Goal: Information Seeking & Learning: Learn about a topic

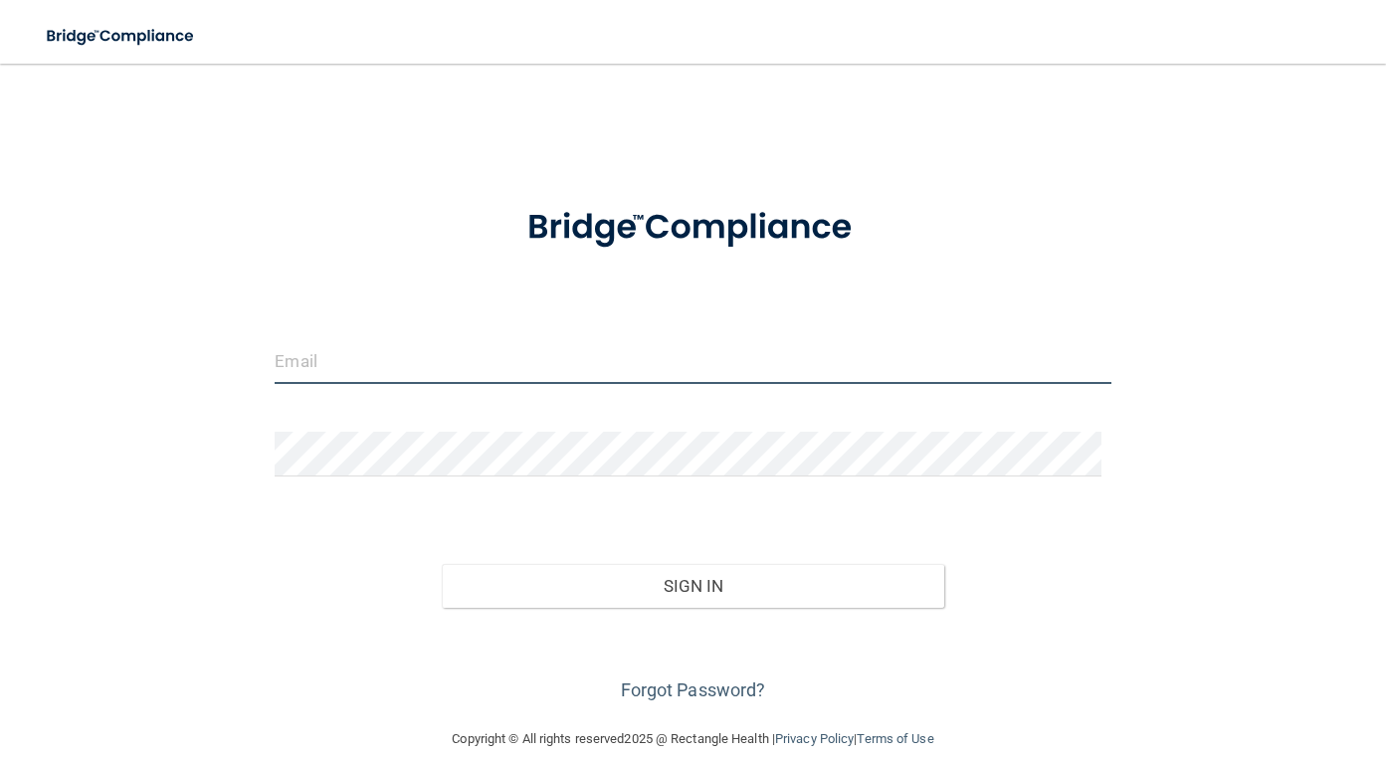
click at [446, 367] on input "email" at bounding box center [693, 361] width 836 height 45
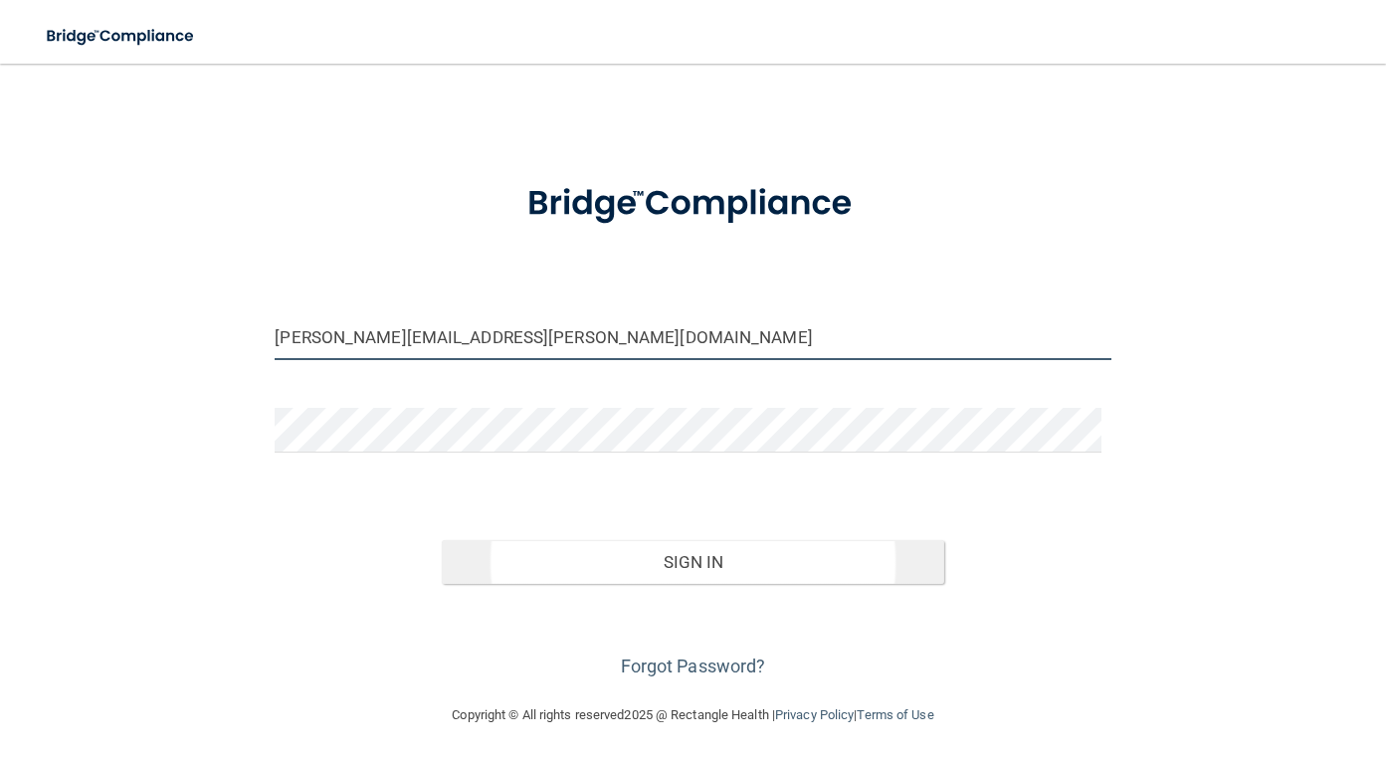
scroll to position [29, 0]
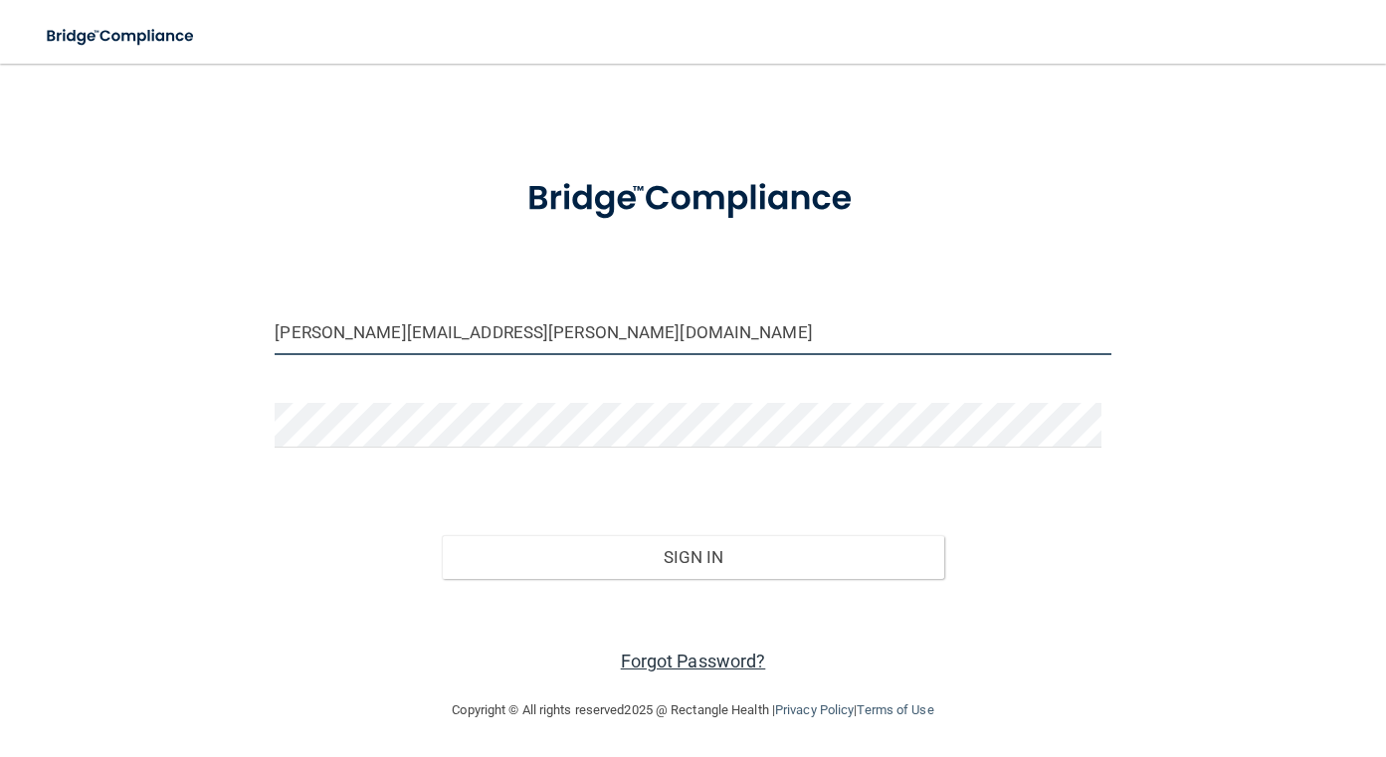
type input "[PERSON_NAME][EMAIL_ADDRESS][PERSON_NAME][DOMAIN_NAME]"
click at [706, 651] on link "Forgot Password?" at bounding box center [693, 661] width 145 height 21
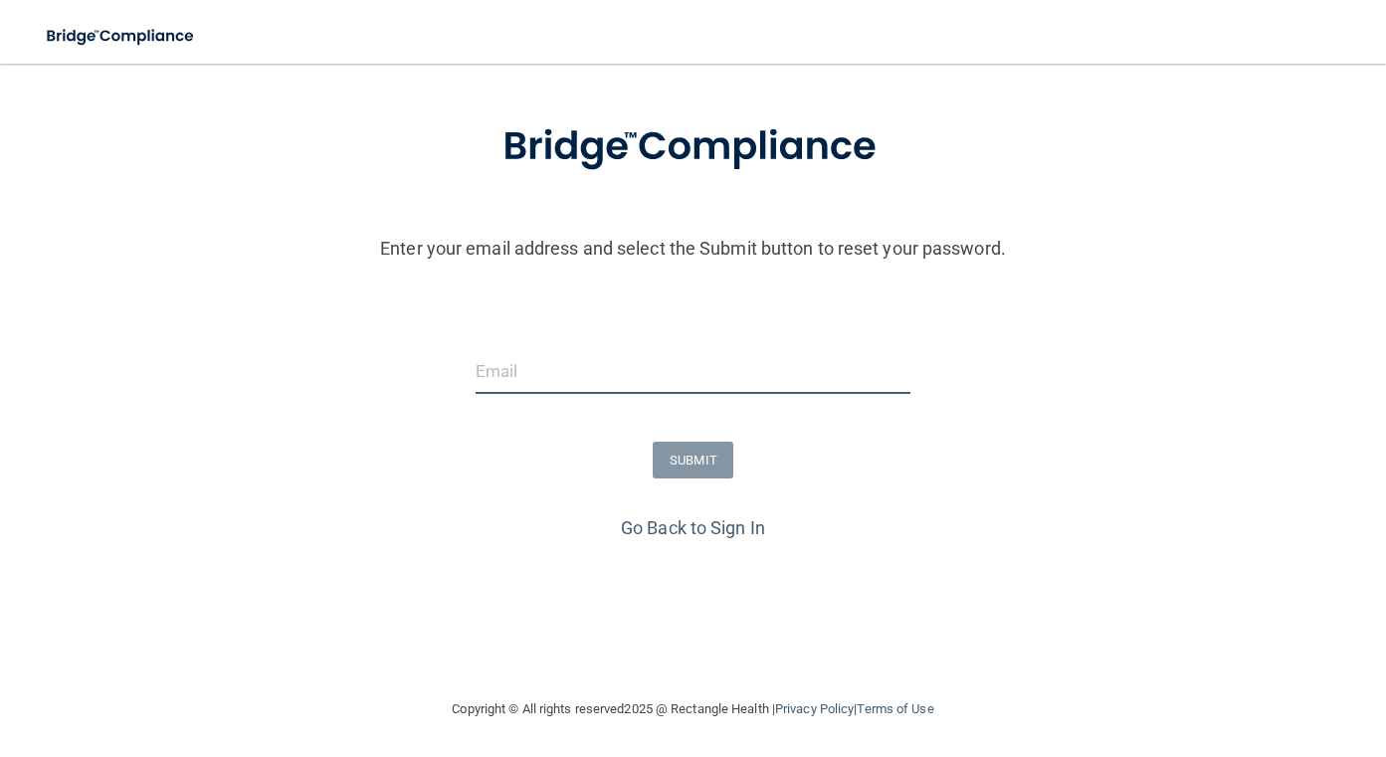
click at [591, 370] on input "email" at bounding box center [693, 371] width 436 height 45
type input "[PERSON_NAME][EMAIL_ADDRESS][PERSON_NAME][DOMAIN_NAME]"
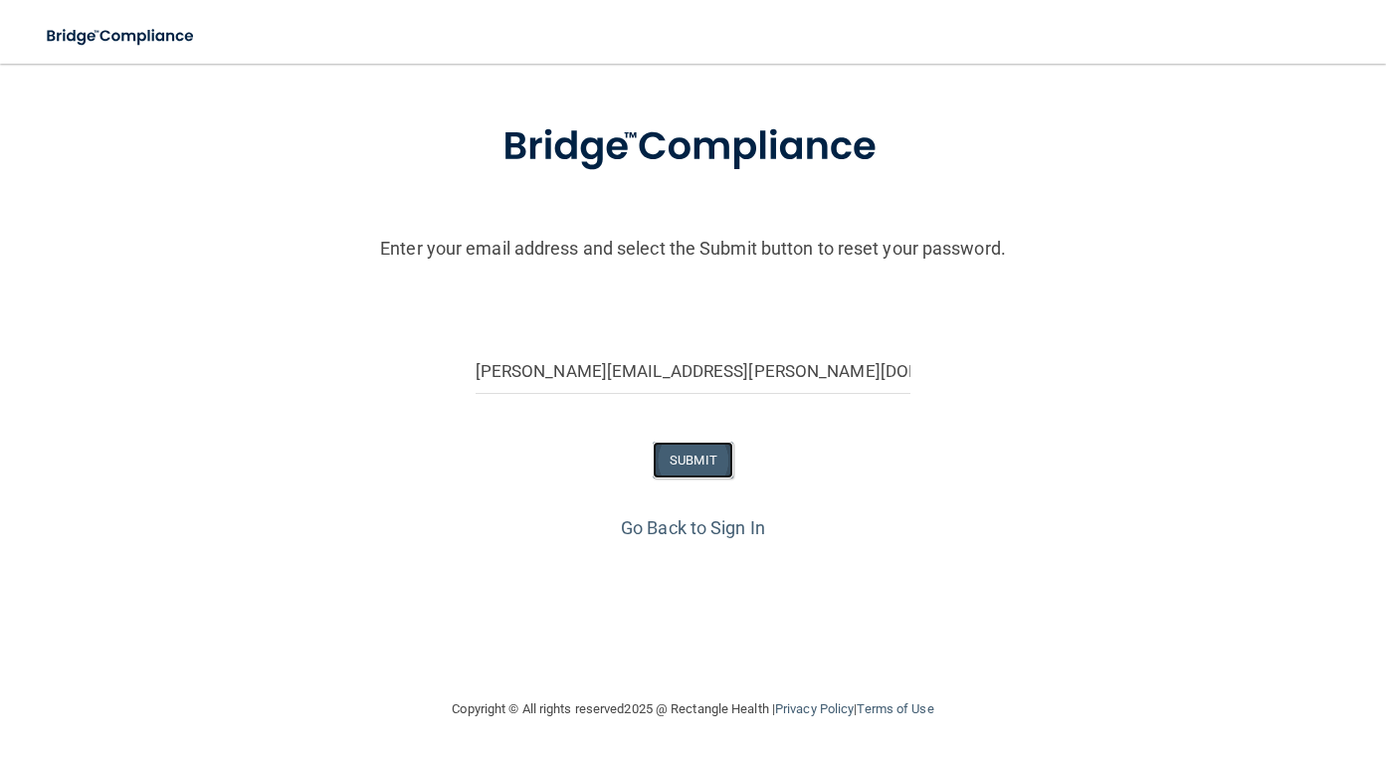
click at [691, 461] on button "SUBMIT" at bounding box center [693, 460] width 81 height 37
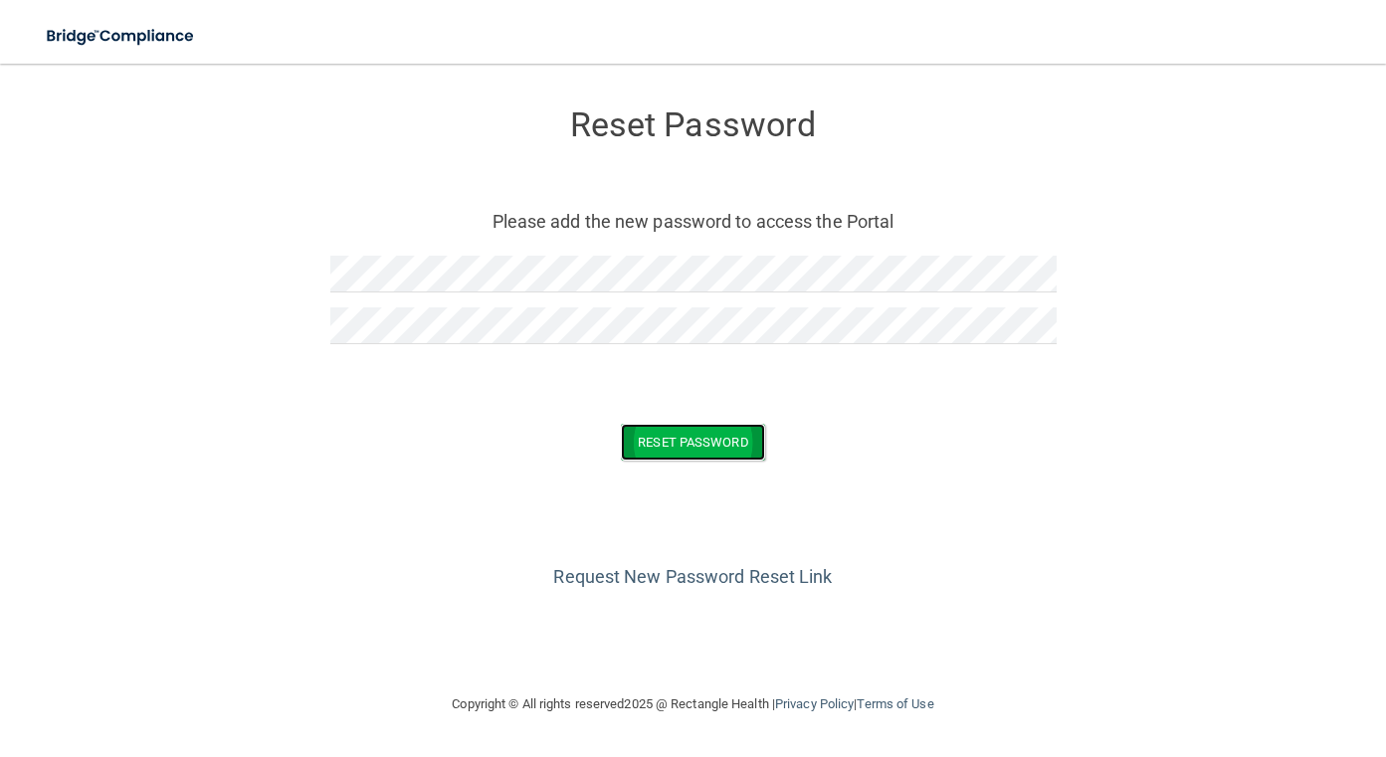
click at [722, 450] on button "Reset Password" at bounding box center [692, 442] width 143 height 37
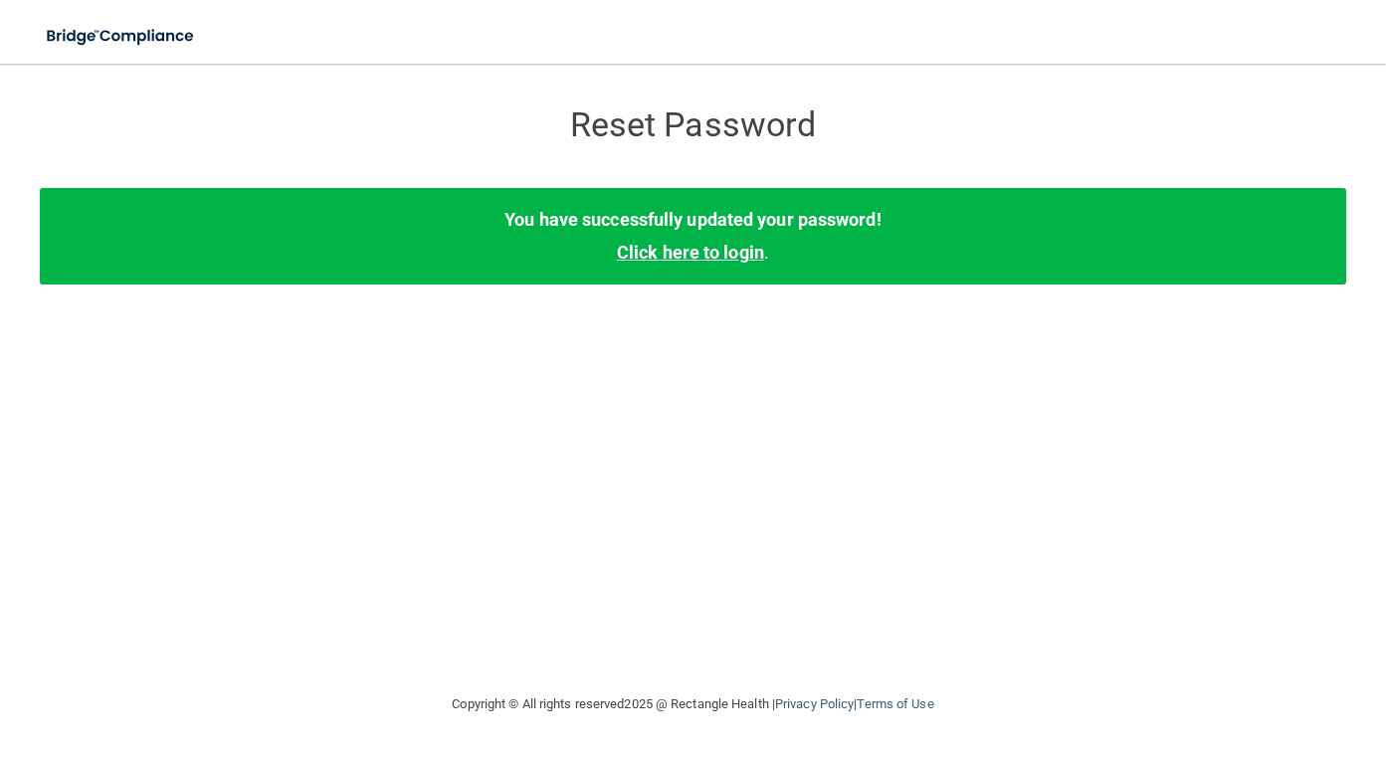
click at [723, 261] on link "Click here to login" at bounding box center [690, 252] width 147 height 21
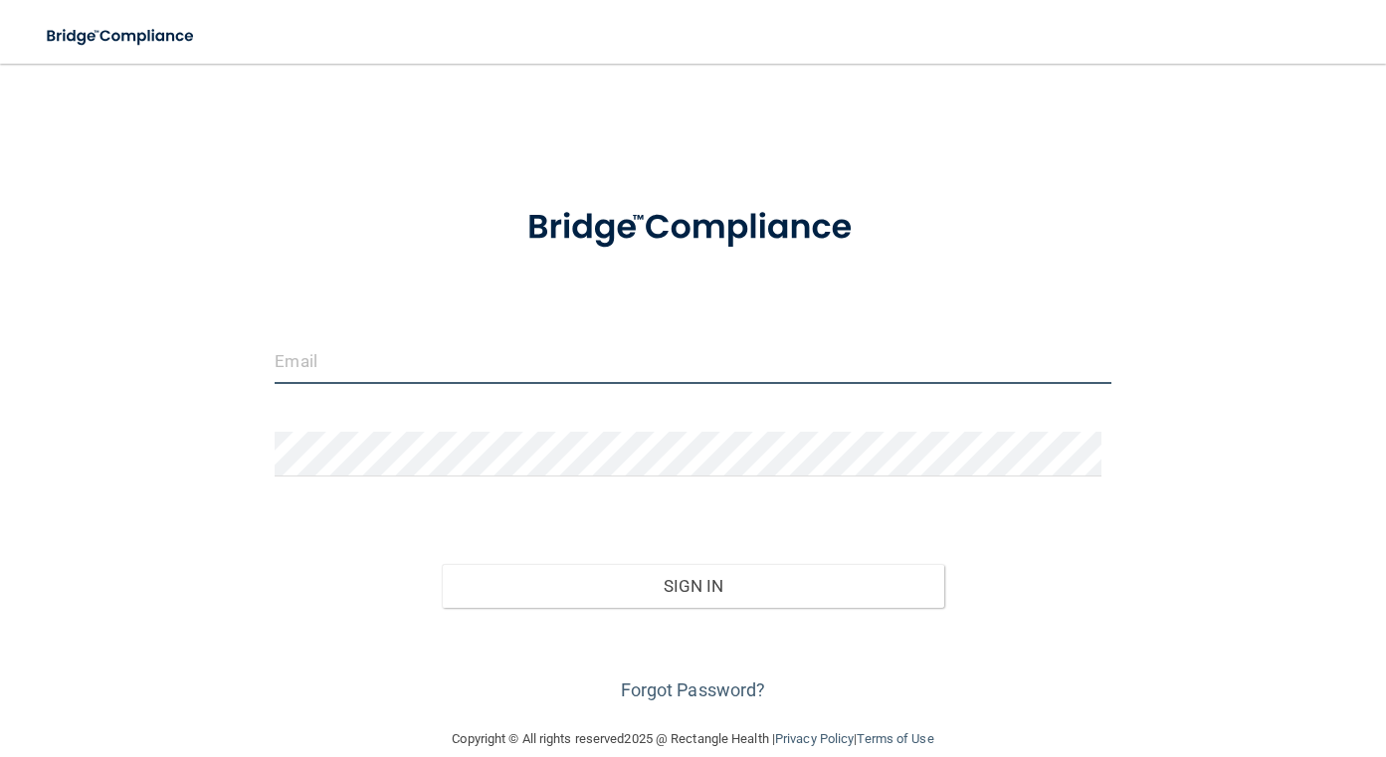
click at [421, 368] on input "email" at bounding box center [693, 361] width 836 height 45
type input "[PERSON_NAME][EMAIL_ADDRESS][PERSON_NAME][DOMAIN_NAME]"
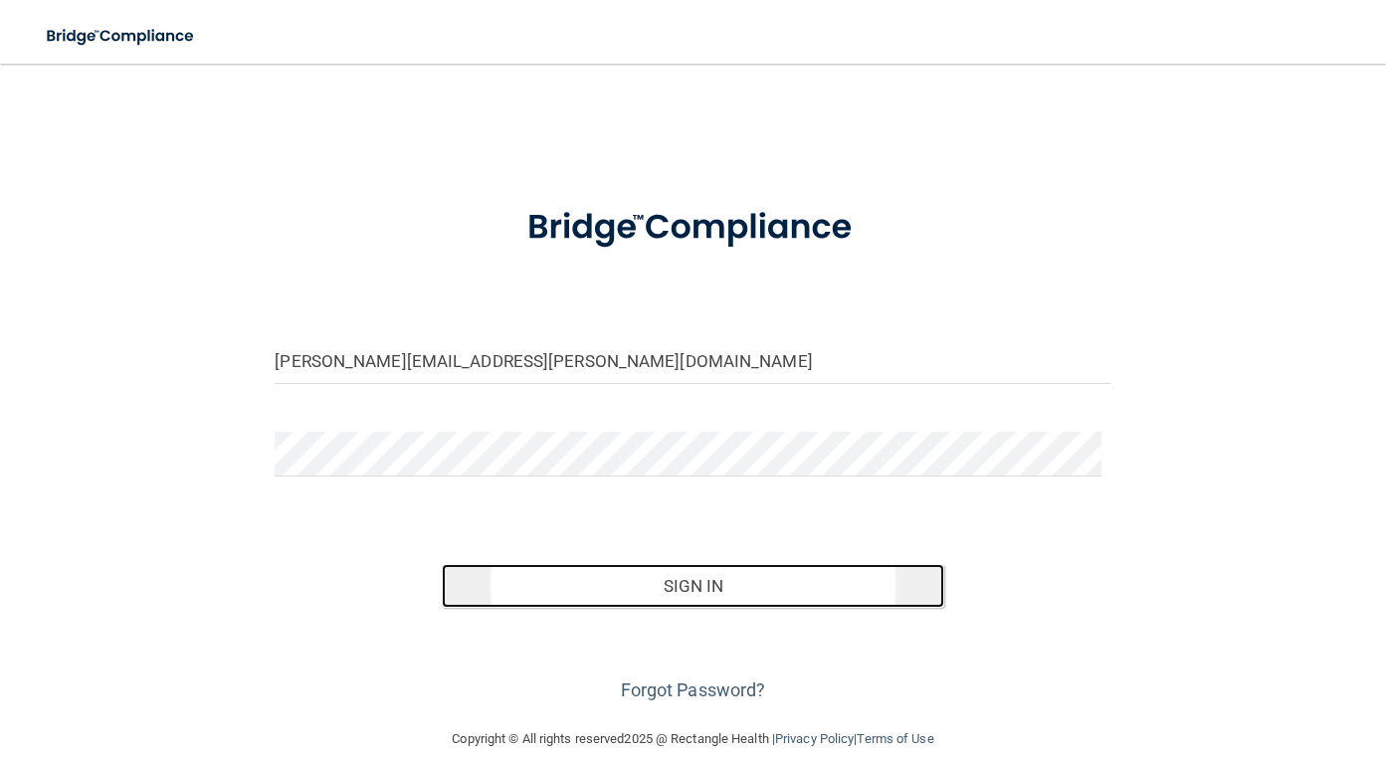
click at [751, 598] on button "Sign In" at bounding box center [692, 586] width 501 height 44
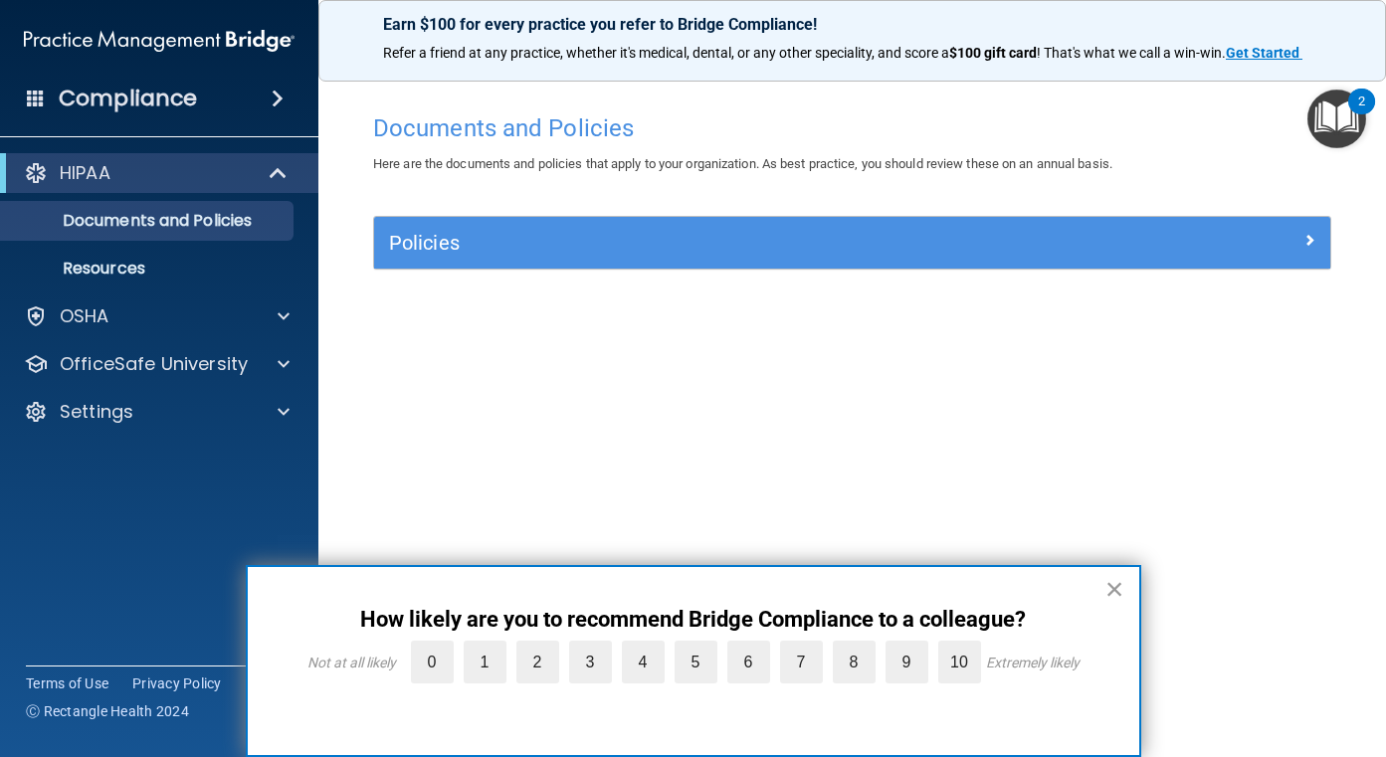
click at [1111, 585] on button "×" at bounding box center [1114, 589] width 19 height 32
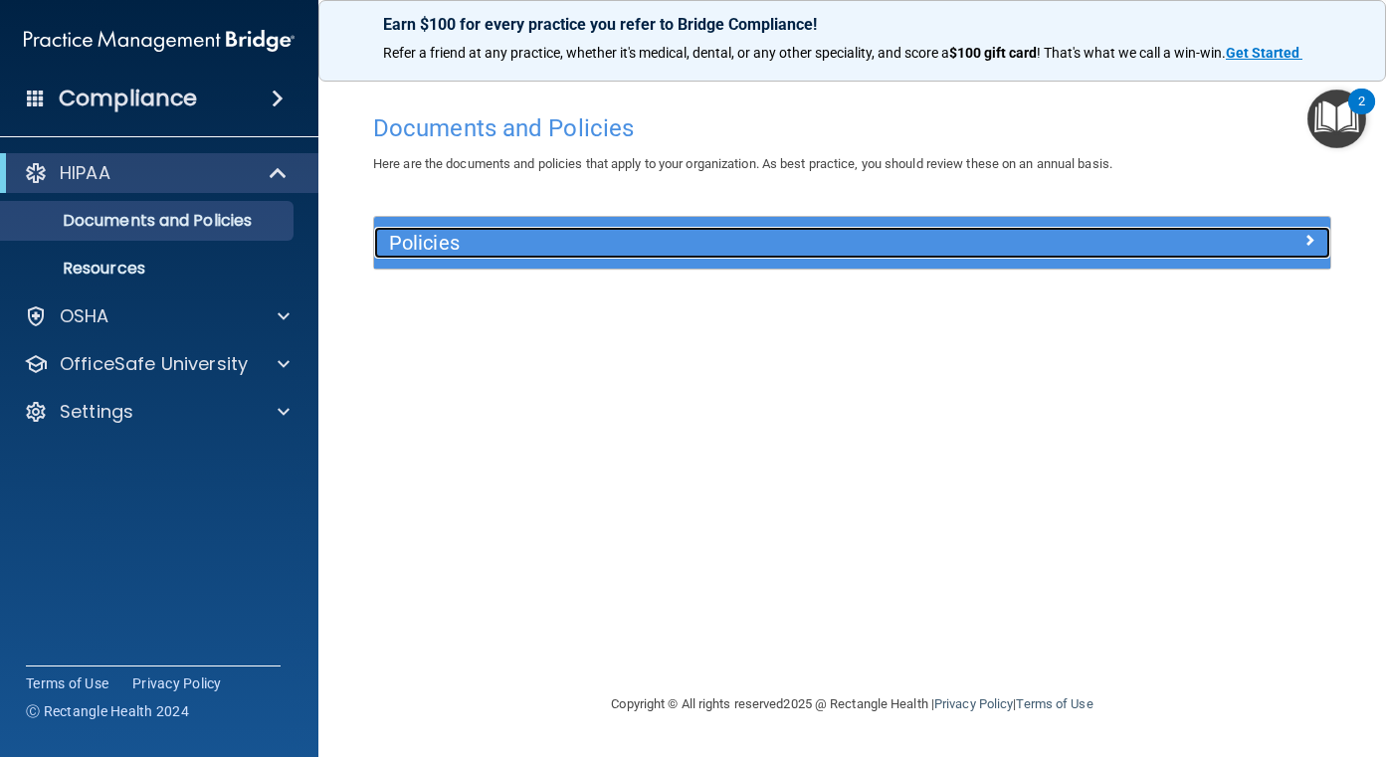
click at [499, 250] on h5 "Policies" at bounding box center [732, 243] width 687 height 22
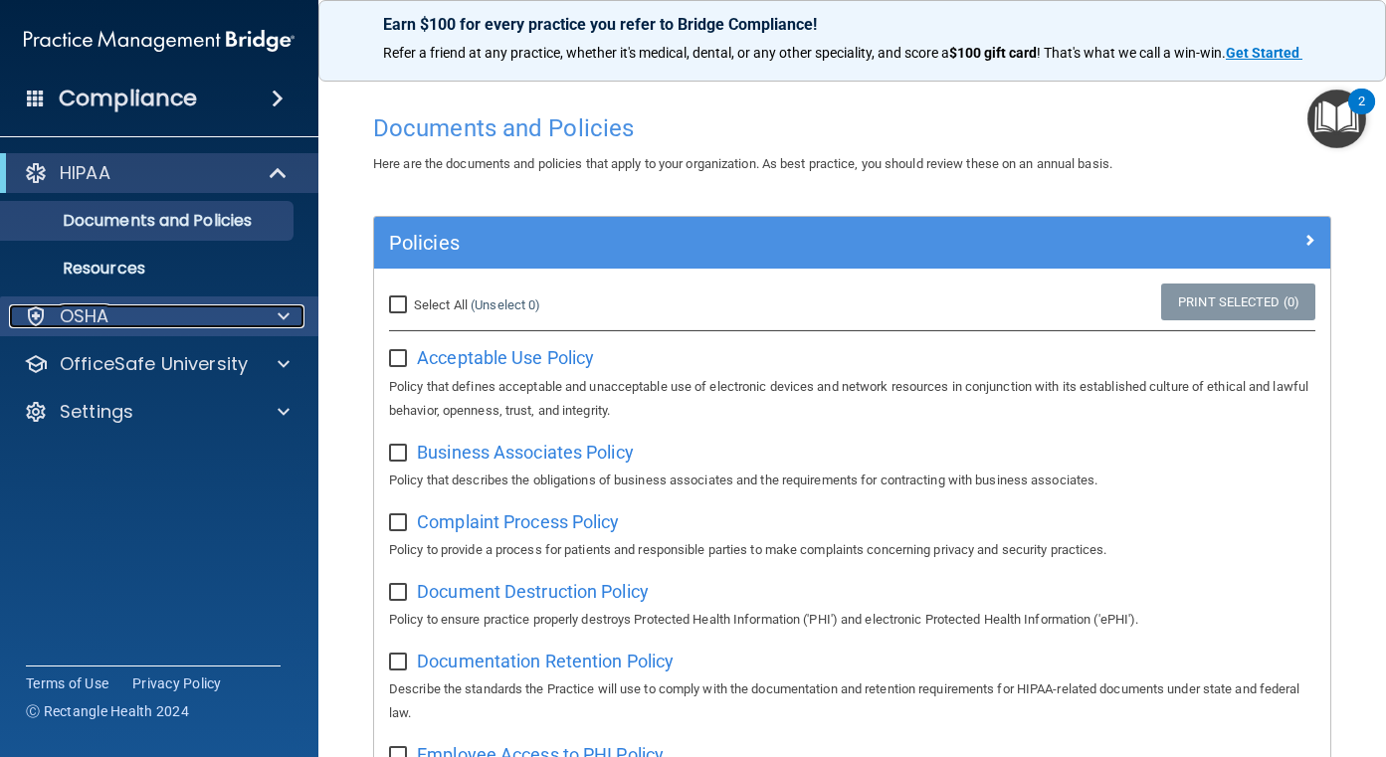
click at [286, 305] on span at bounding box center [284, 316] width 12 height 24
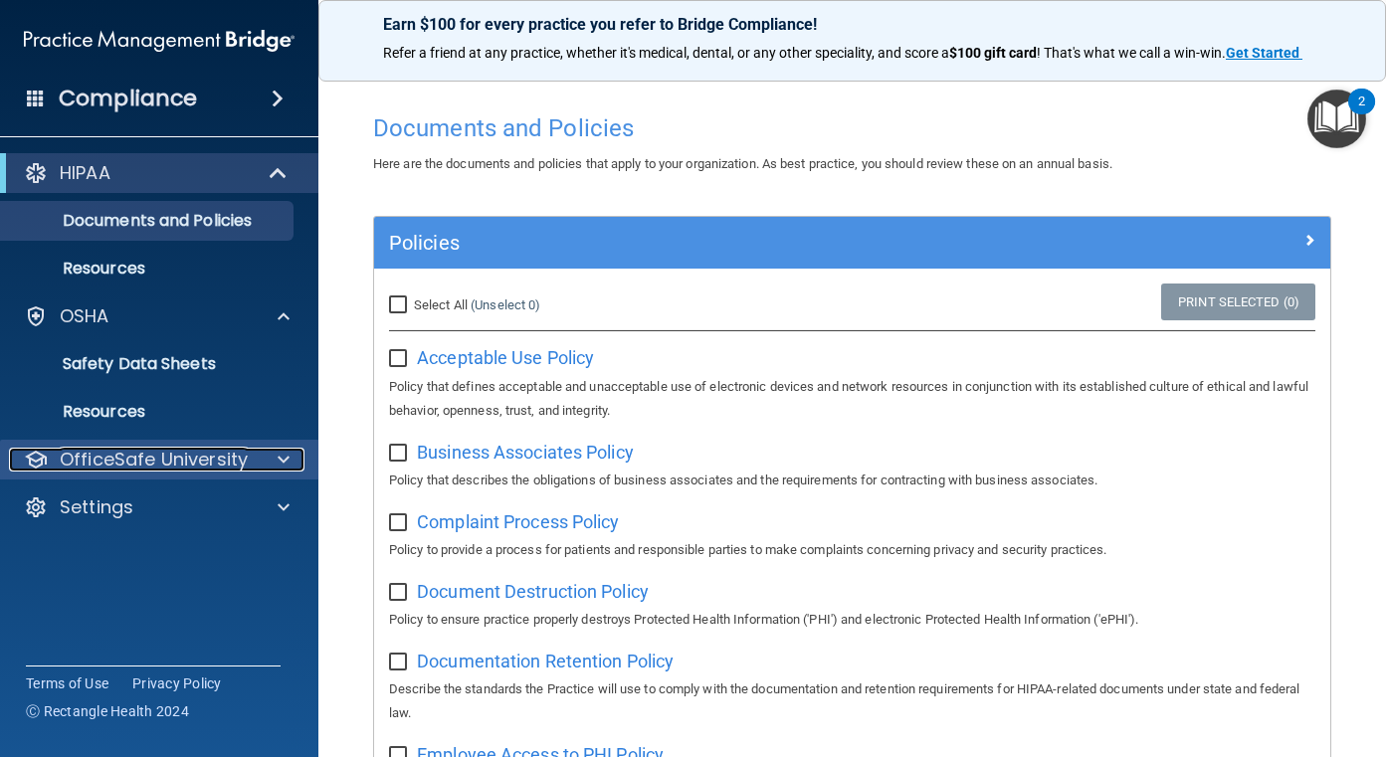
click at [205, 450] on p "OfficeSafe University" at bounding box center [154, 460] width 188 height 24
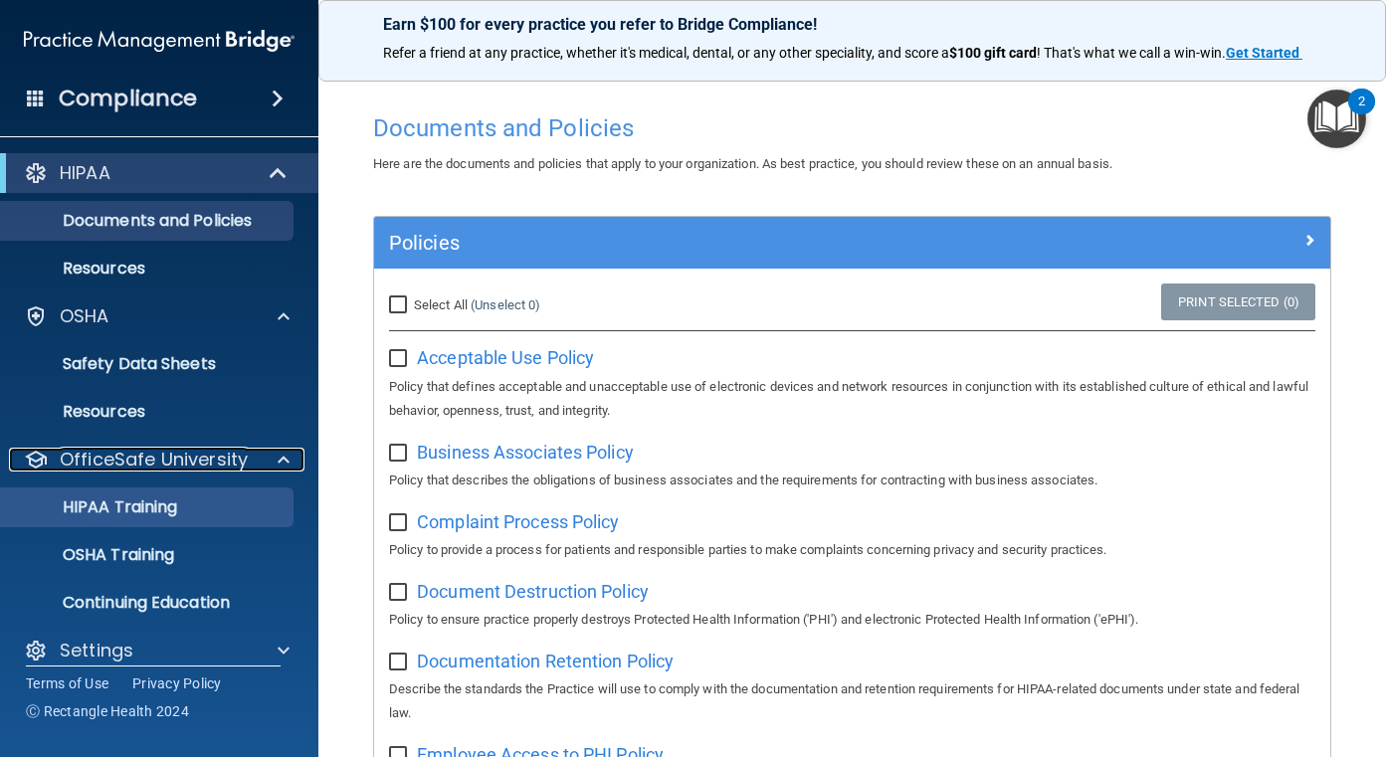
scroll to position [21, 0]
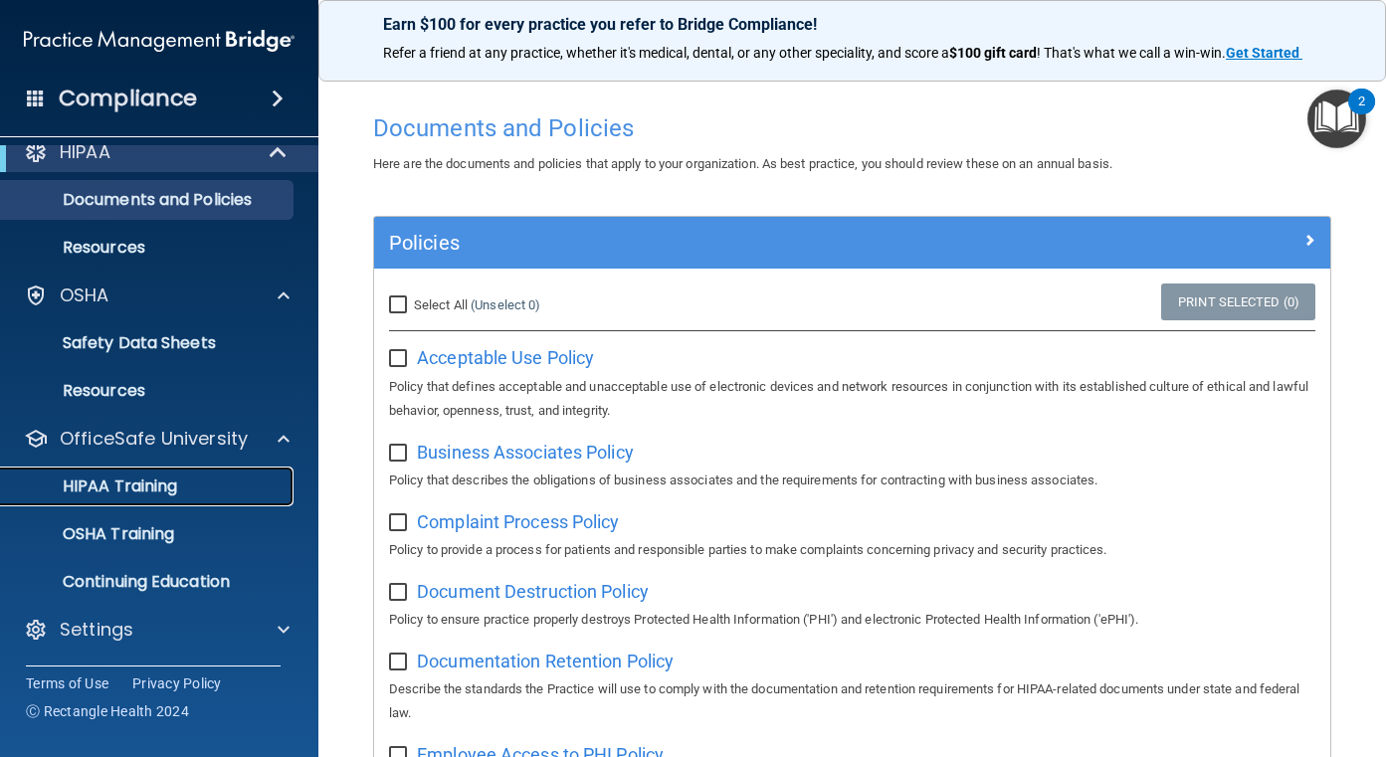
click at [150, 487] on p "HIPAA Training" at bounding box center [95, 486] width 164 height 20
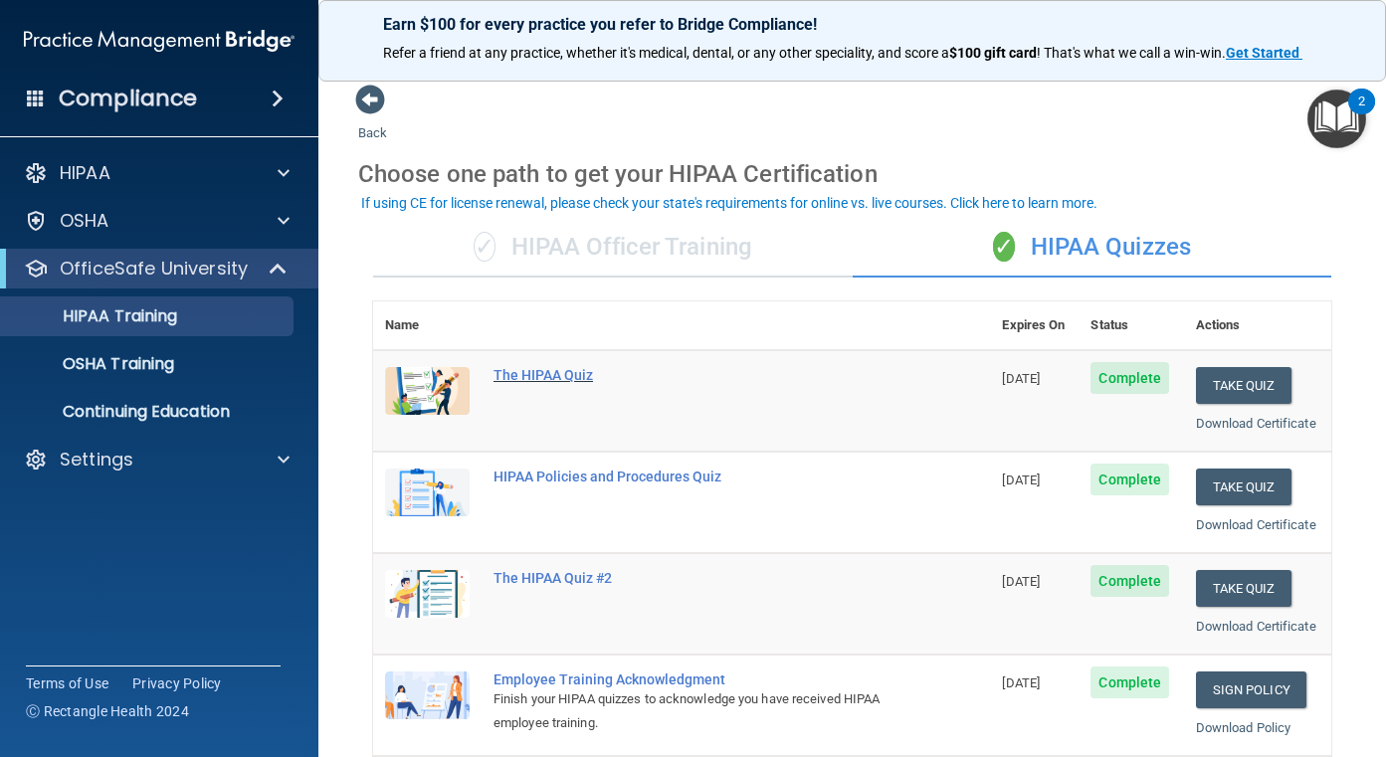
click at [557, 375] on div "The HIPAA Quiz" at bounding box center [691, 375] width 397 height 16
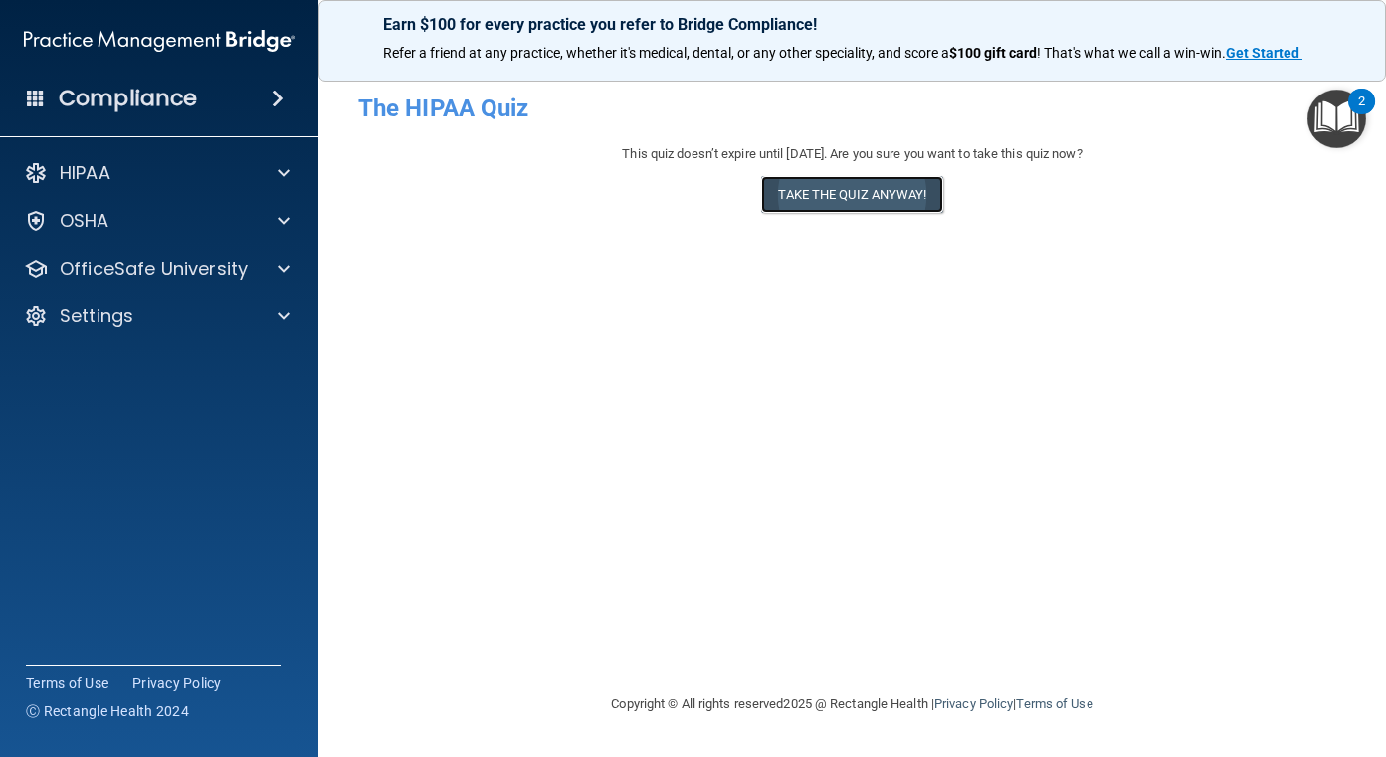
click at [900, 200] on button "Take the quiz anyway!" at bounding box center [851, 194] width 181 height 37
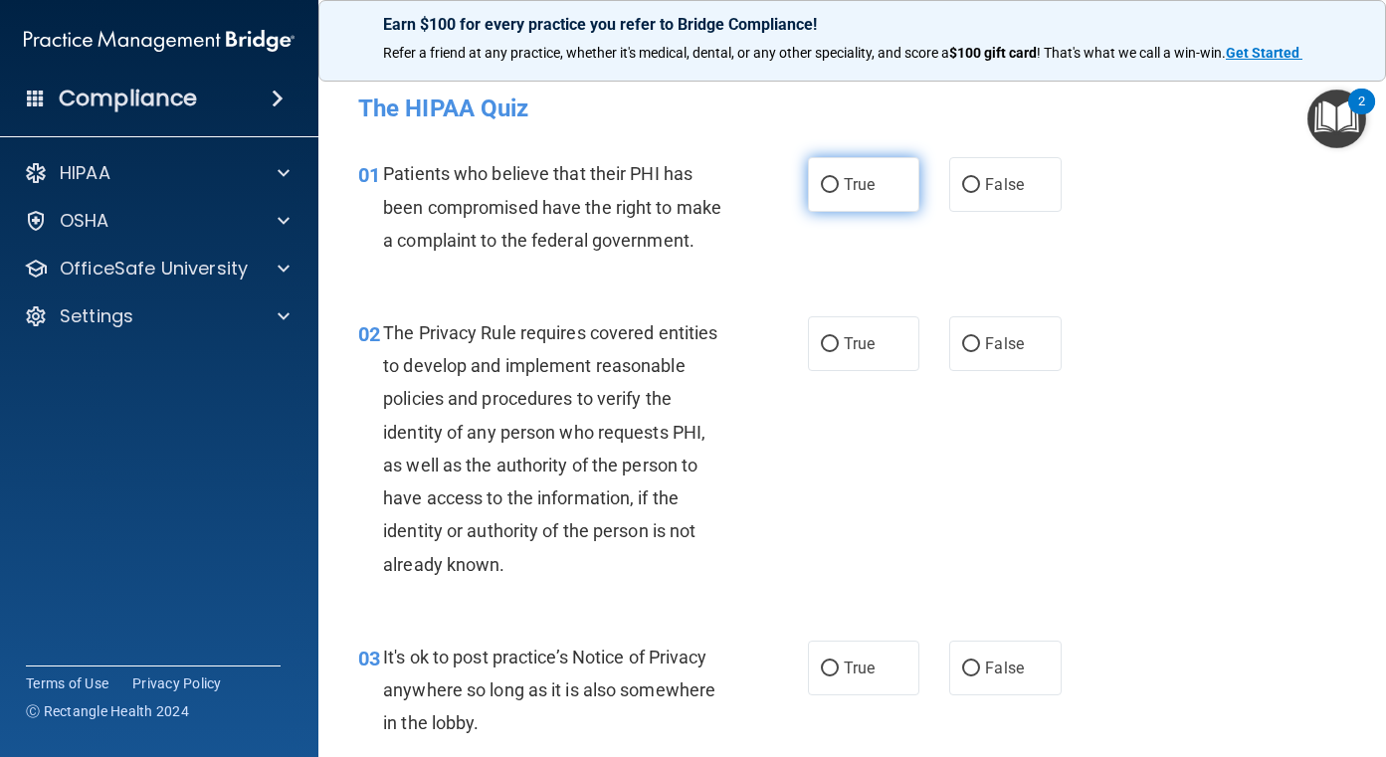
click at [864, 191] on span "True" at bounding box center [859, 184] width 31 height 19
click at [839, 191] on input "True" at bounding box center [830, 185] width 18 height 15
radio input "true"
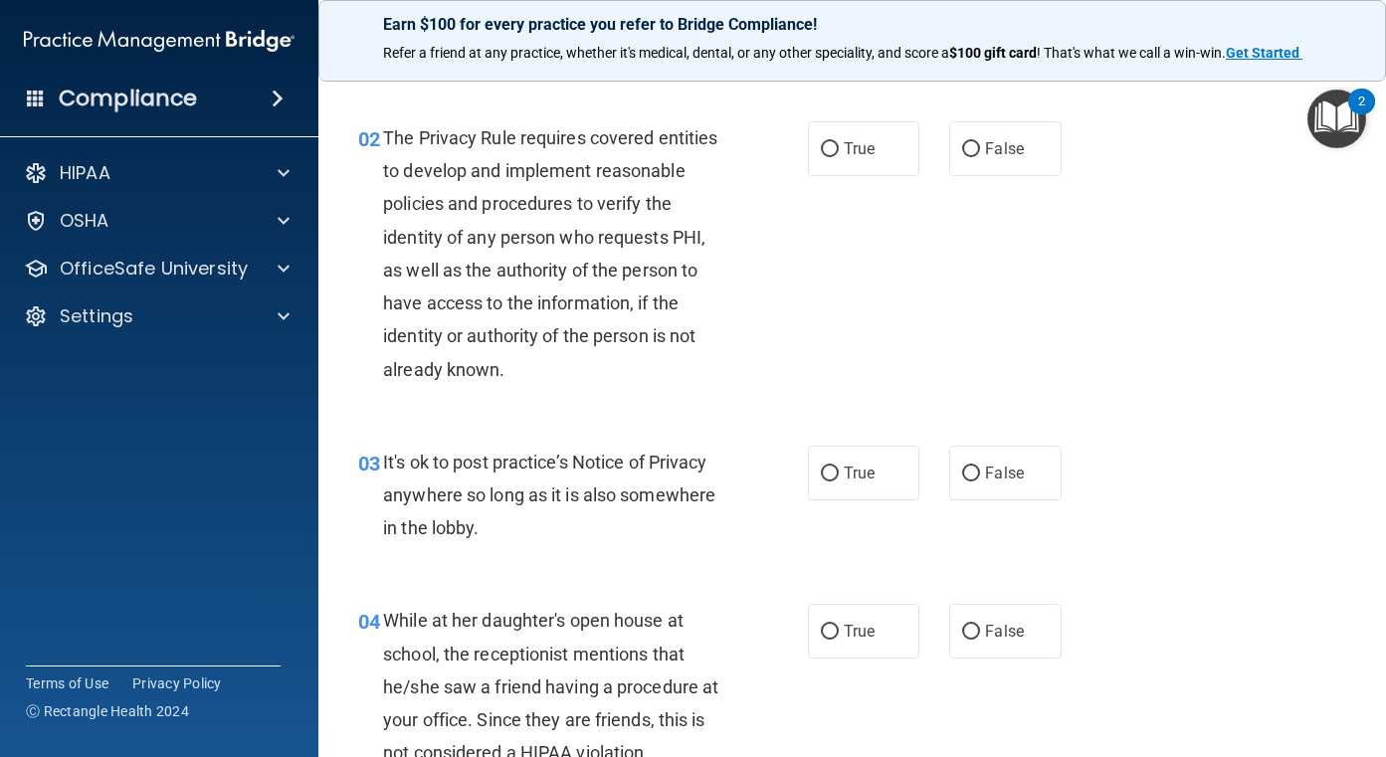
scroll to position [199, 0]
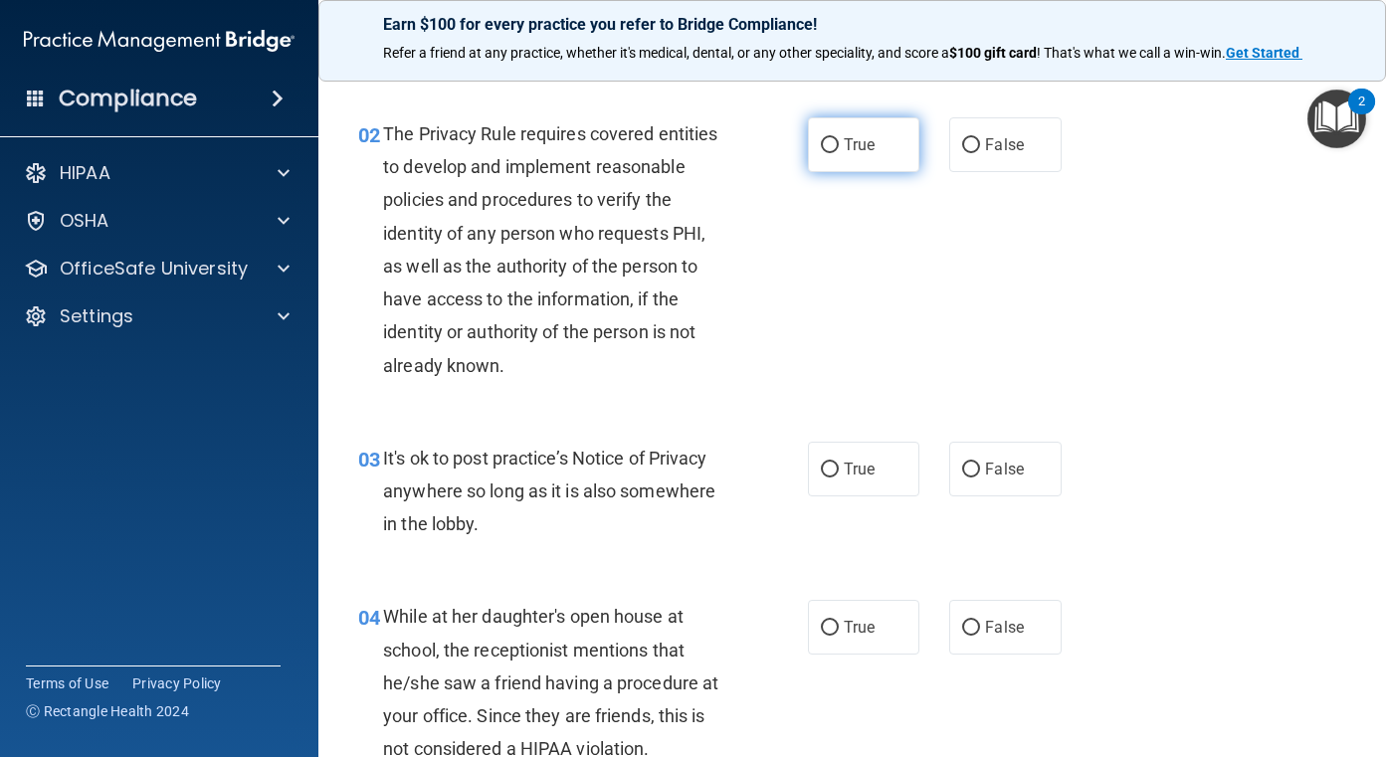
click at [847, 134] on label "True" at bounding box center [864, 144] width 112 height 55
click at [839, 138] on input "True" at bounding box center [830, 145] width 18 height 15
radio input "true"
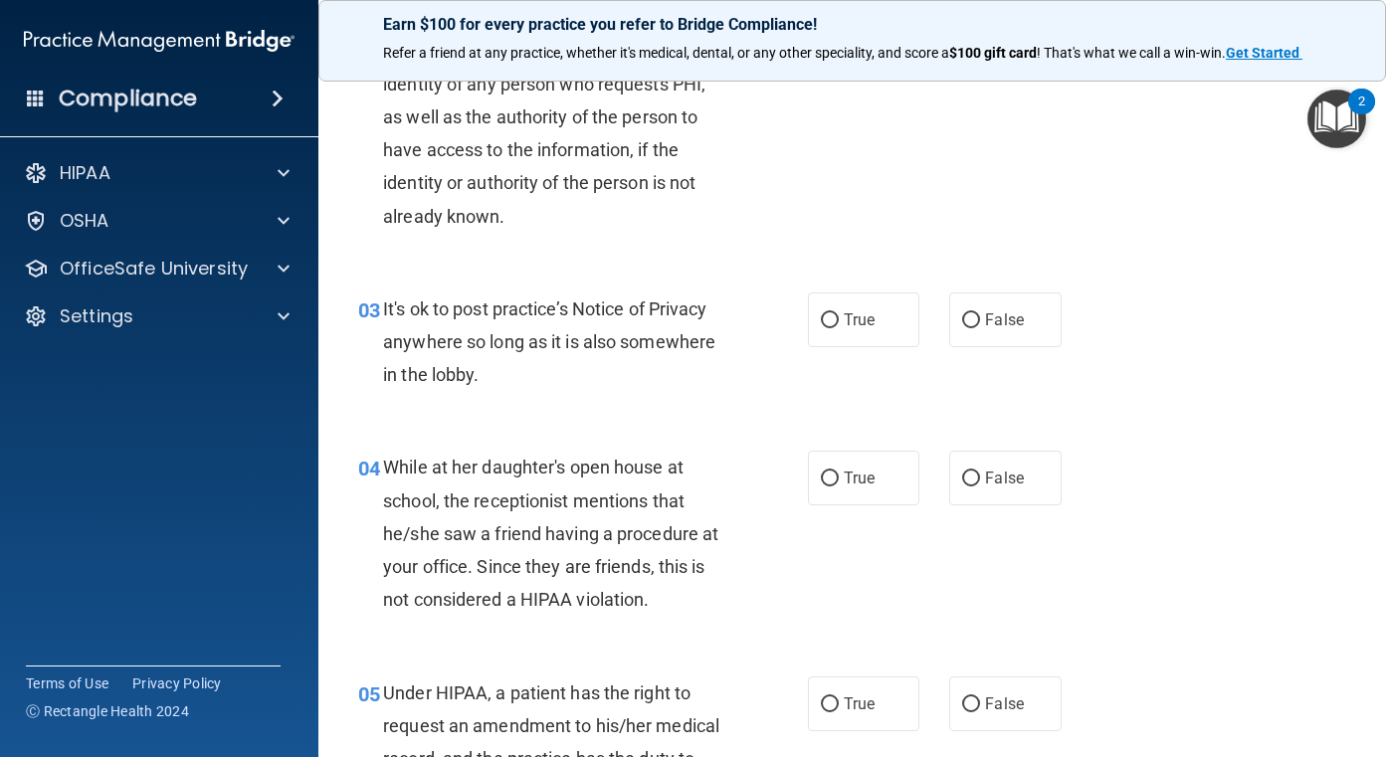
scroll to position [398, 0]
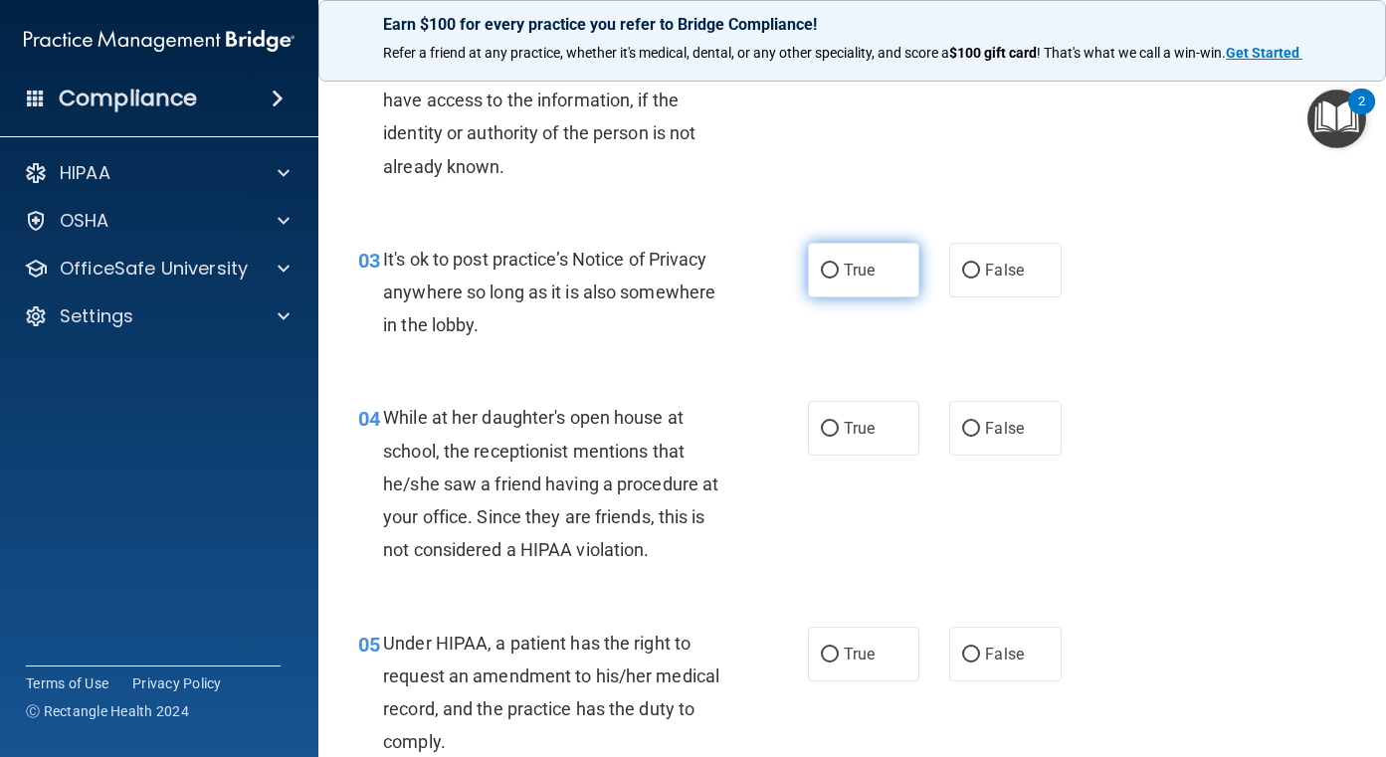
click at [851, 262] on span "True" at bounding box center [859, 270] width 31 height 19
click at [839, 264] on input "True" at bounding box center [830, 271] width 18 height 15
radio input "true"
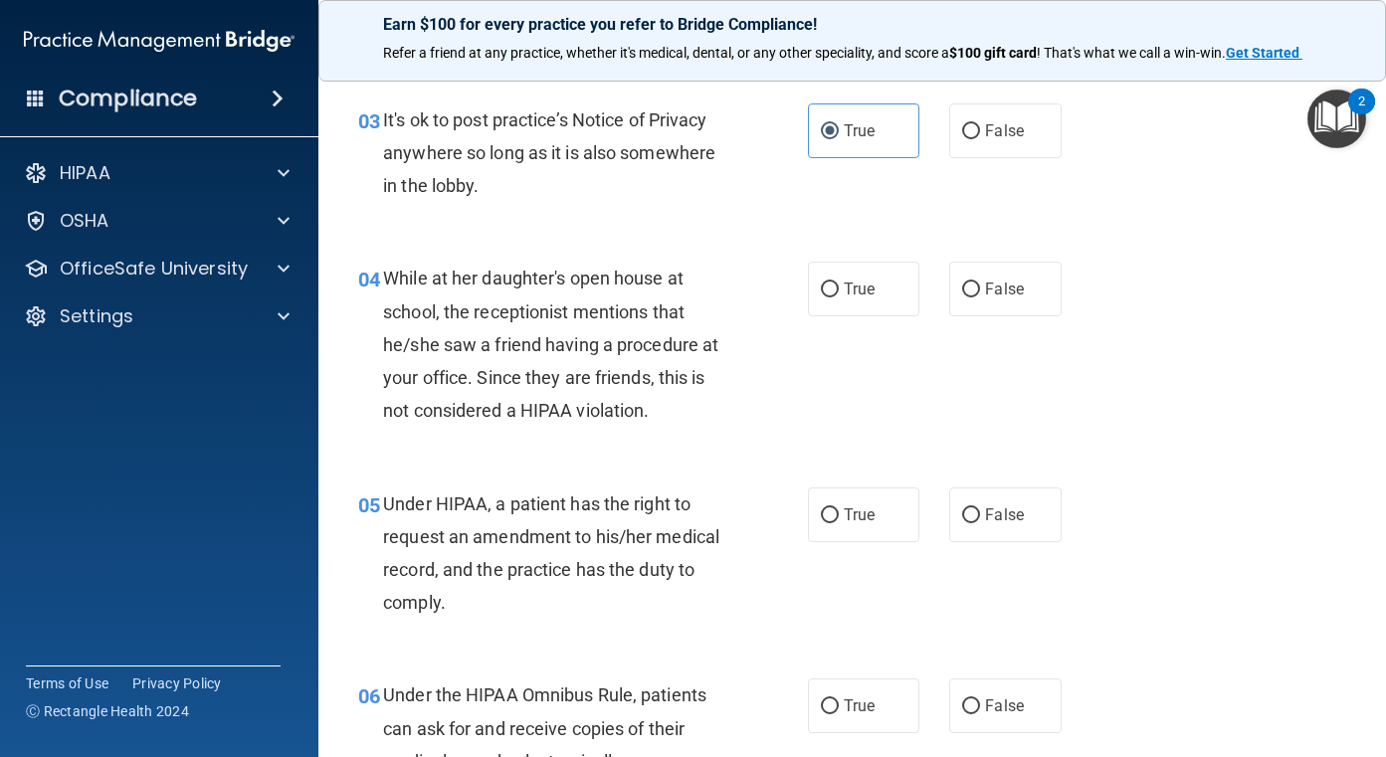
scroll to position [597, 0]
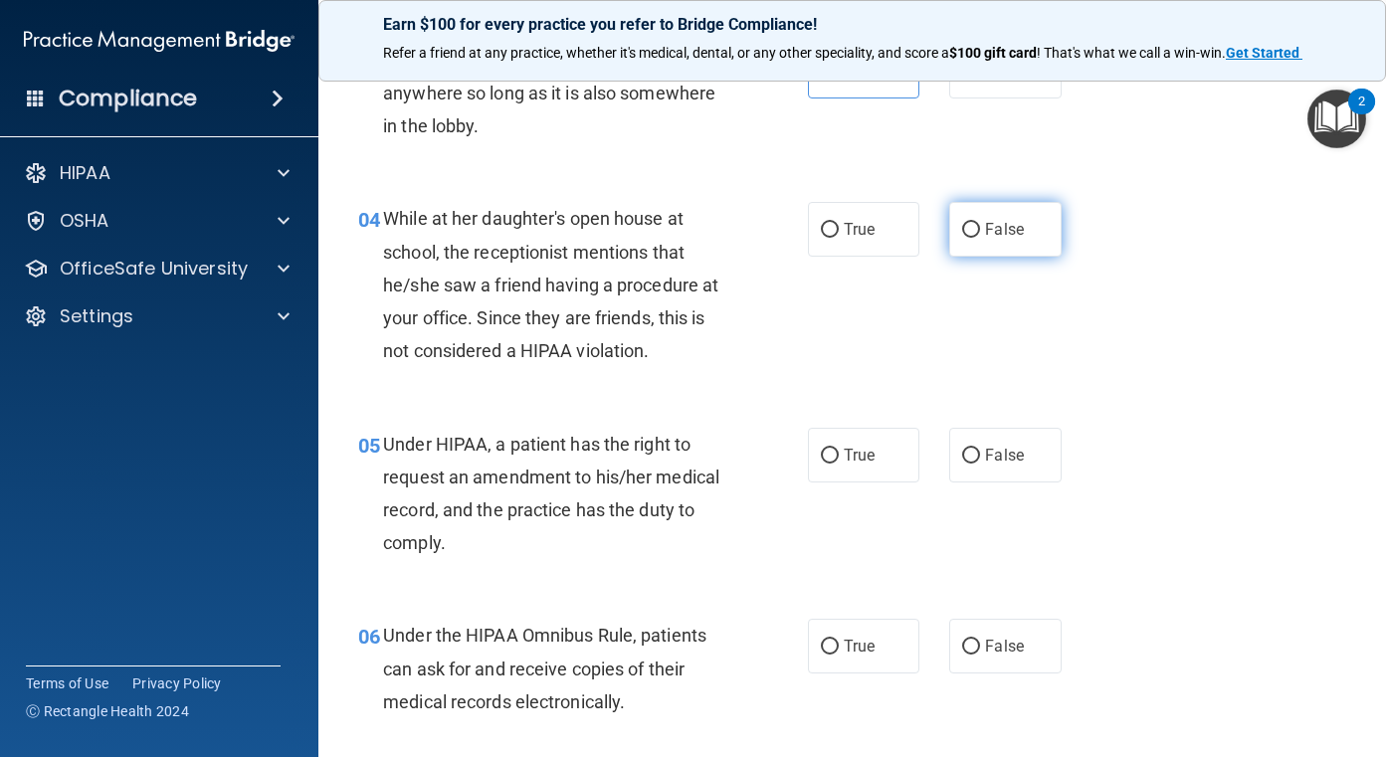
click at [987, 232] on span "False" at bounding box center [1004, 229] width 39 height 19
click at [980, 232] on input "False" at bounding box center [971, 230] width 18 height 15
radio input "true"
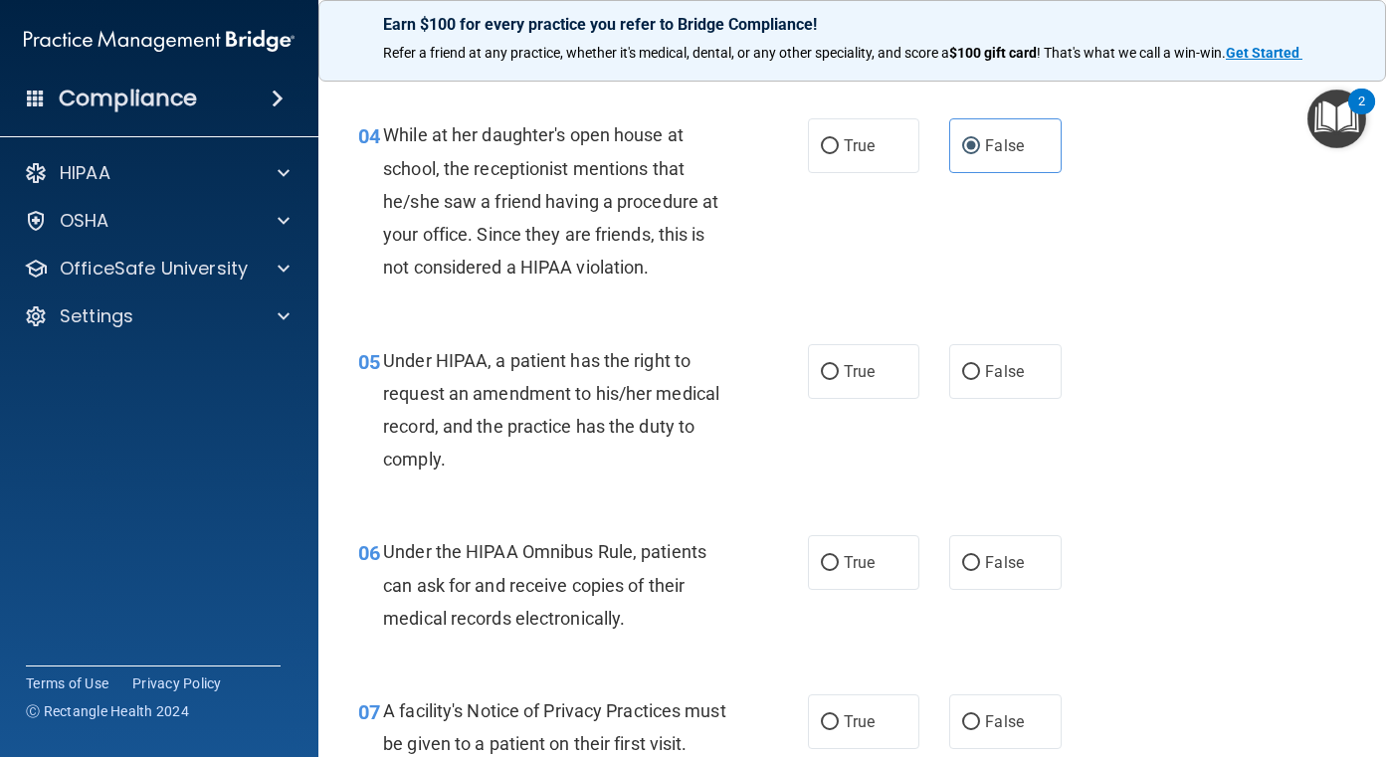
scroll to position [796, 0]
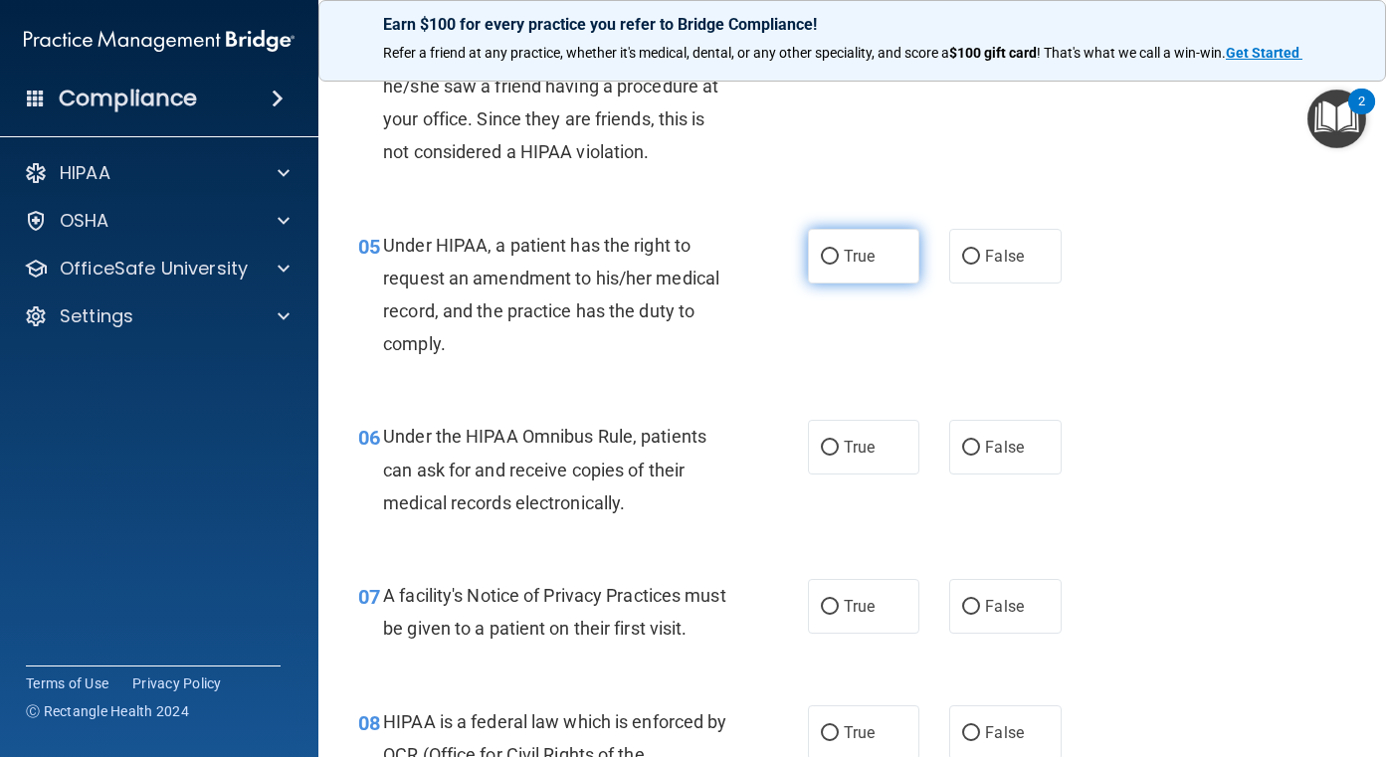
click at [844, 262] on span "True" at bounding box center [859, 256] width 31 height 19
click at [836, 262] on input "True" at bounding box center [830, 257] width 18 height 15
radio input "true"
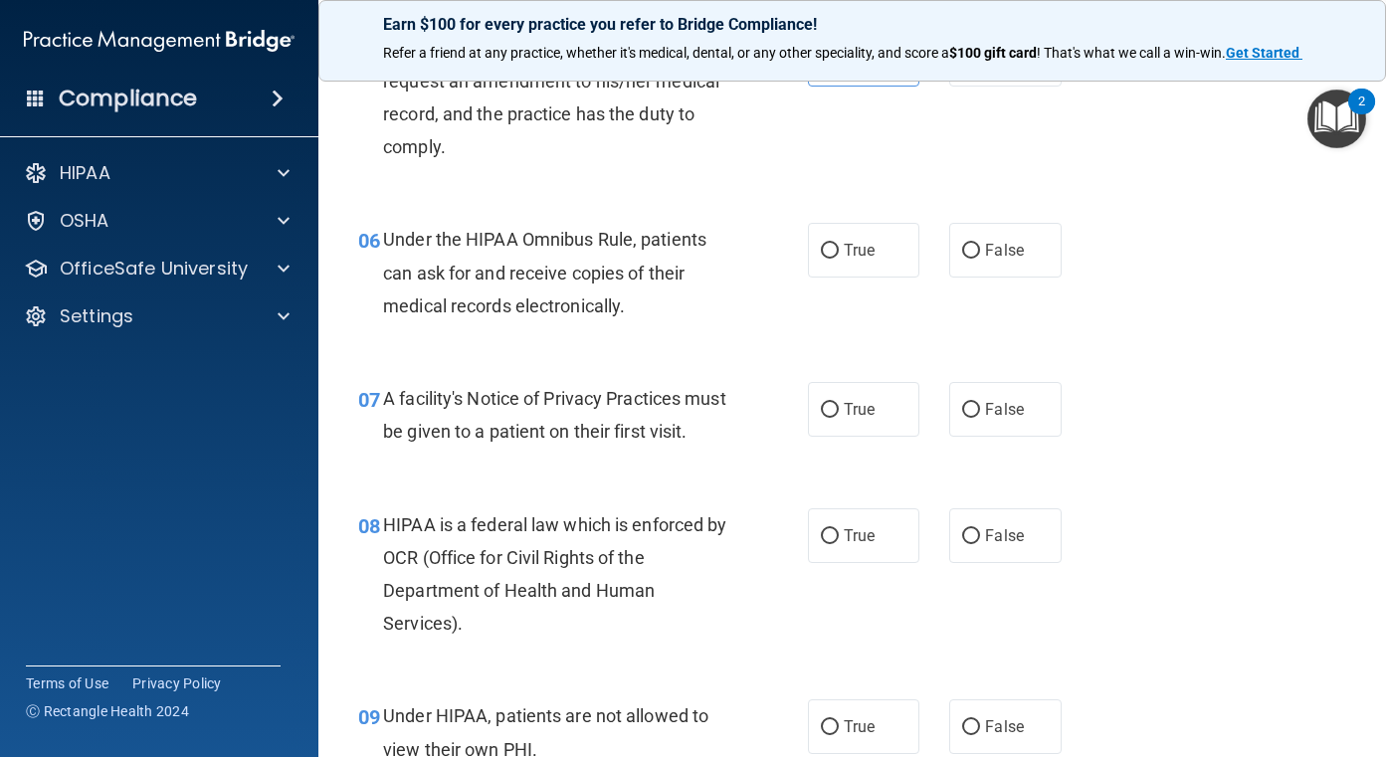
scroll to position [995, 0]
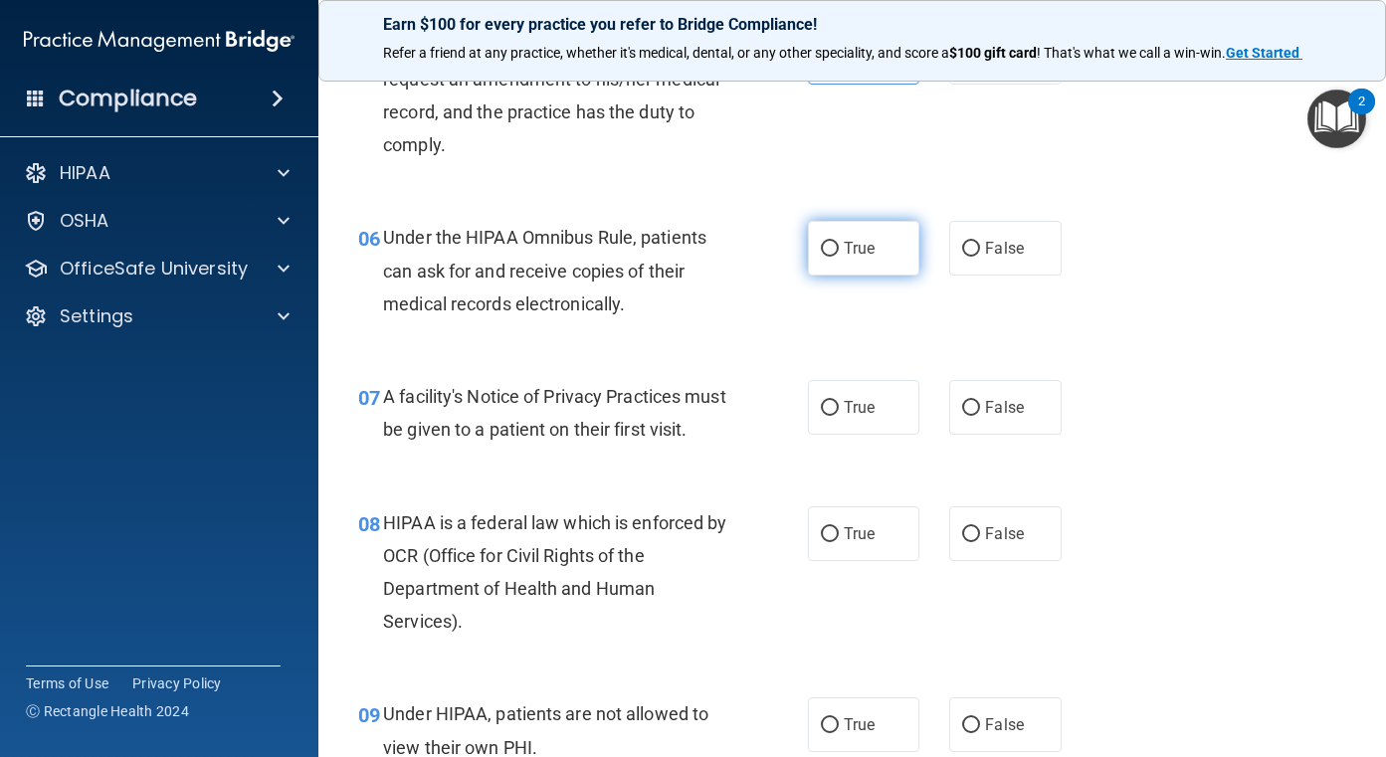
click at [830, 250] on input "True" at bounding box center [830, 249] width 18 height 15
radio input "true"
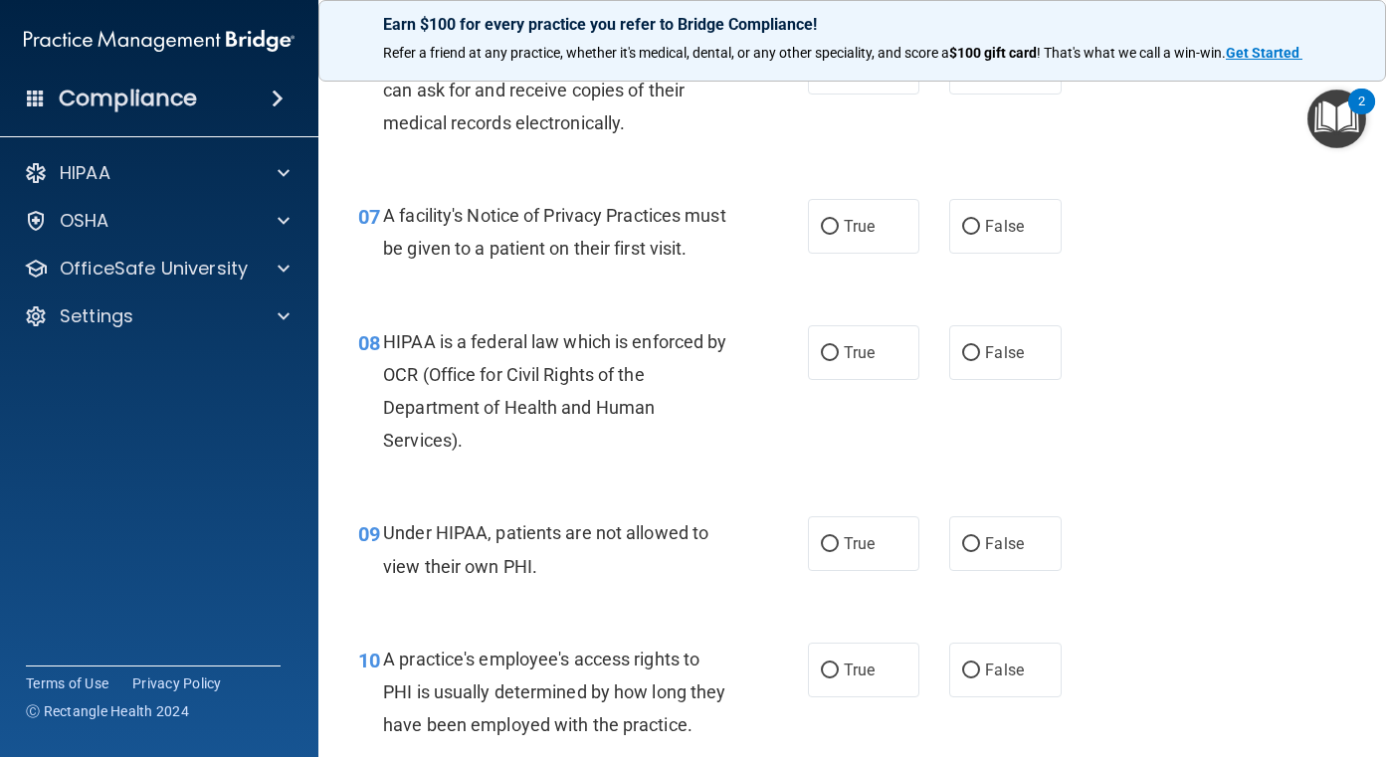
scroll to position [1194, 0]
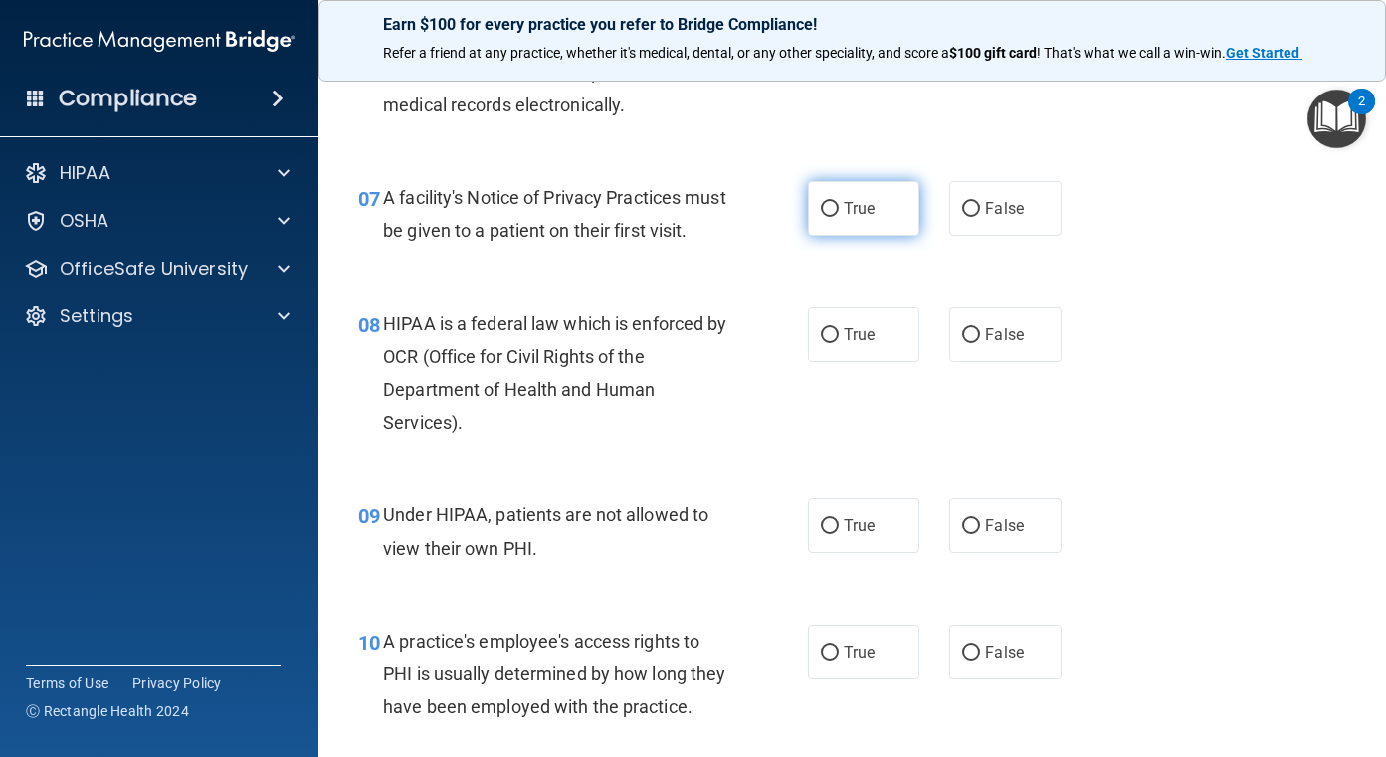
click at [881, 224] on label "True" at bounding box center [864, 208] width 112 height 55
click at [839, 217] on input "True" at bounding box center [830, 209] width 18 height 15
radio input "true"
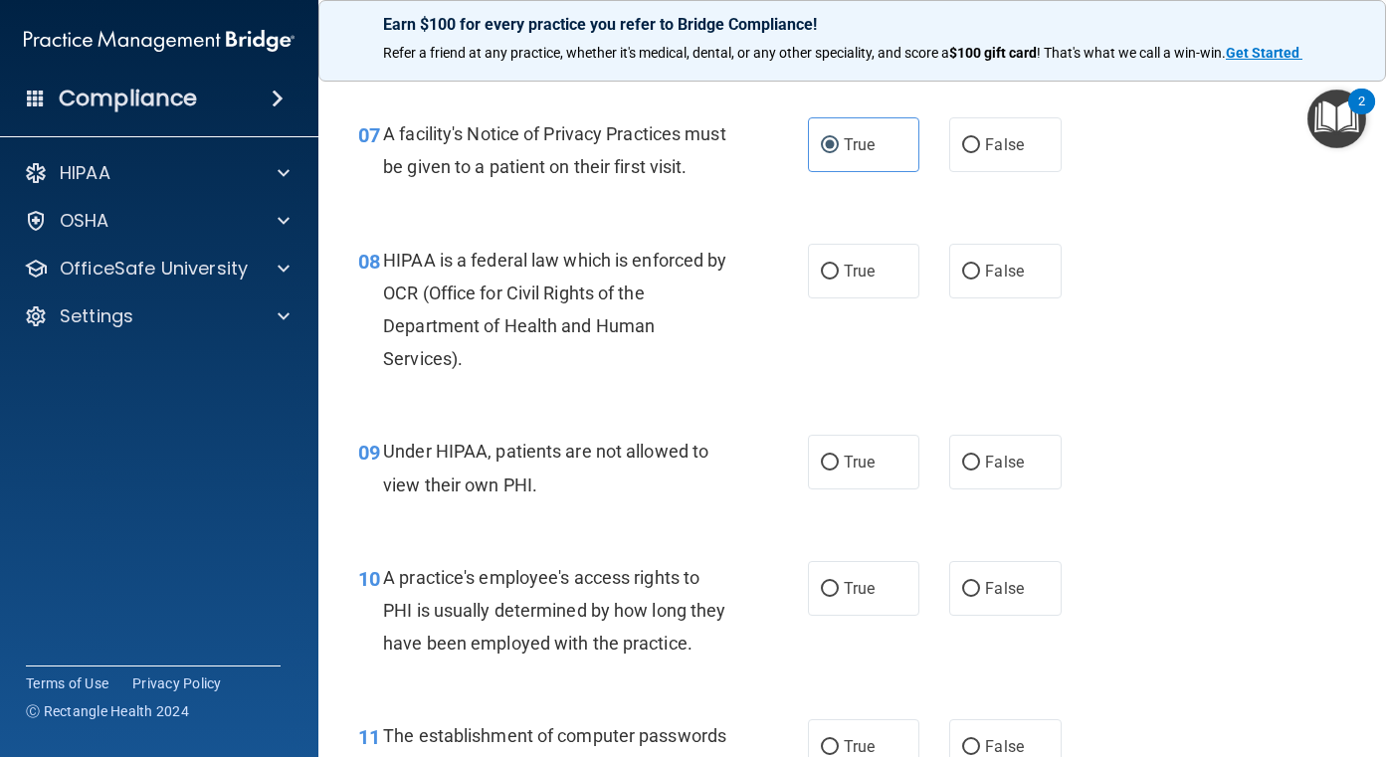
scroll to position [1293, 0]
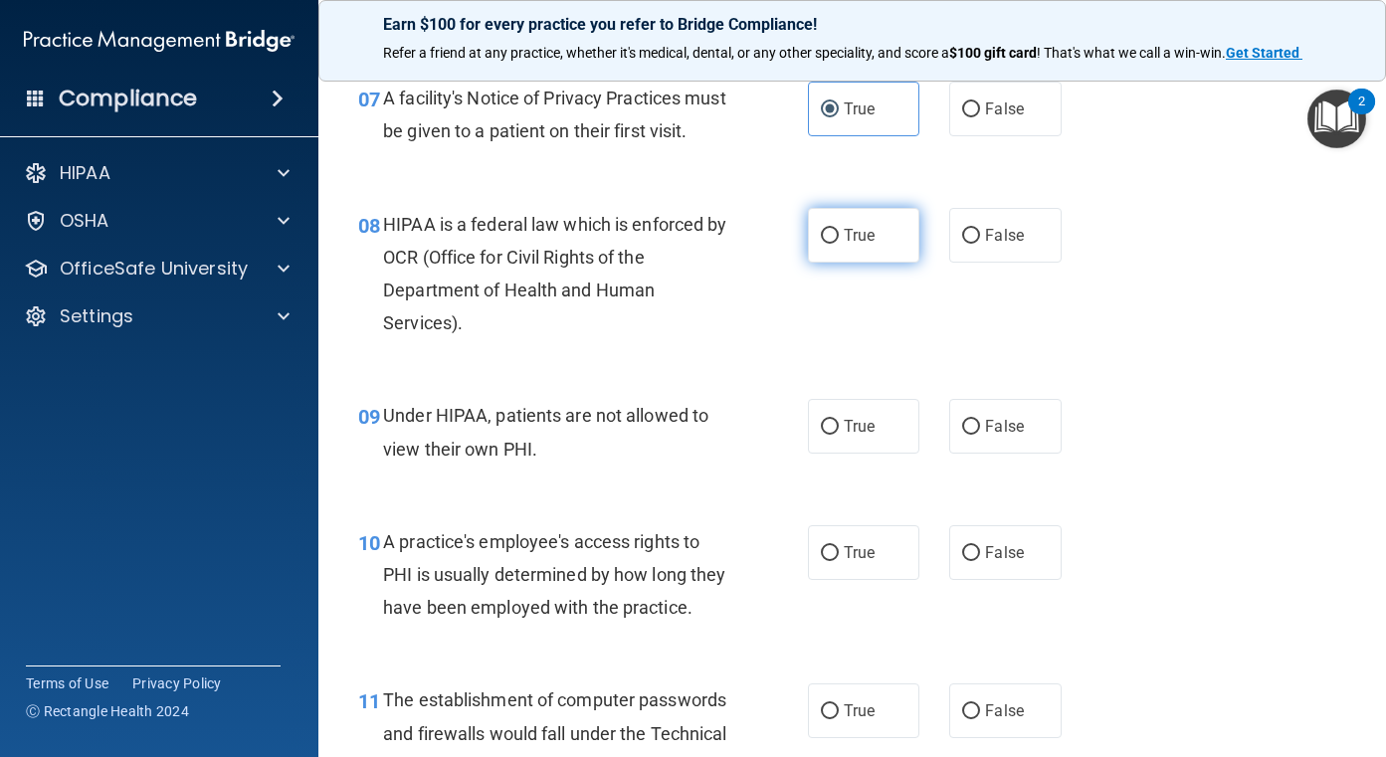
click at [826, 244] on input "True" at bounding box center [830, 236] width 18 height 15
radio input "true"
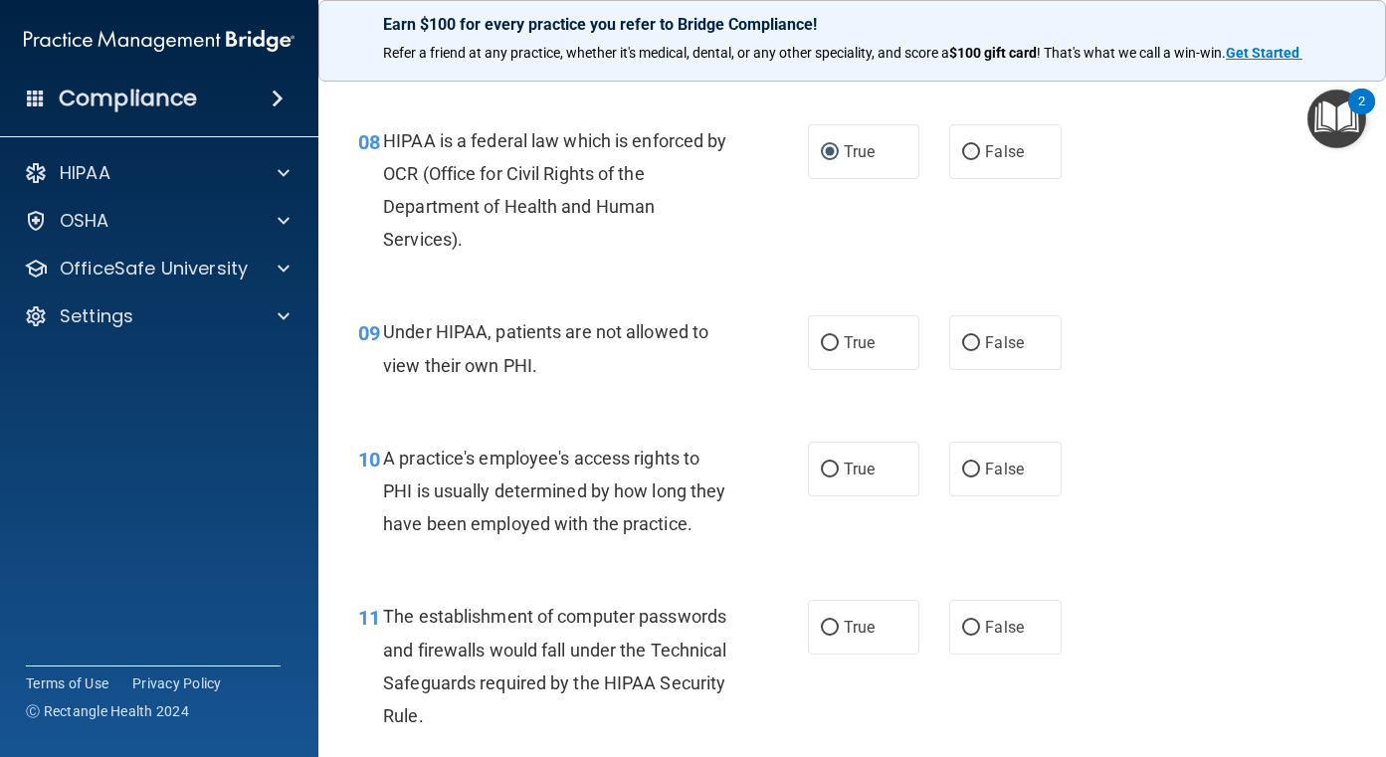
scroll to position [1492, 0]
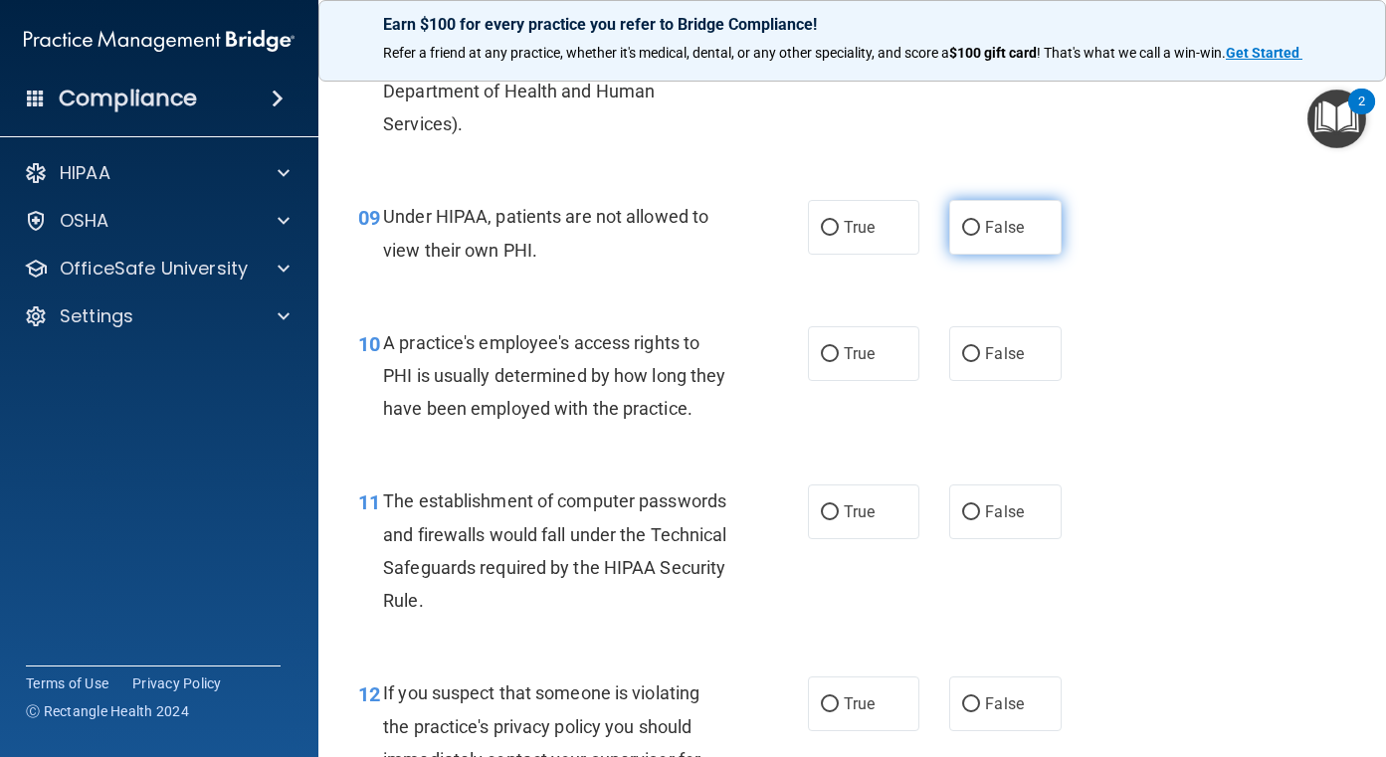
click at [997, 237] on span "False" at bounding box center [1004, 227] width 39 height 19
click at [980, 236] on input "False" at bounding box center [971, 228] width 18 height 15
radio input "true"
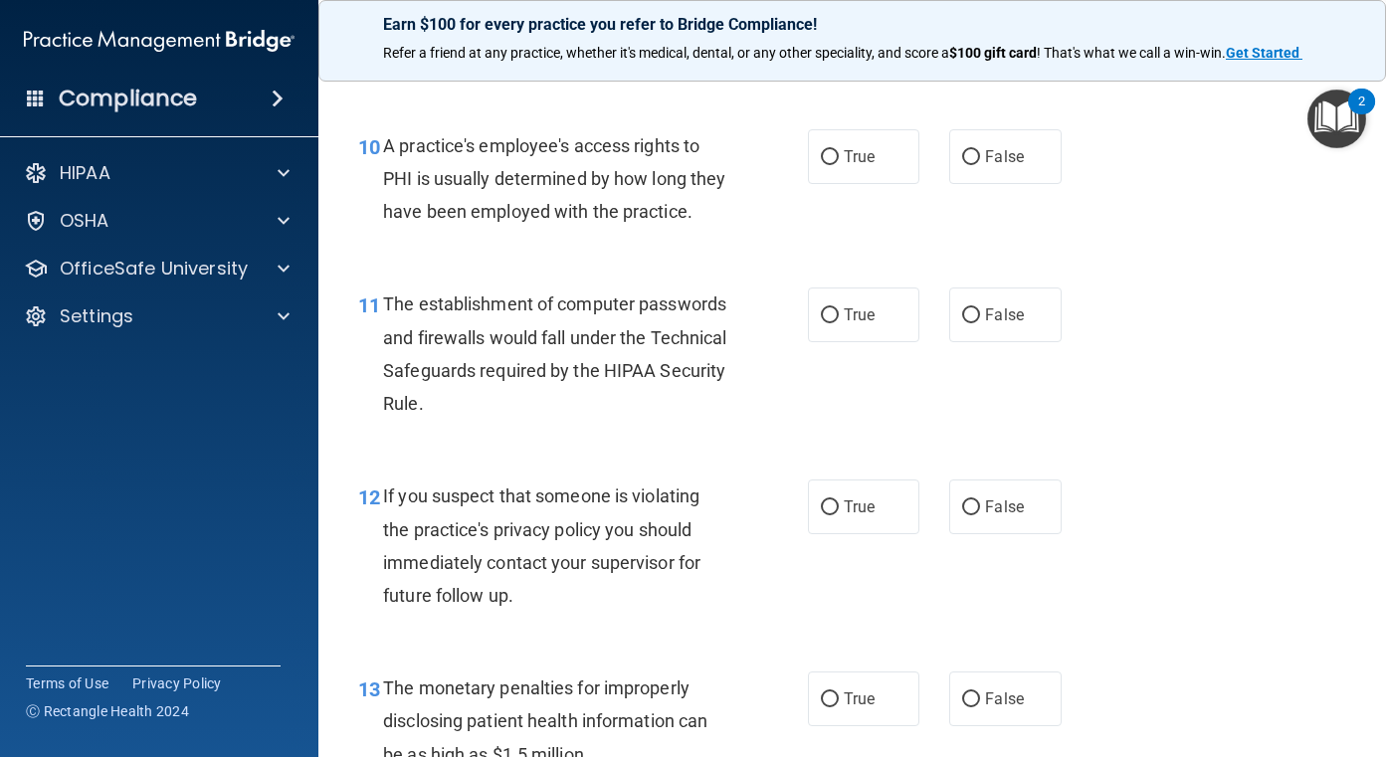
scroll to position [1691, 0]
click at [968, 182] on label "False" at bounding box center [1005, 154] width 112 height 55
click at [968, 163] on input "False" at bounding box center [971, 155] width 18 height 15
radio input "true"
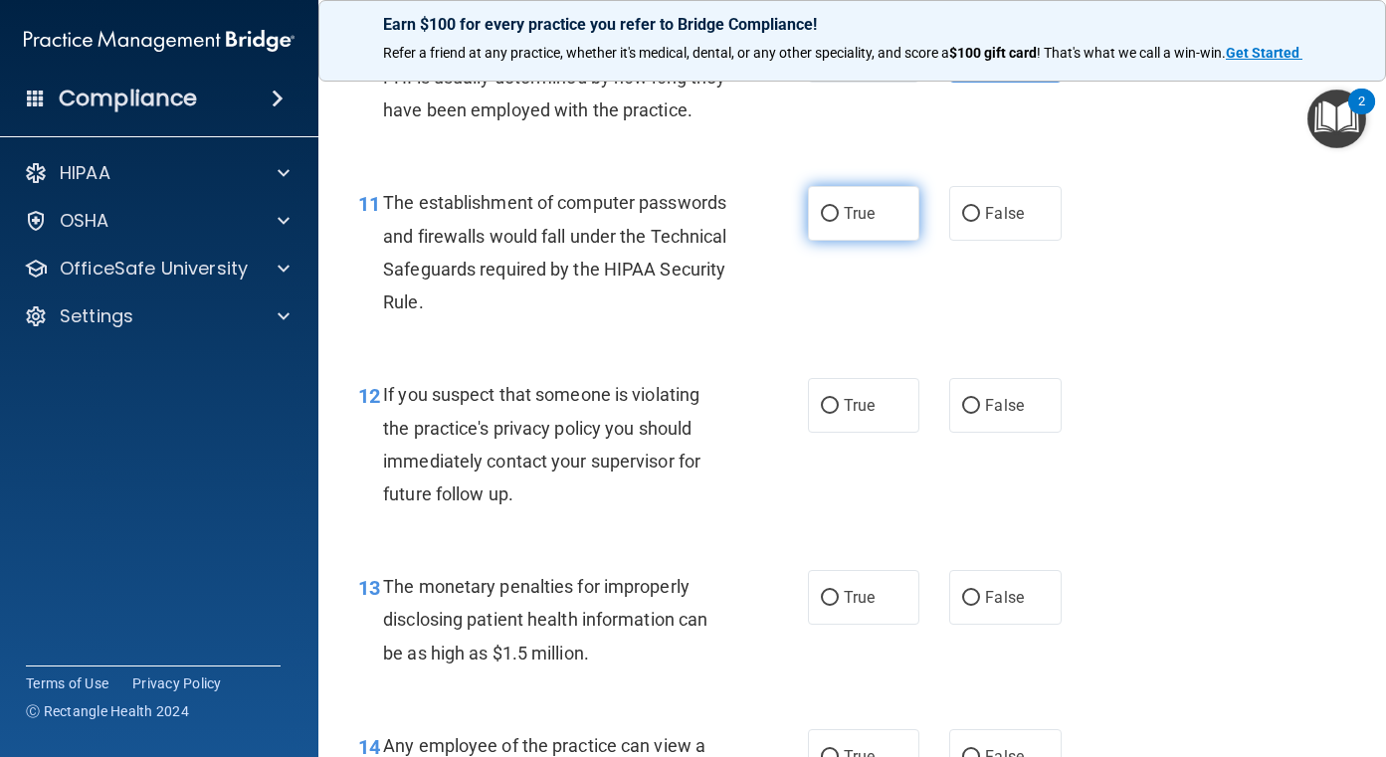
click at [834, 241] on label "True" at bounding box center [864, 213] width 112 height 55
click at [834, 222] on input "True" at bounding box center [830, 214] width 18 height 15
radio input "true"
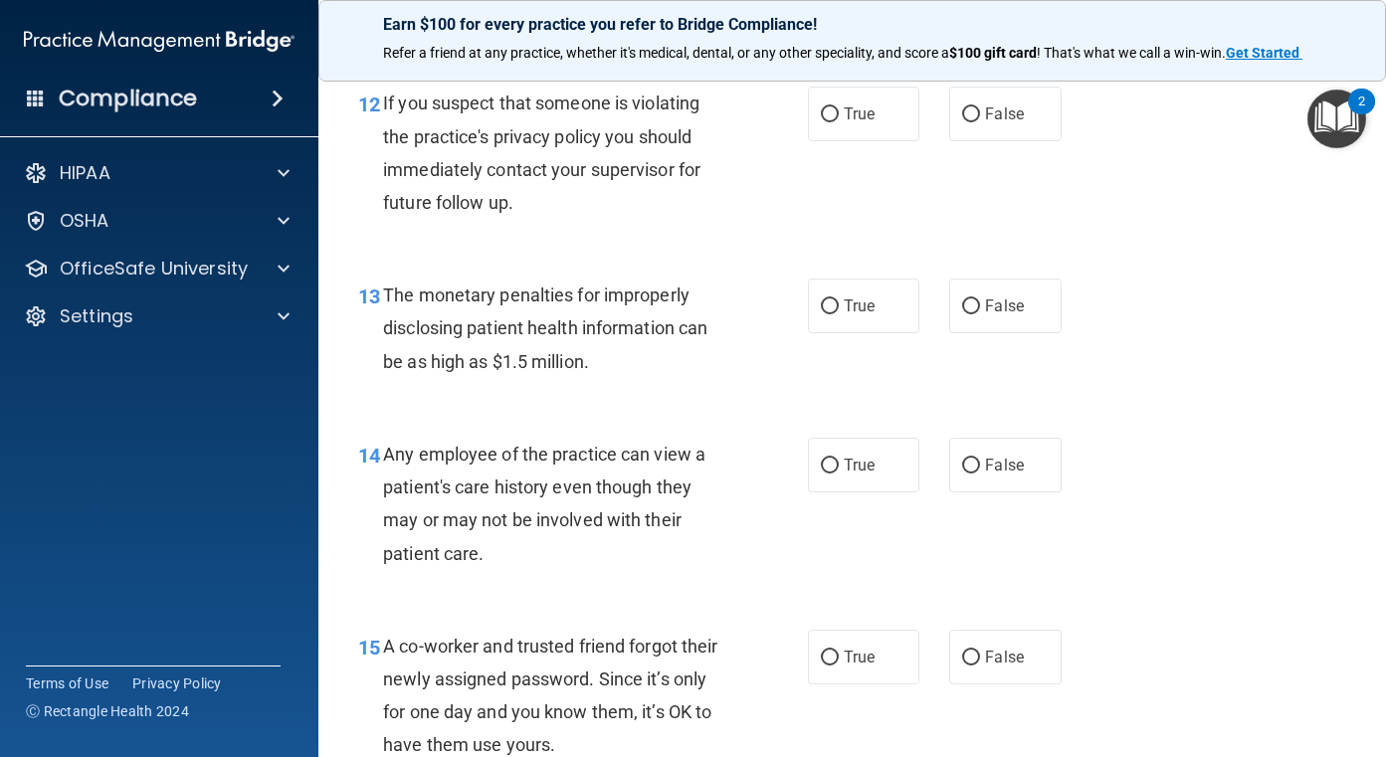
scroll to position [2089, 0]
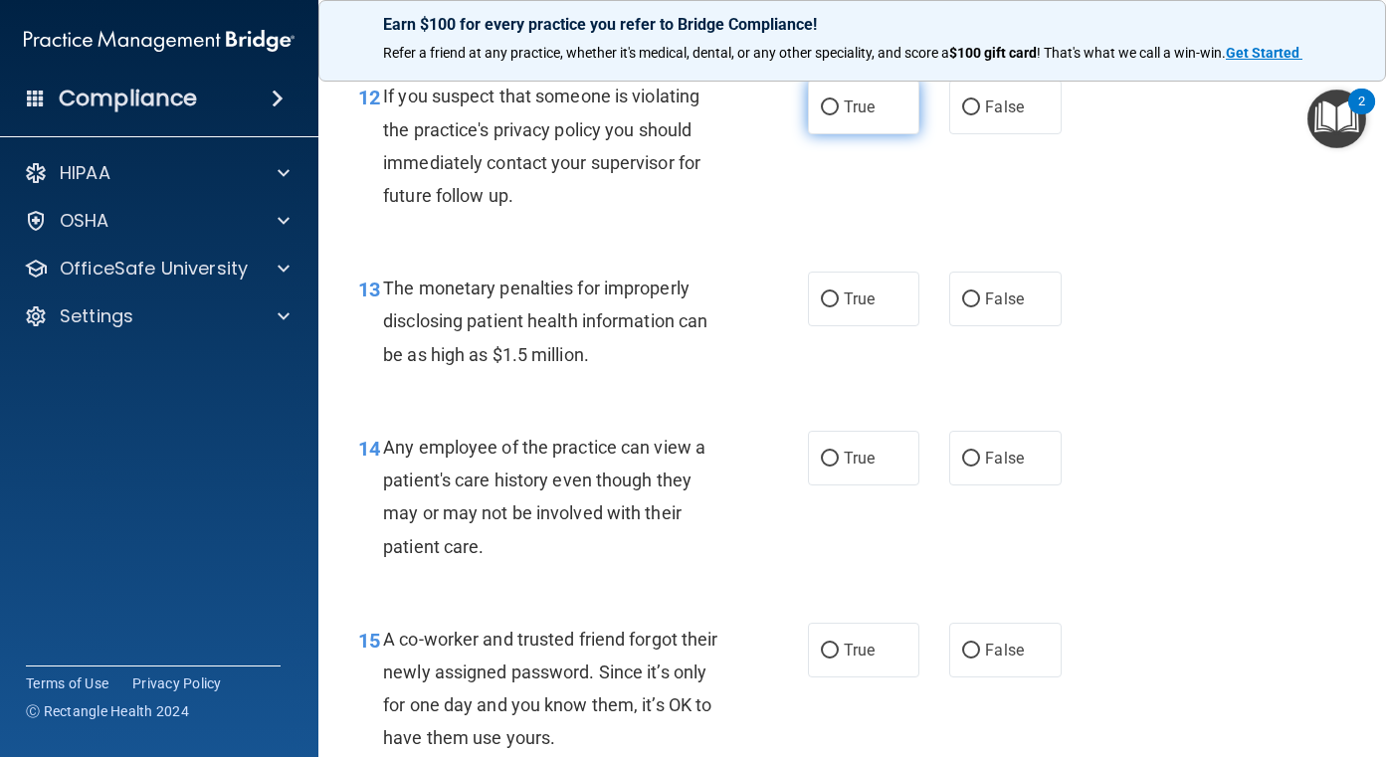
click at [829, 115] on input "True" at bounding box center [830, 107] width 18 height 15
radio input "true"
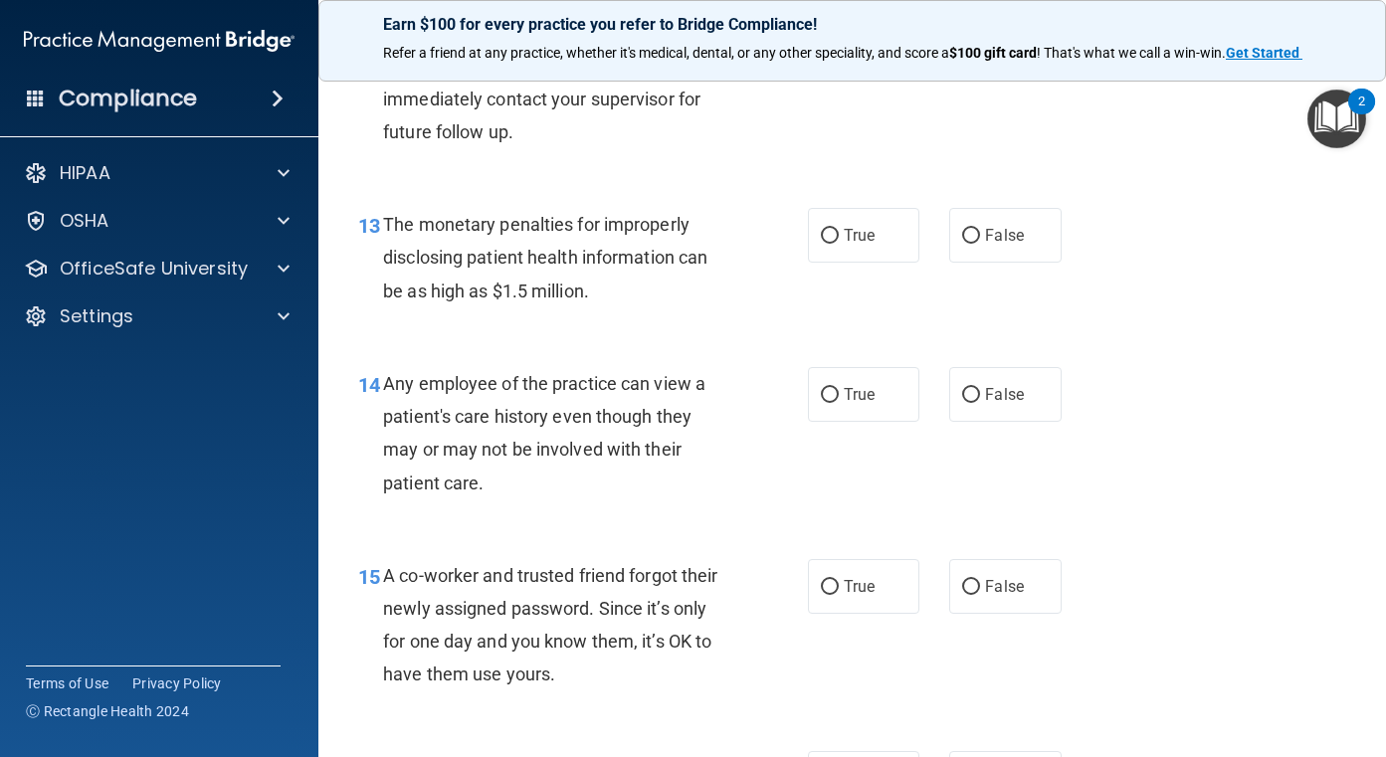
scroll to position [2188, 0]
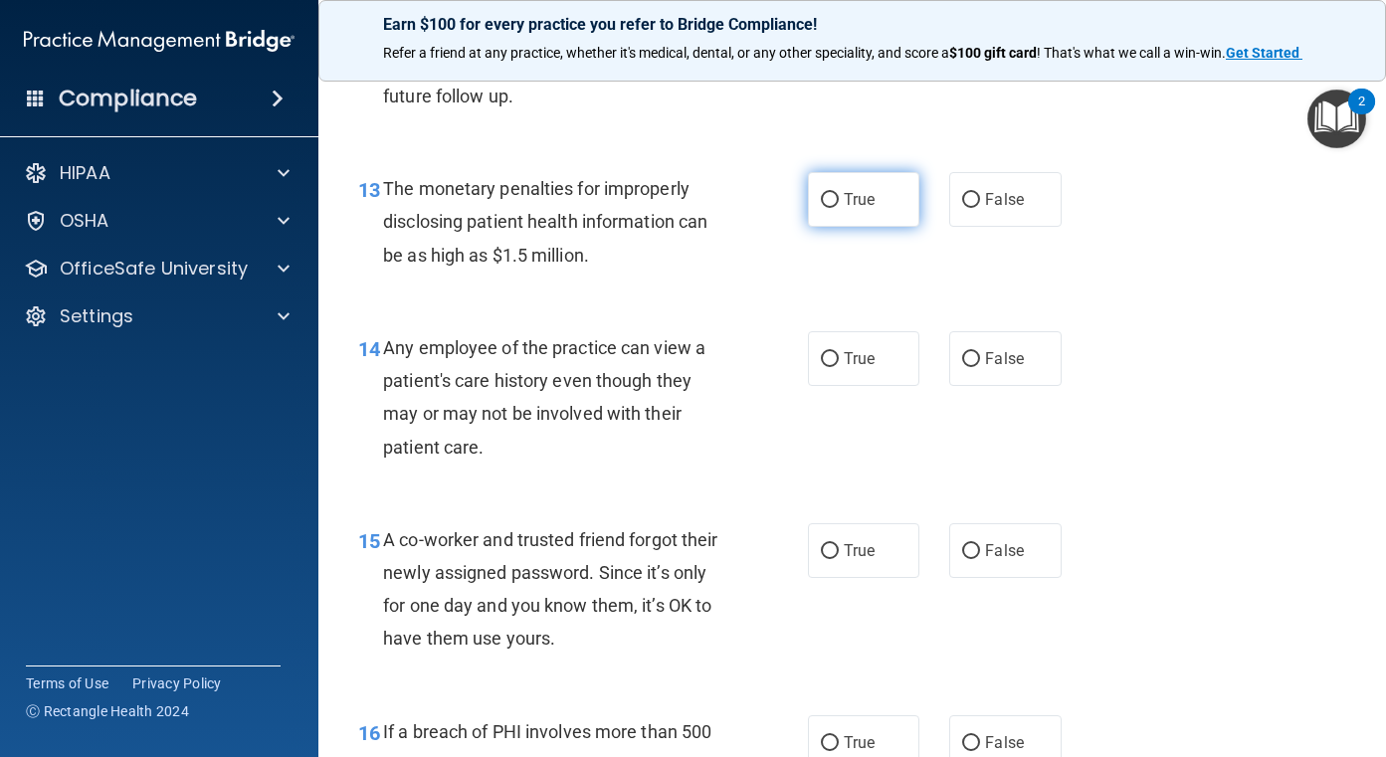
click at [821, 208] on input "True" at bounding box center [830, 200] width 18 height 15
radio input "true"
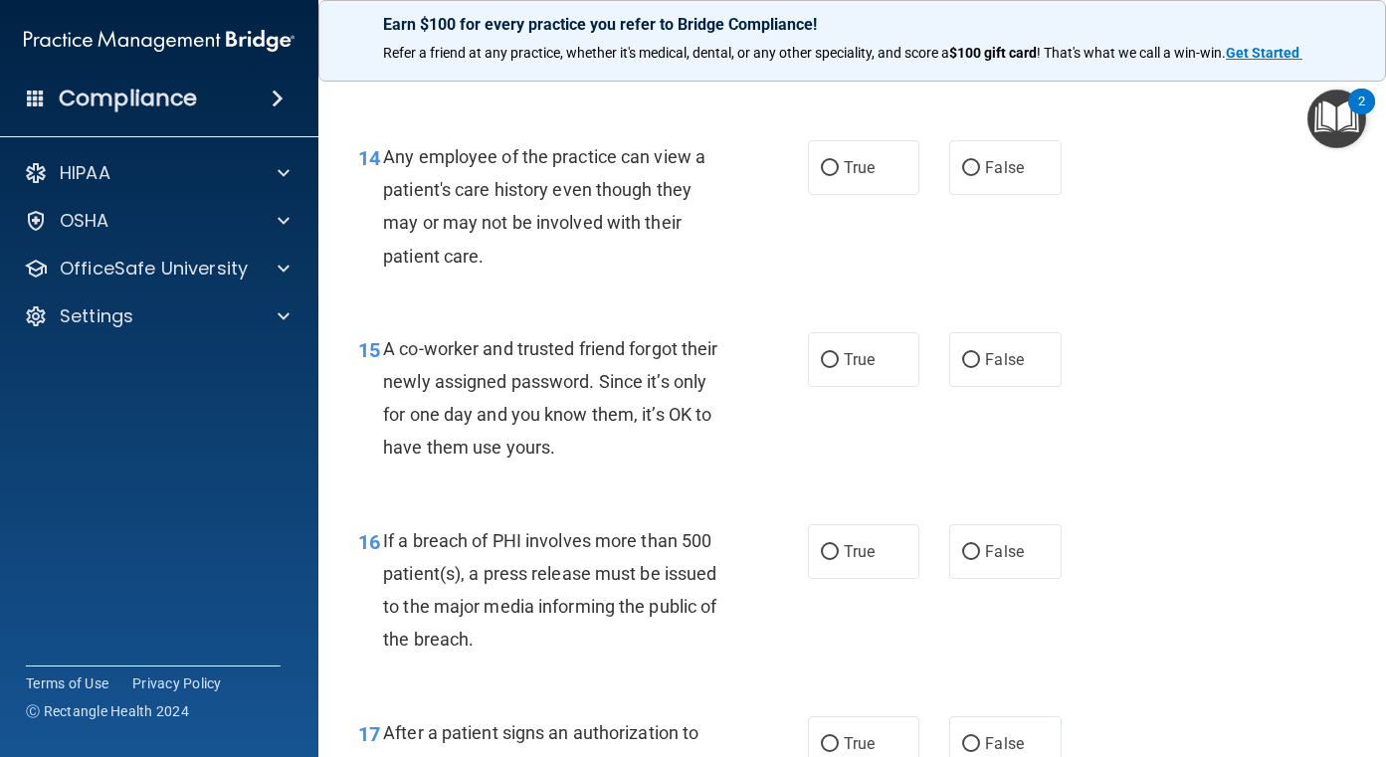
scroll to position [2387, 0]
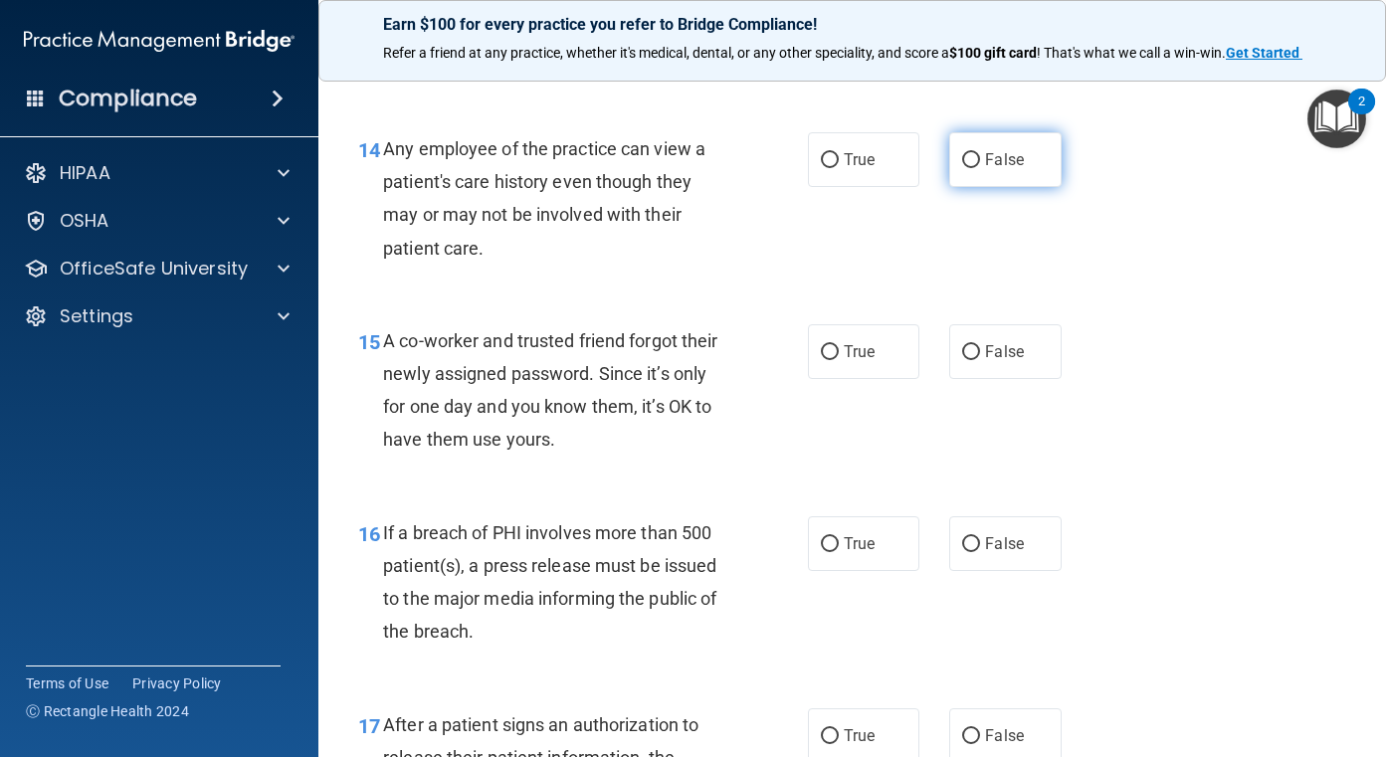
click at [995, 169] on span "False" at bounding box center [1004, 159] width 39 height 19
click at [1018, 187] on label "False" at bounding box center [1005, 159] width 112 height 55
click at [980, 168] on input "False" at bounding box center [971, 160] width 18 height 15
radio input "true"
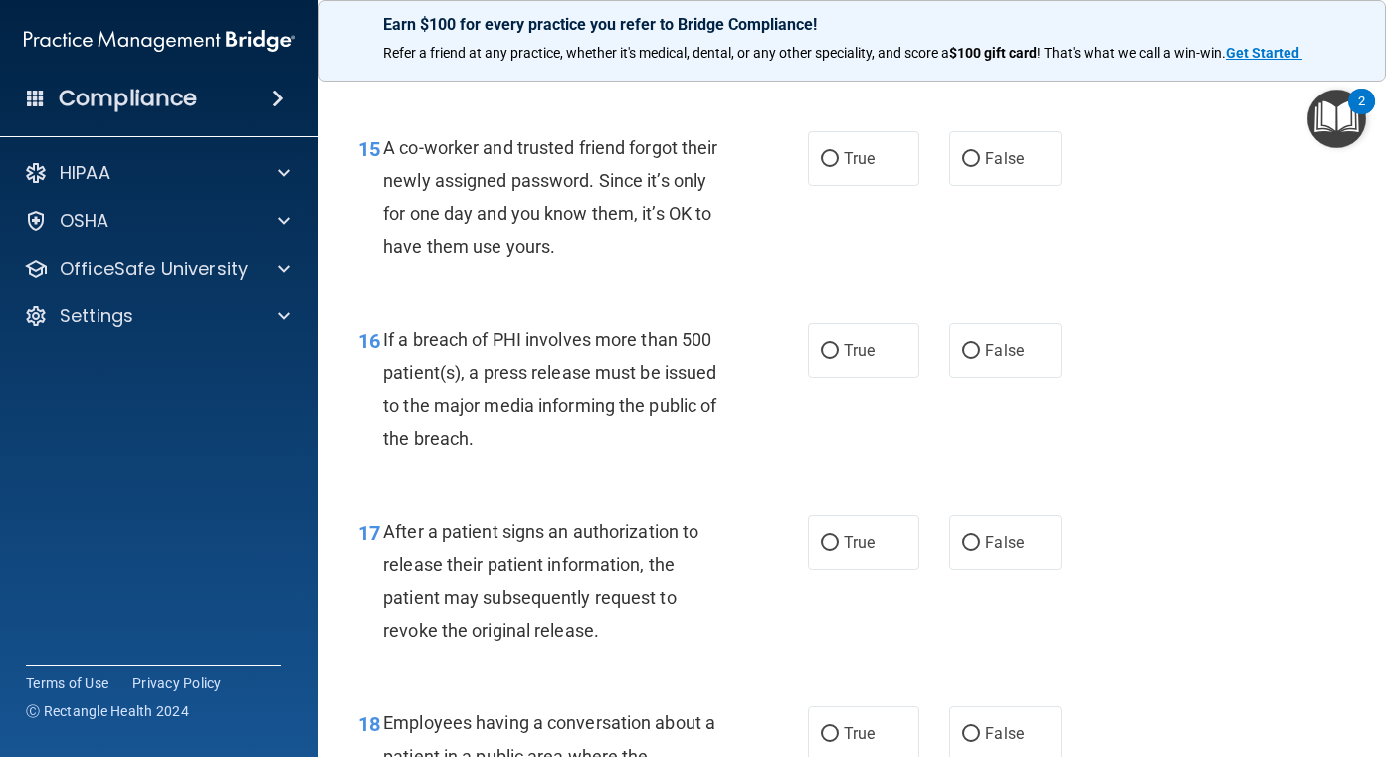
scroll to position [2586, 0]
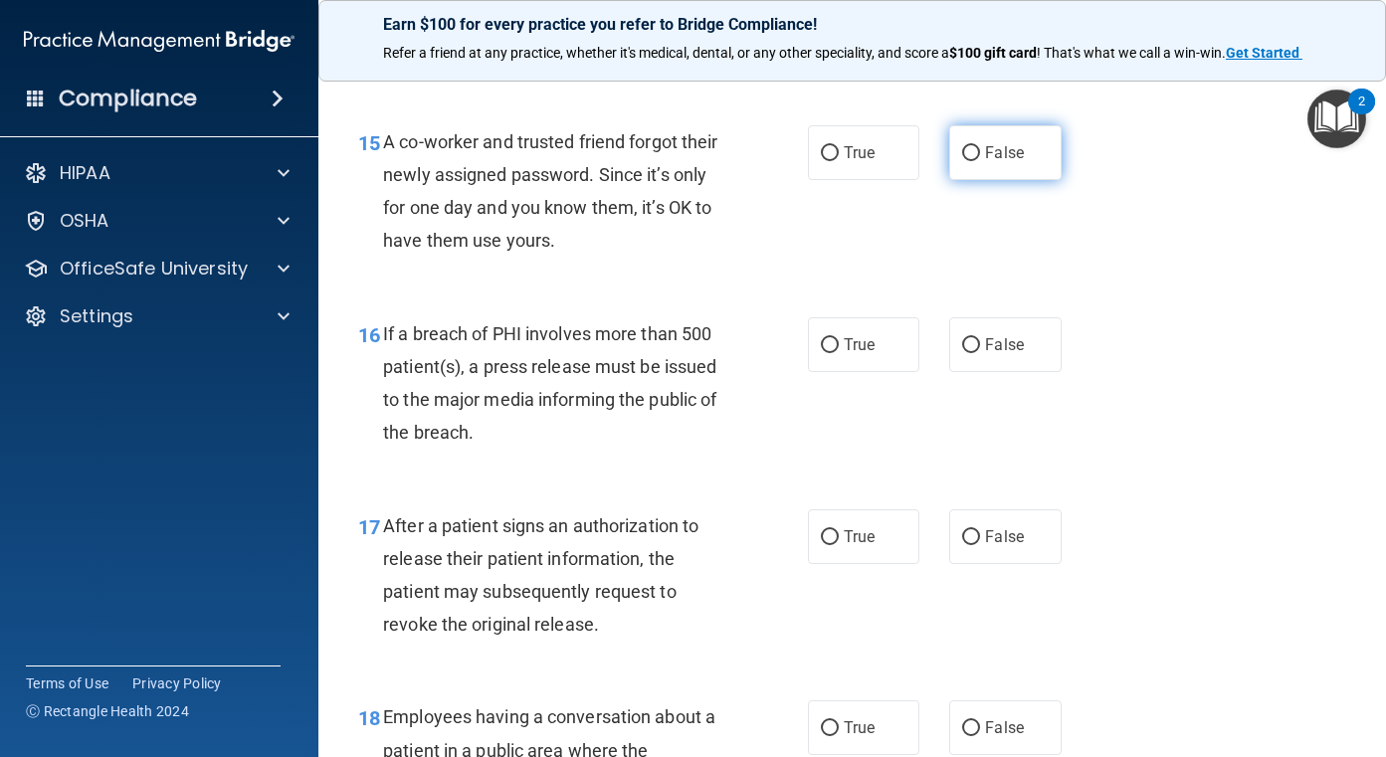
click at [966, 161] on input "False" at bounding box center [971, 153] width 18 height 15
radio input "true"
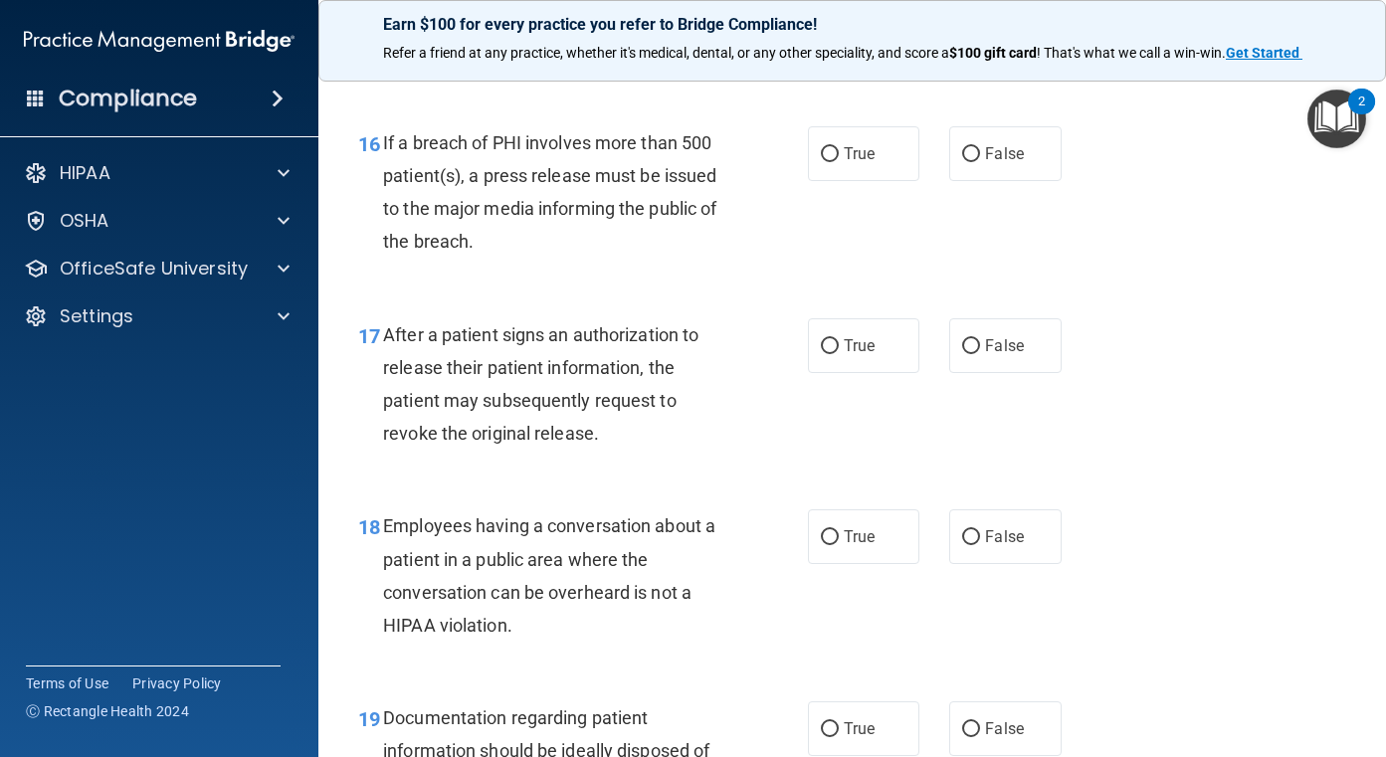
scroll to position [2785, 0]
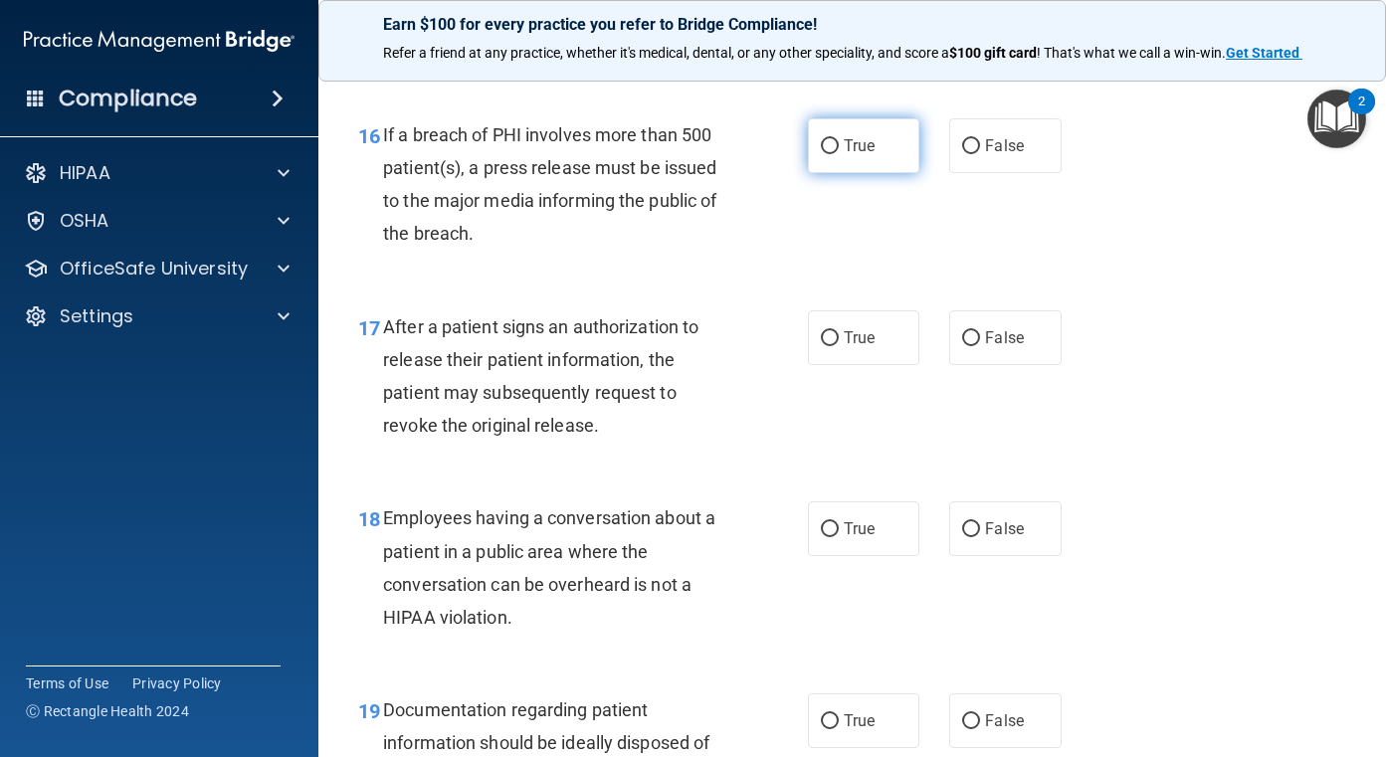
click at [850, 173] on label "True" at bounding box center [864, 145] width 112 height 55
click at [839, 154] on input "True" at bounding box center [830, 146] width 18 height 15
radio input "true"
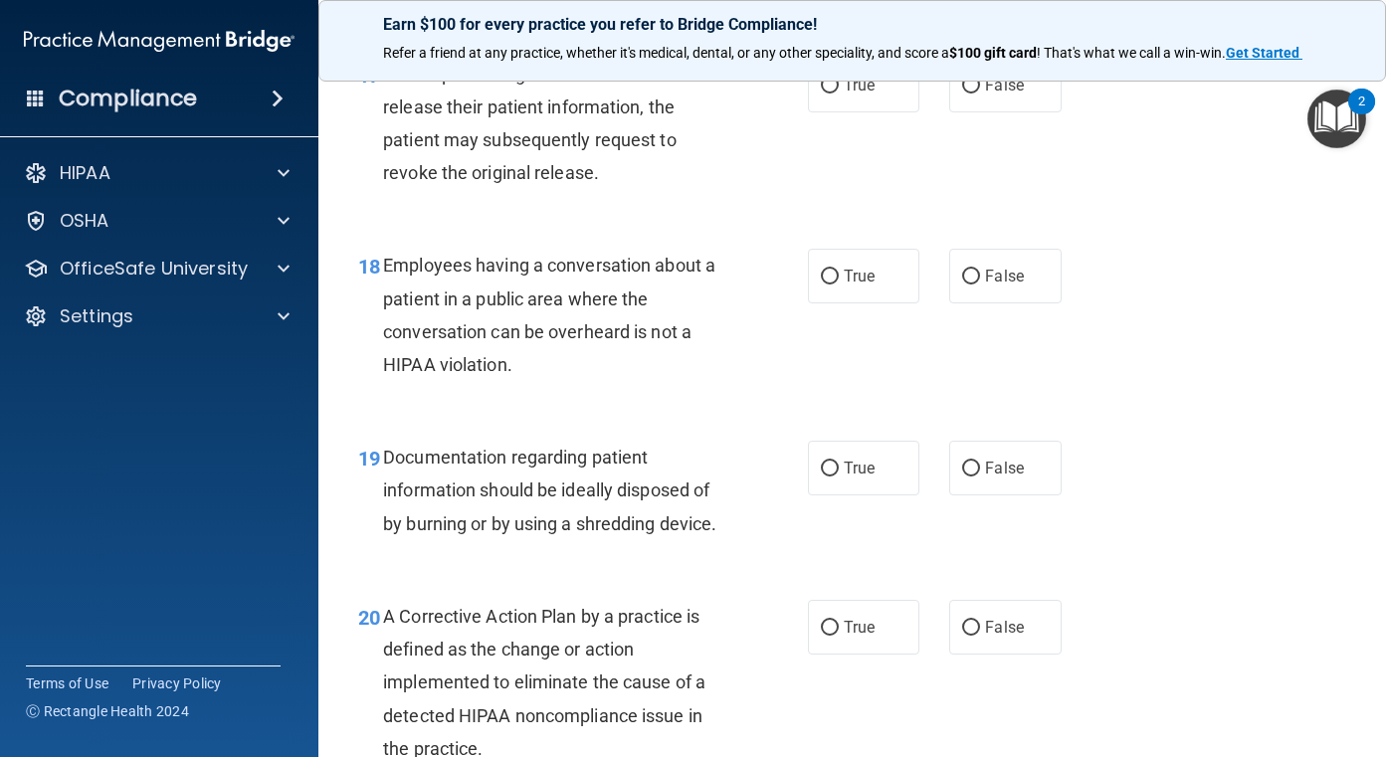
scroll to position [3084, 0]
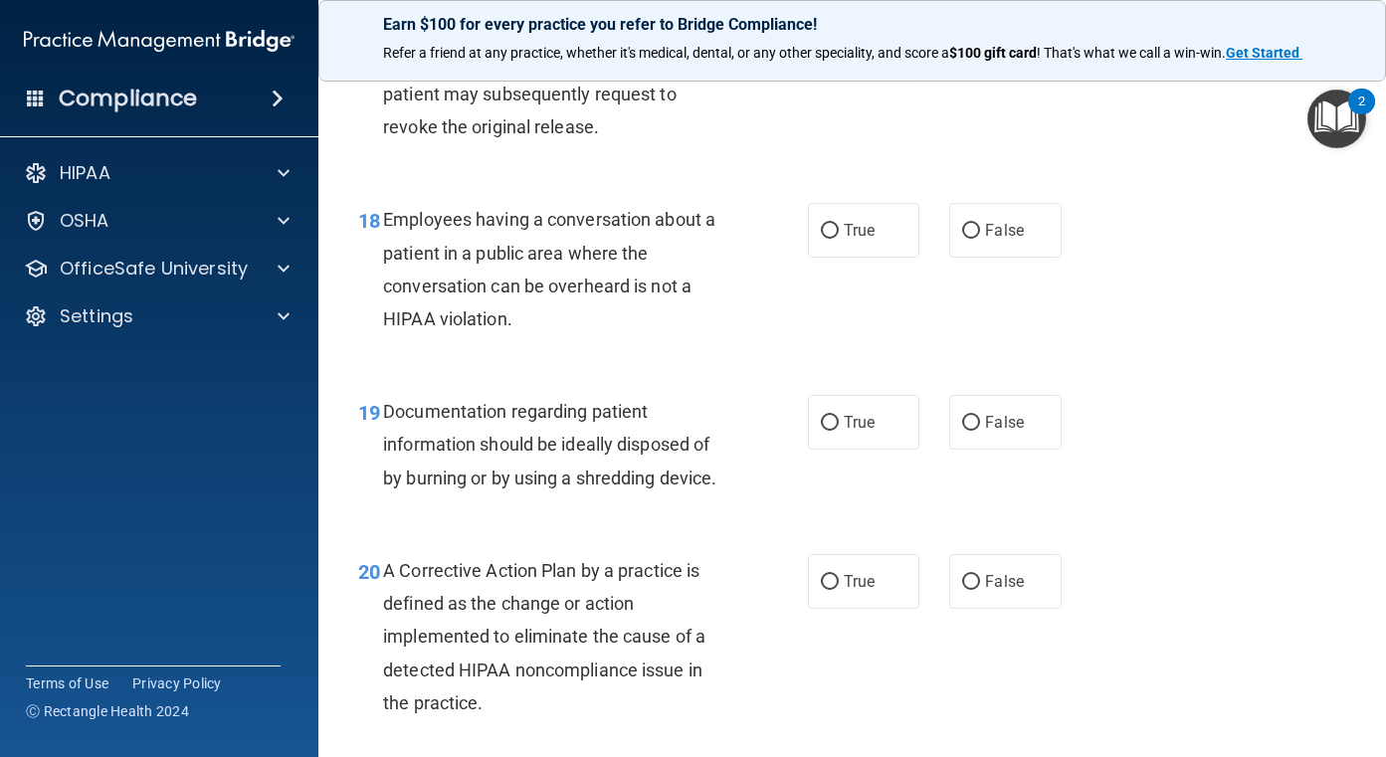
click at [862, 67] on label "True" at bounding box center [864, 39] width 112 height 55
click at [839, 48] on input "True" at bounding box center [830, 40] width 18 height 15
radio input "true"
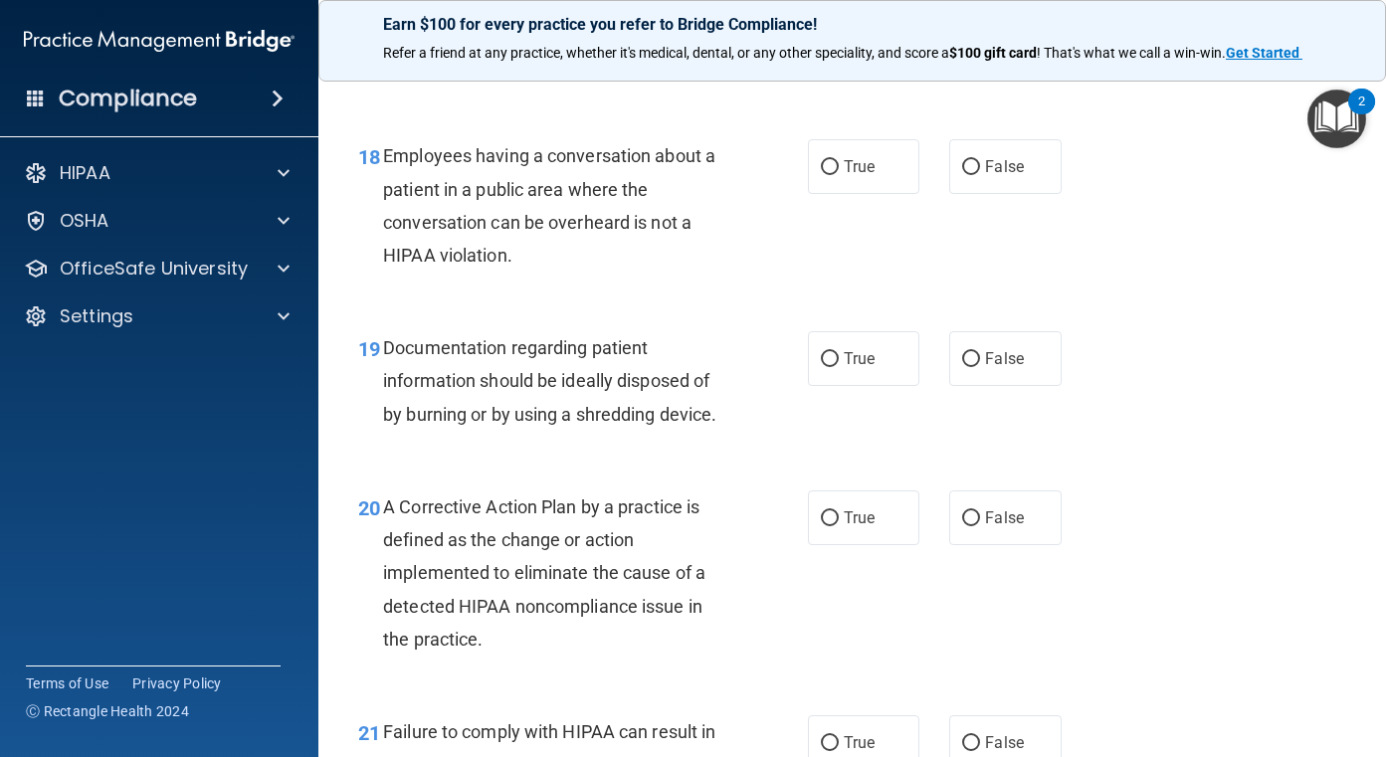
scroll to position [3183, 0]
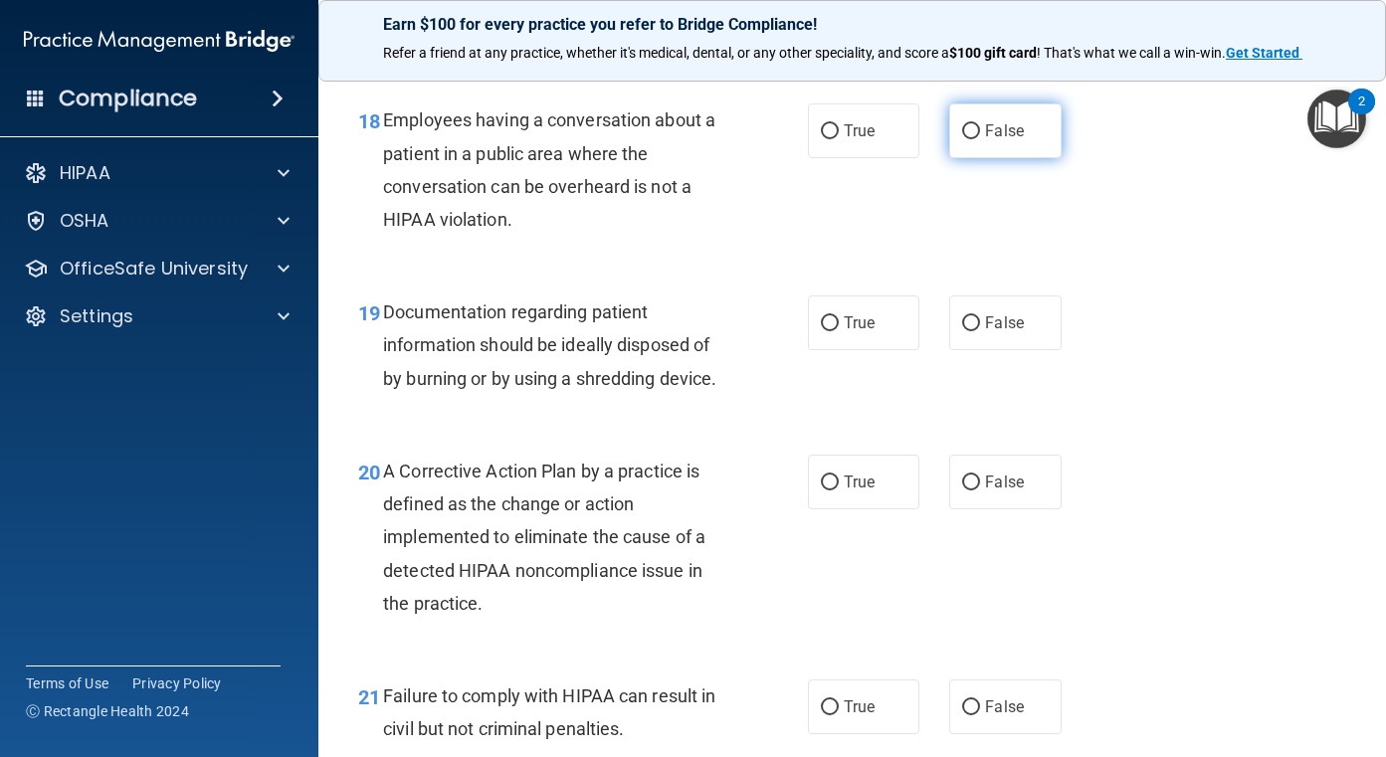
click at [989, 158] on label "False" at bounding box center [1005, 130] width 112 height 55
click at [980, 139] on input "False" at bounding box center [971, 131] width 18 height 15
radio input "true"
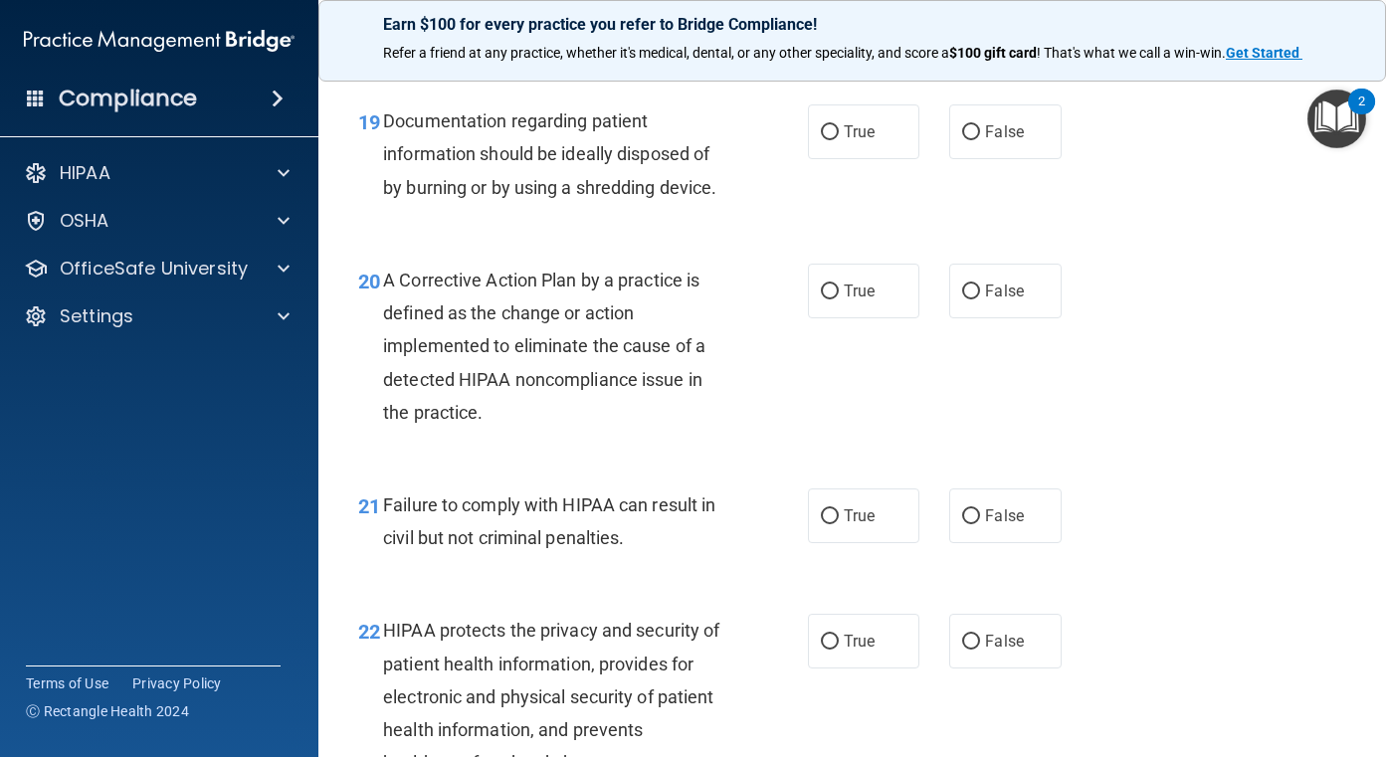
scroll to position [3382, 0]
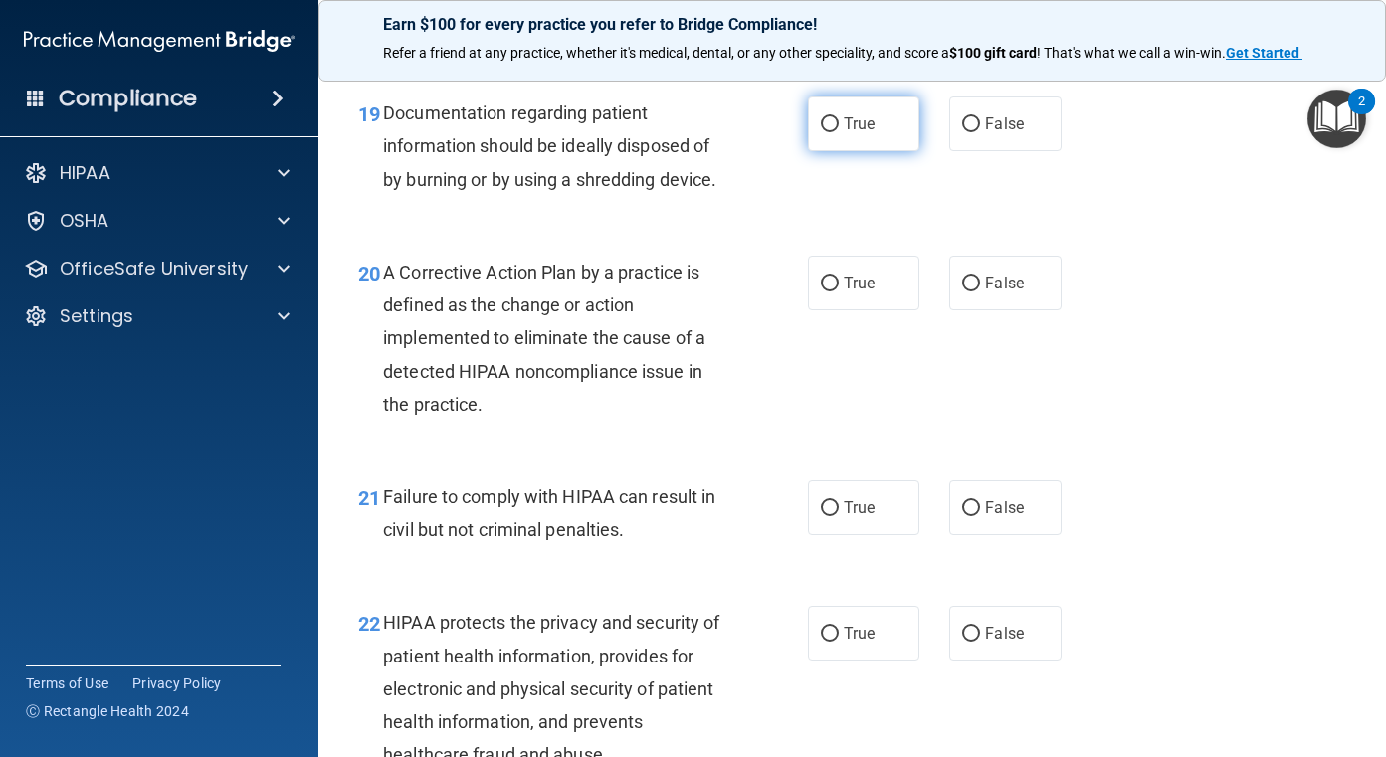
click at [821, 132] on input "True" at bounding box center [830, 124] width 18 height 15
radio input "true"
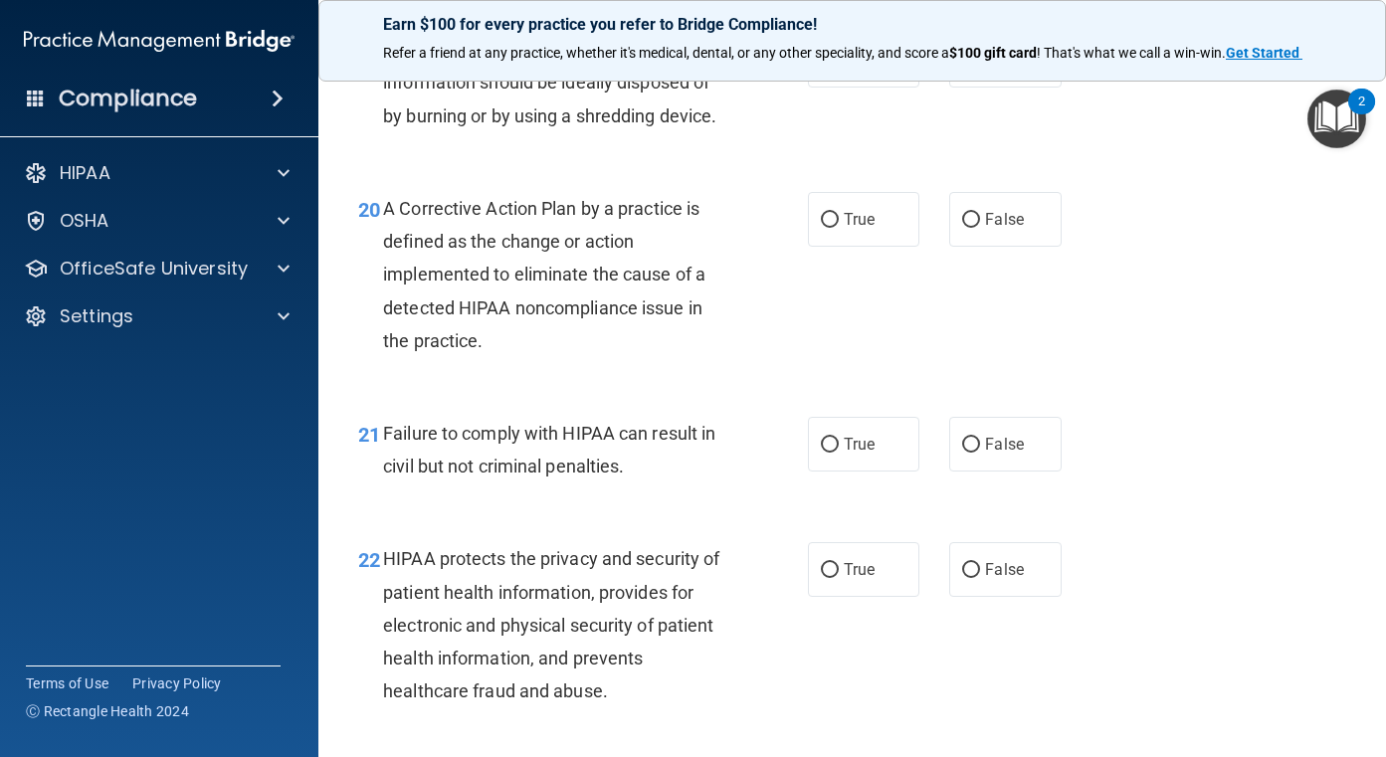
scroll to position [3482, 0]
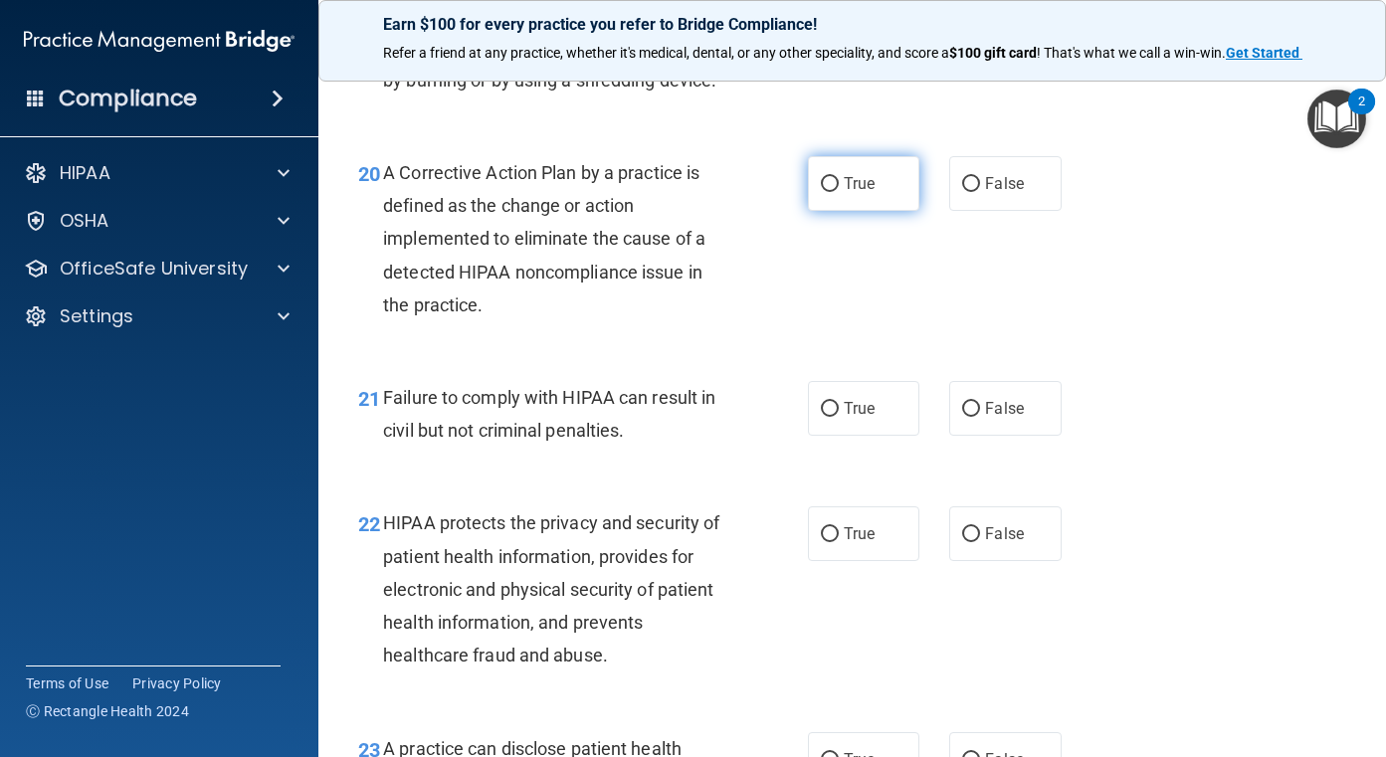
click at [844, 193] on span "True" at bounding box center [859, 183] width 31 height 19
click at [839, 192] on input "True" at bounding box center [830, 184] width 18 height 15
radio input "true"
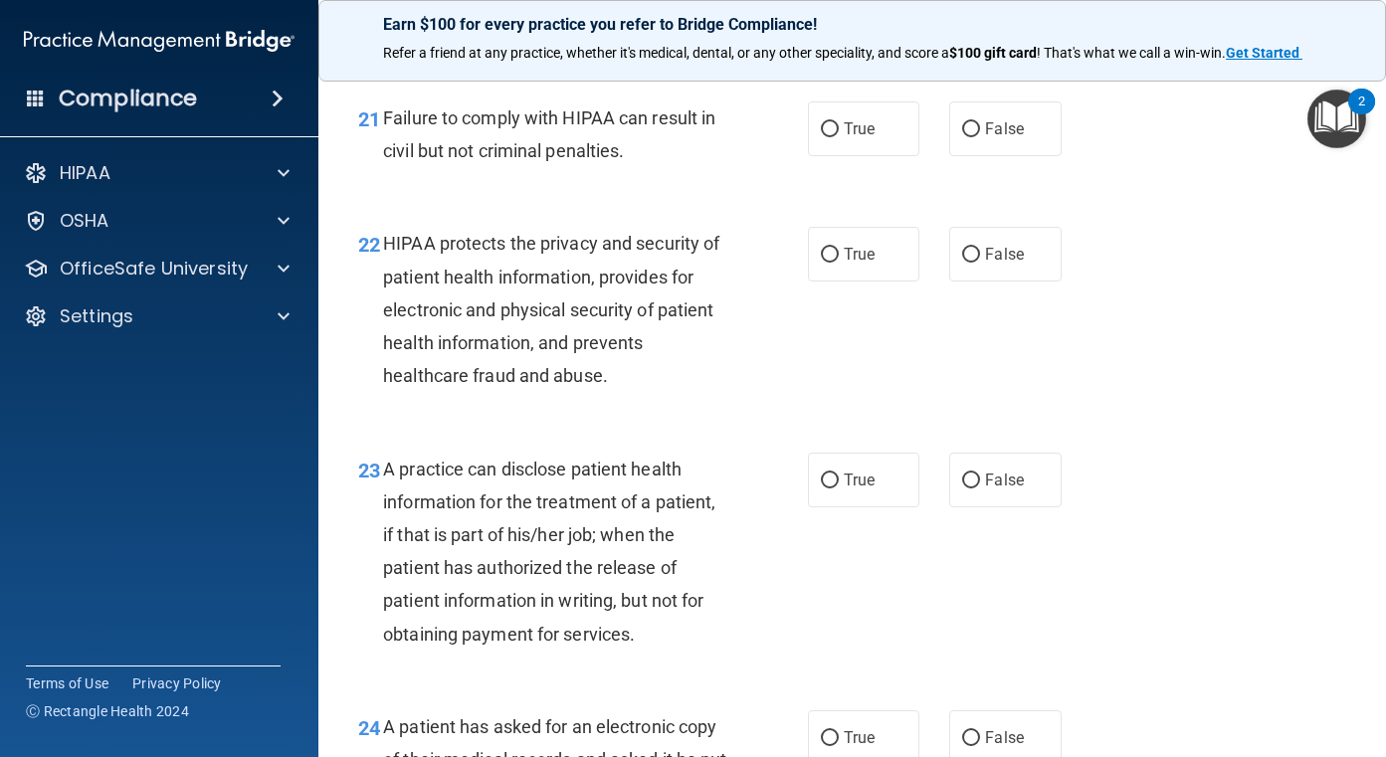
scroll to position [3780, 0]
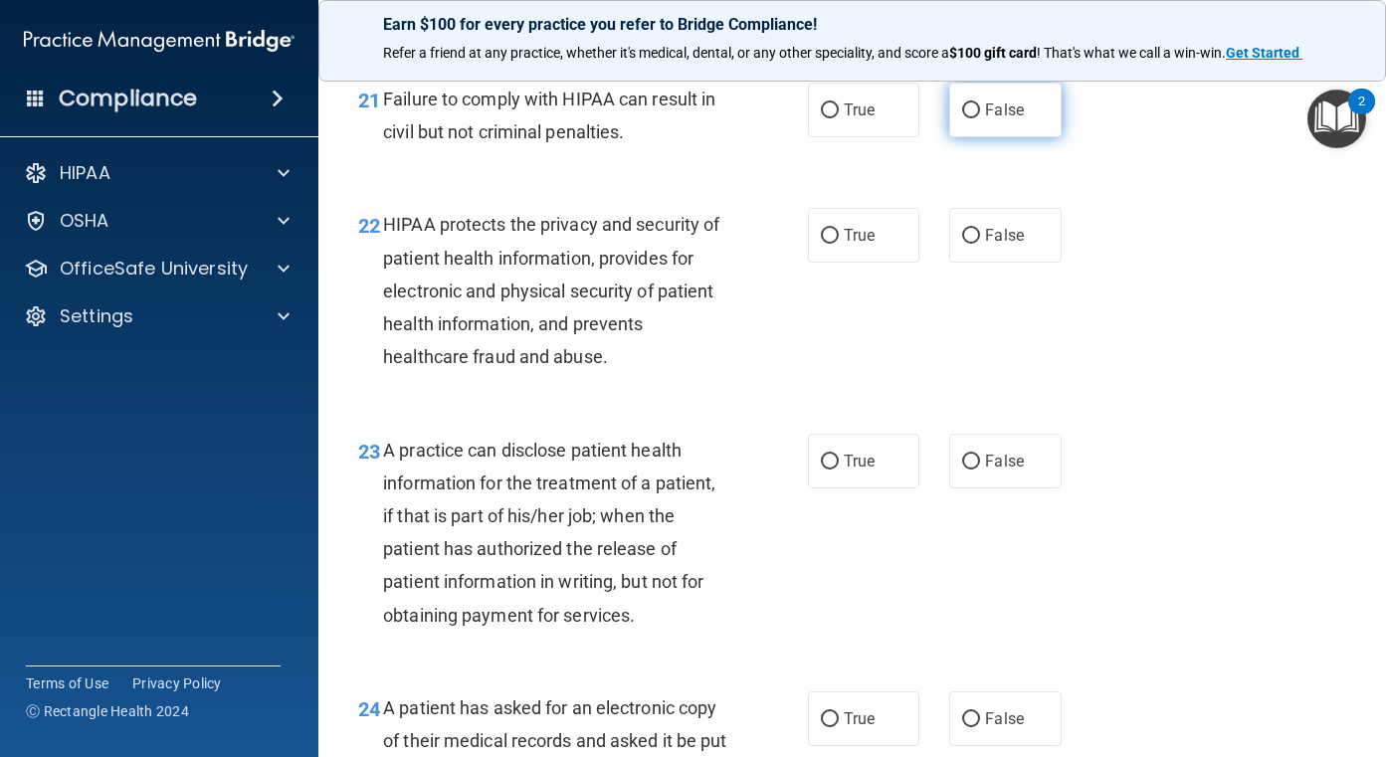
click at [1004, 119] on span "False" at bounding box center [1004, 109] width 39 height 19
click at [980, 118] on input "False" at bounding box center [971, 110] width 18 height 15
radio input "true"
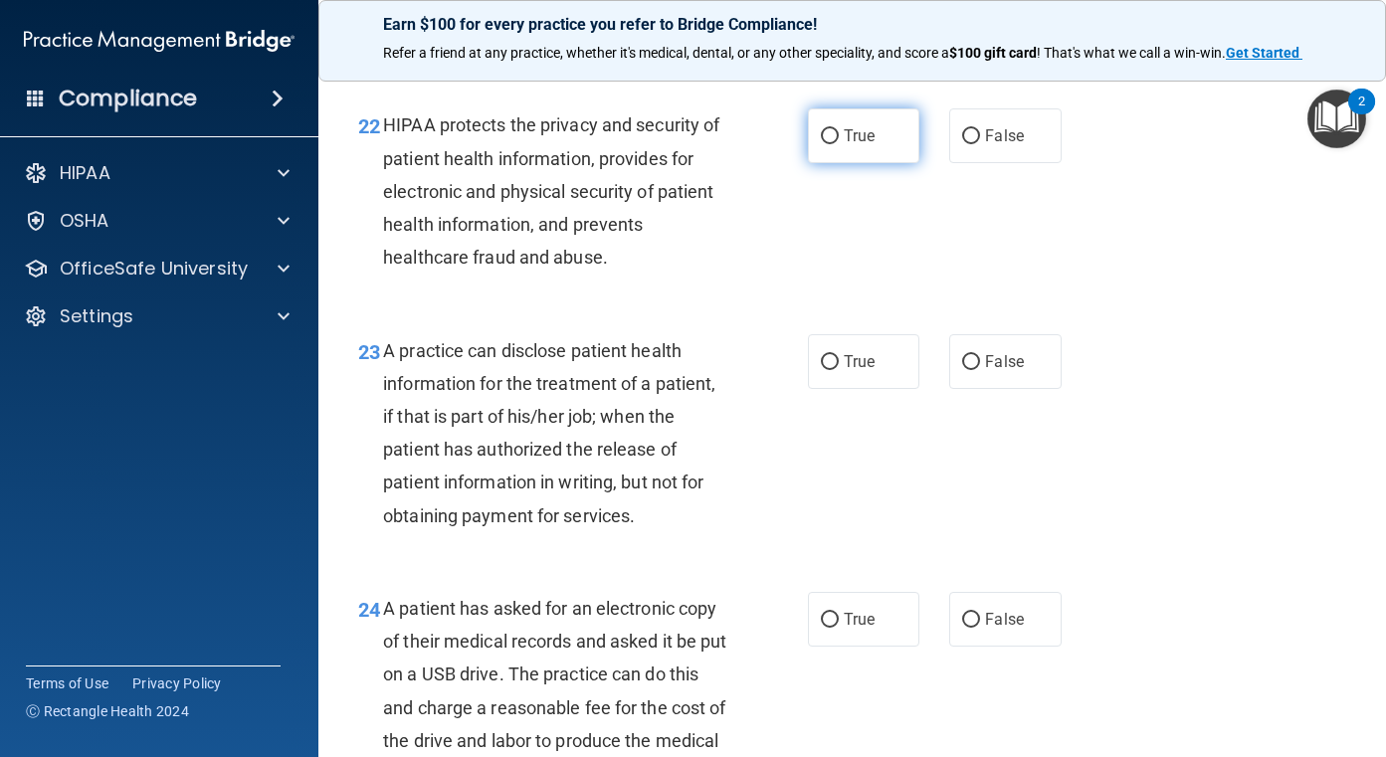
click at [844, 145] on span "True" at bounding box center [859, 135] width 31 height 19
click at [839, 144] on input "True" at bounding box center [830, 136] width 18 height 15
radio input "true"
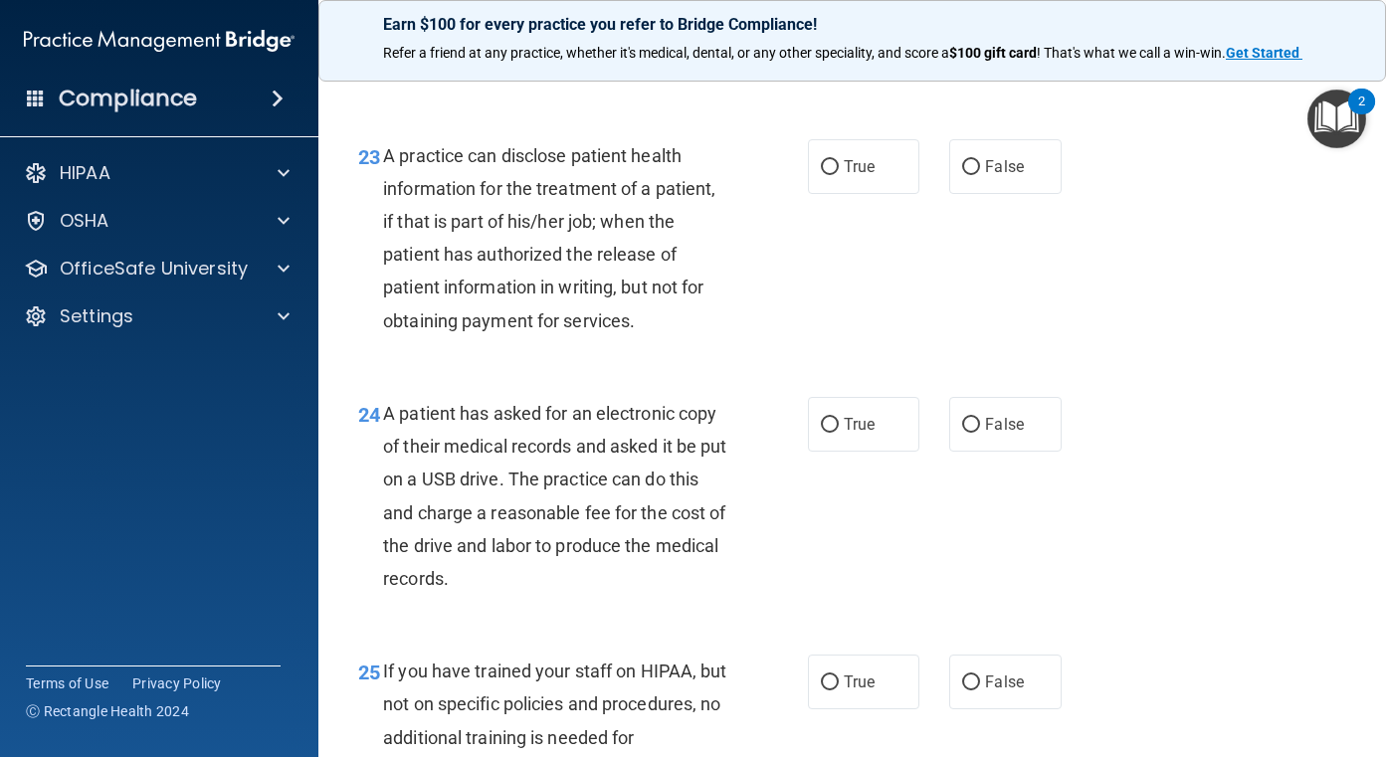
scroll to position [4078, 0]
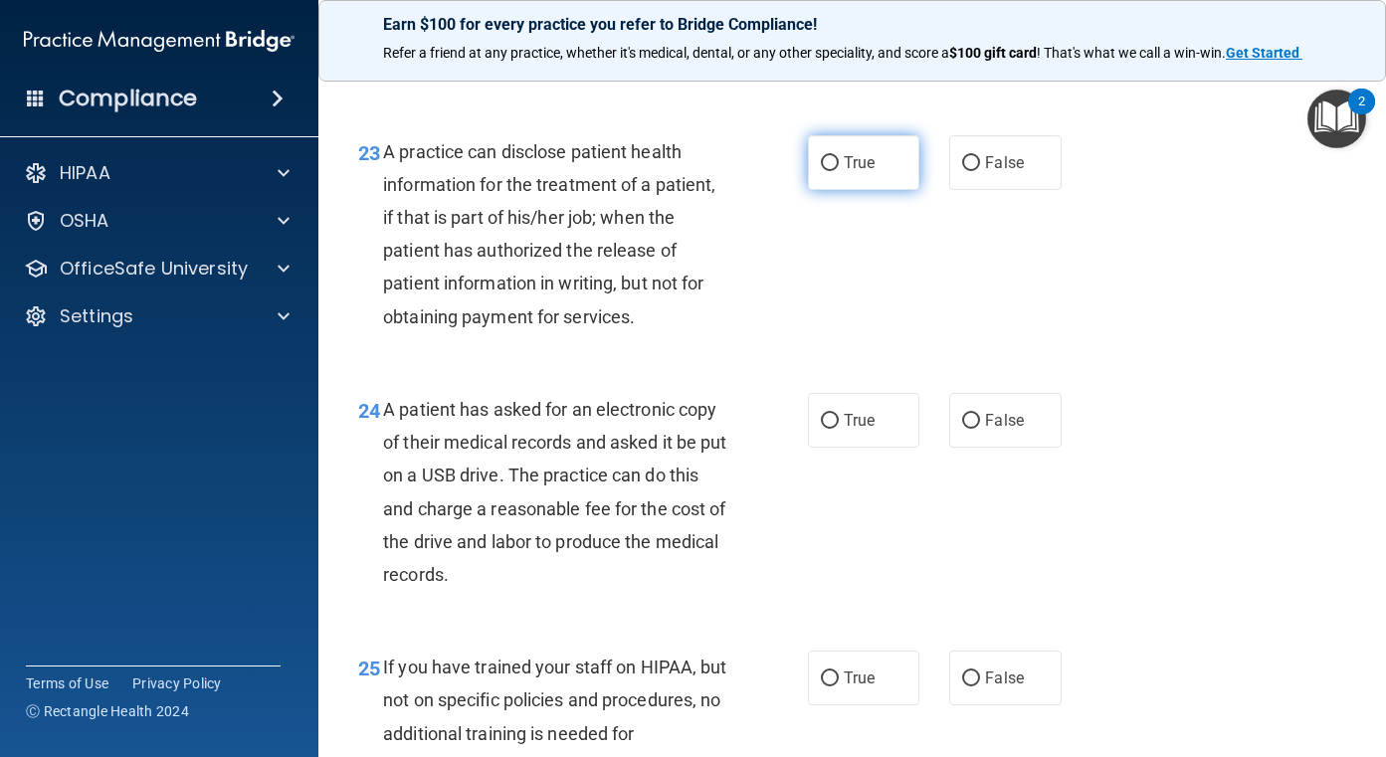
click at [829, 171] on input "True" at bounding box center [830, 163] width 18 height 15
radio input "true"
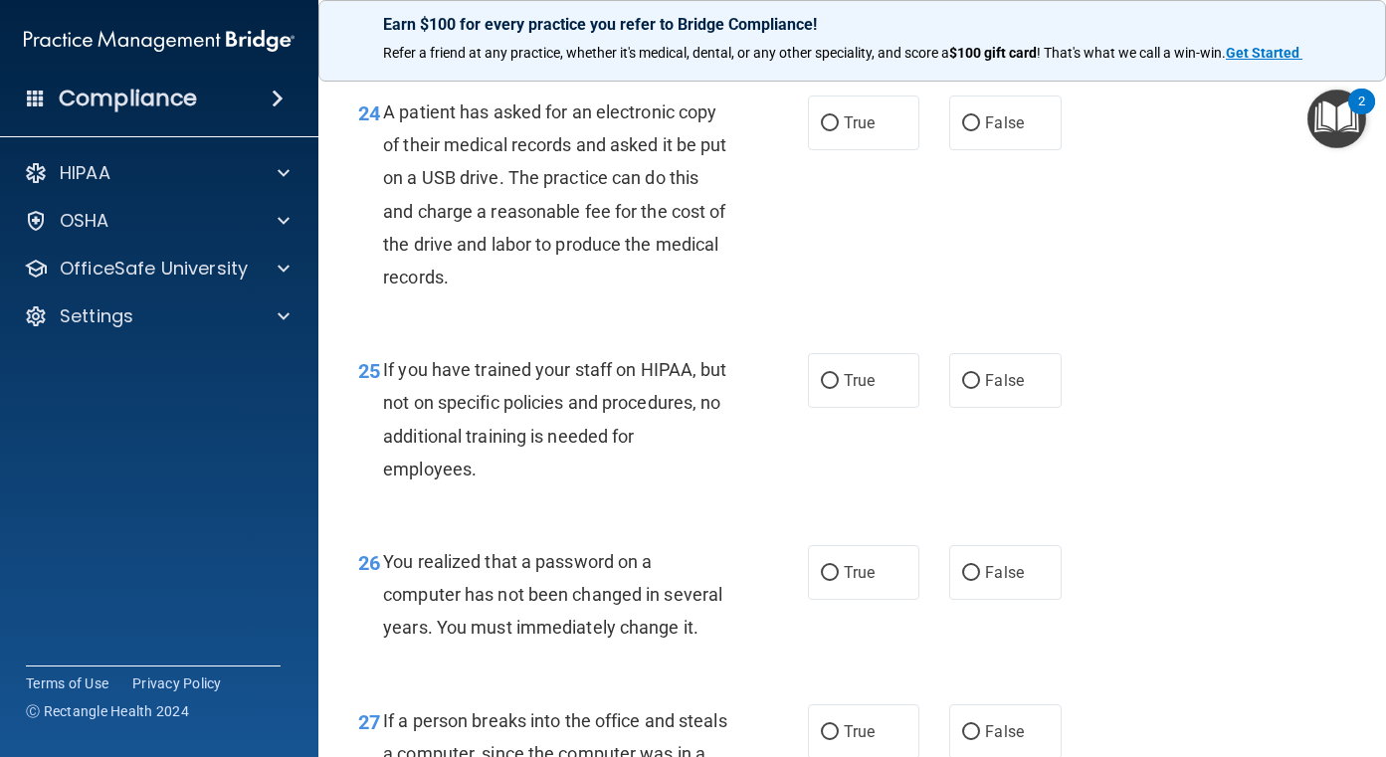
scroll to position [4377, 0]
click at [808, 149] on label "True" at bounding box center [864, 122] width 112 height 55
click at [821, 130] on input "True" at bounding box center [830, 122] width 18 height 15
radio input "true"
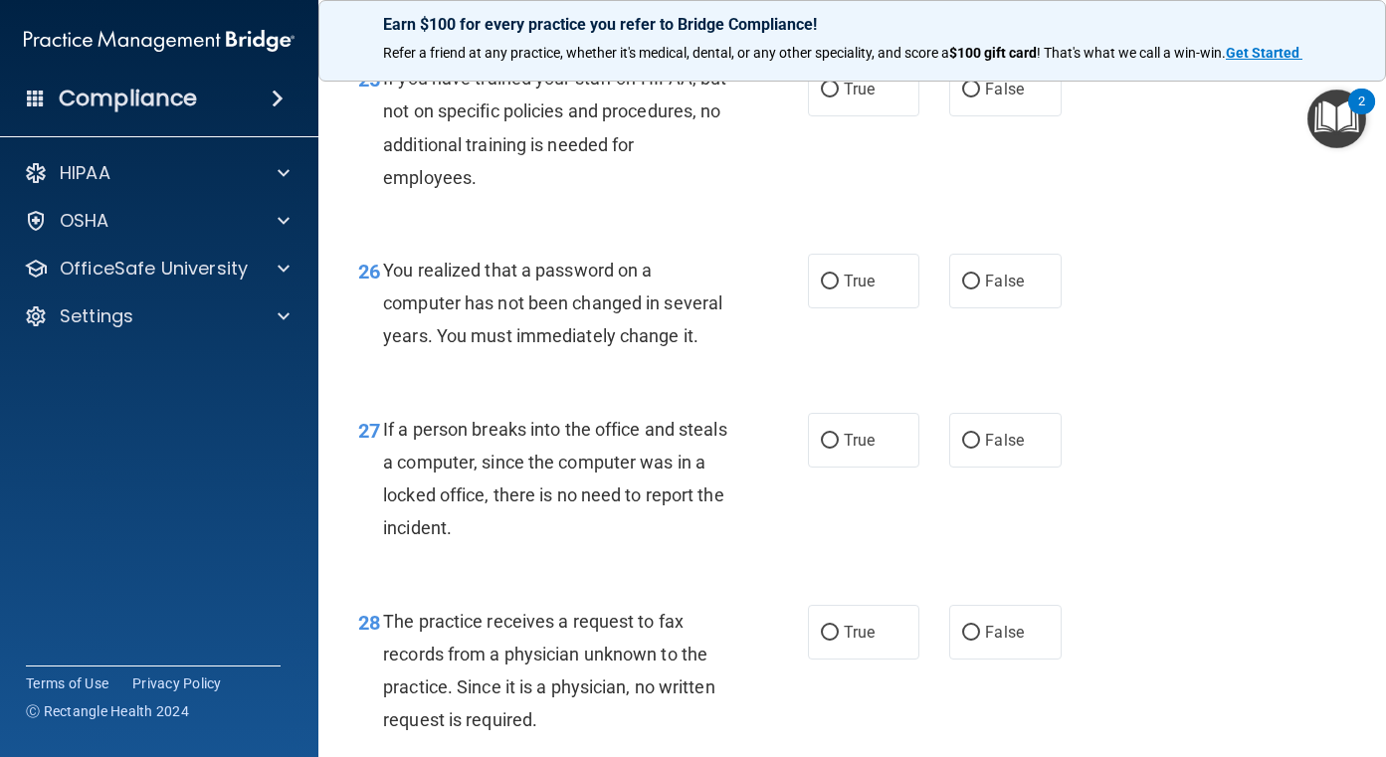
scroll to position [4675, 0]
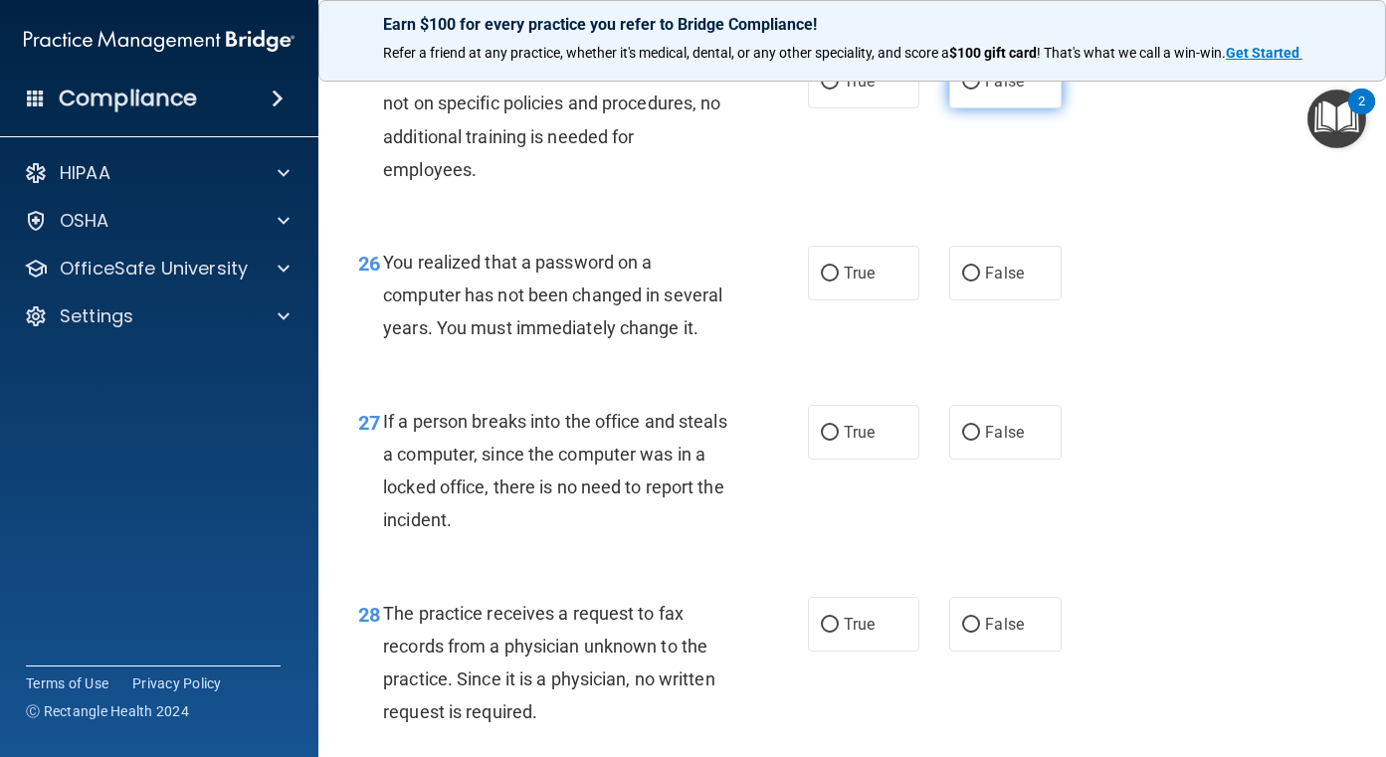
click at [971, 90] on input "False" at bounding box center [971, 82] width 18 height 15
radio input "true"
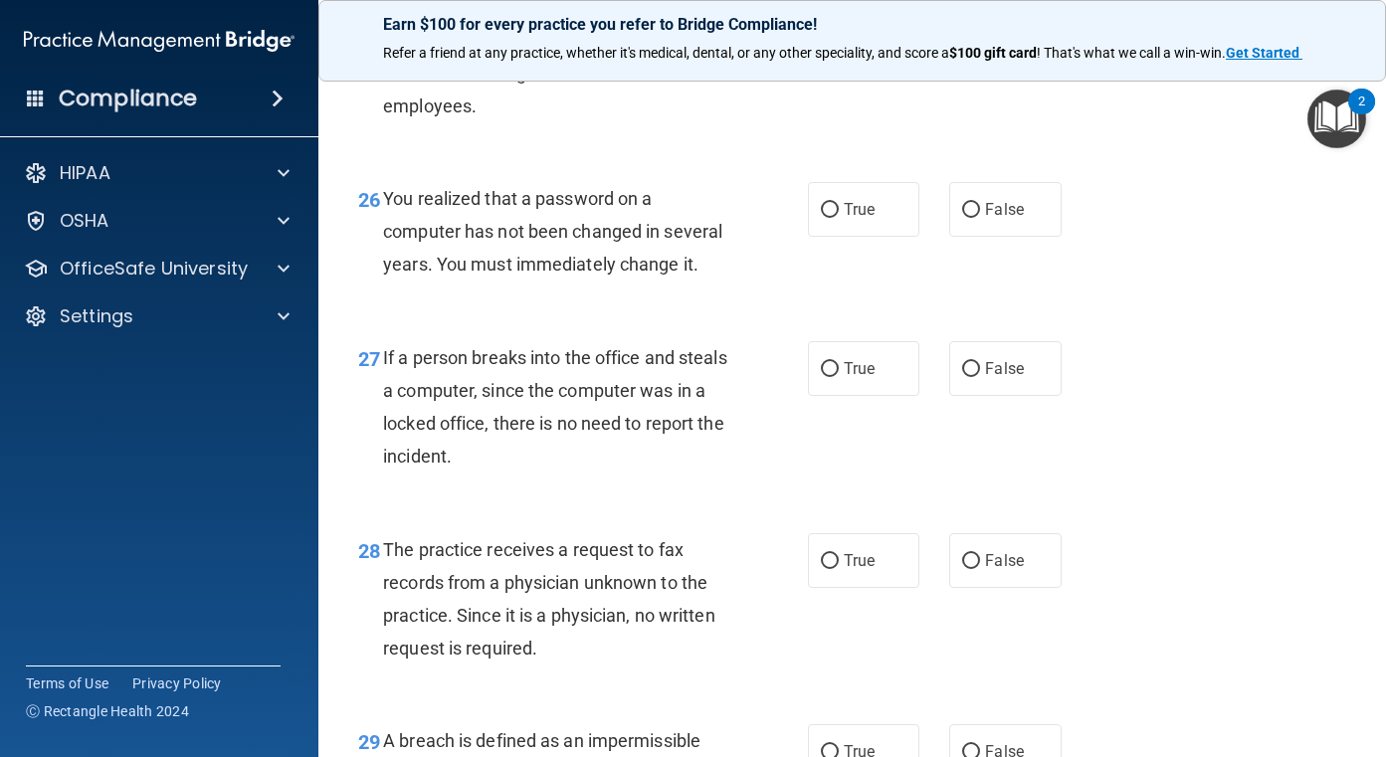
scroll to position [4775, 0]
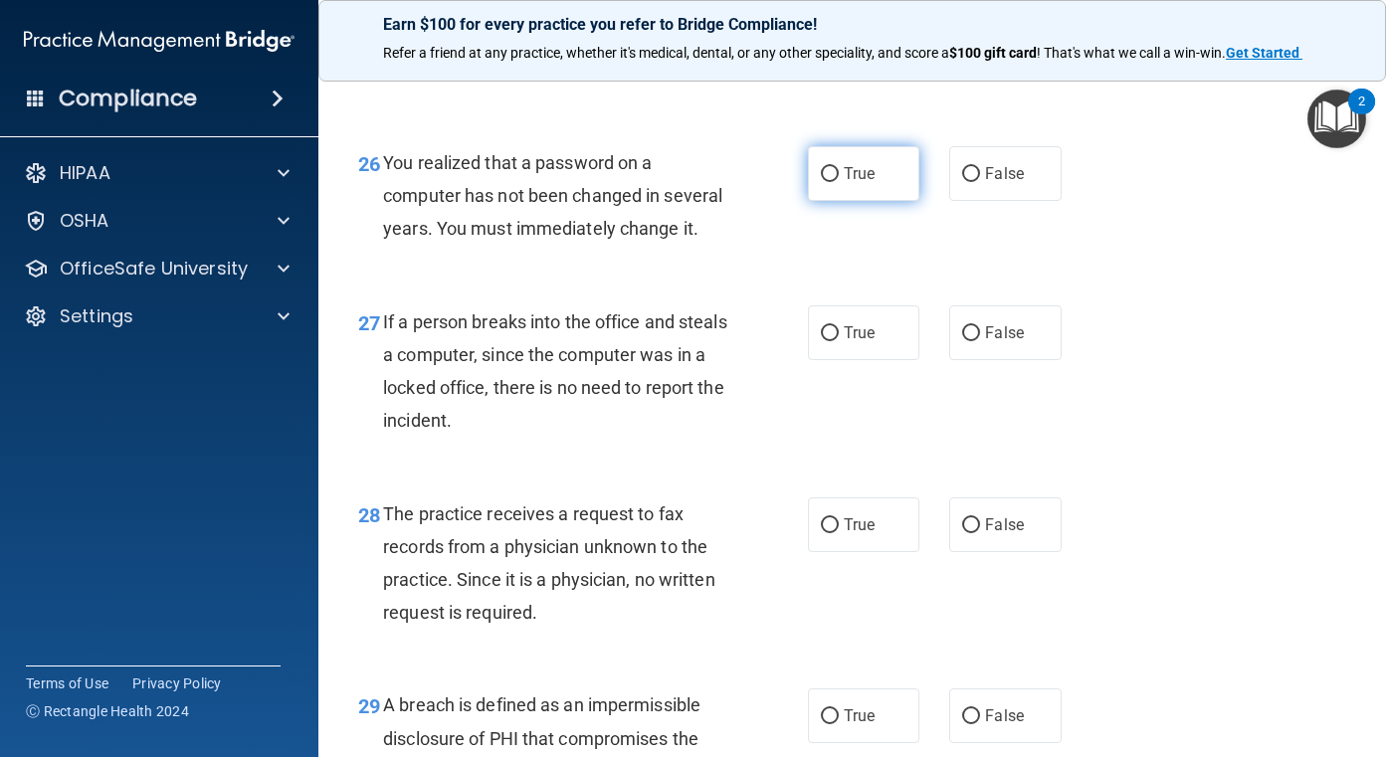
click at [808, 201] on label "True" at bounding box center [864, 173] width 112 height 55
click at [821, 182] on input "True" at bounding box center [830, 174] width 18 height 15
radio input "true"
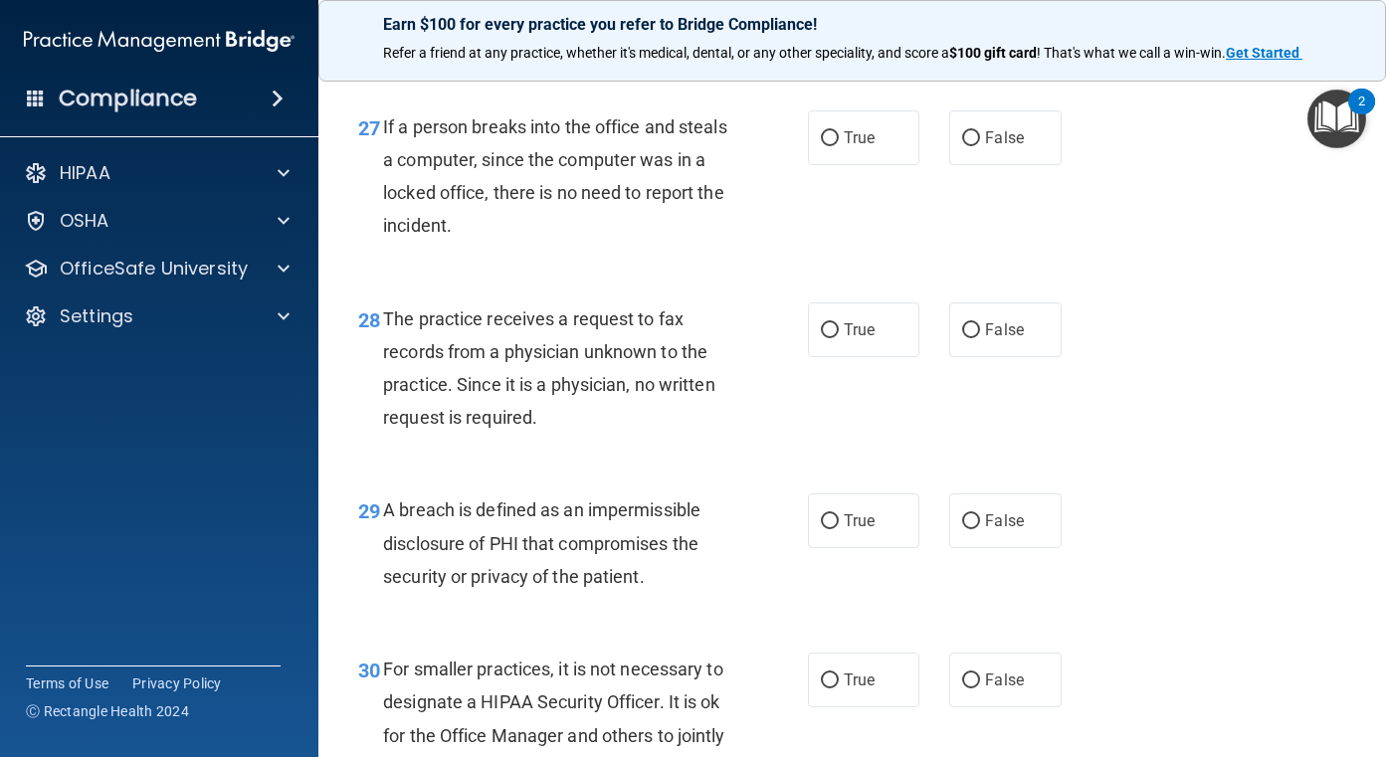
scroll to position [4974, 0]
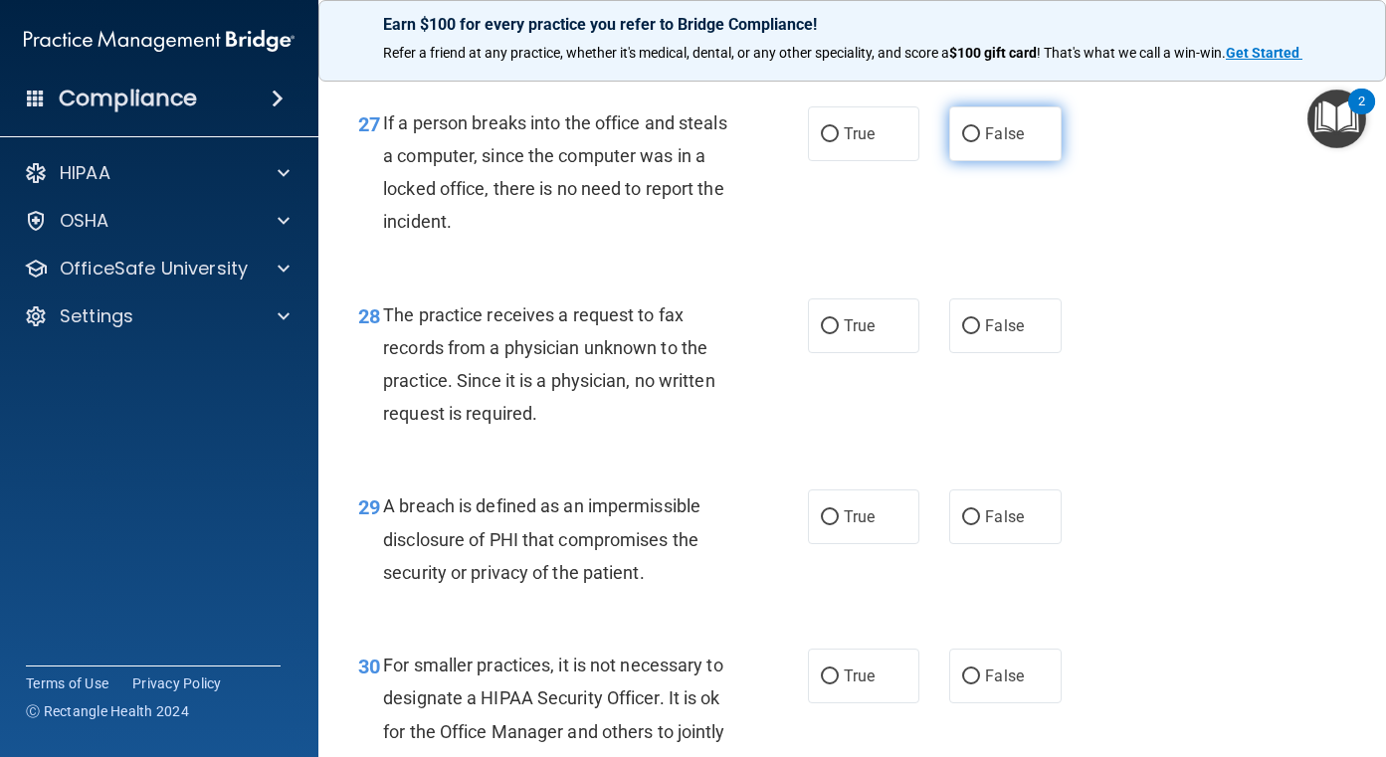
click at [1007, 143] on span "False" at bounding box center [1004, 133] width 39 height 19
click at [980, 142] on input "False" at bounding box center [971, 134] width 18 height 15
radio input "true"
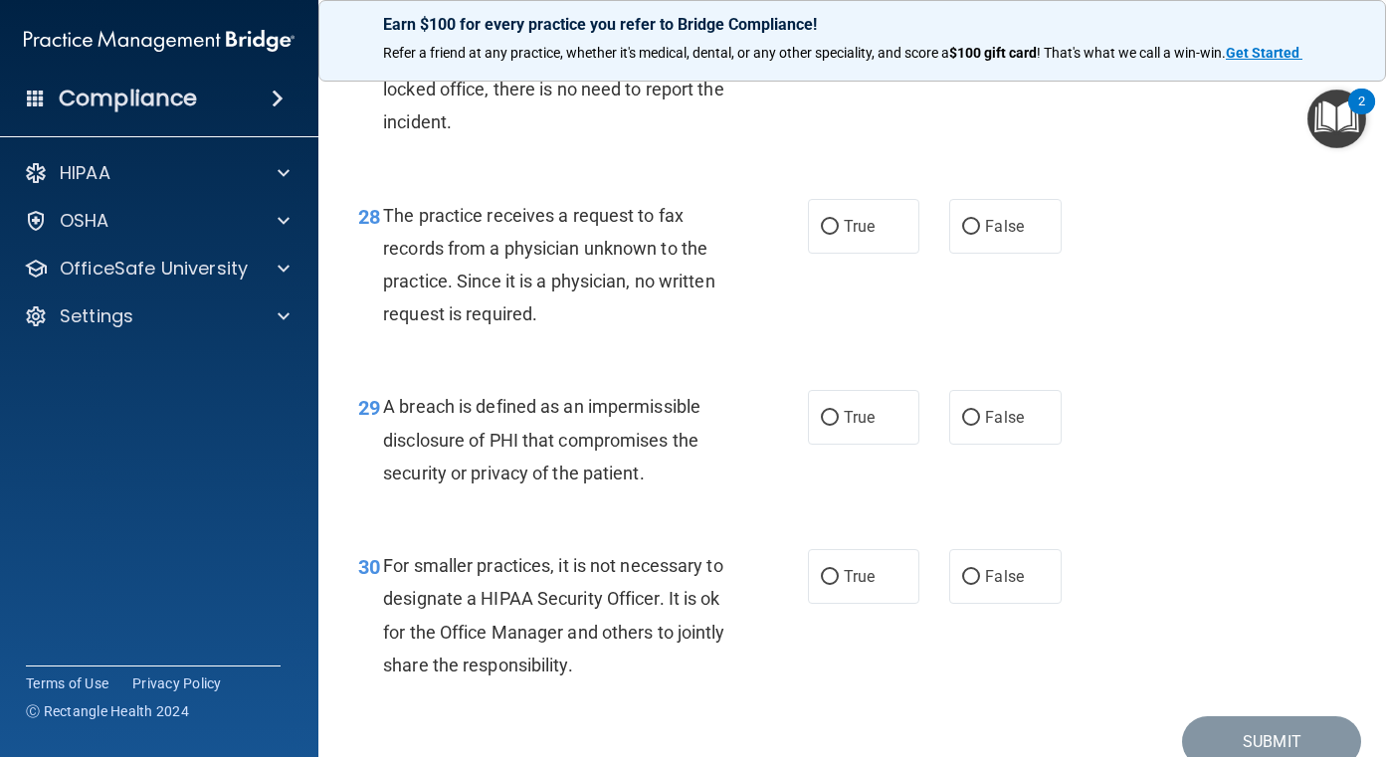
scroll to position [5173, 0]
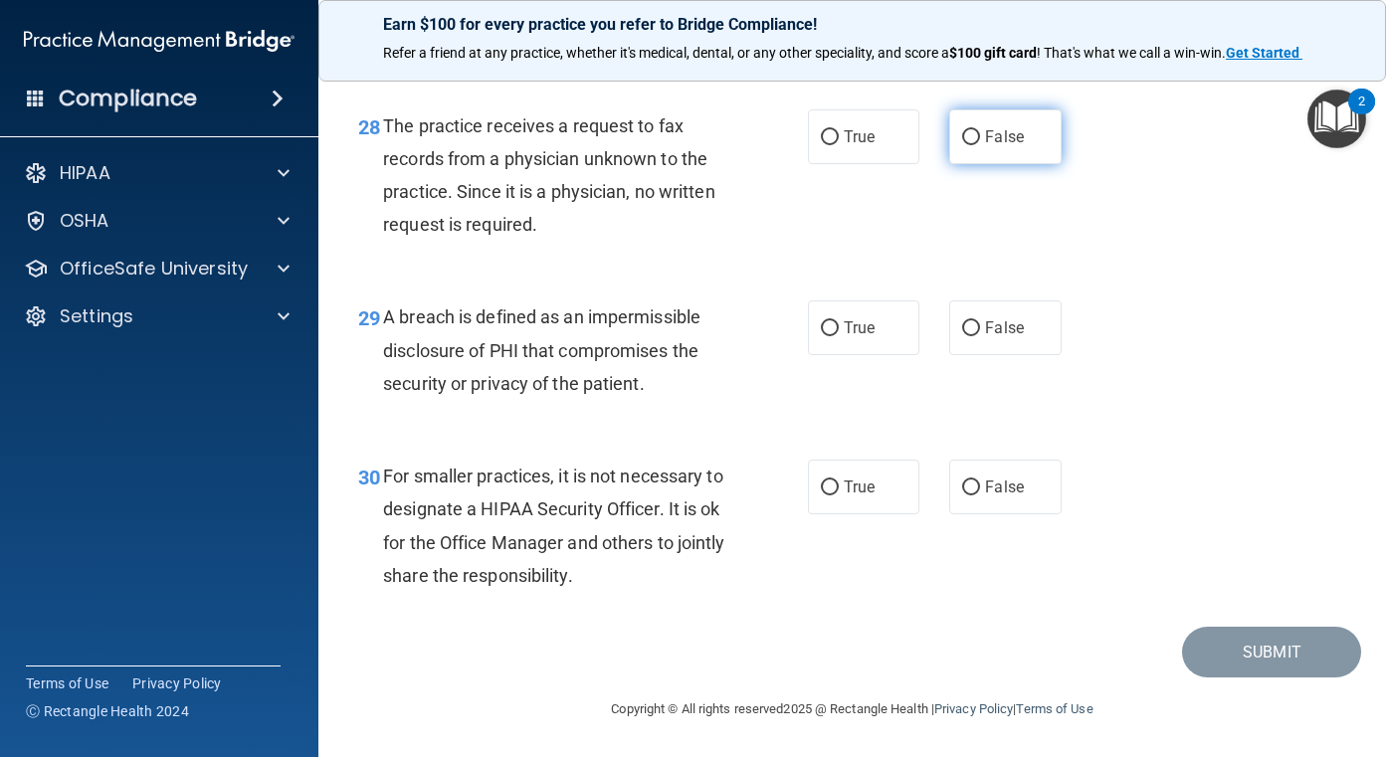
click at [962, 145] on input "False" at bounding box center [971, 137] width 18 height 15
radio input "true"
click at [821, 326] on input "True" at bounding box center [830, 328] width 18 height 15
radio input "true"
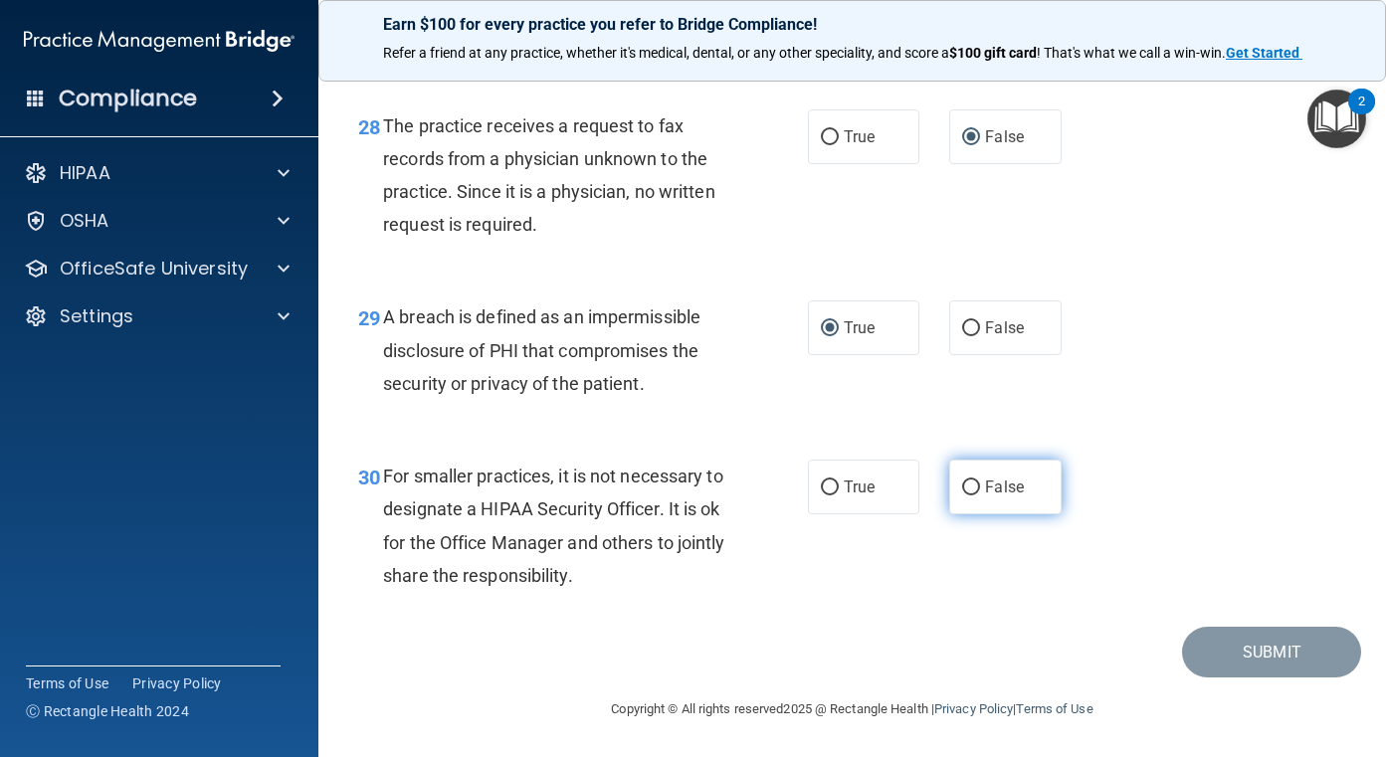
click at [975, 473] on label "False" at bounding box center [1005, 487] width 112 height 55
click at [975, 480] on input "False" at bounding box center [971, 487] width 18 height 15
radio input "true"
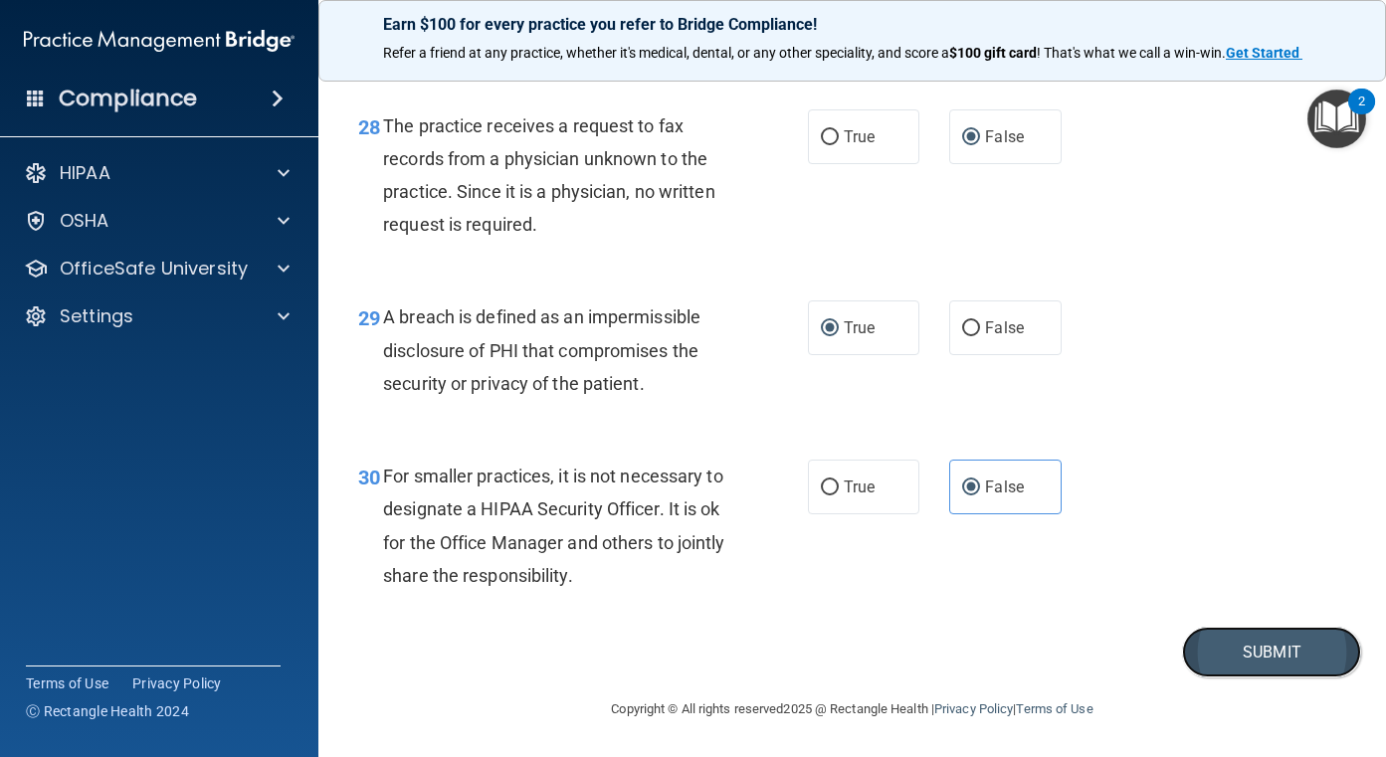
click at [1282, 654] on button "Submit" at bounding box center [1271, 652] width 179 height 51
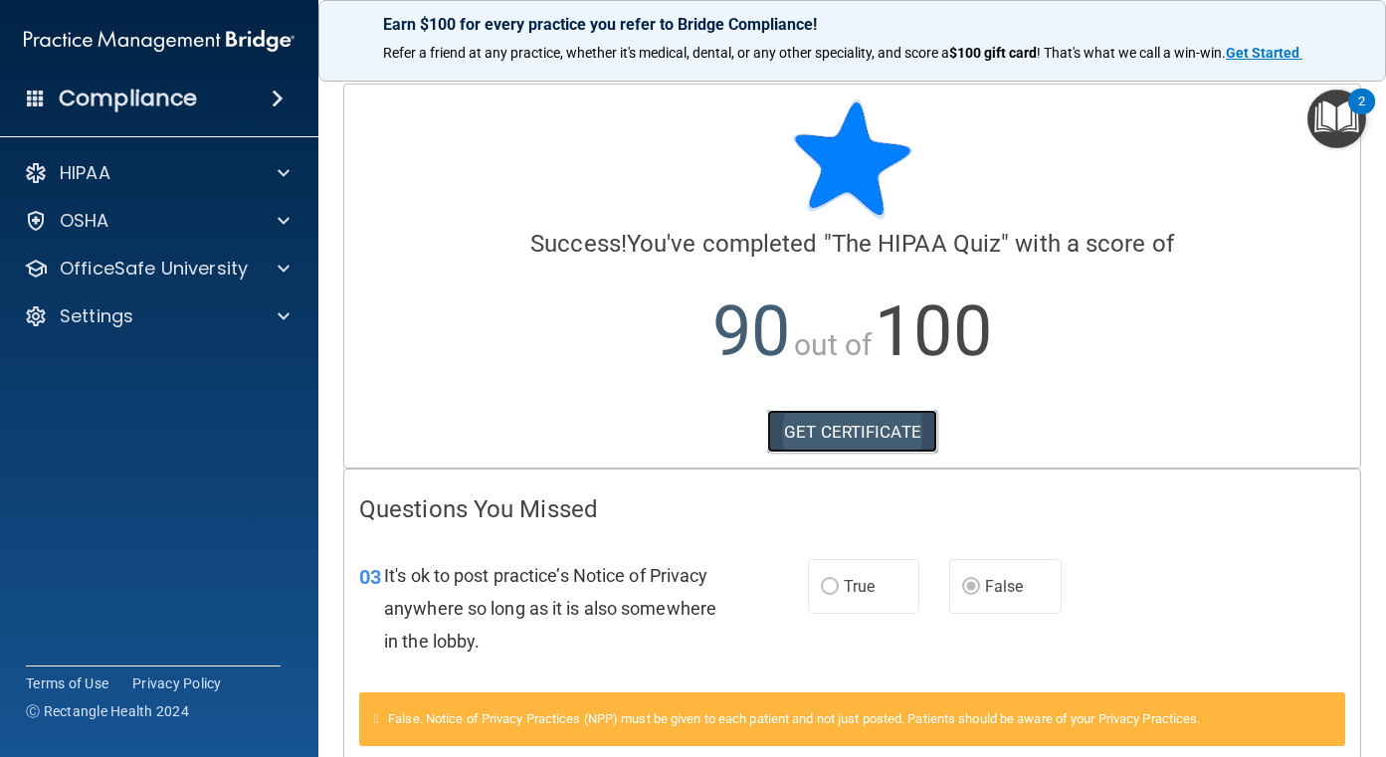
click at [854, 418] on link "GET CERTIFICATE" at bounding box center [852, 432] width 170 height 44
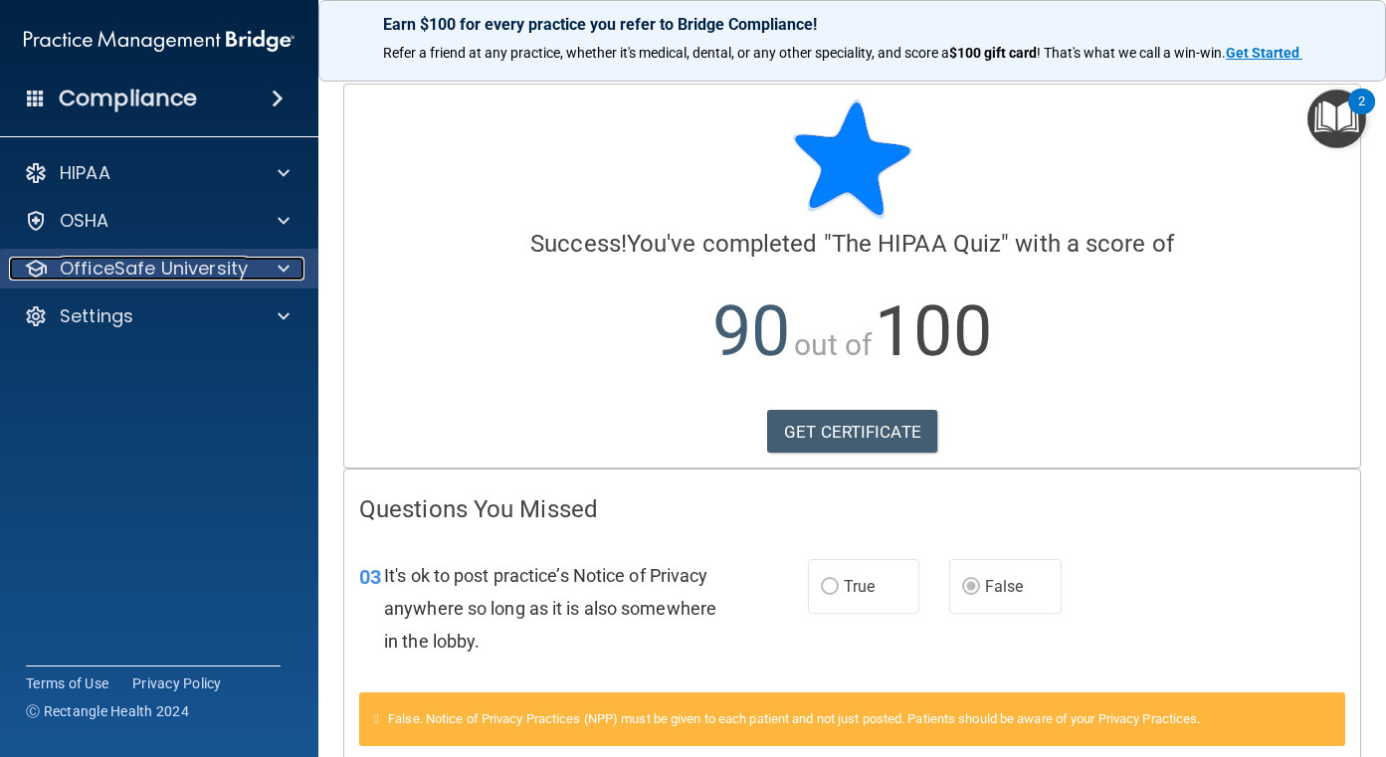
click at [284, 275] on span at bounding box center [284, 269] width 12 height 24
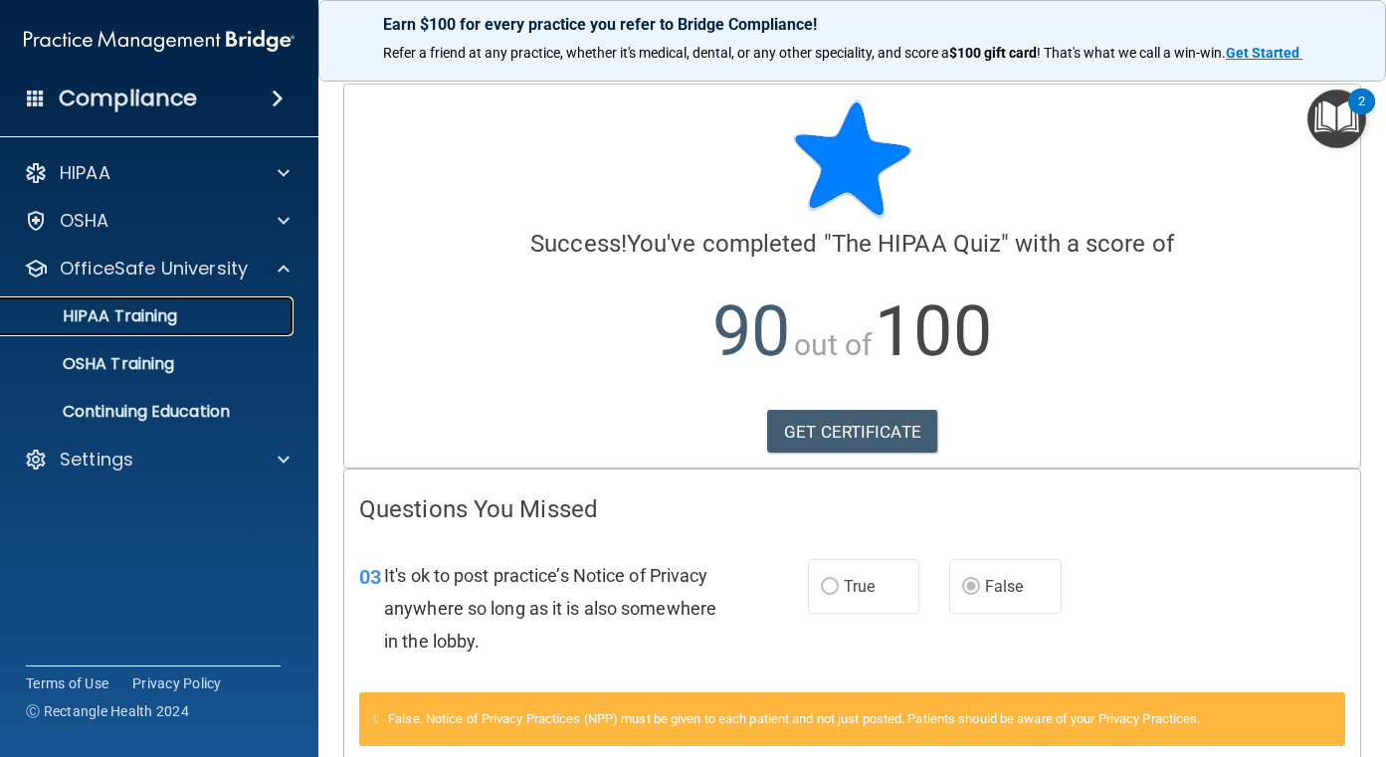
click at [139, 315] on p "HIPAA Training" at bounding box center [95, 316] width 164 height 20
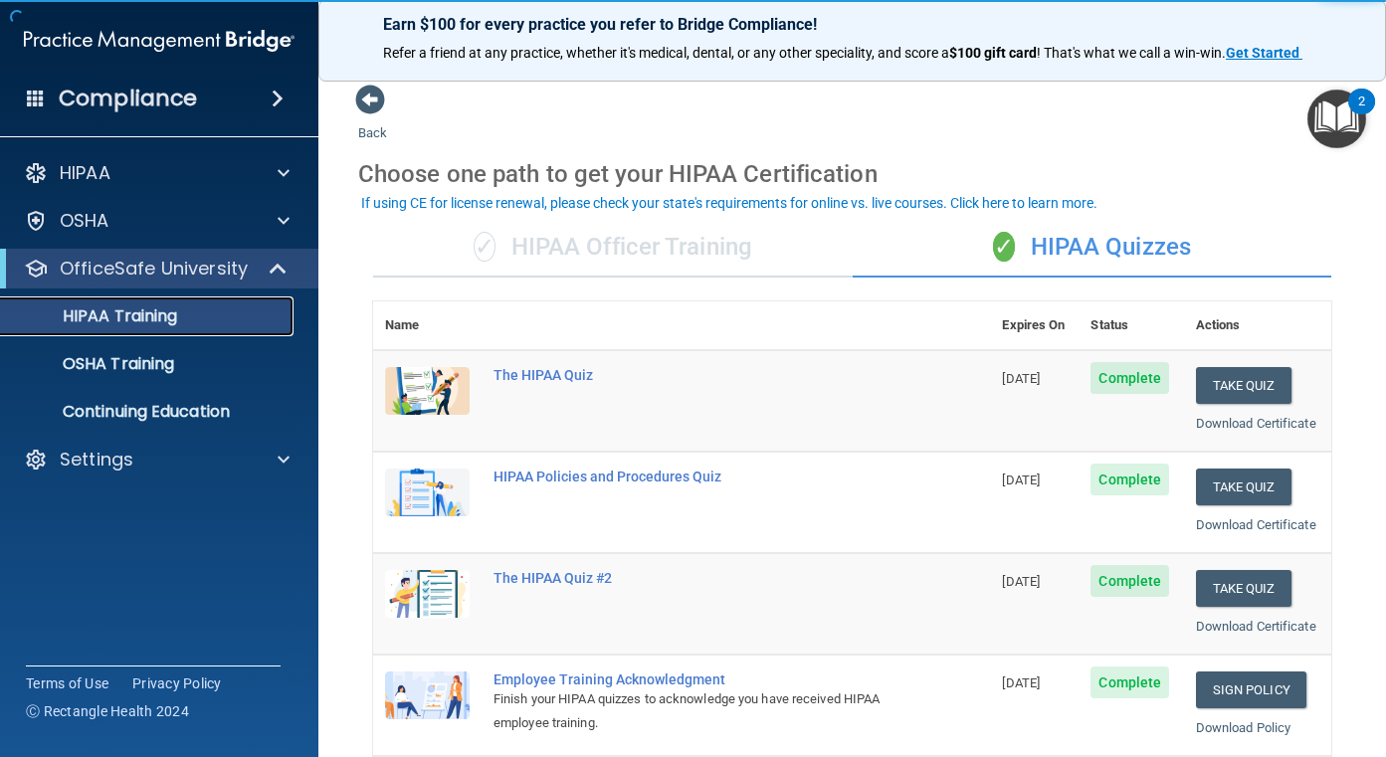
scroll to position [99, 0]
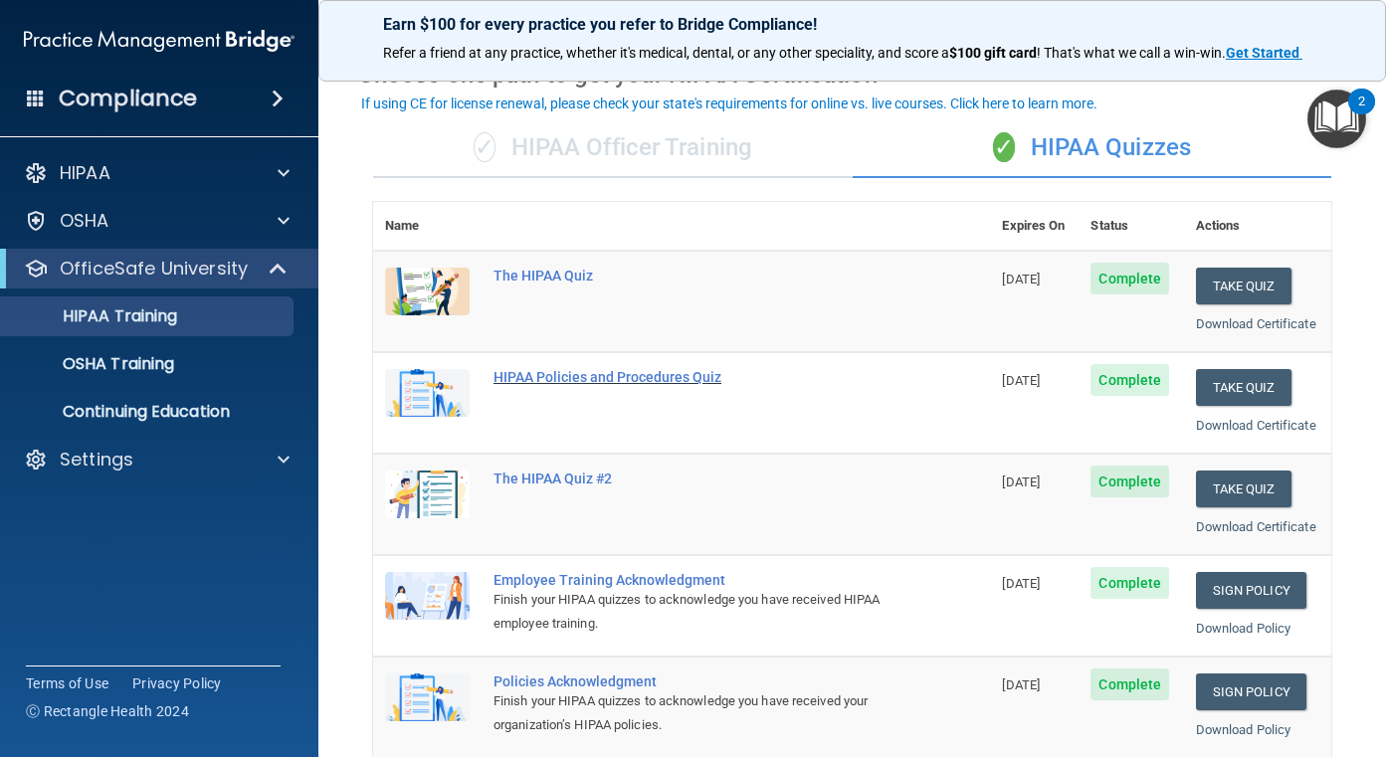
click at [679, 385] on div "HIPAA Policies and Procedures Quiz" at bounding box center [691, 377] width 397 height 16
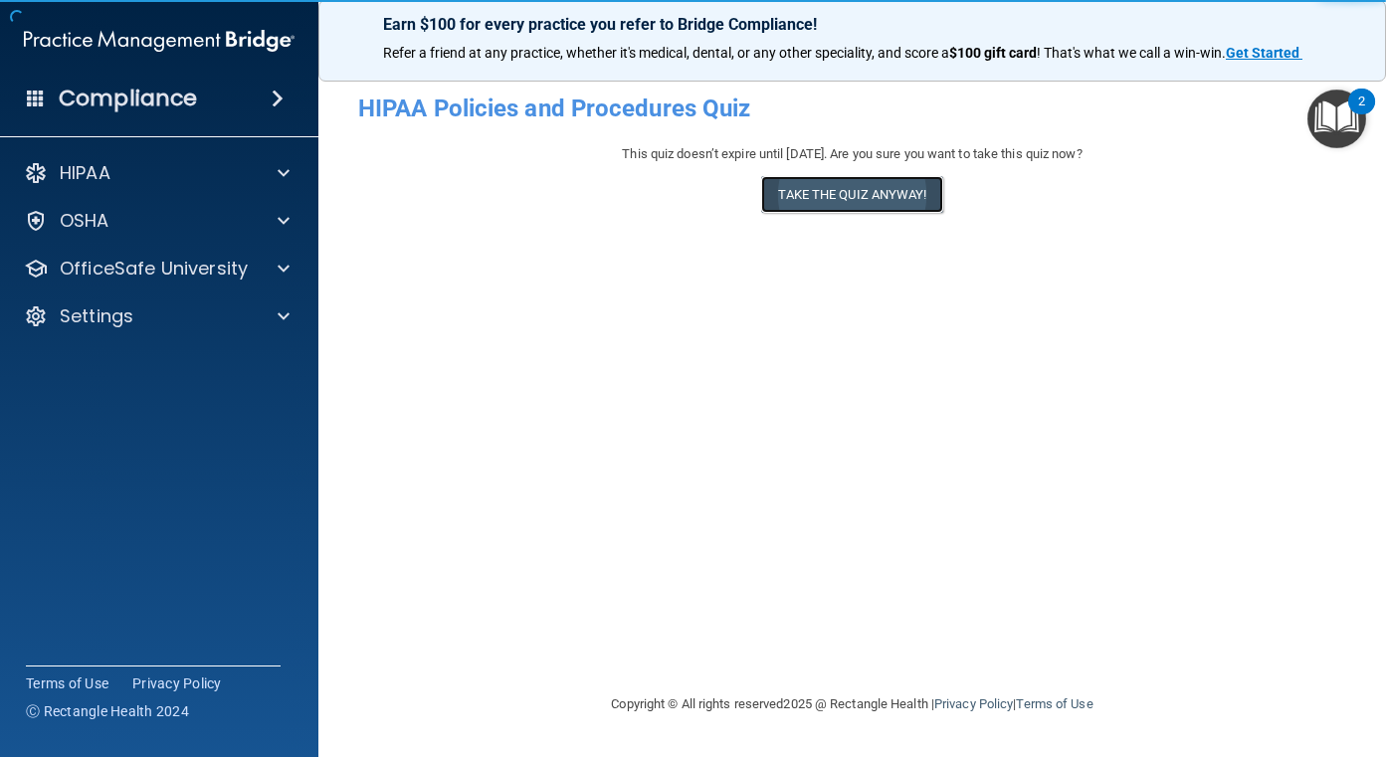
click at [856, 198] on button "Take the quiz anyway!" at bounding box center [851, 194] width 181 height 37
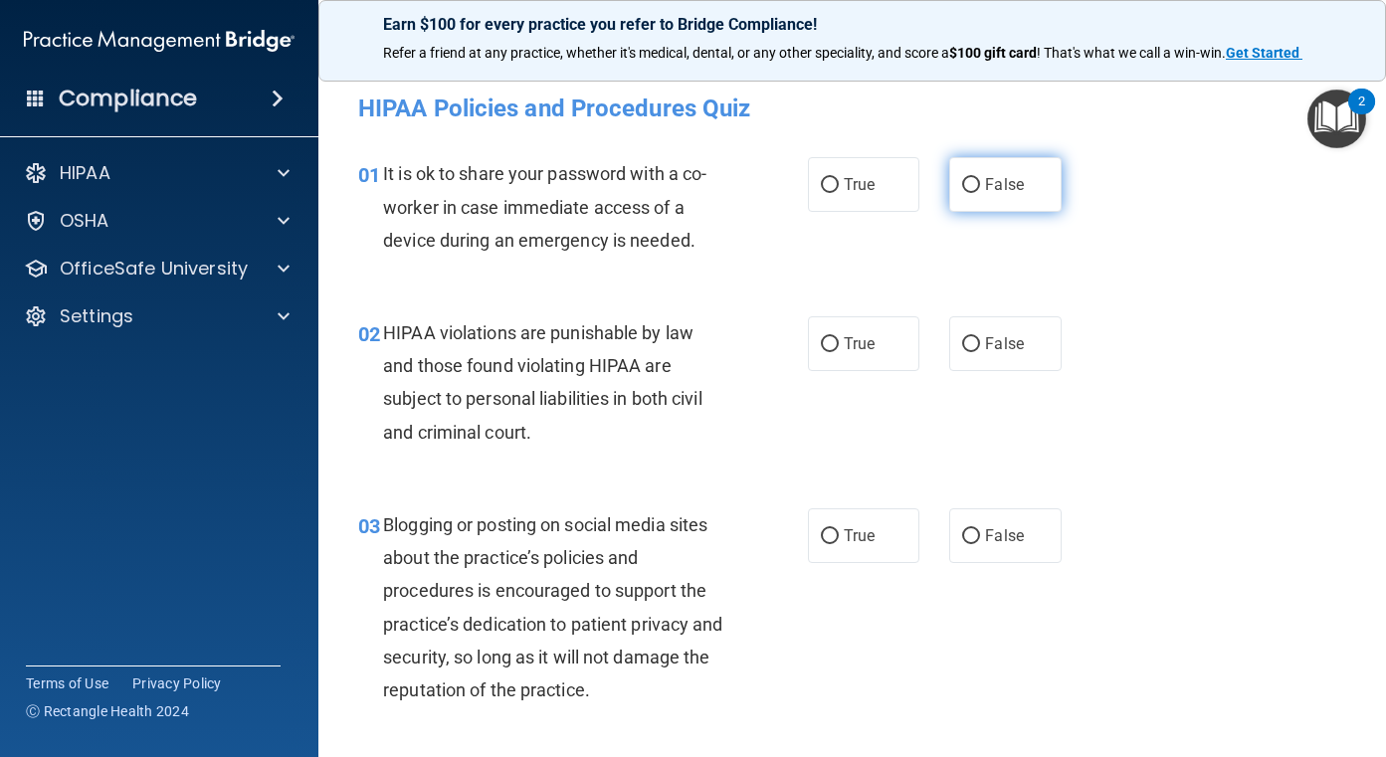
click at [1040, 191] on label "False" at bounding box center [1005, 184] width 112 height 55
click at [980, 191] on input "False" at bounding box center [971, 185] width 18 height 15
radio input "true"
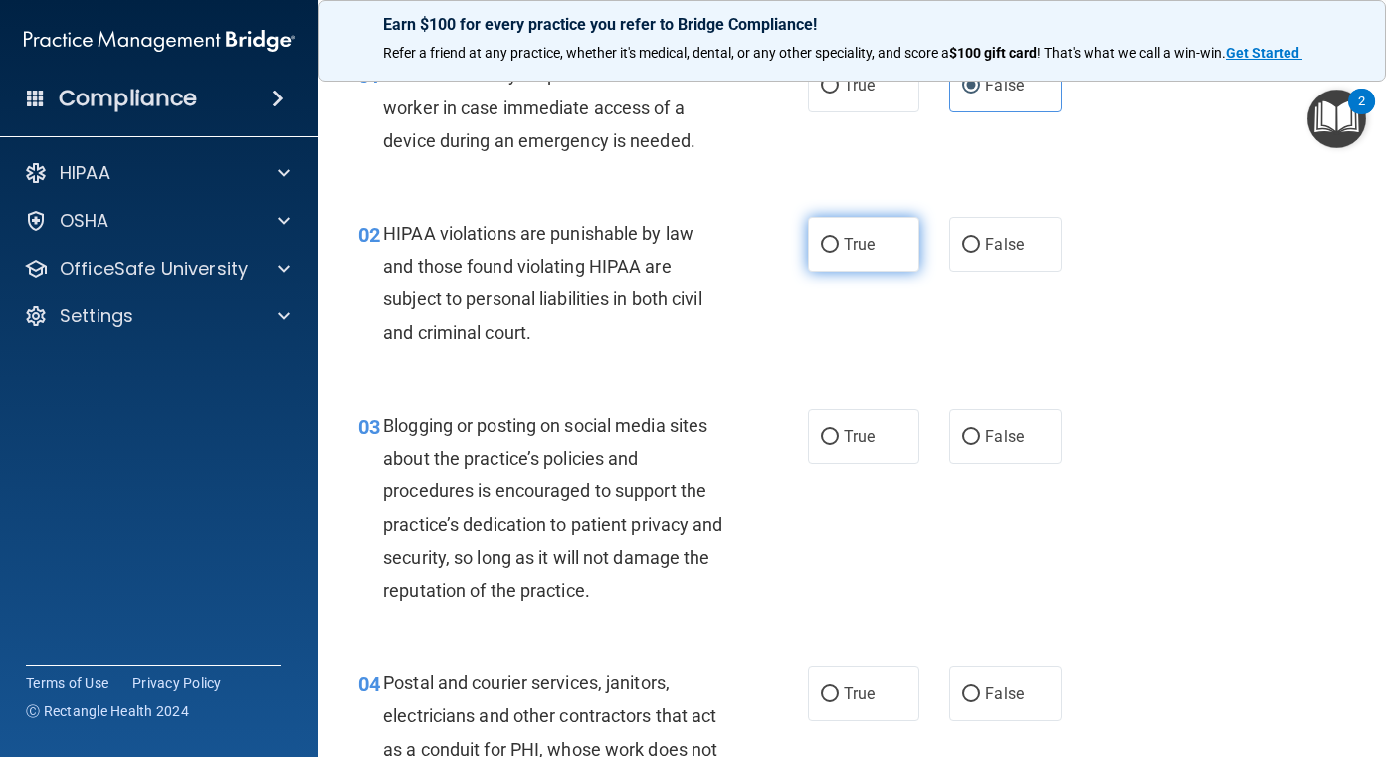
click at [847, 250] on span "True" at bounding box center [859, 244] width 31 height 19
click at [839, 250] on input "True" at bounding box center [830, 245] width 18 height 15
radio input "true"
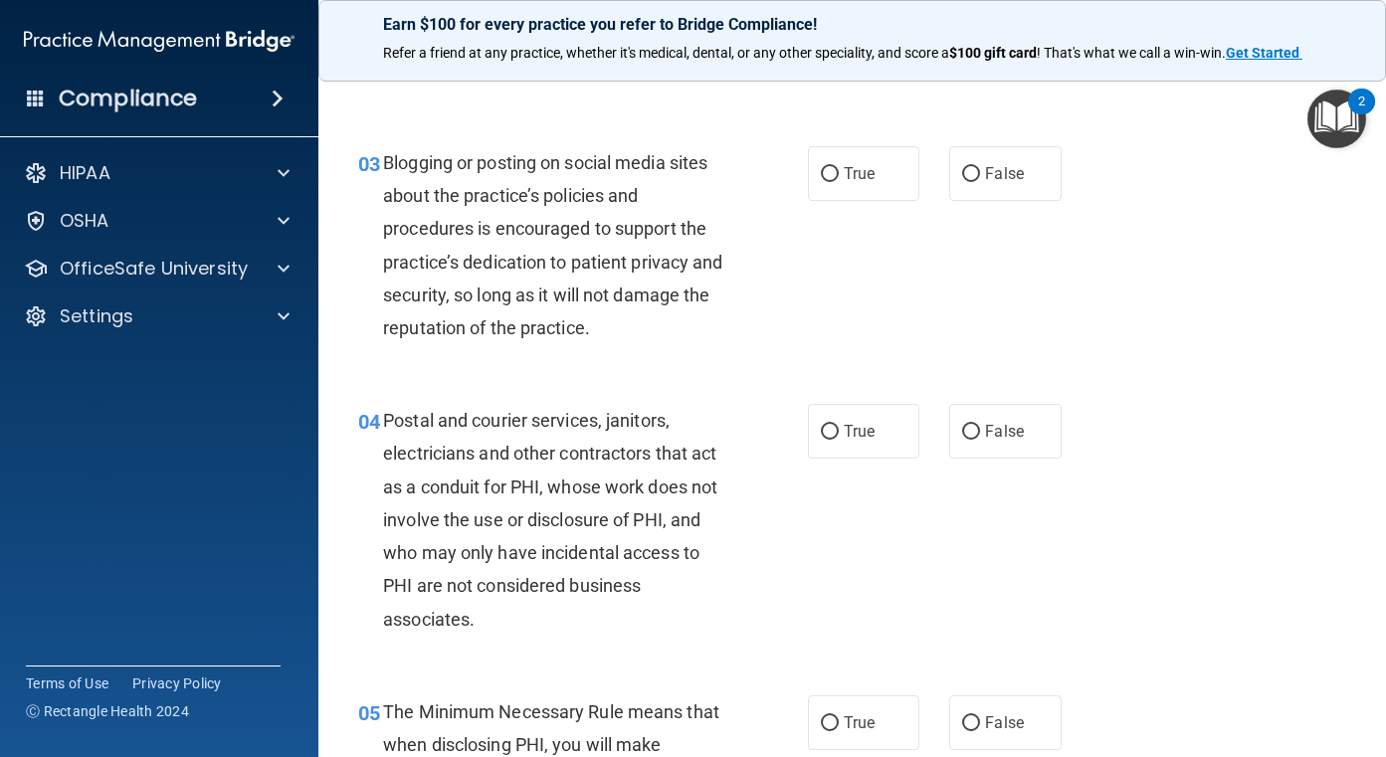
scroll to position [398, 0]
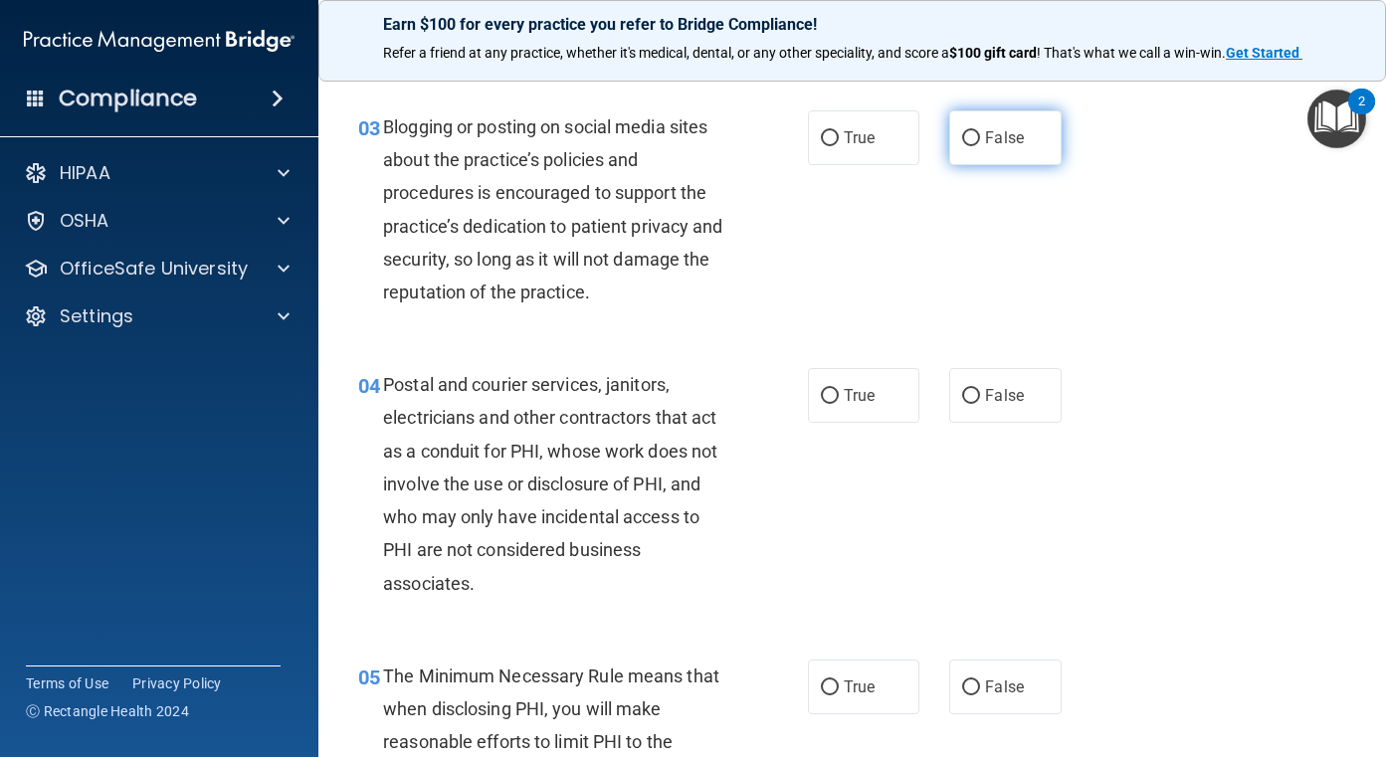
click at [1001, 133] on span "False" at bounding box center [1004, 137] width 39 height 19
click at [980, 133] on input "False" at bounding box center [971, 138] width 18 height 15
radio input "true"
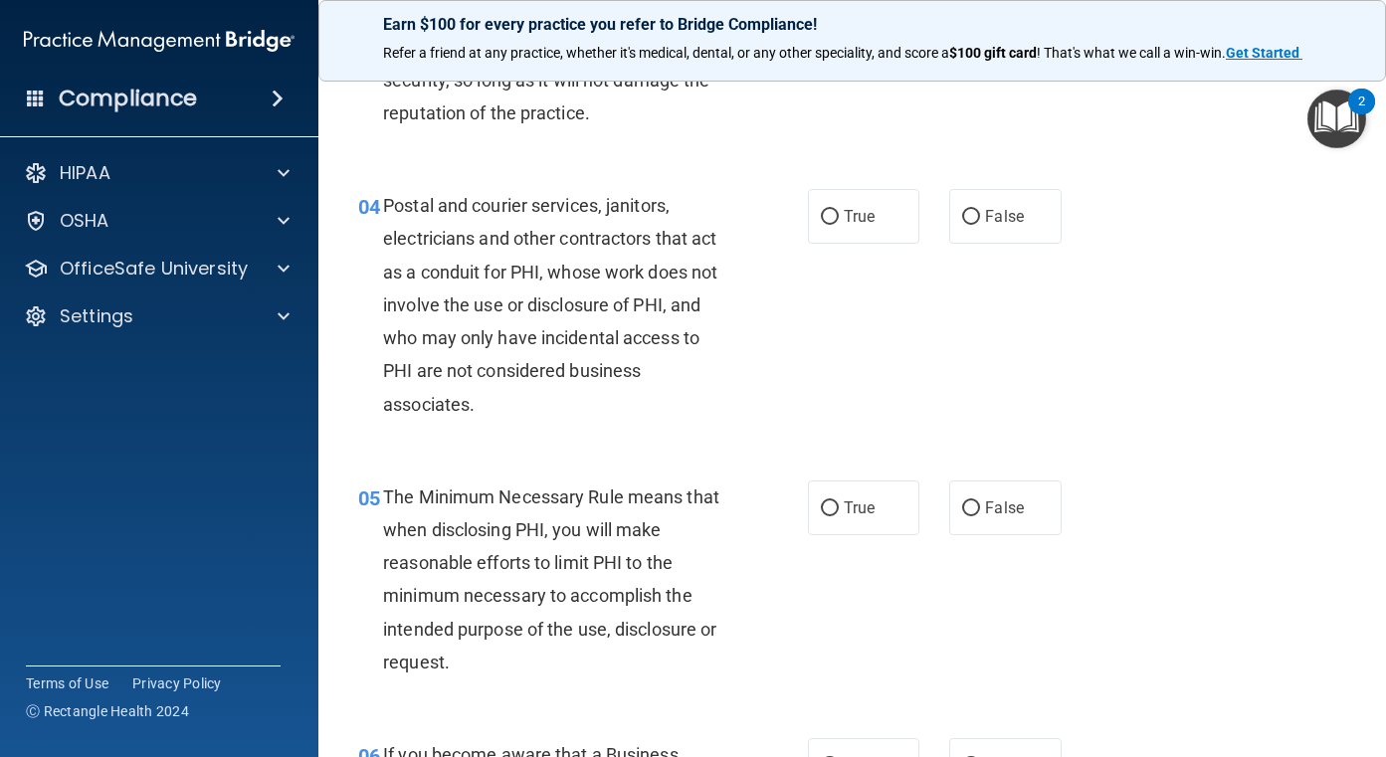
scroll to position [597, 0]
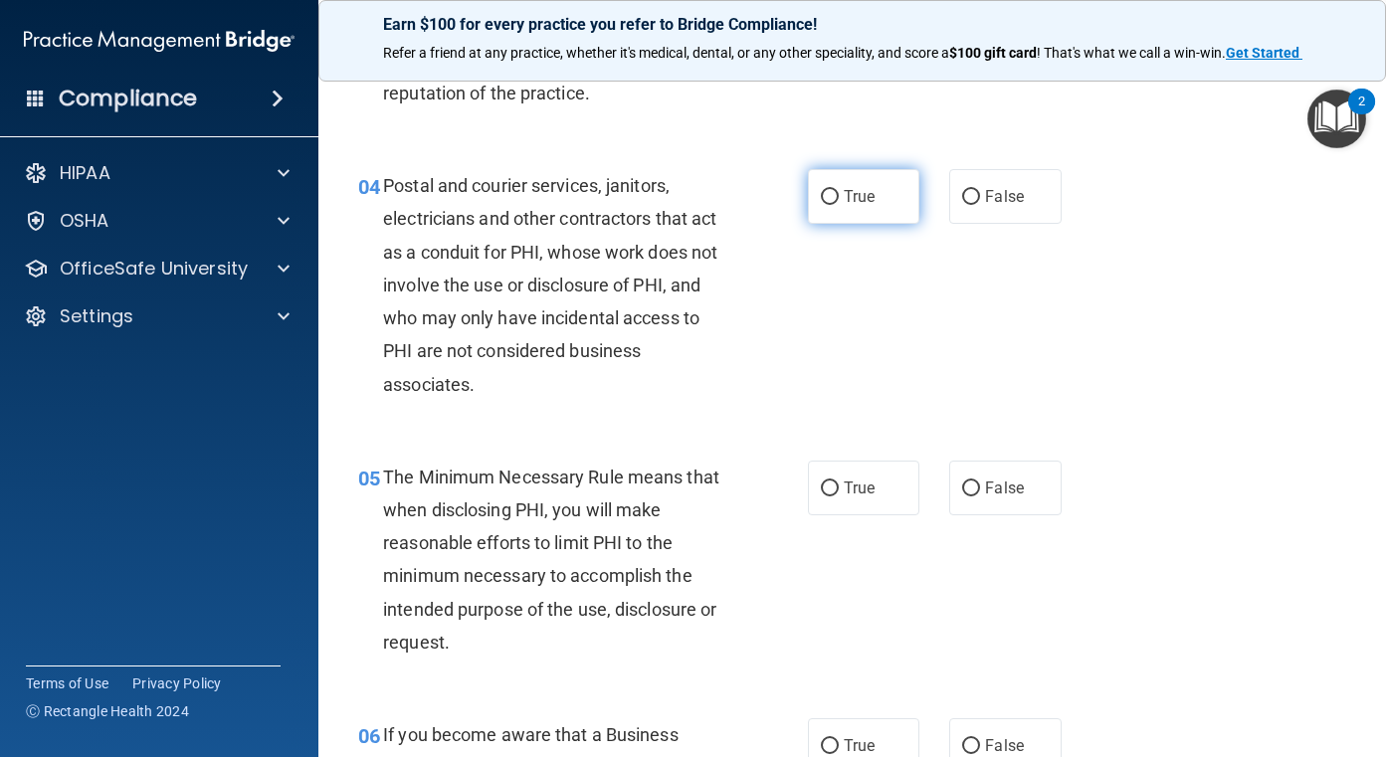
click at [828, 201] on input "True" at bounding box center [830, 197] width 18 height 15
radio input "true"
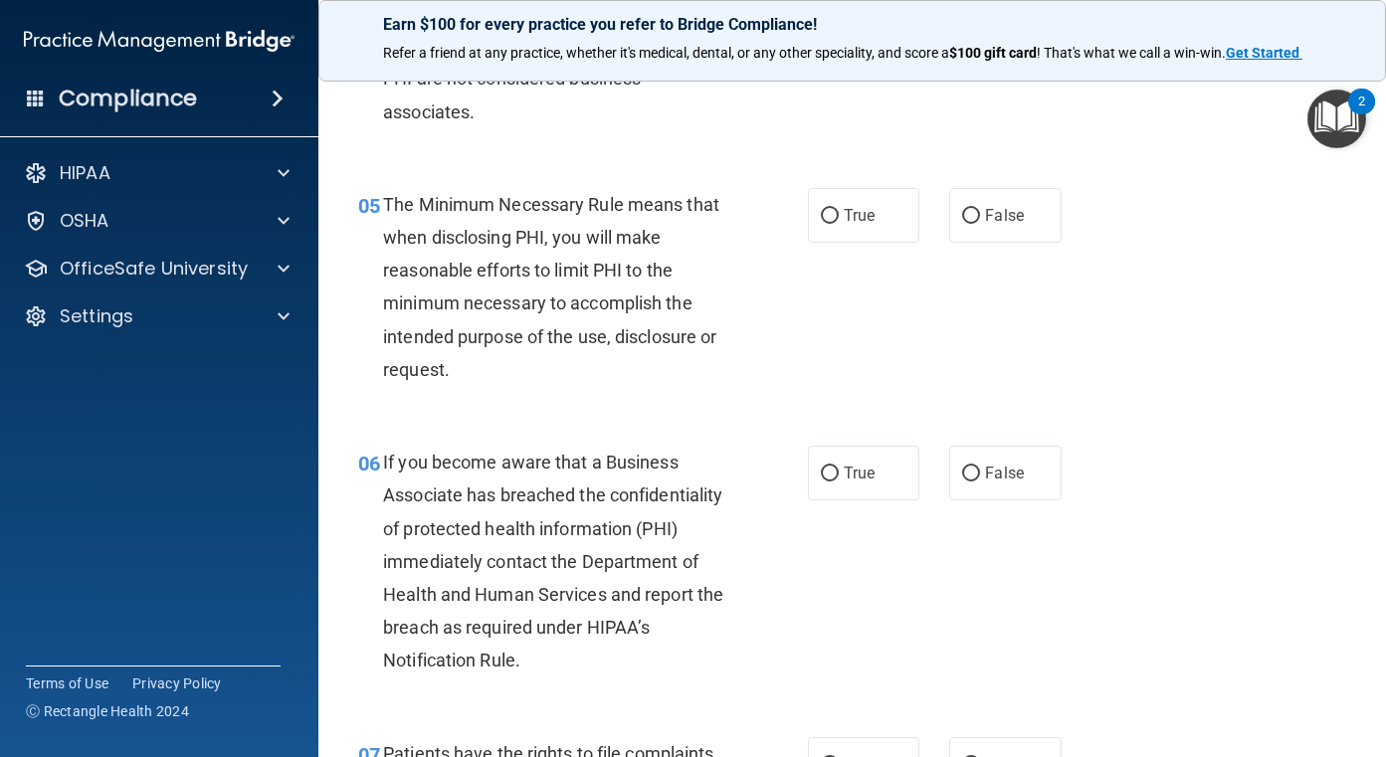
scroll to position [895, 0]
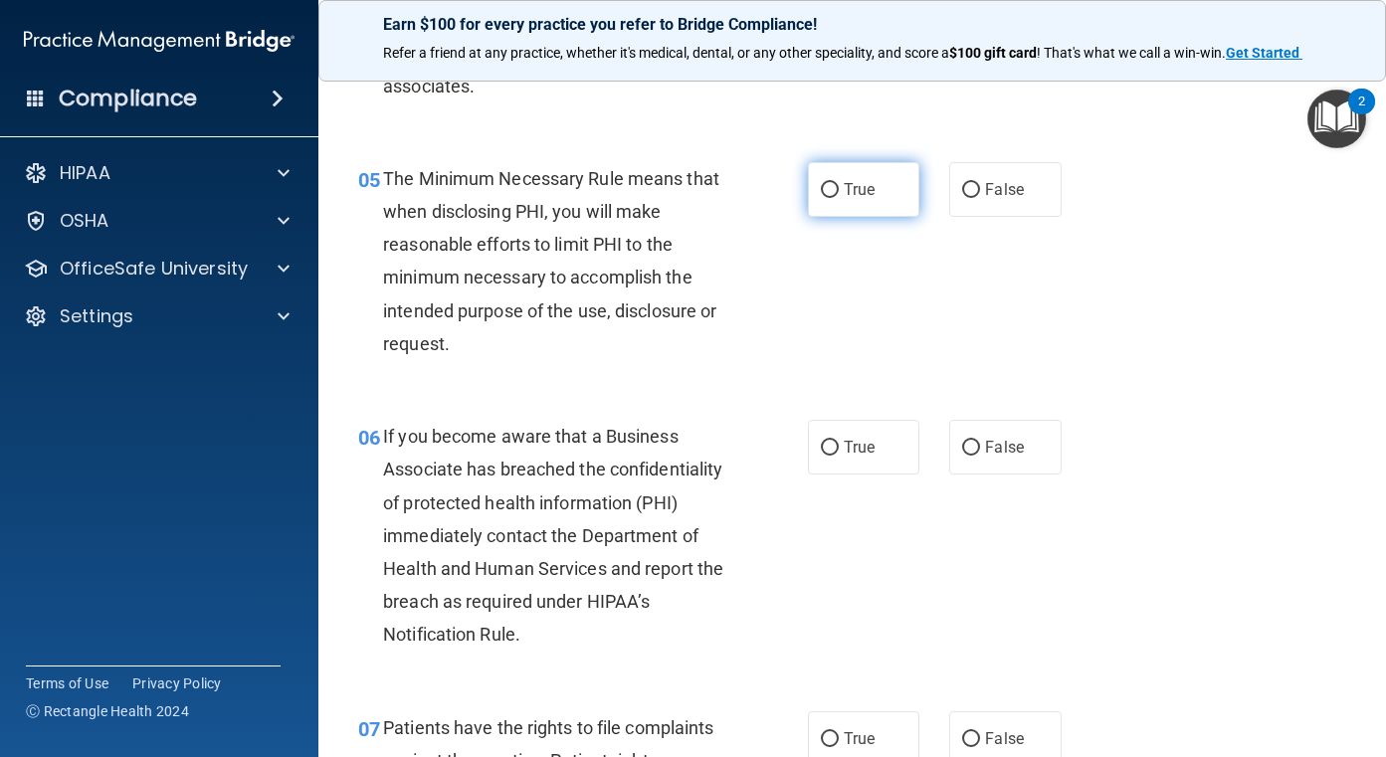
click at [828, 198] on label "True" at bounding box center [864, 189] width 112 height 55
click at [828, 198] on input "True" at bounding box center [830, 190] width 18 height 15
radio input "true"
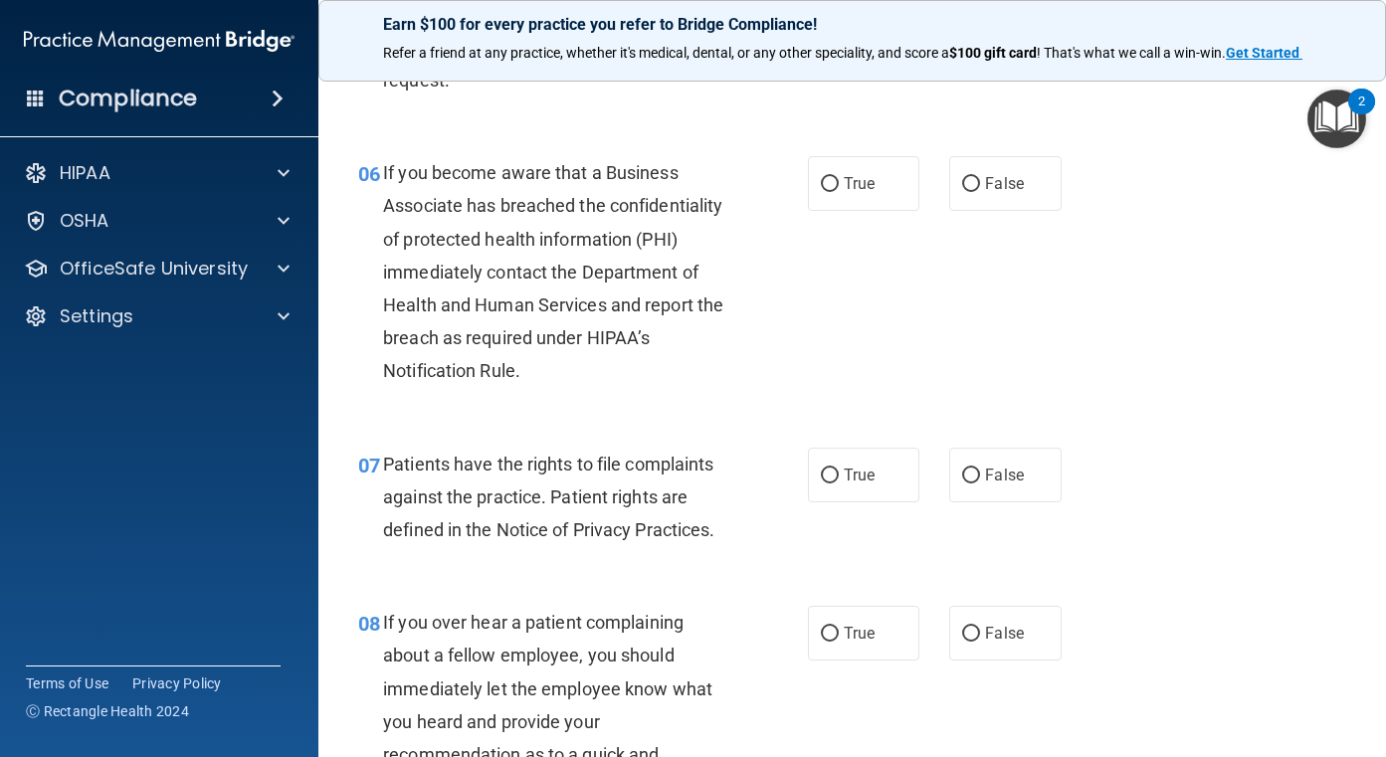
scroll to position [1194, 0]
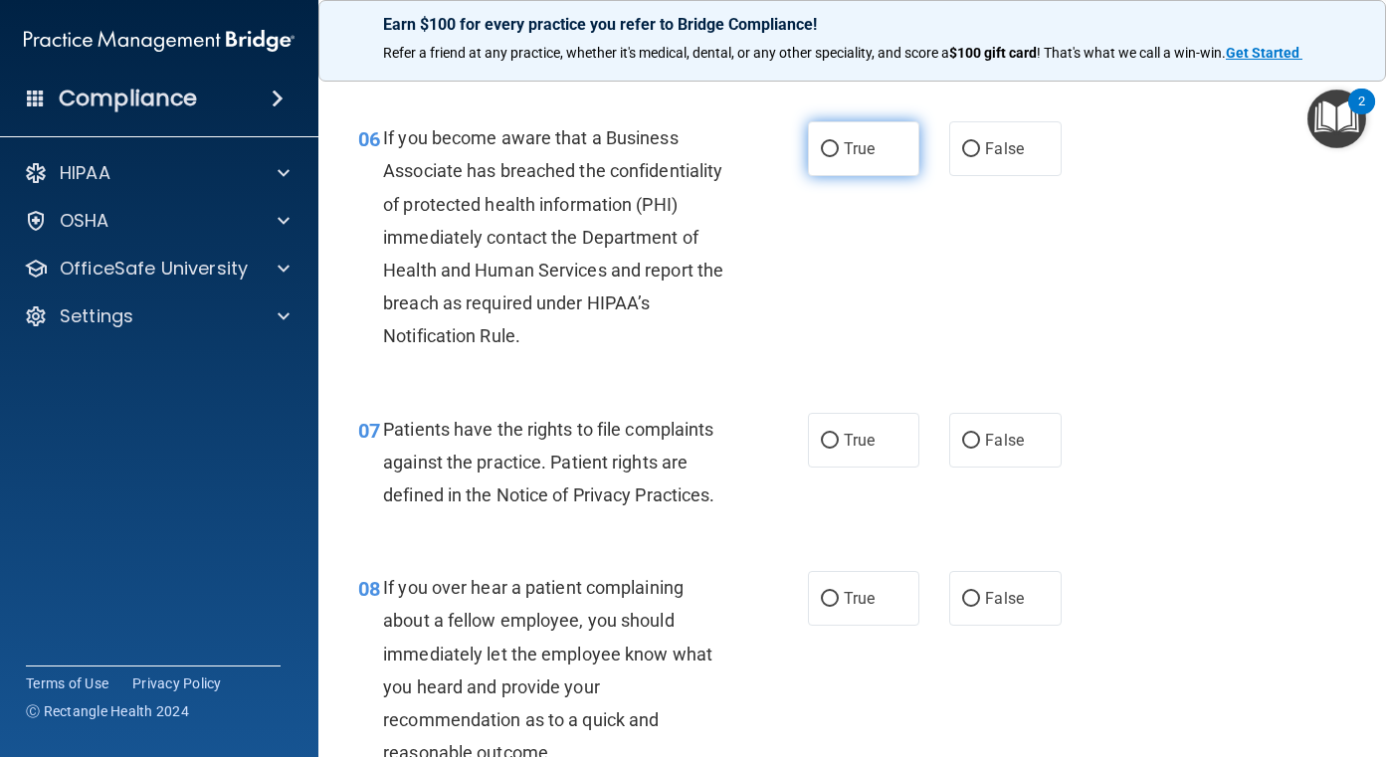
click at [858, 156] on span "True" at bounding box center [859, 148] width 31 height 19
click at [839, 156] on input "True" at bounding box center [830, 149] width 18 height 15
radio input "true"
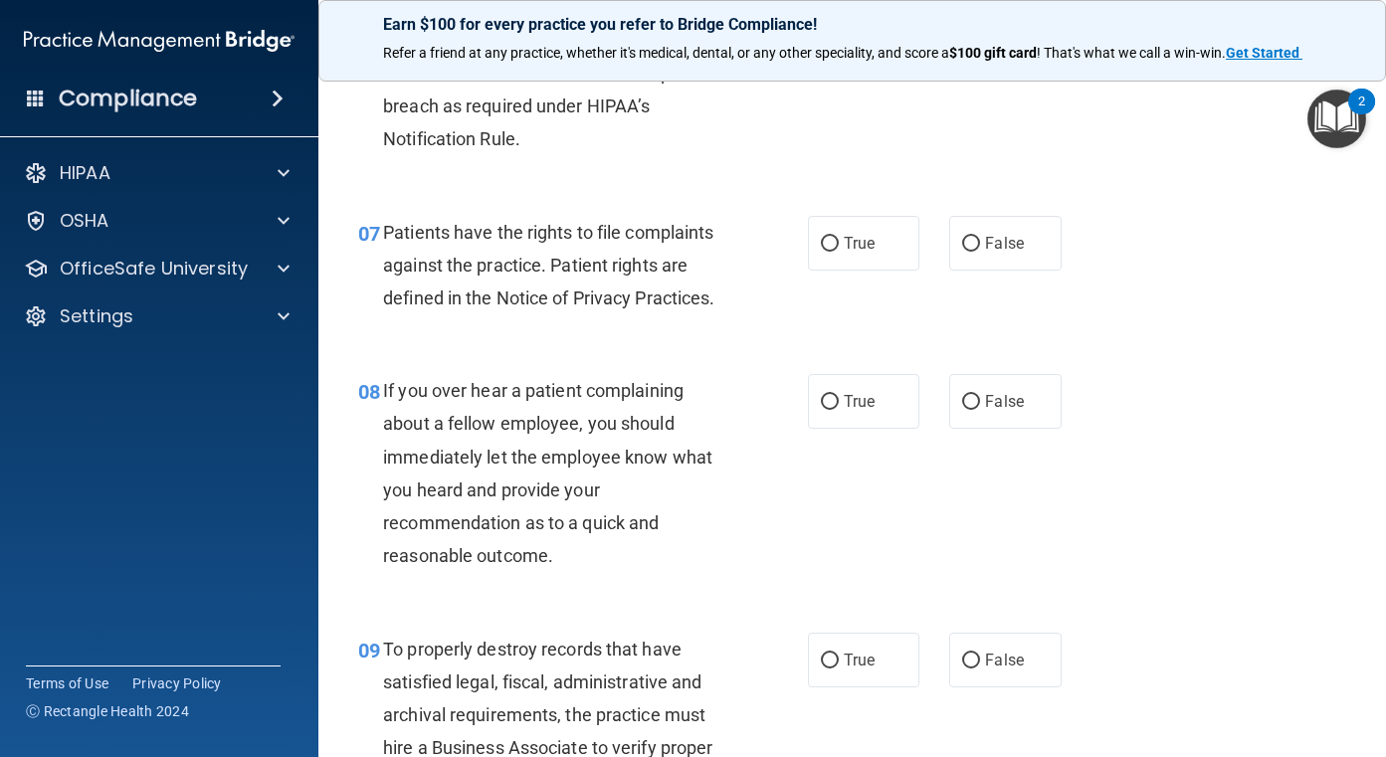
scroll to position [1393, 0]
click at [827, 238] on input "True" at bounding box center [830, 242] width 18 height 15
radio input "true"
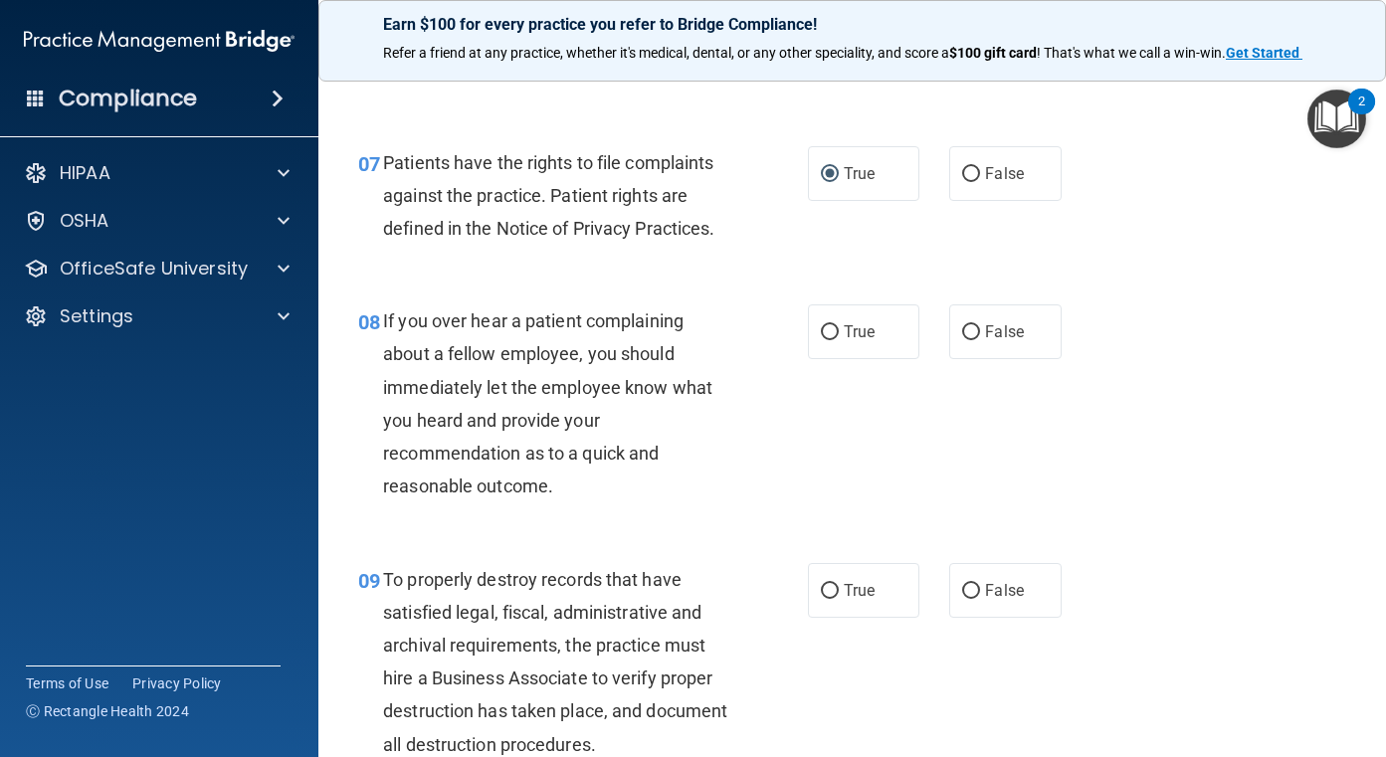
scroll to position [1592, 0]
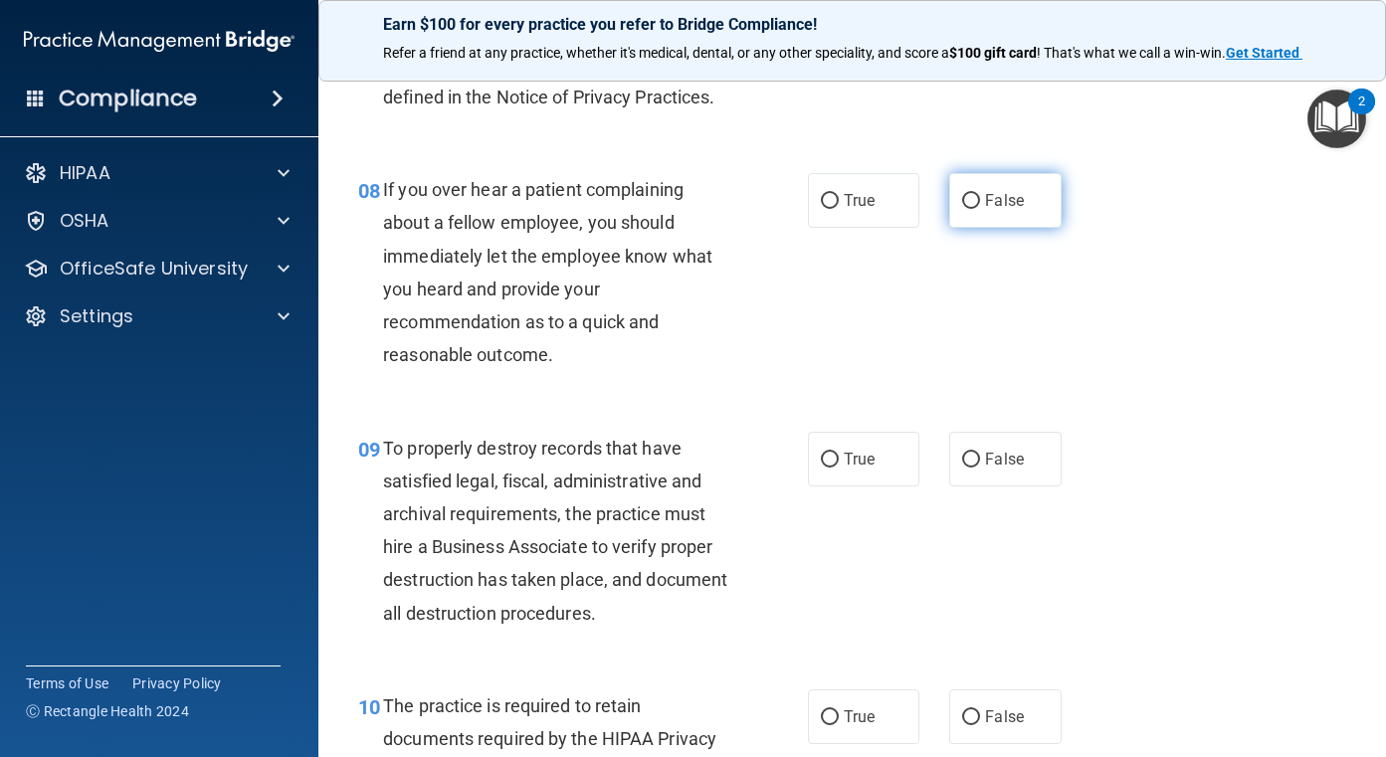
click at [976, 211] on label "False" at bounding box center [1005, 200] width 112 height 55
click at [976, 209] on input "False" at bounding box center [971, 201] width 18 height 15
radio input "true"
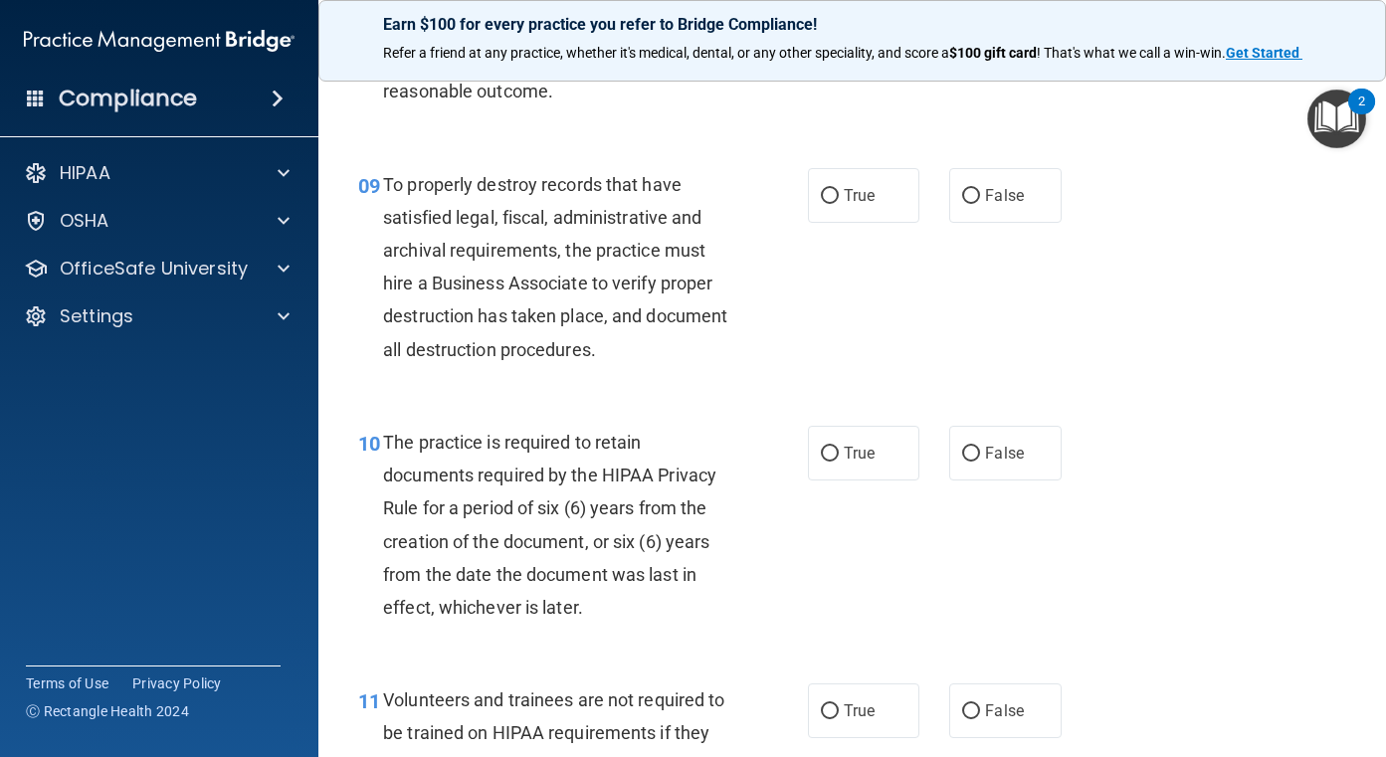
scroll to position [1890, 0]
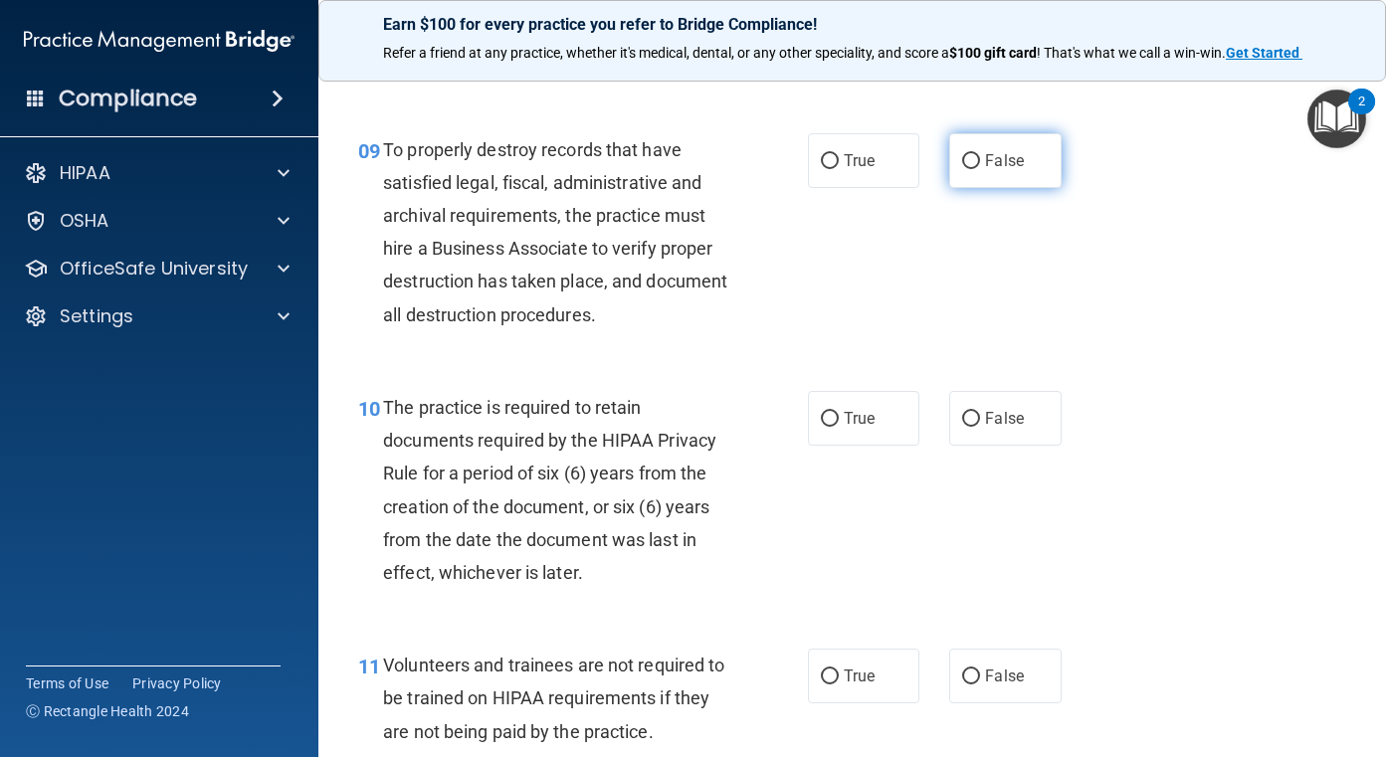
click at [971, 166] on input "False" at bounding box center [971, 161] width 18 height 15
radio input "true"
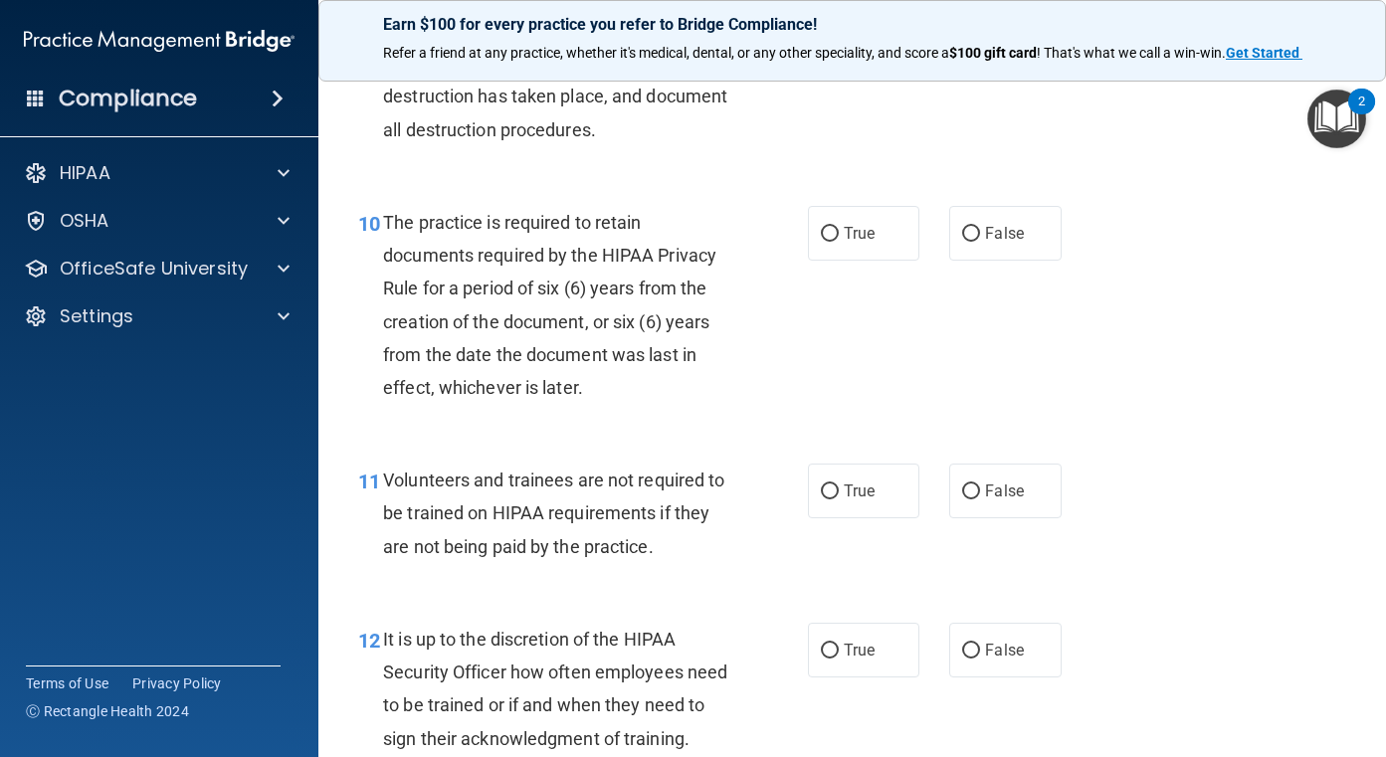
scroll to position [2089, 0]
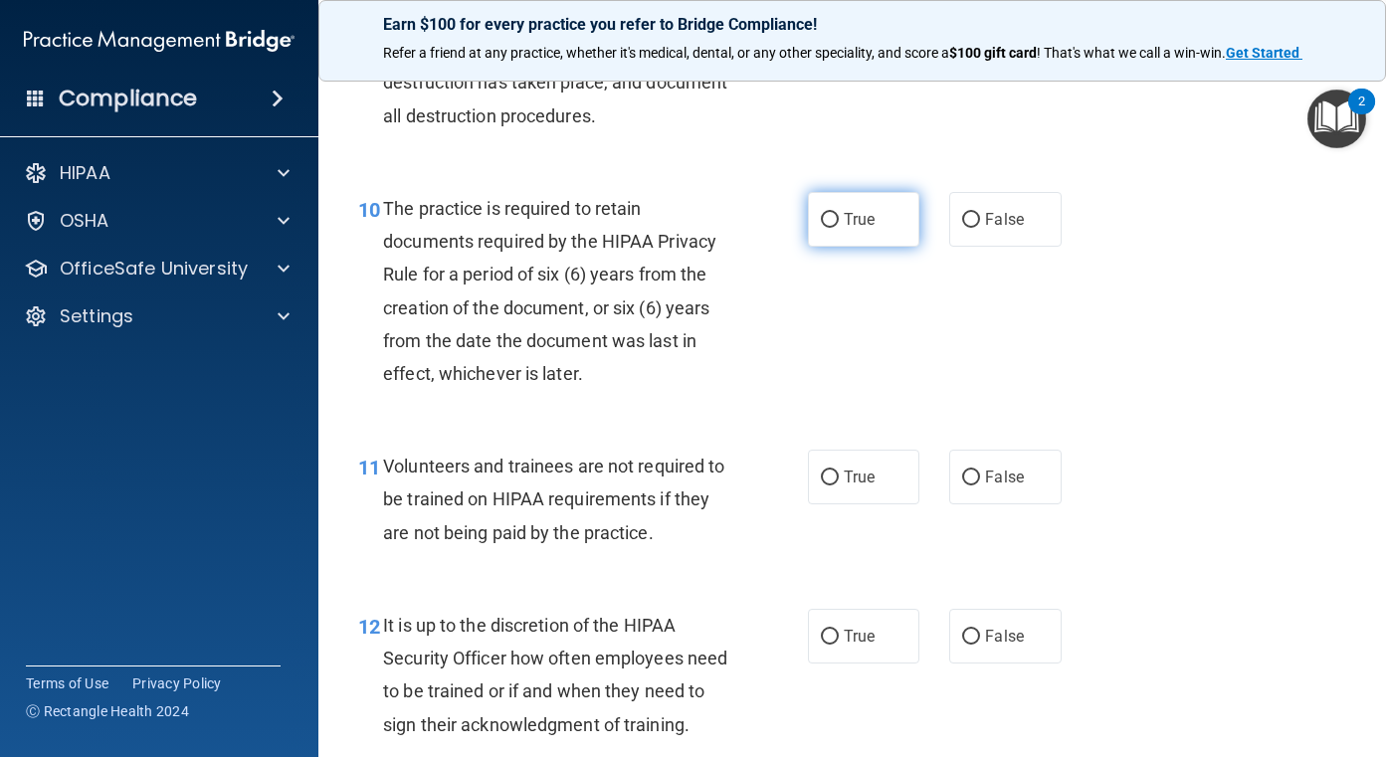
click at [849, 218] on span "True" at bounding box center [859, 219] width 31 height 19
click at [839, 218] on input "True" at bounding box center [830, 220] width 18 height 15
radio input "true"
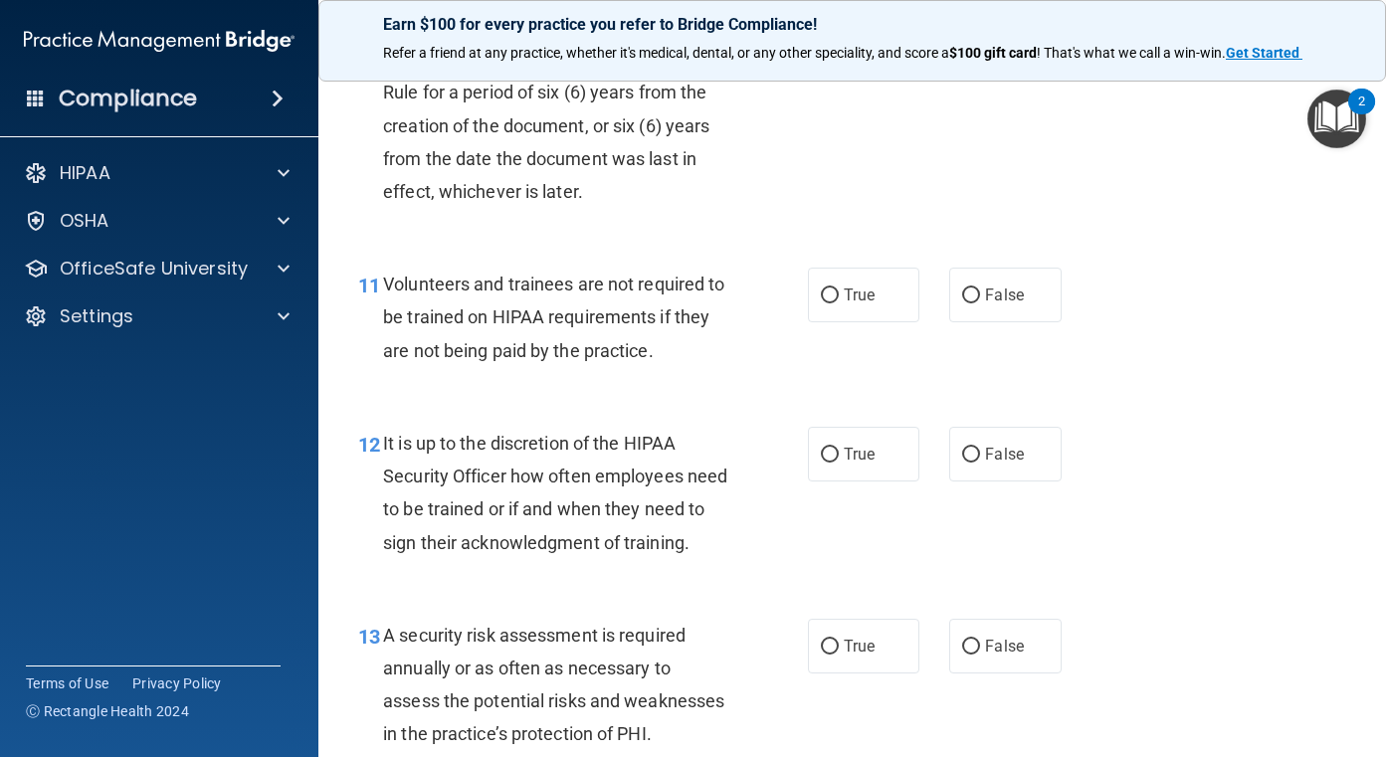
scroll to position [2288, 0]
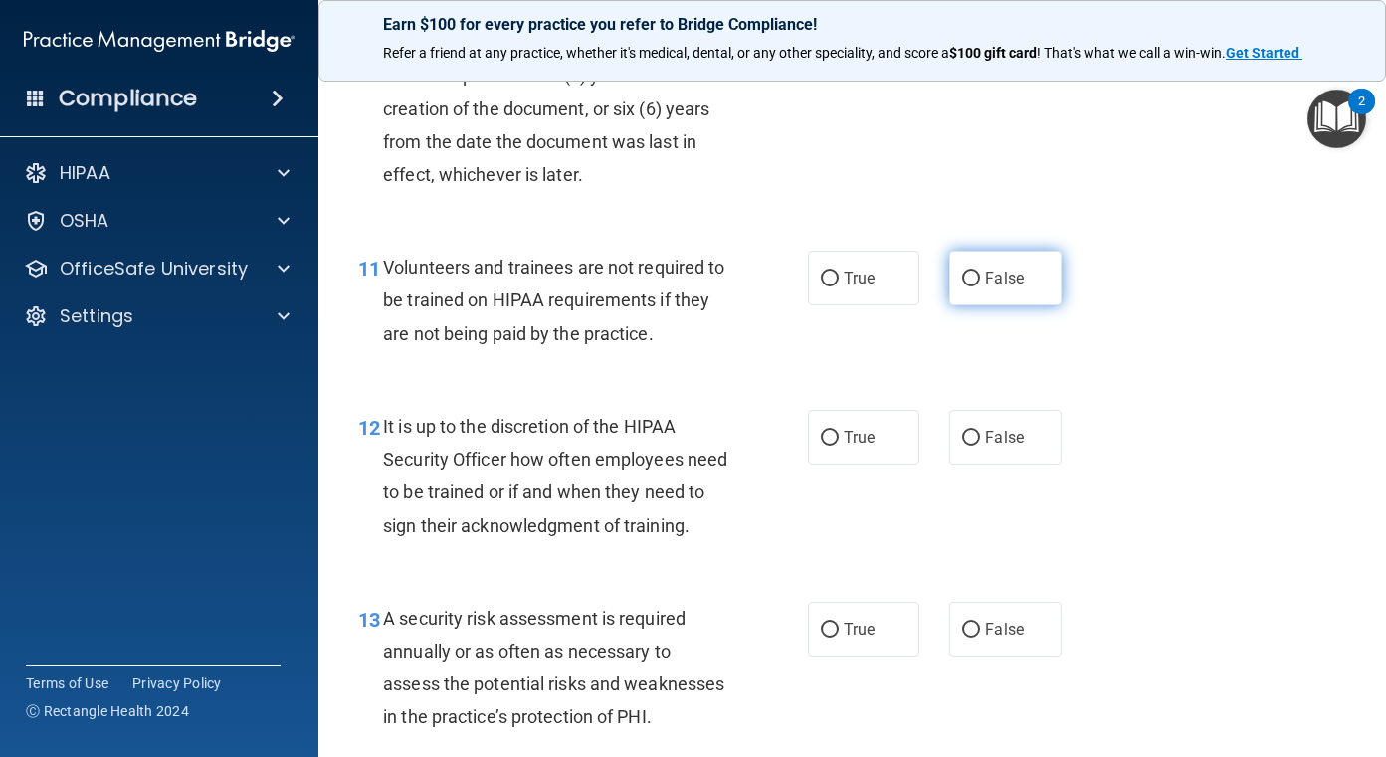
click at [973, 290] on label "False" at bounding box center [1005, 278] width 112 height 55
click at [973, 286] on input "False" at bounding box center [971, 279] width 18 height 15
radio input "true"
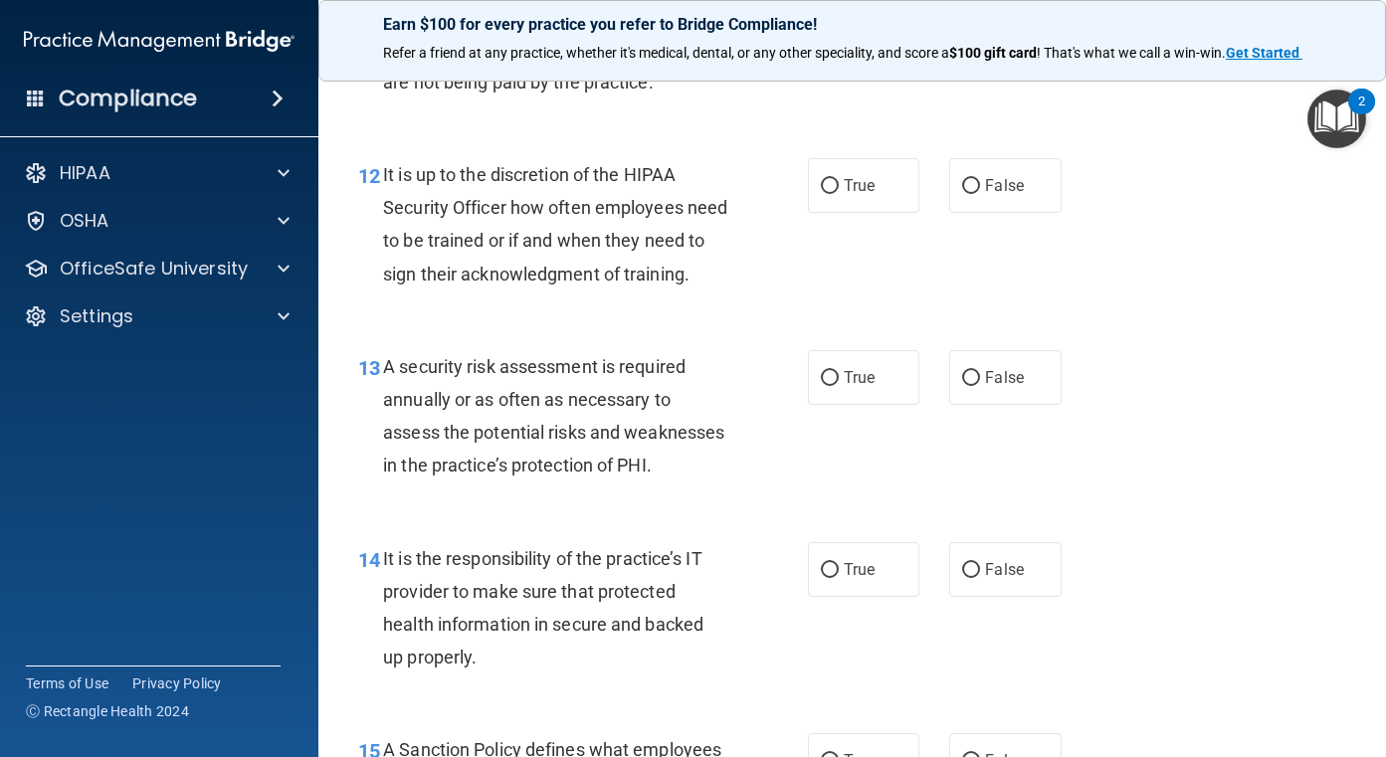
scroll to position [2586, 0]
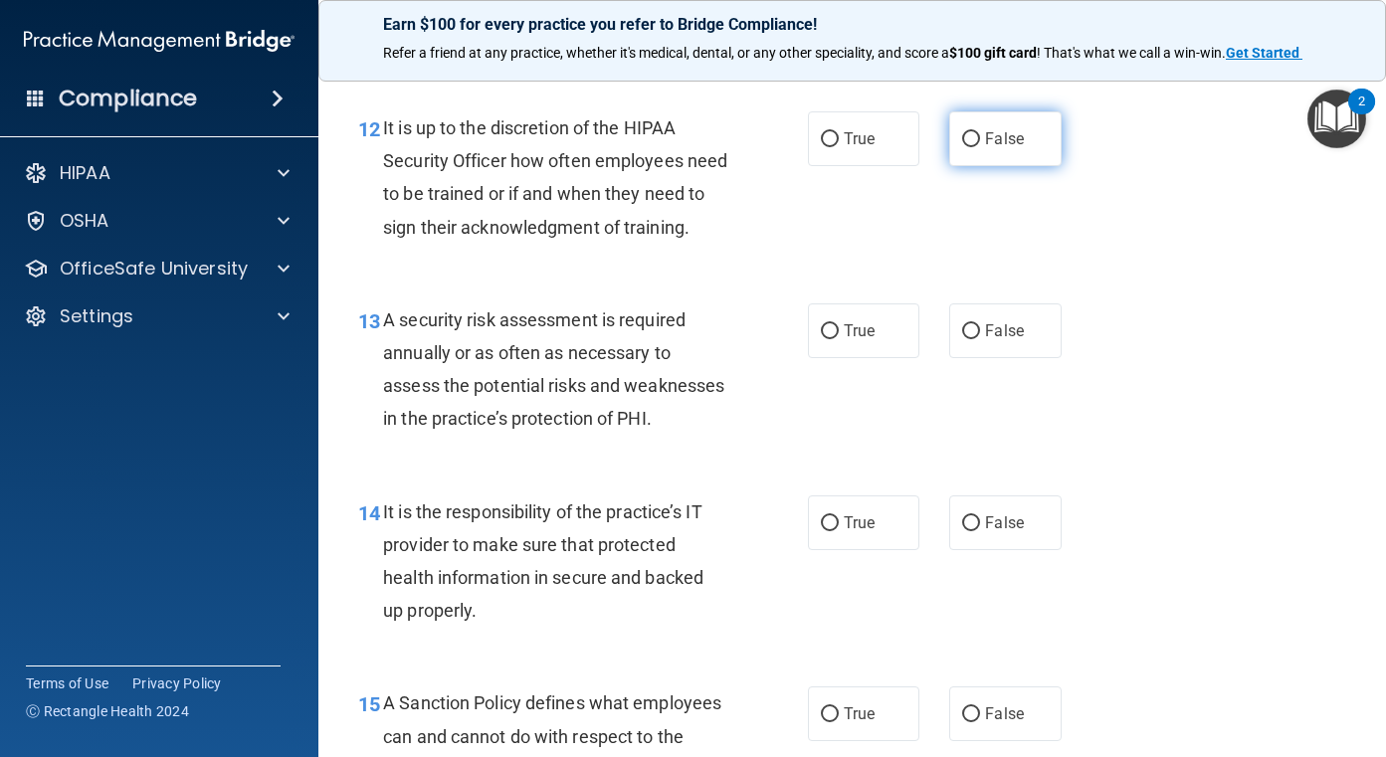
click at [985, 132] on span "False" at bounding box center [1004, 138] width 39 height 19
click at [978, 132] on input "False" at bounding box center [971, 139] width 18 height 15
radio input "true"
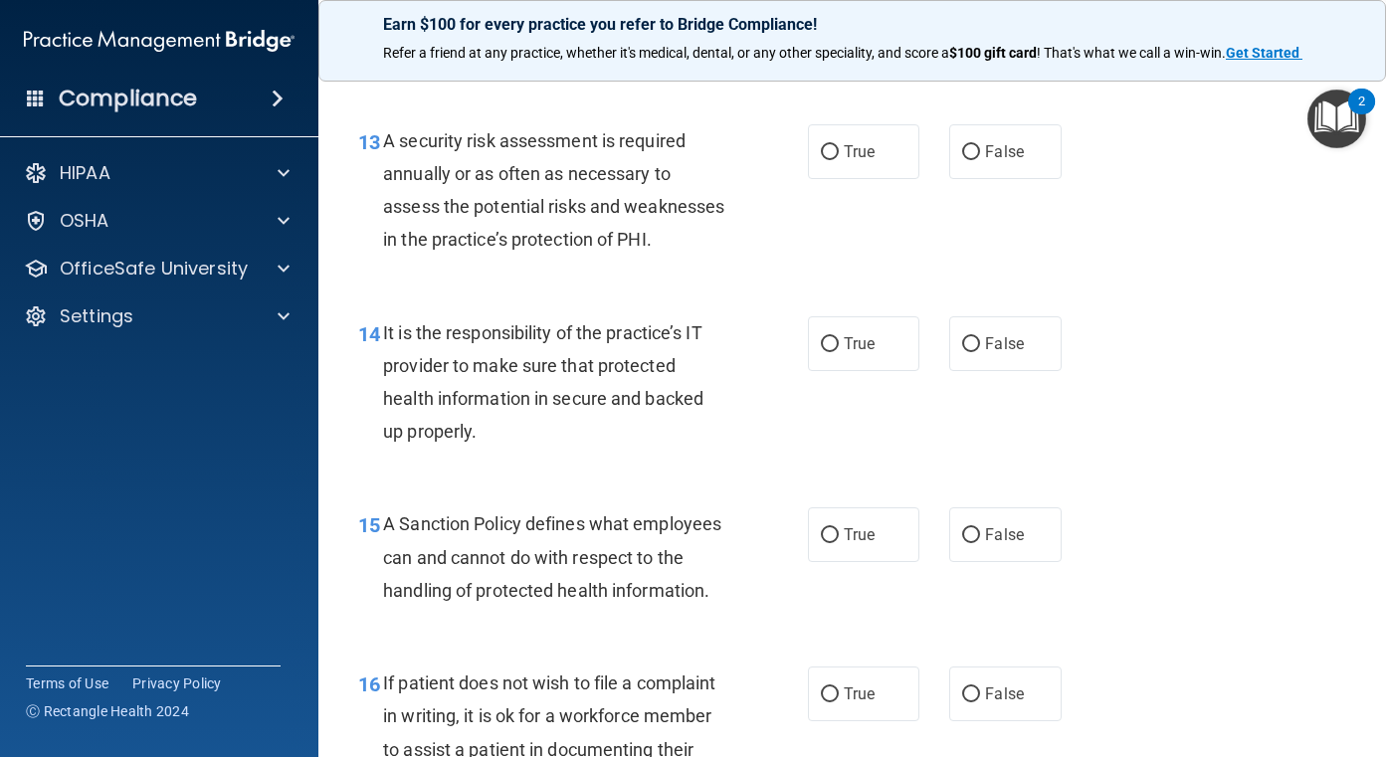
scroll to position [2785, 0]
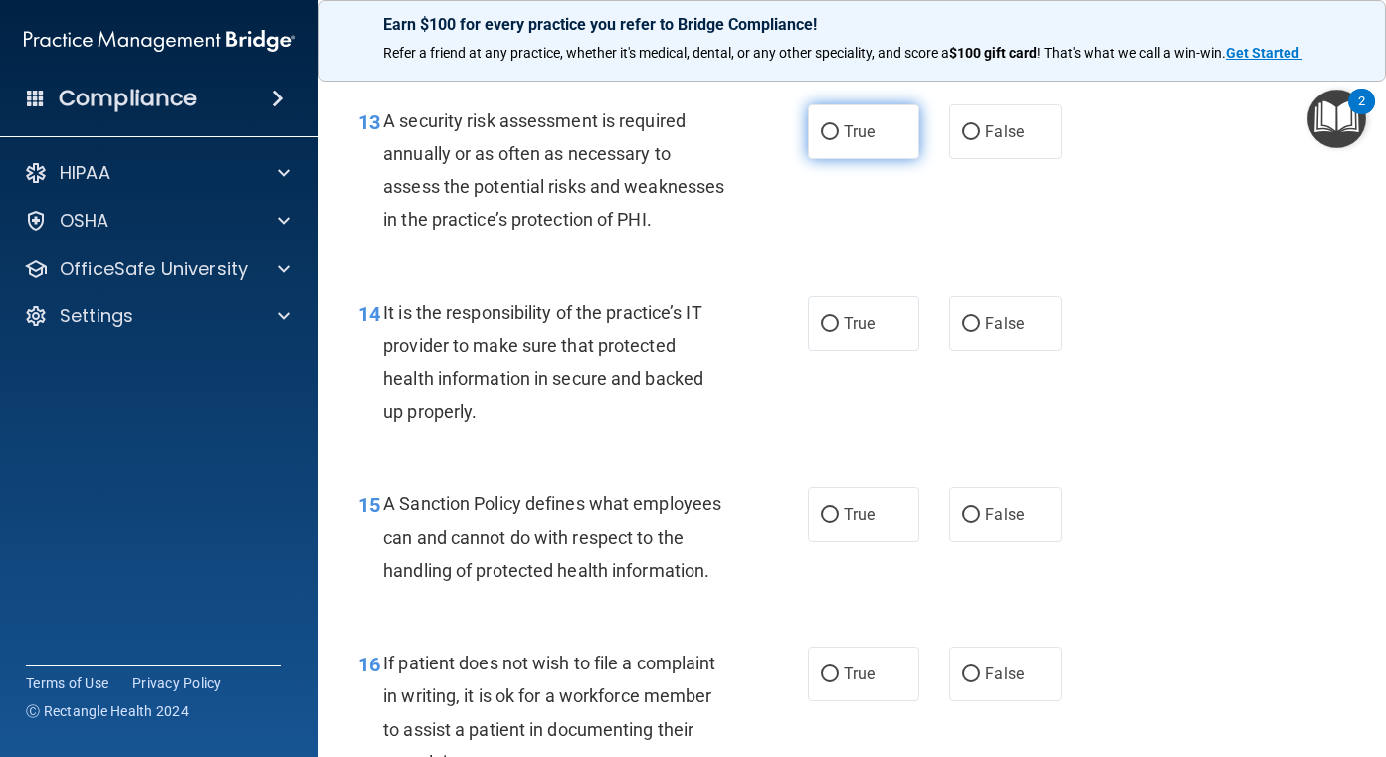
click at [863, 141] on span "True" at bounding box center [859, 131] width 31 height 19
click at [839, 140] on input "True" at bounding box center [830, 132] width 18 height 15
radio input "true"
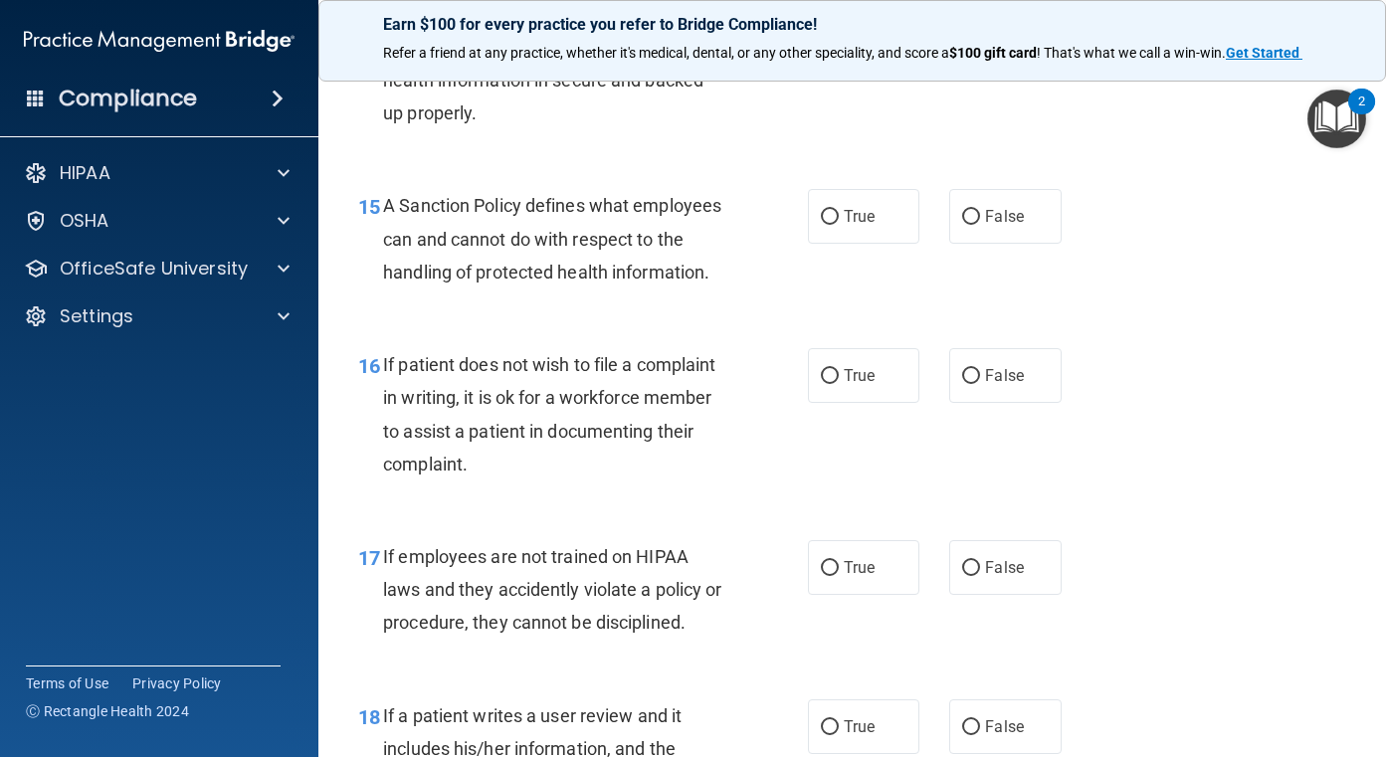
scroll to position [2984, 0]
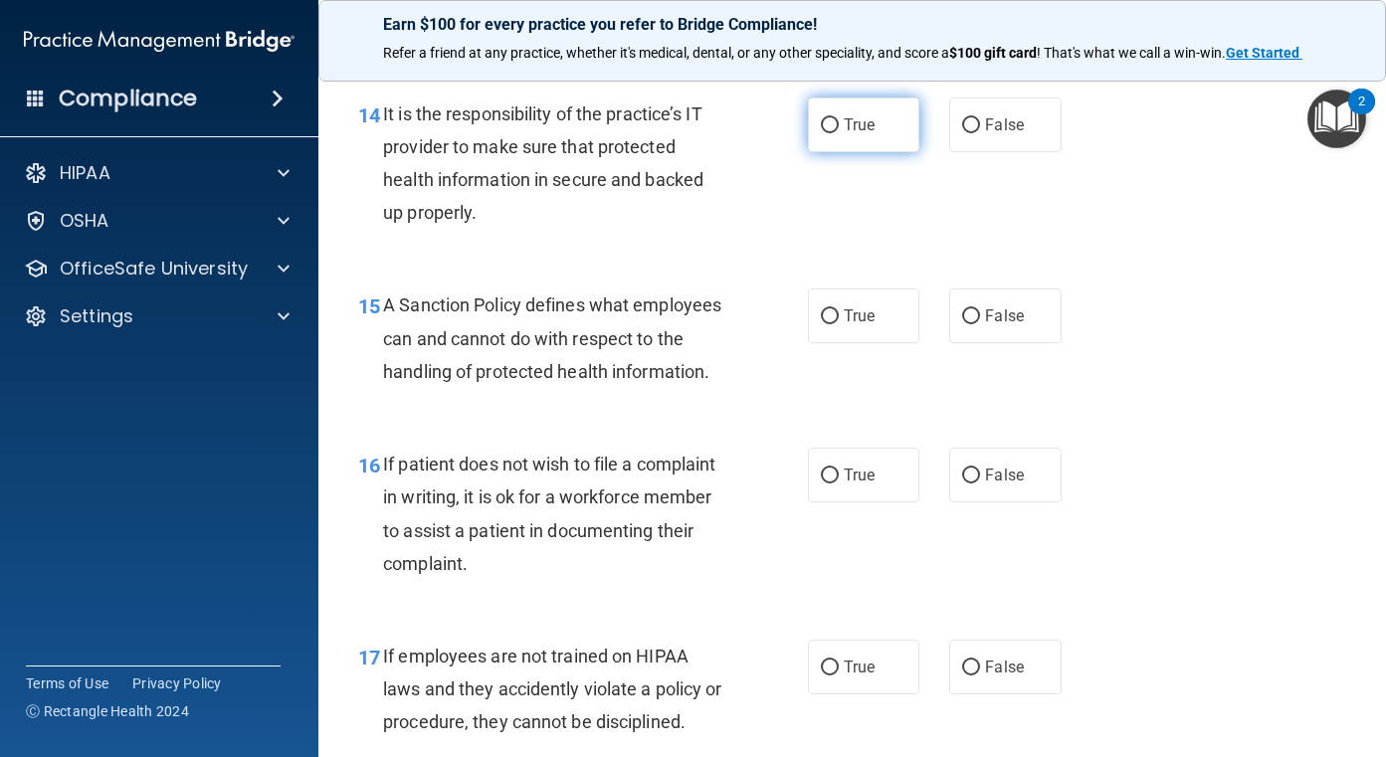
click at [821, 133] on input "True" at bounding box center [830, 125] width 18 height 15
radio input "true"
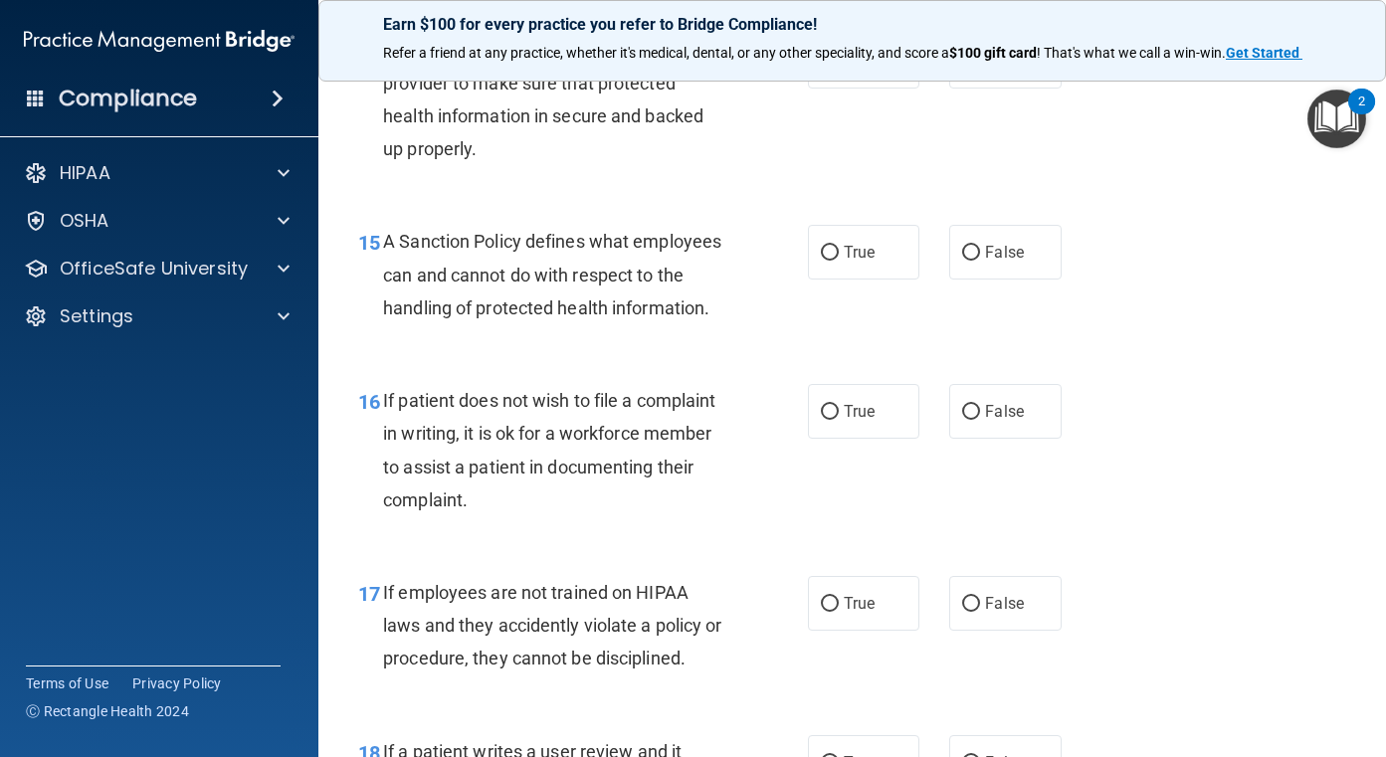
scroll to position [3084, 0]
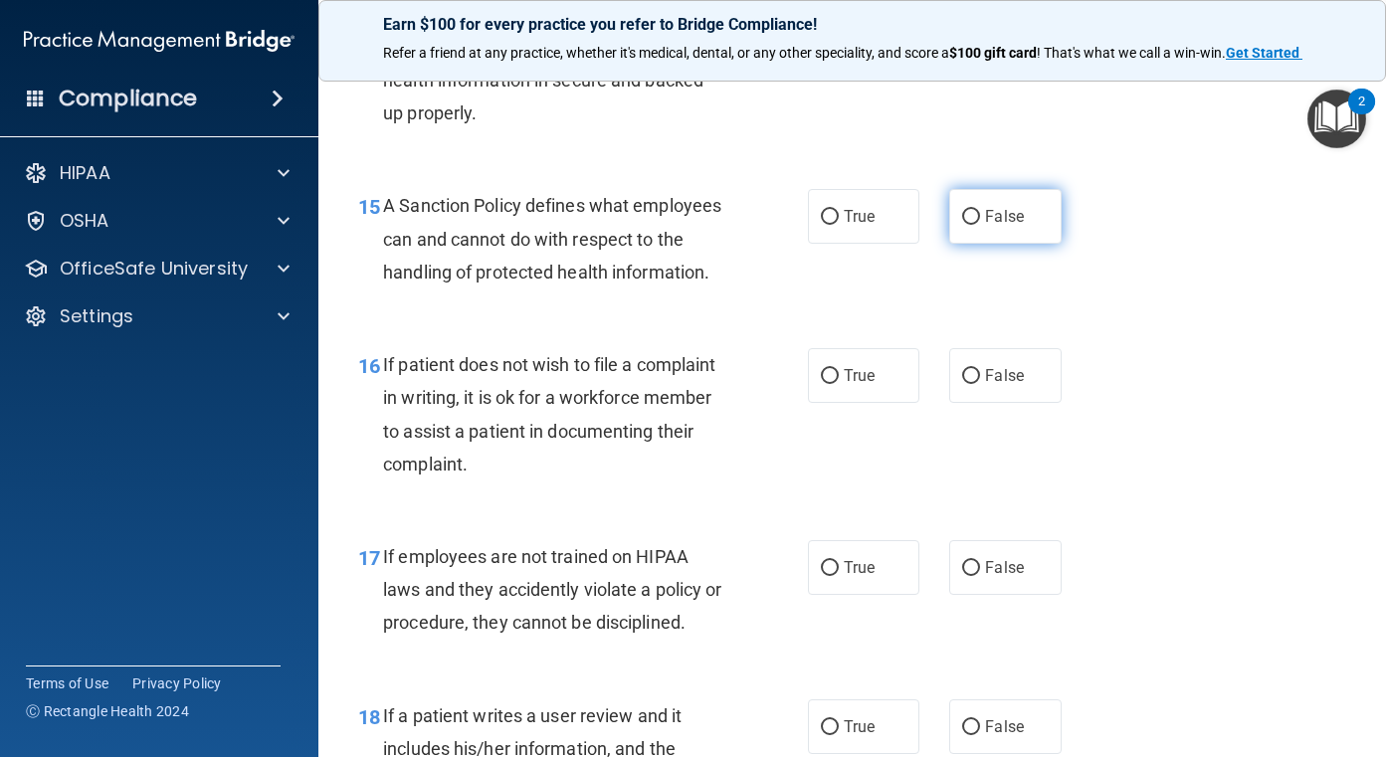
click at [990, 226] on span "False" at bounding box center [1004, 216] width 39 height 19
click at [980, 225] on input "False" at bounding box center [971, 217] width 18 height 15
radio input "true"
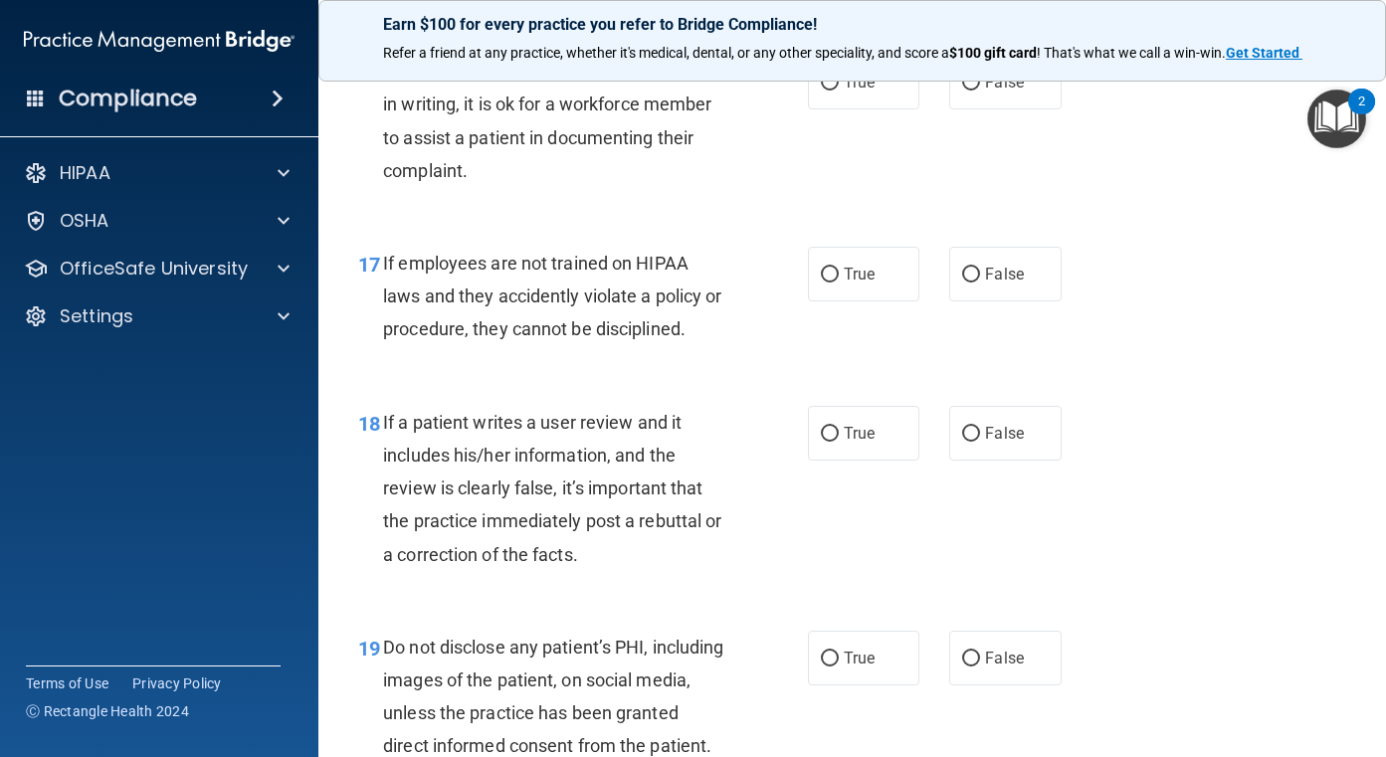
scroll to position [3382, 0]
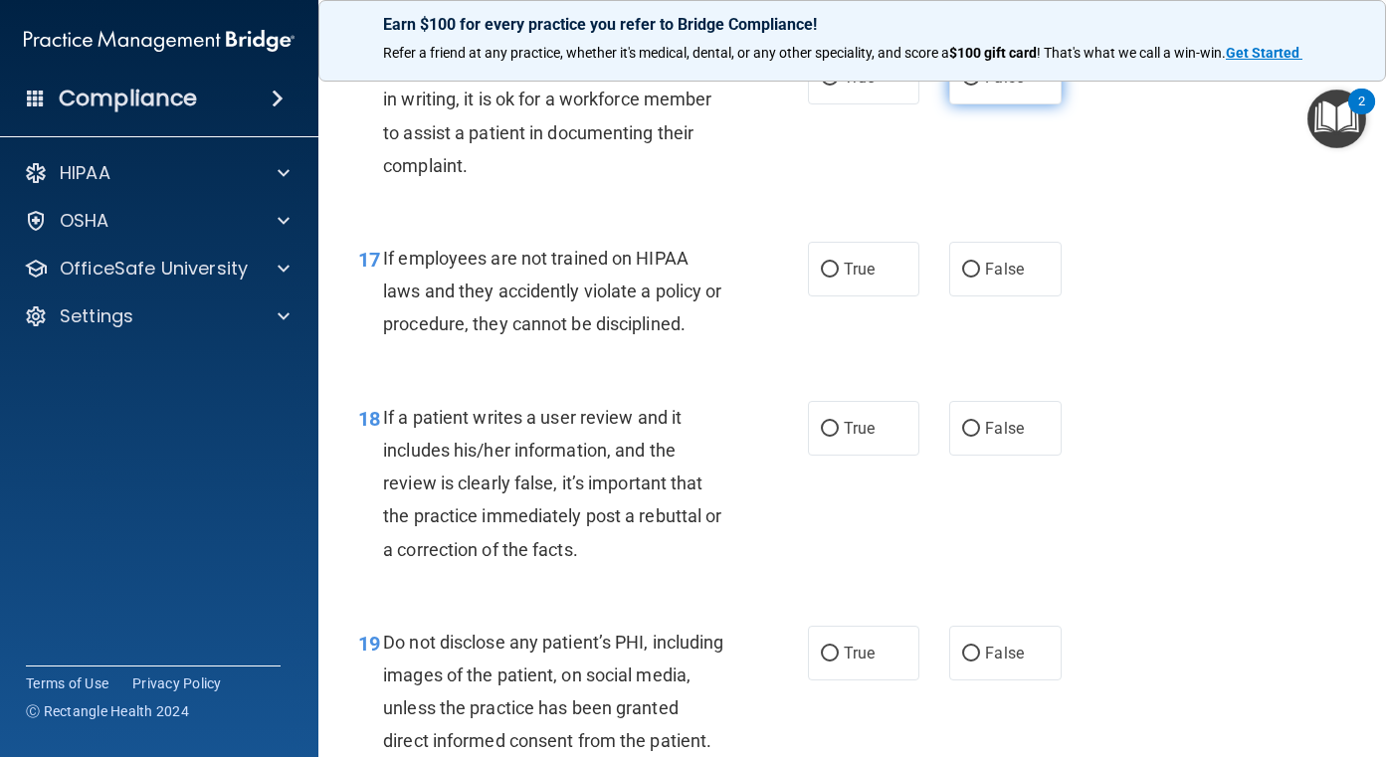
click at [1003, 87] on span "False" at bounding box center [1004, 77] width 39 height 19
click at [980, 86] on input "False" at bounding box center [971, 78] width 18 height 15
radio input "true"
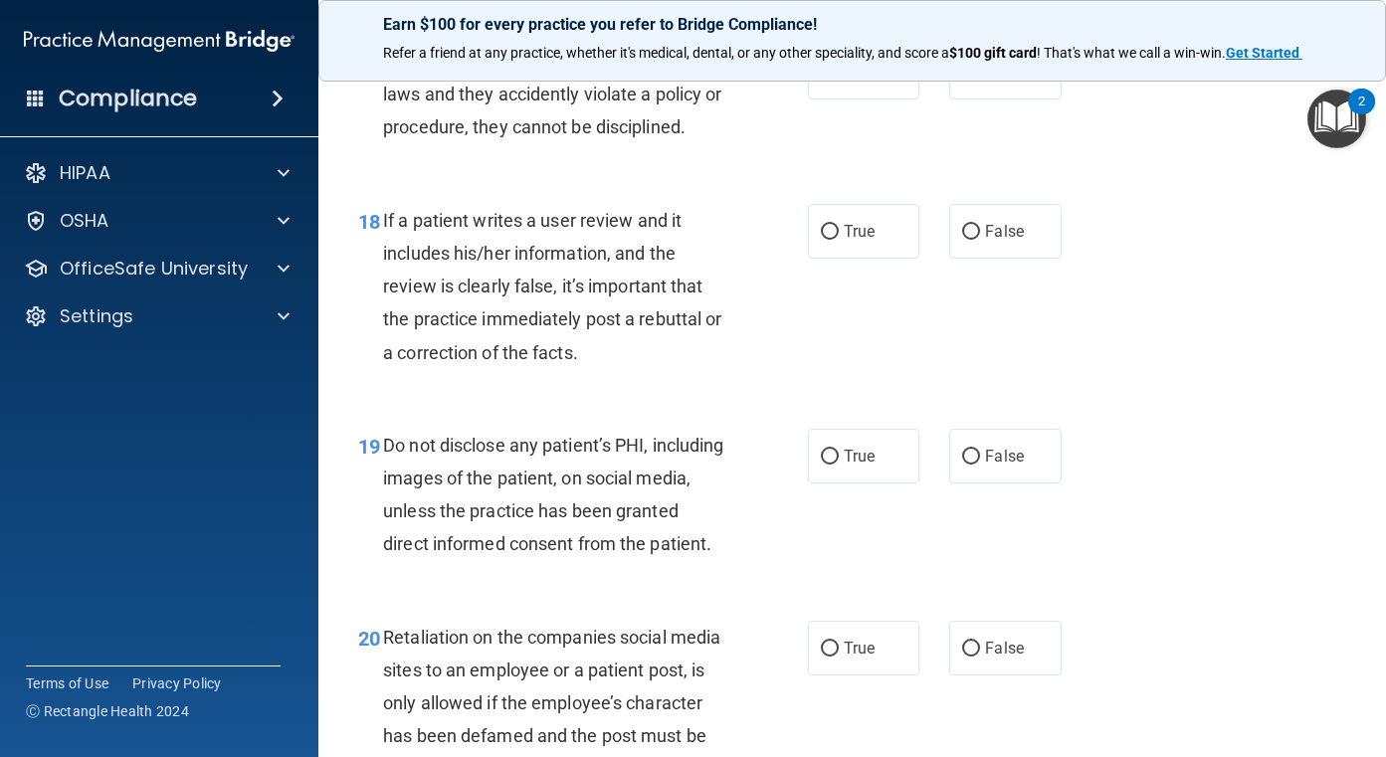
scroll to position [3581, 0]
click at [977, 97] on label "False" at bounding box center [1005, 70] width 112 height 55
click at [977, 79] on input "False" at bounding box center [971, 71] width 18 height 15
radio input "true"
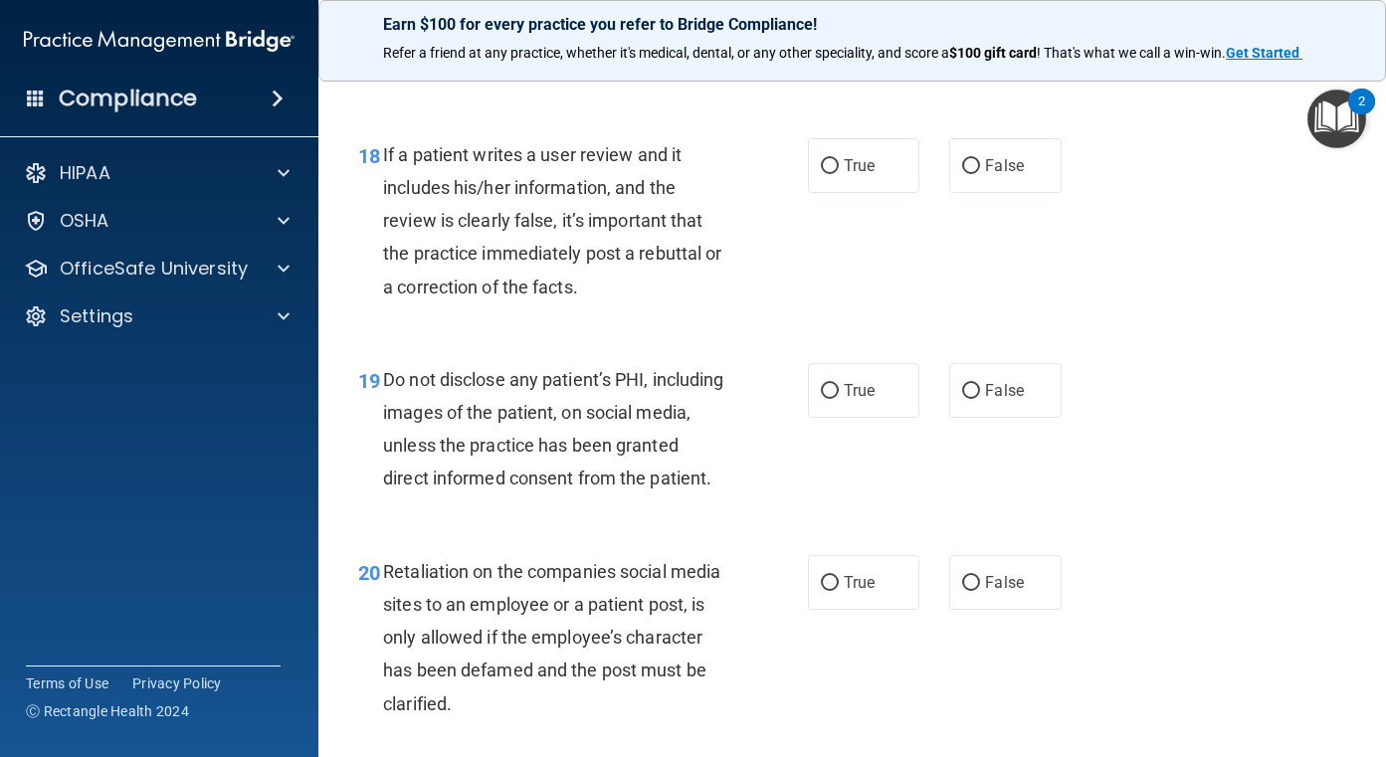
scroll to position [3681, 0]
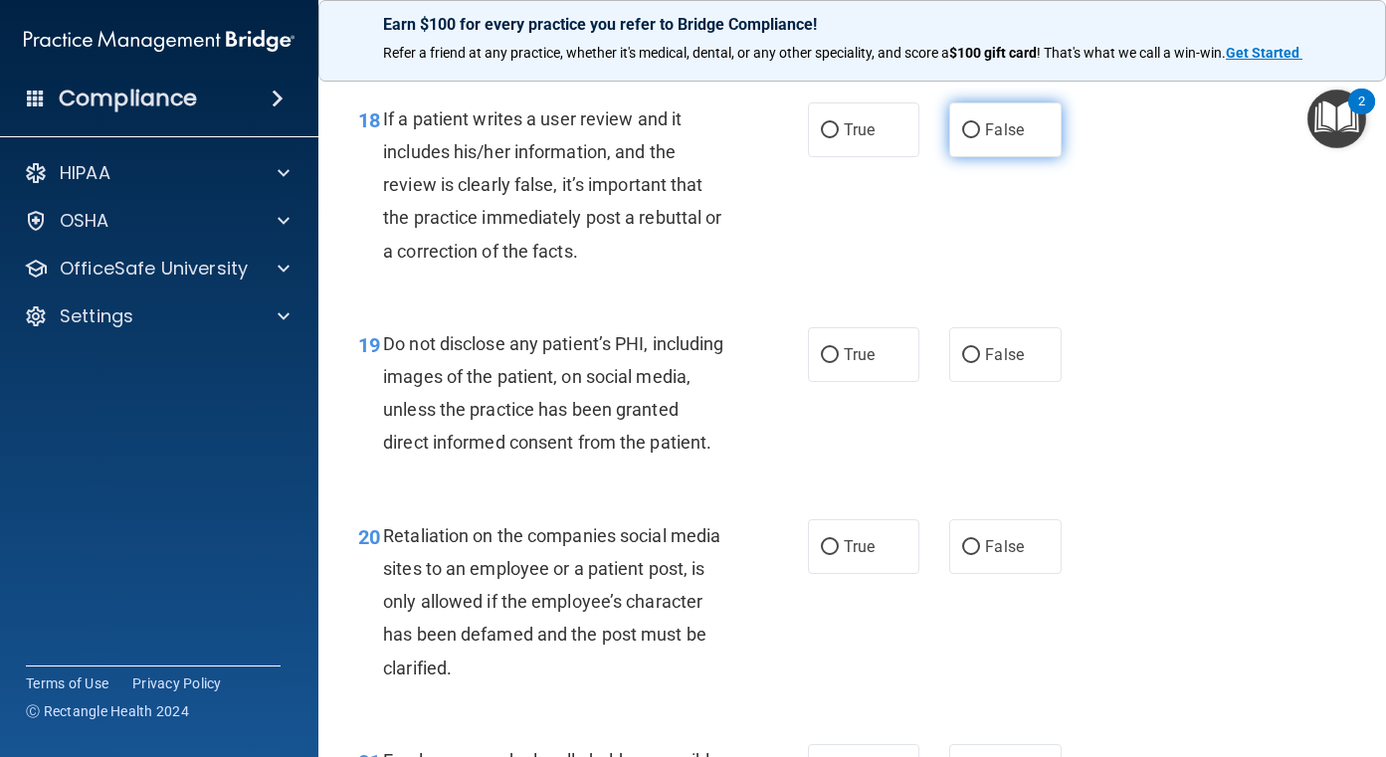
click at [962, 138] on input "False" at bounding box center [971, 130] width 18 height 15
radio input "true"
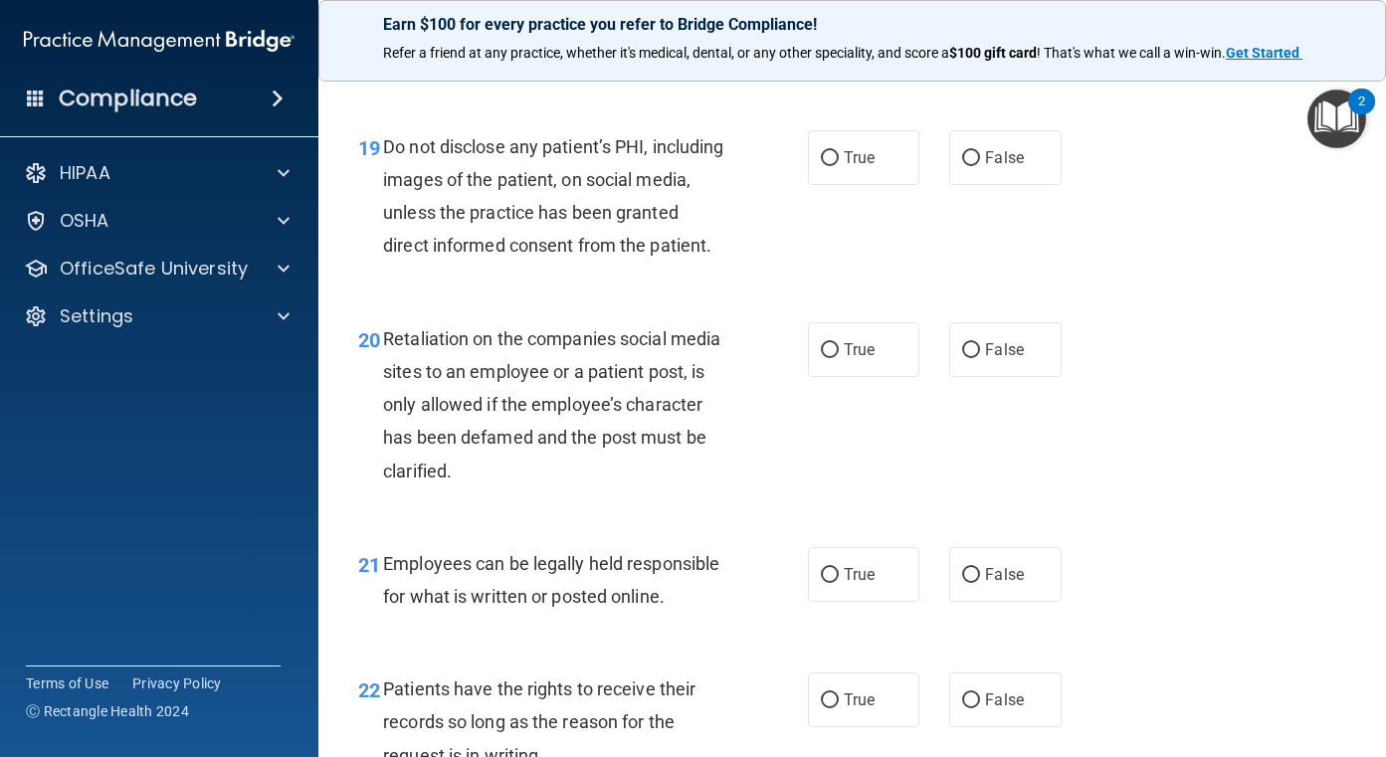
scroll to position [3880, 0]
click at [831, 183] on label "True" at bounding box center [864, 155] width 112 height 55
click at [831, 164] on input "True" at bounding box center [830, 156] width 18 height 15
radio input "true"
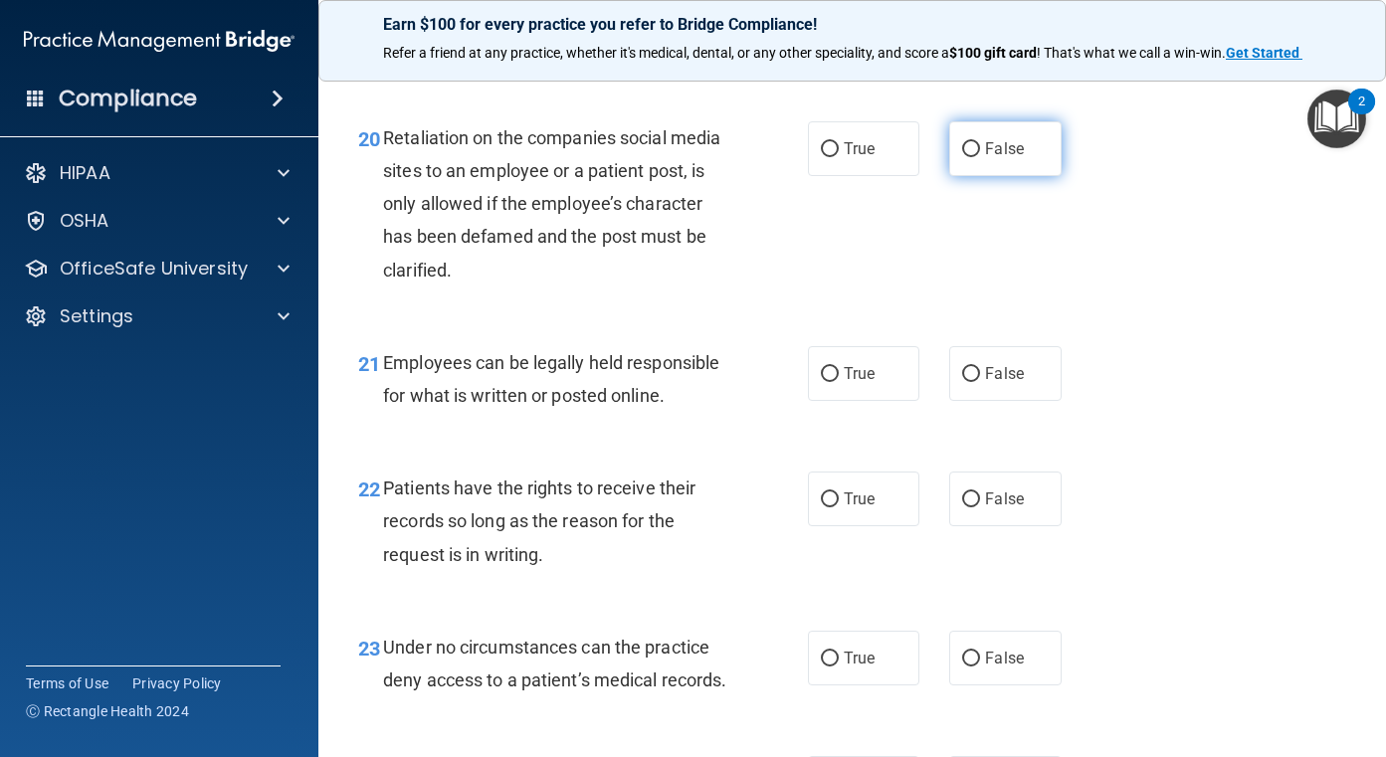
click at [988, 158] on span "False" at bounding box center [1004, 148] width 39 height 19
click at [980, 157] on input "False" at bounding box center [971, 149] width 18 height 15
radio input "true"
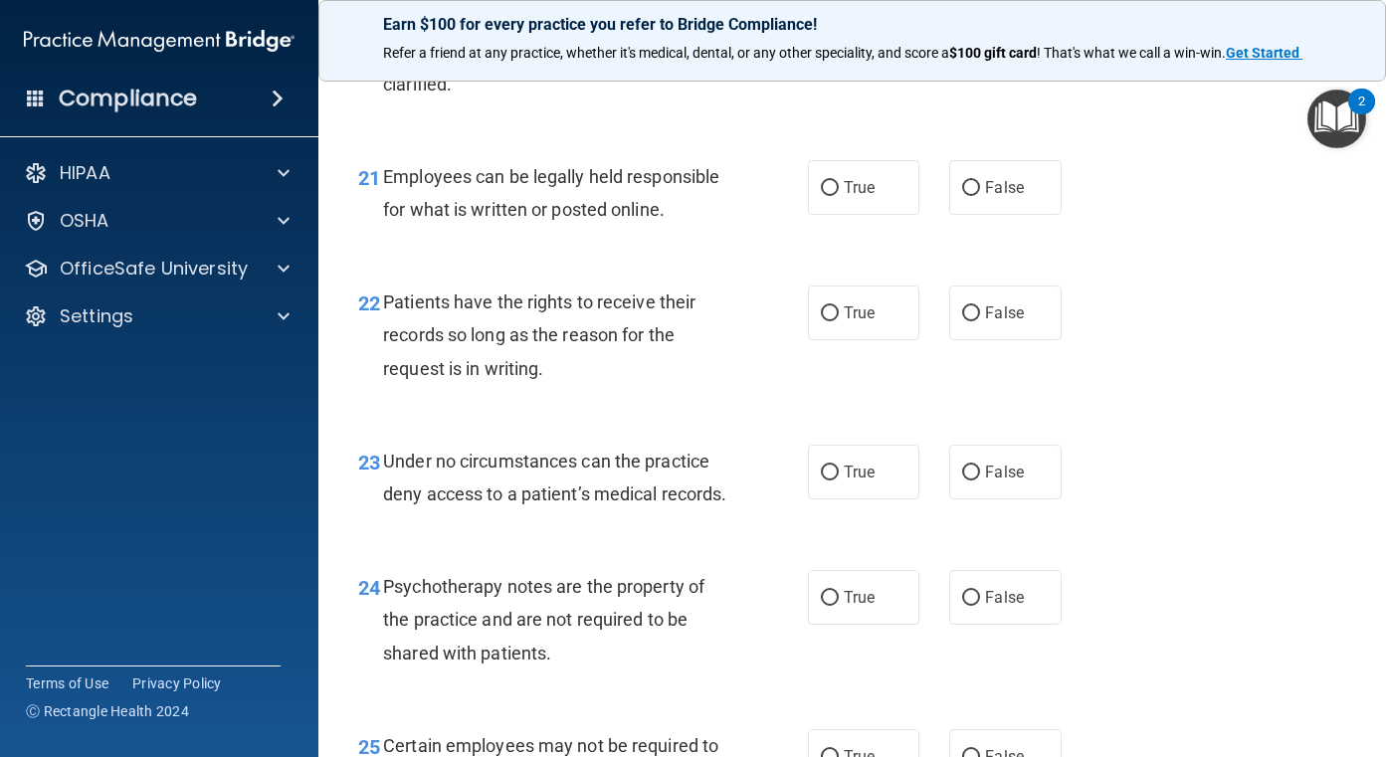
scroll to position [4277, 0]
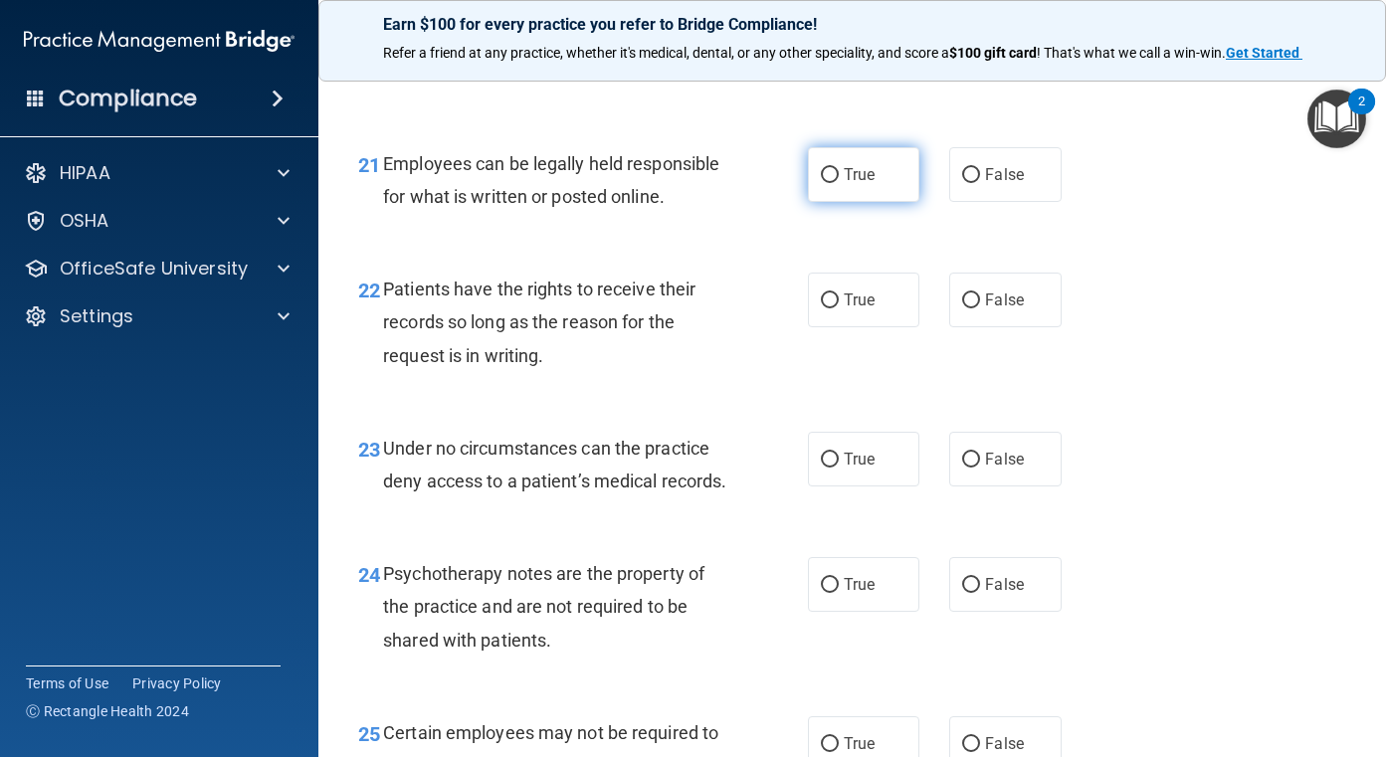
click at [825, 183] on input "True" at bounding box center [830, 175] width 18 height 15
radio input "true"
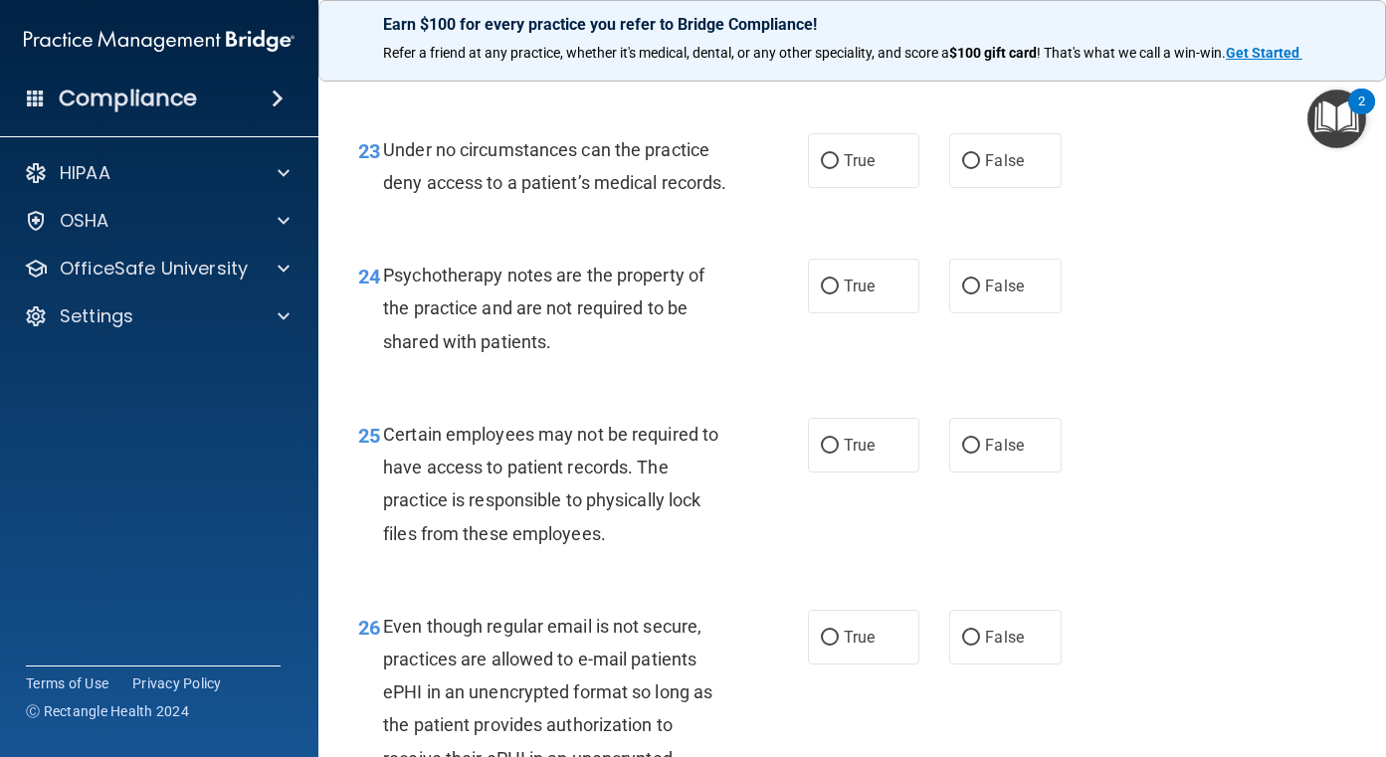
scroll to position [4476, 0]
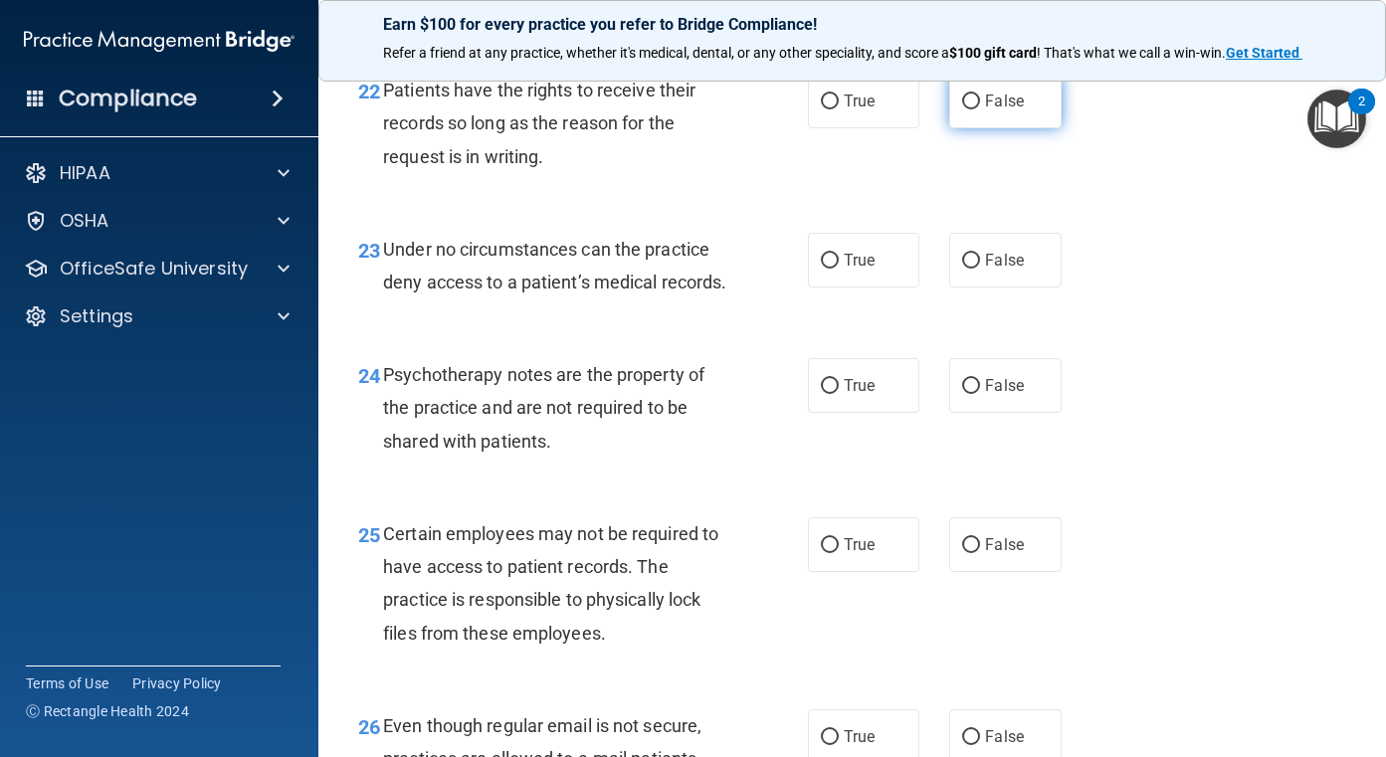
click at [985, 110] on span "False" at bounding box center [1004, 101] width 39 height 19
click at [977, 109] on input "False" at bounding box center [971, 102] width 18 height 15
radio input "true"
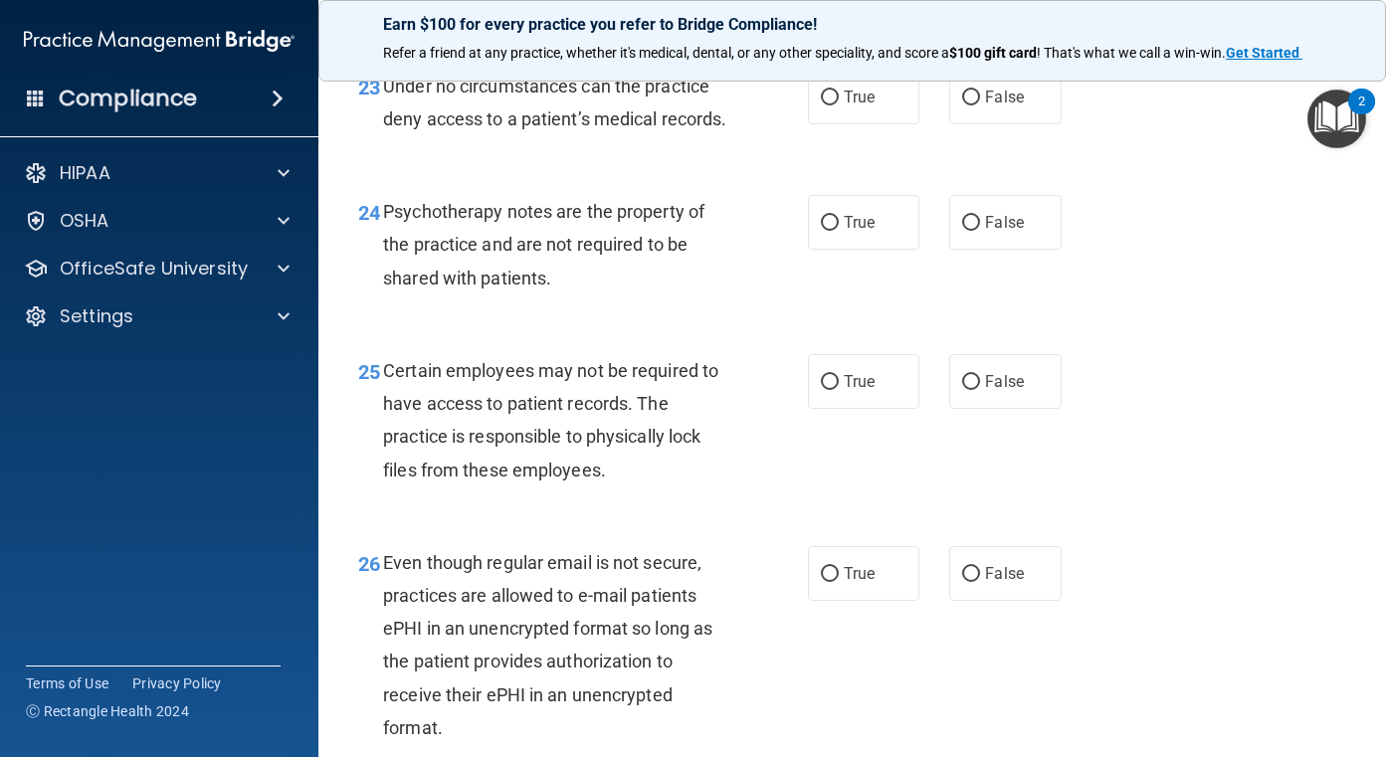
scroll to position [4675, 0]
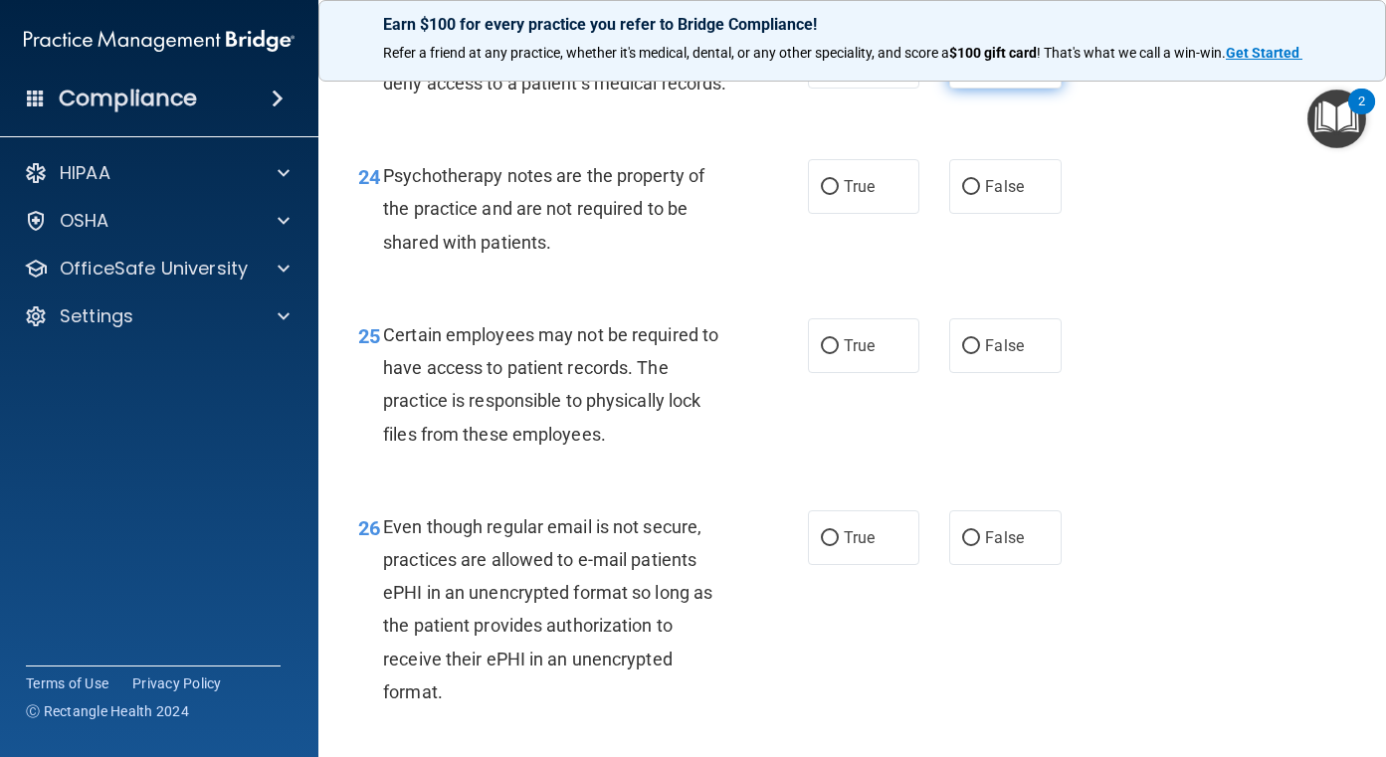
click at [984, 89] on label "False" at bounding box center [1005, 61] width 112 height 55
drag, startPoint x: 967, startPoint y: 205, endPoint x: 977, endPoint y: 203, distance: 10.1
click at [969, 89] on label "False" at bounding box center [1005, 61] width 112 height 55
click at [969, 70] on input "False" at bounding box center [971, 62] width 18 height 15
radio input "true"
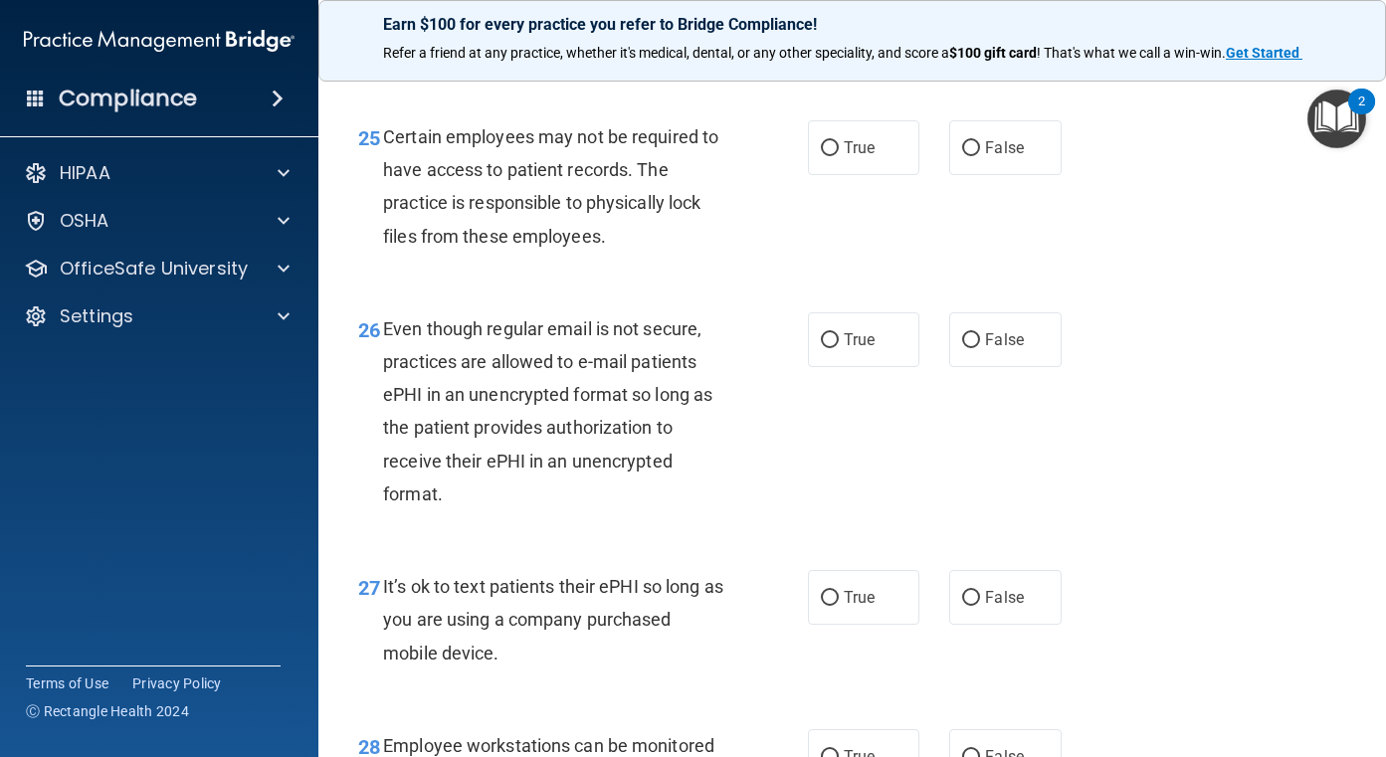
scroll to position [4874, 0]
radio input "true"
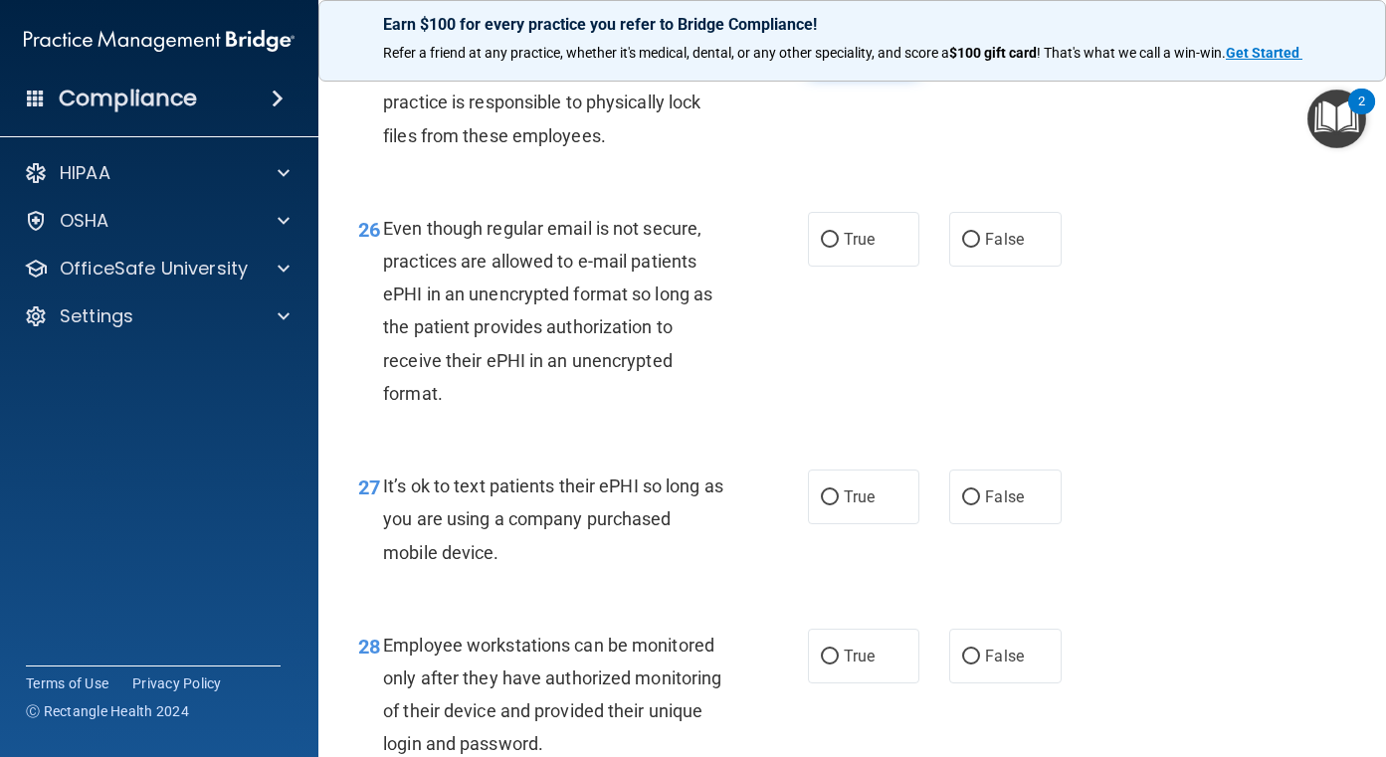
click at [830, 56] on input "True" at bounding box center [830, 48] width 18 height 15
radio input "true"
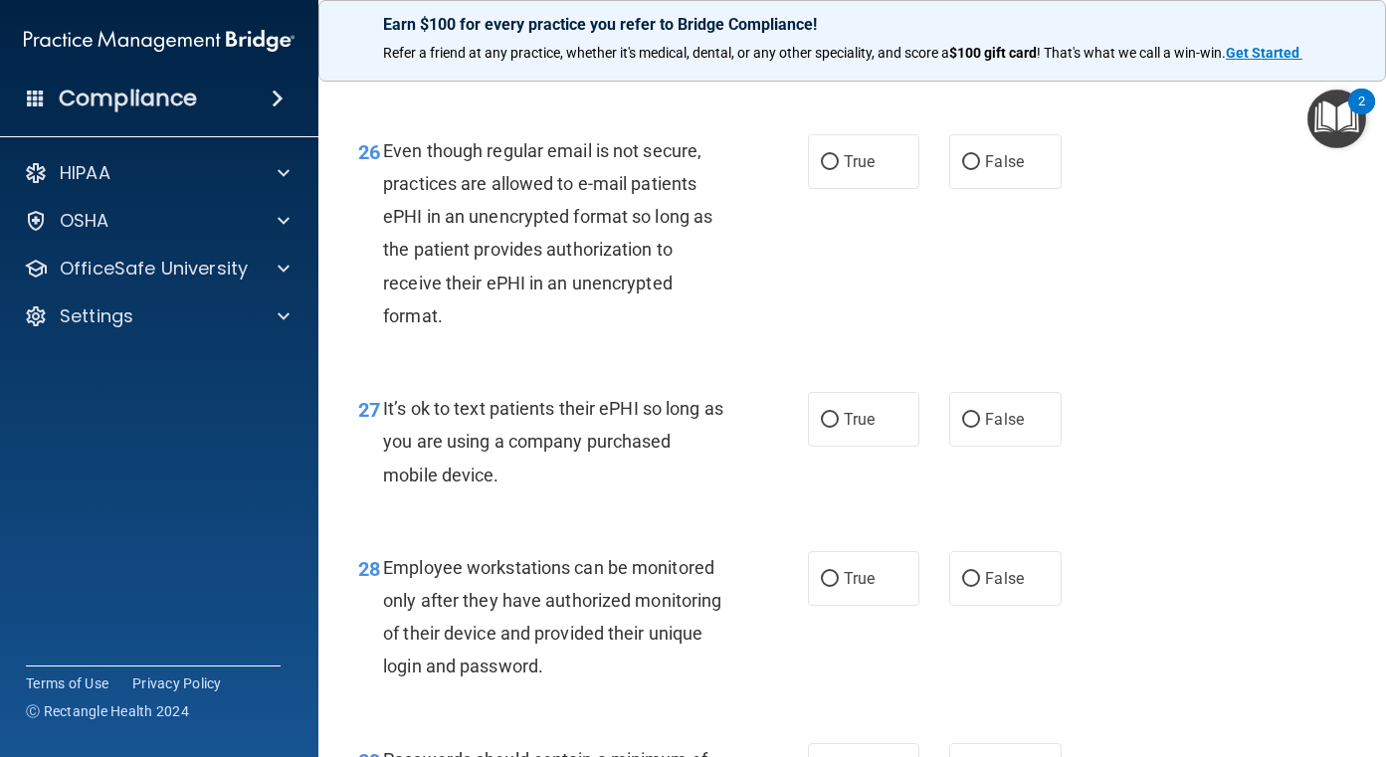
scroll to position [5173, 0]
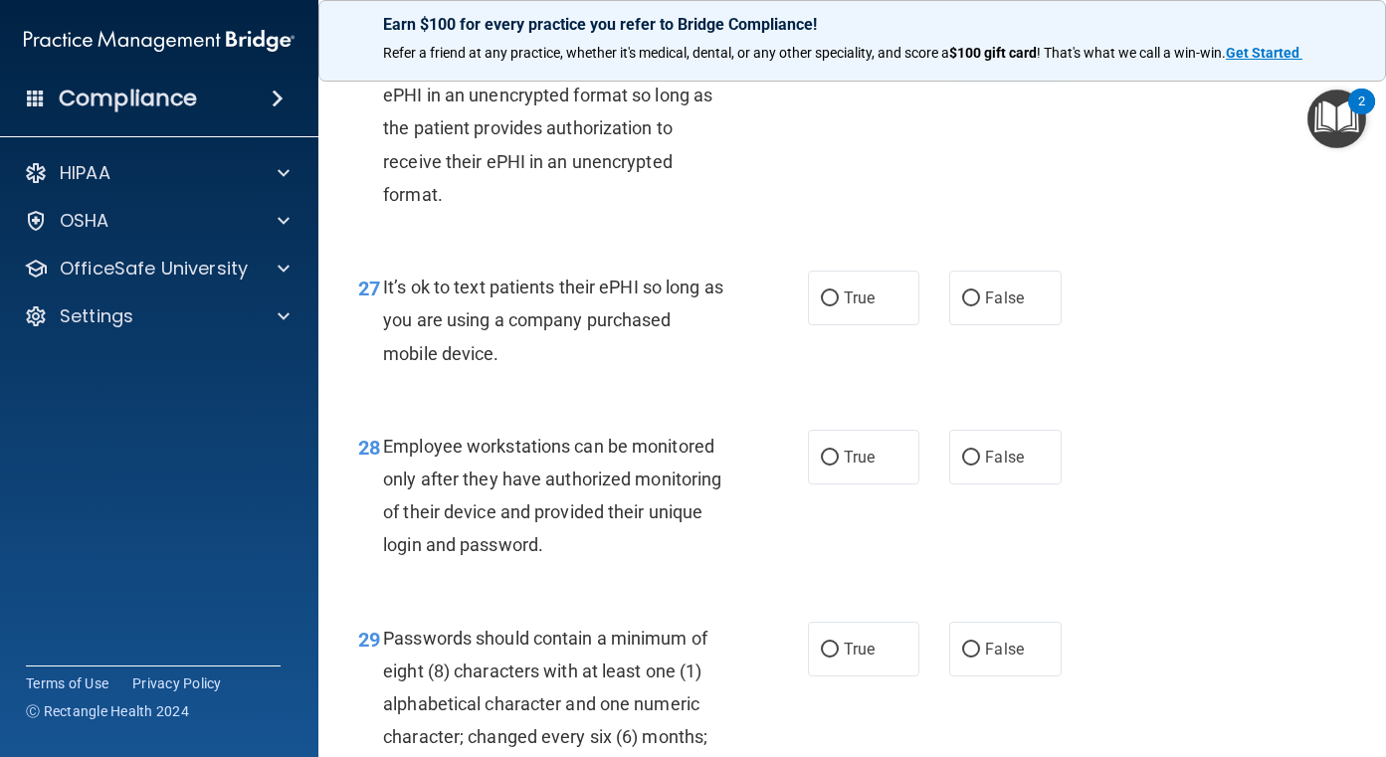
click at [997, 50] on span "False" at bounding box center [1004, 40] width 39 height 19
click at [980, 49] on input "False" at bounding box center [971, 41] width 18 height 15
radio input "true"
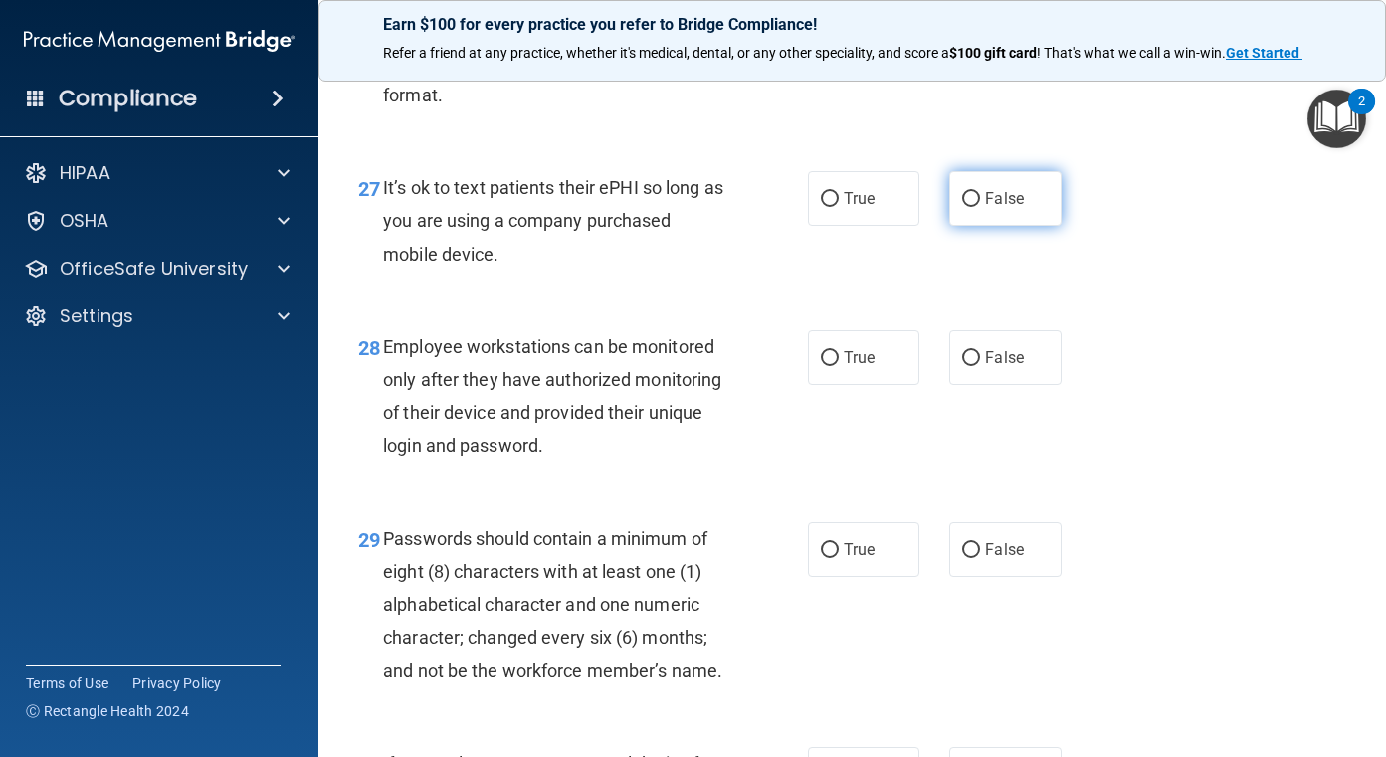
scroll to position [5372, 0]
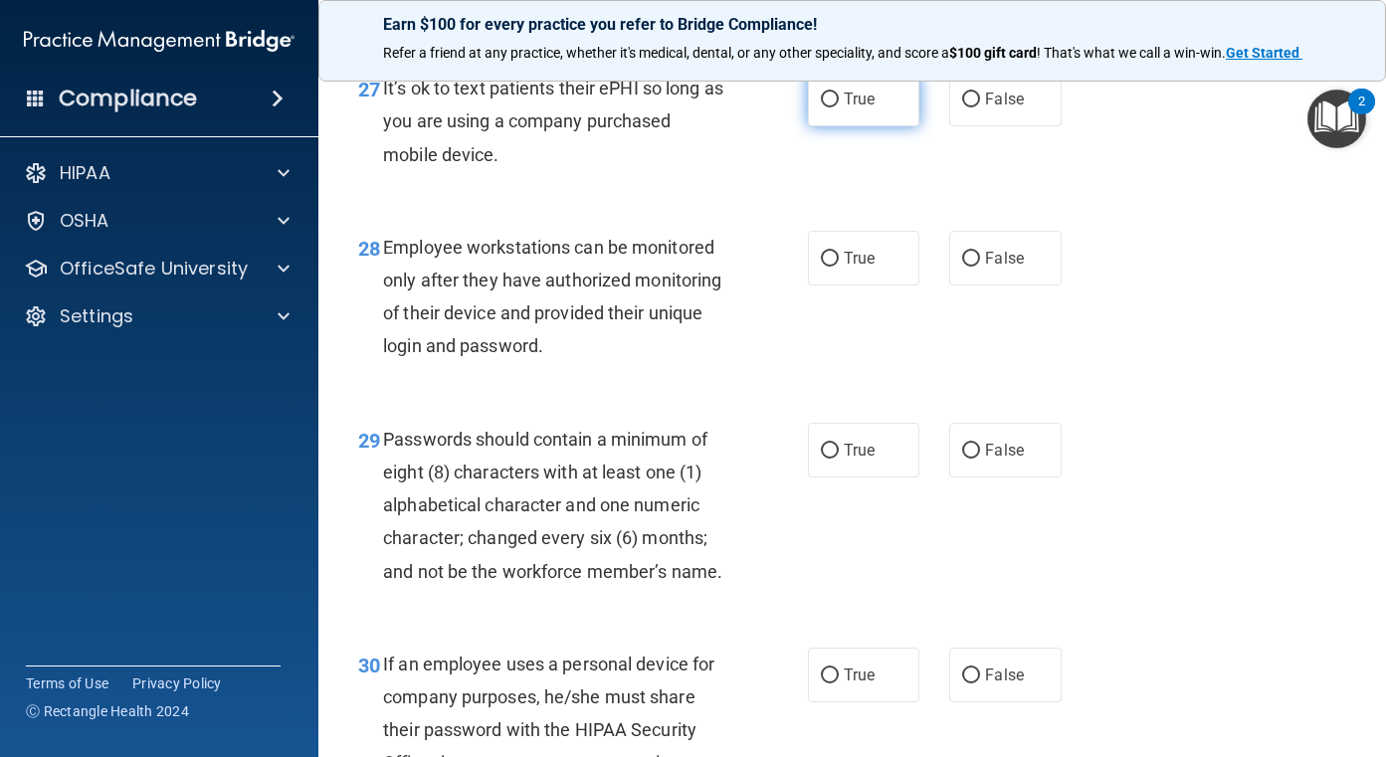
click at [847, 108] on span "True" at bounding box center [859, 99] width 31 height 19
click at [839, 107] on input "True" at bounding box center [830, 100] width 18 height 15
radio input "true"
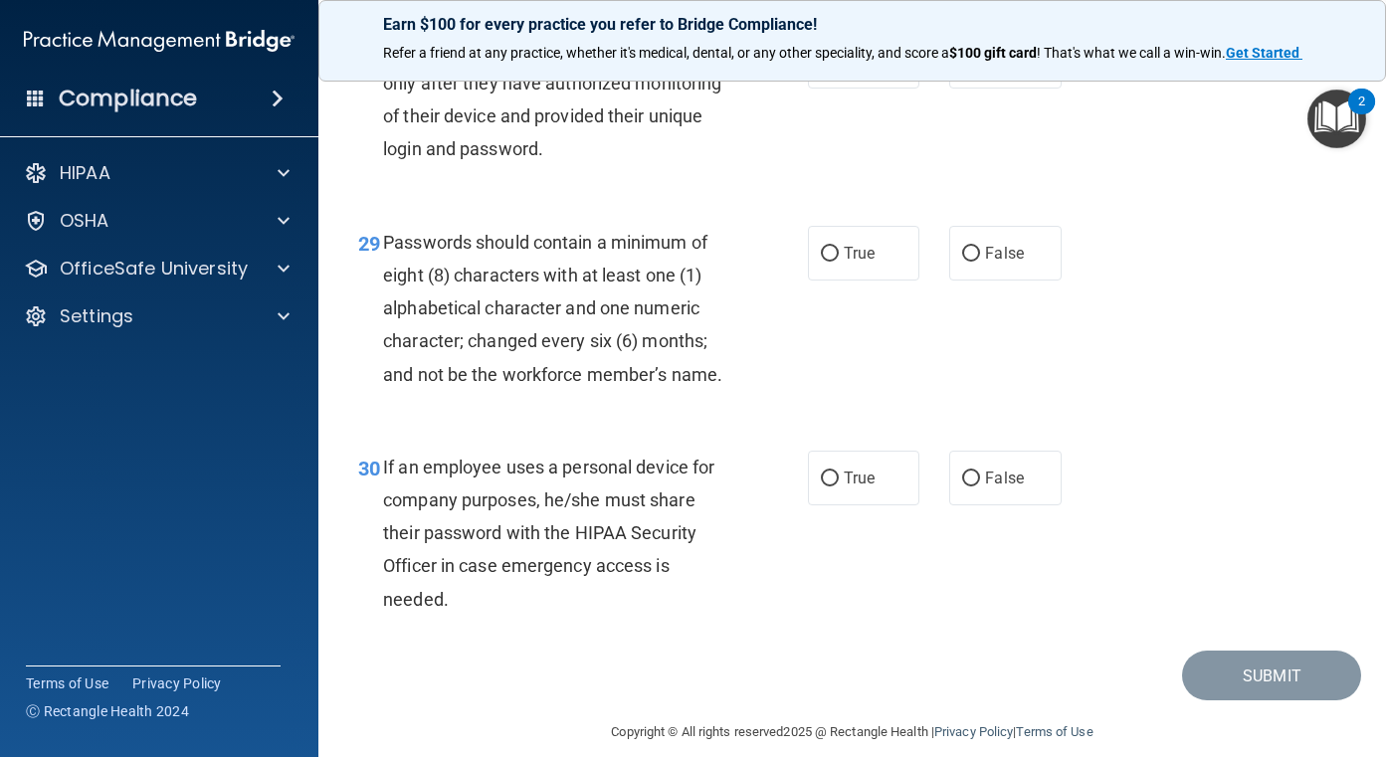
scroll to position [5571, 0]
click at [1000, 87] on label "False" at bounding box center [1005, 59] width 112 height 55
click at [980, 68] on input "False" at bounding box center [971, 60] width 18 height 15
radio input "true"
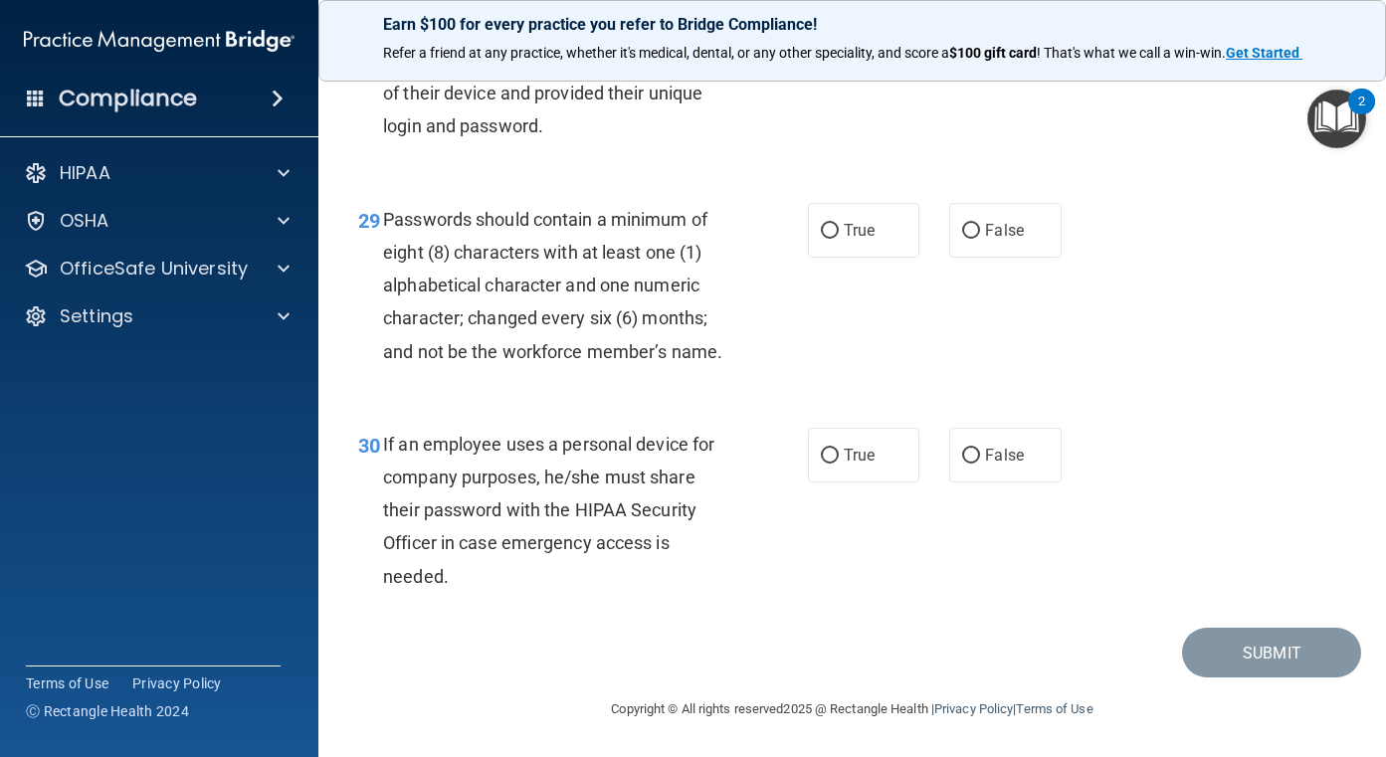
scroll to position [5770, 0]
click at [848, 221] on span "True" at bounding box center [859, 230] width 31 height 19
click at [839, 224] on input "True" at bounding box center [830, 231] width 18 height 15
radio input "true"
click at [970, 464] on input "False" at bounding box center [971, 456] width 18 height 15
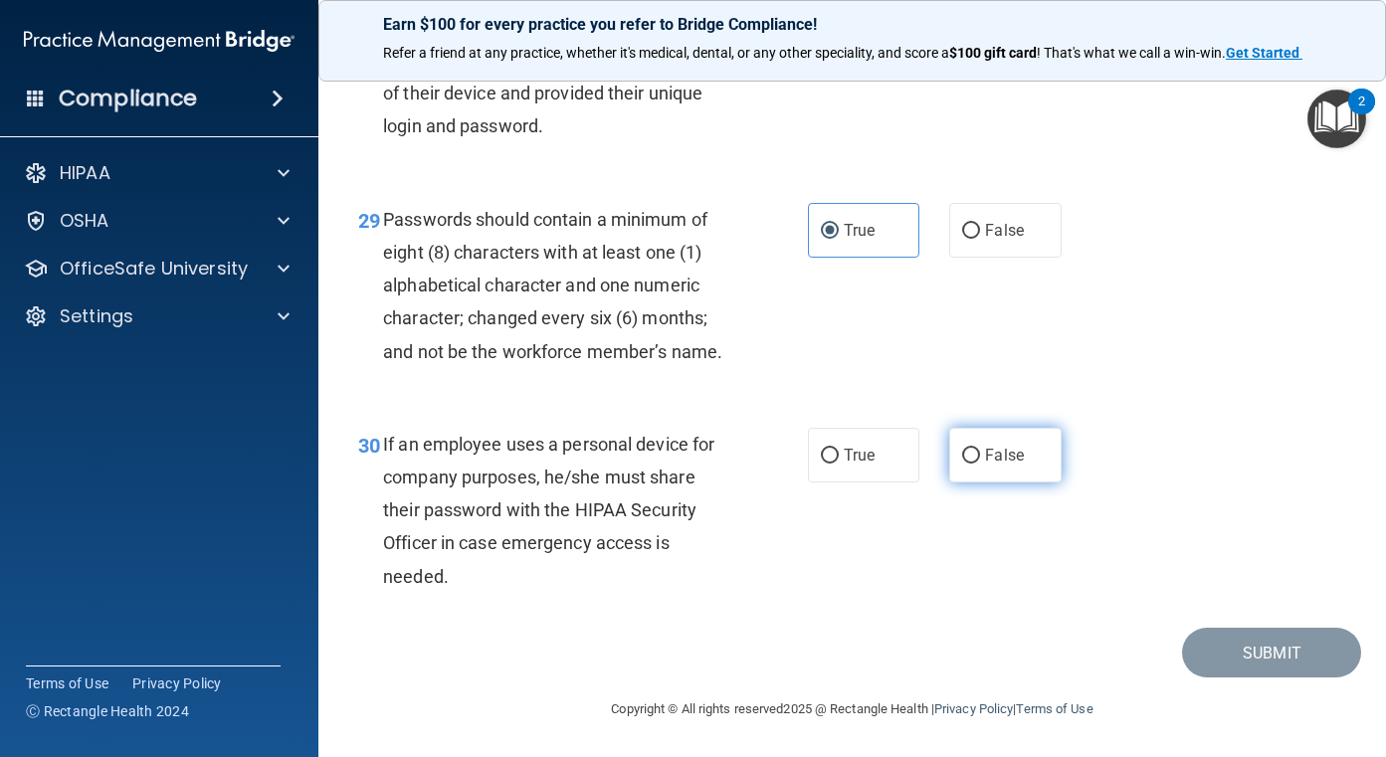
radio input "true"
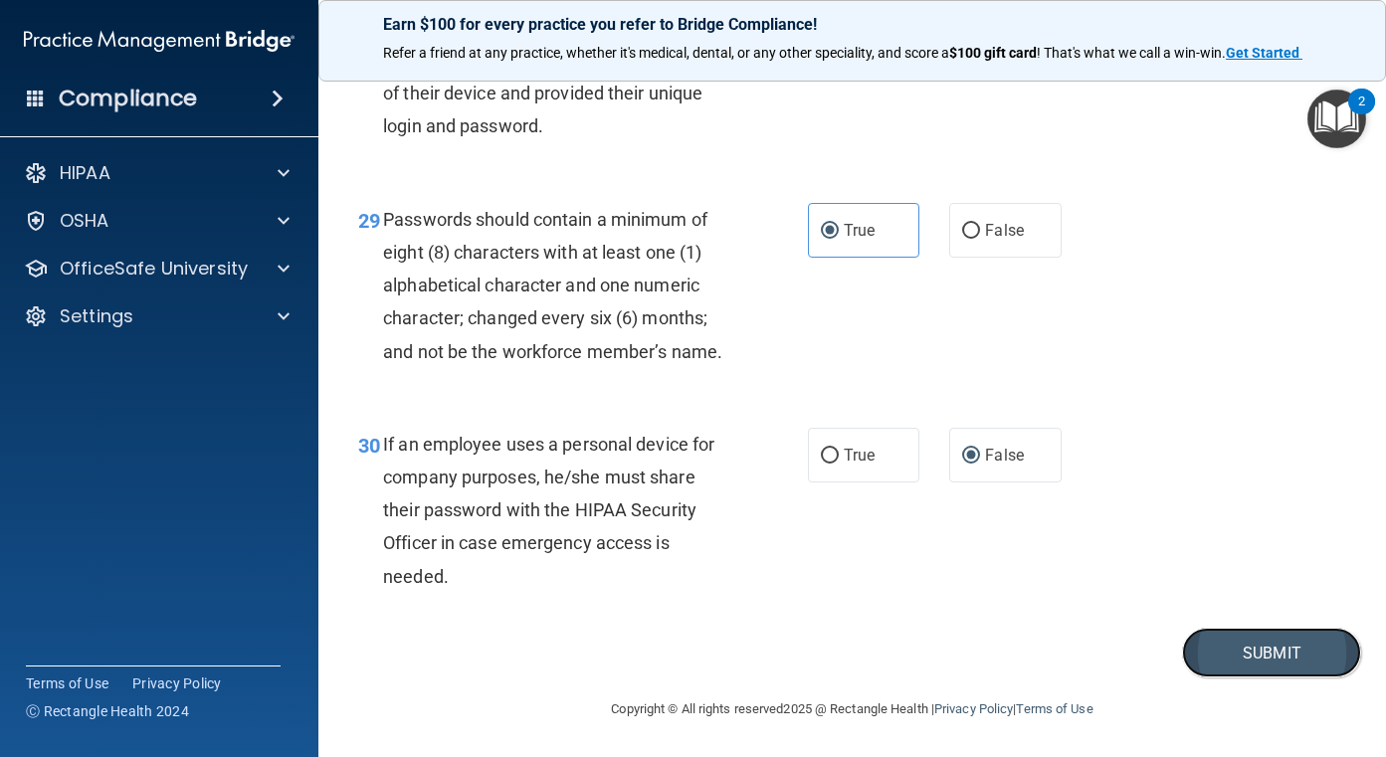
click at [1275, 673] on button "Submit" at bounding box center [1271, 653] width 179 height 51
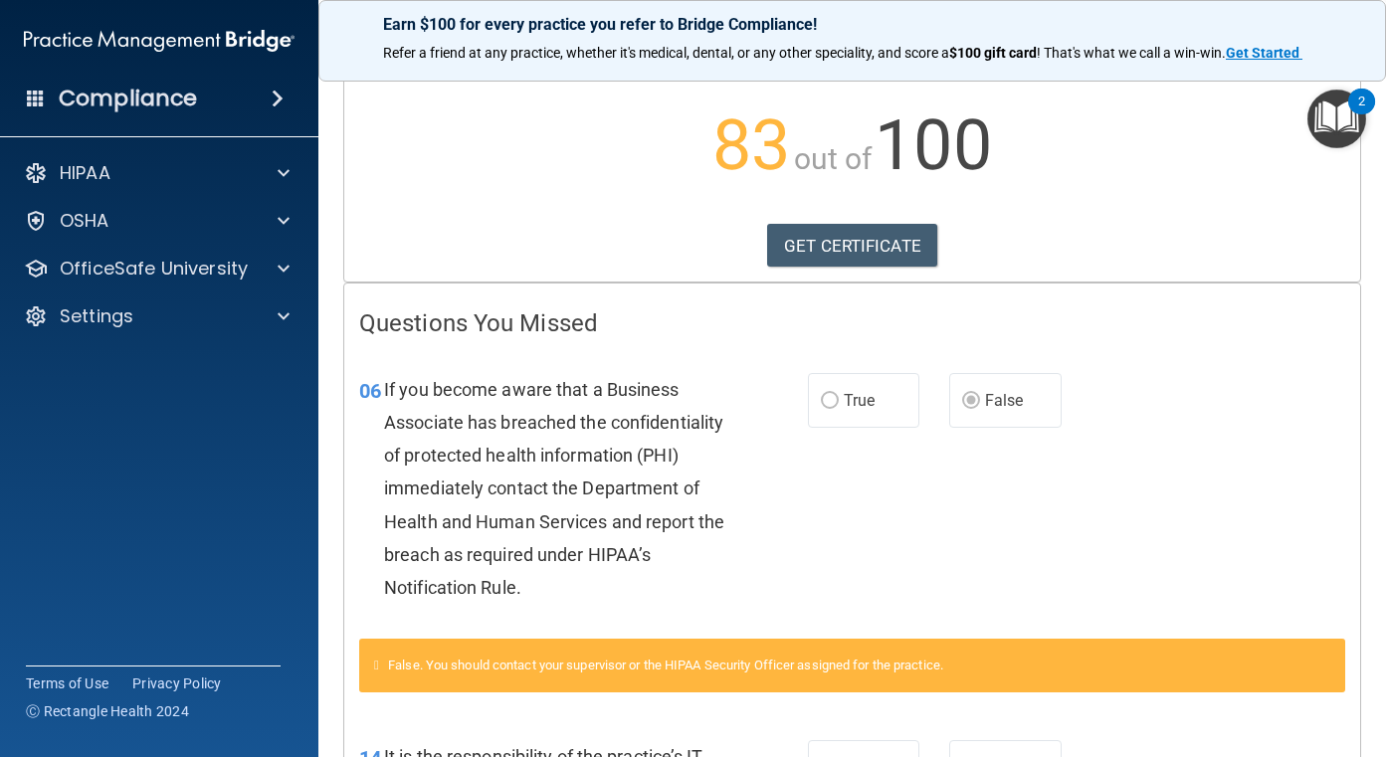
scroll to position [398, 0]
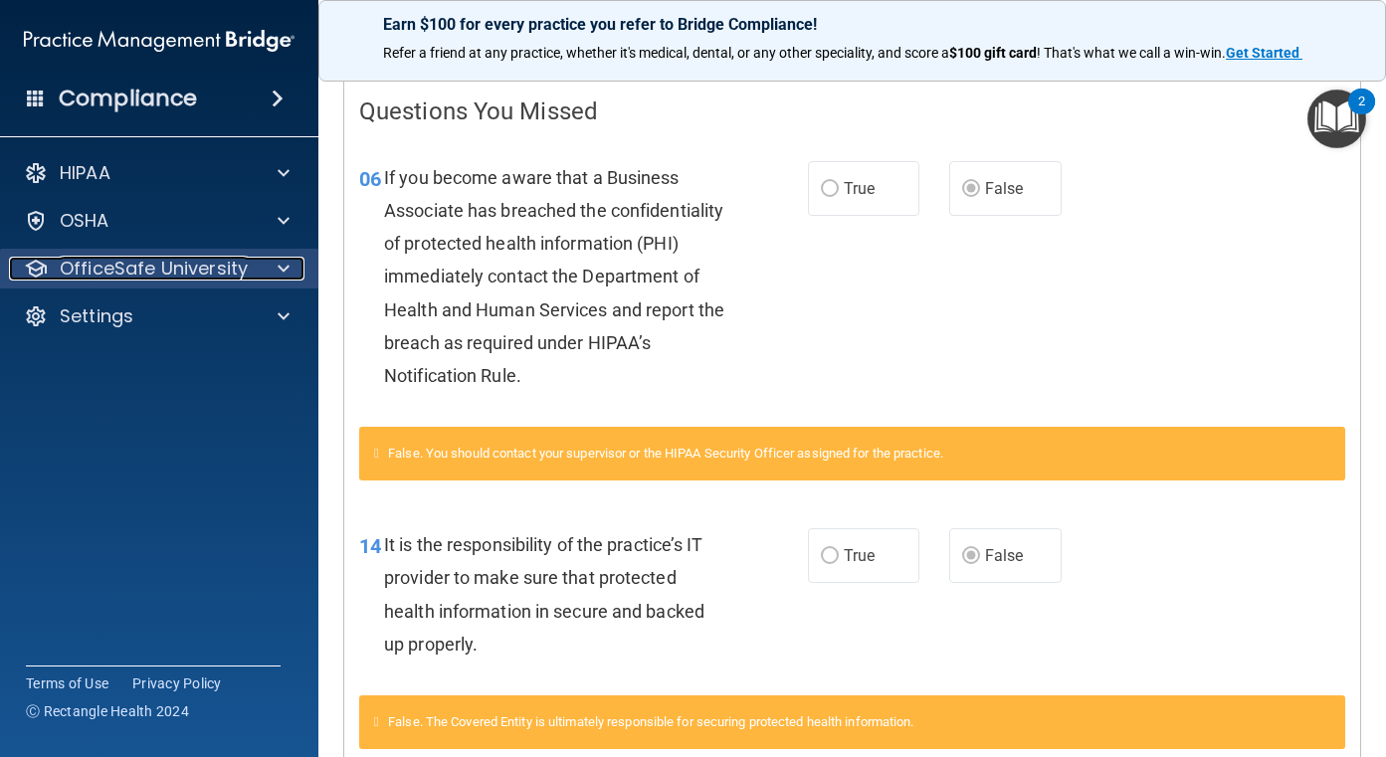
click at [265, 268] on div at bounding box center [281, 269] width 50 height 24
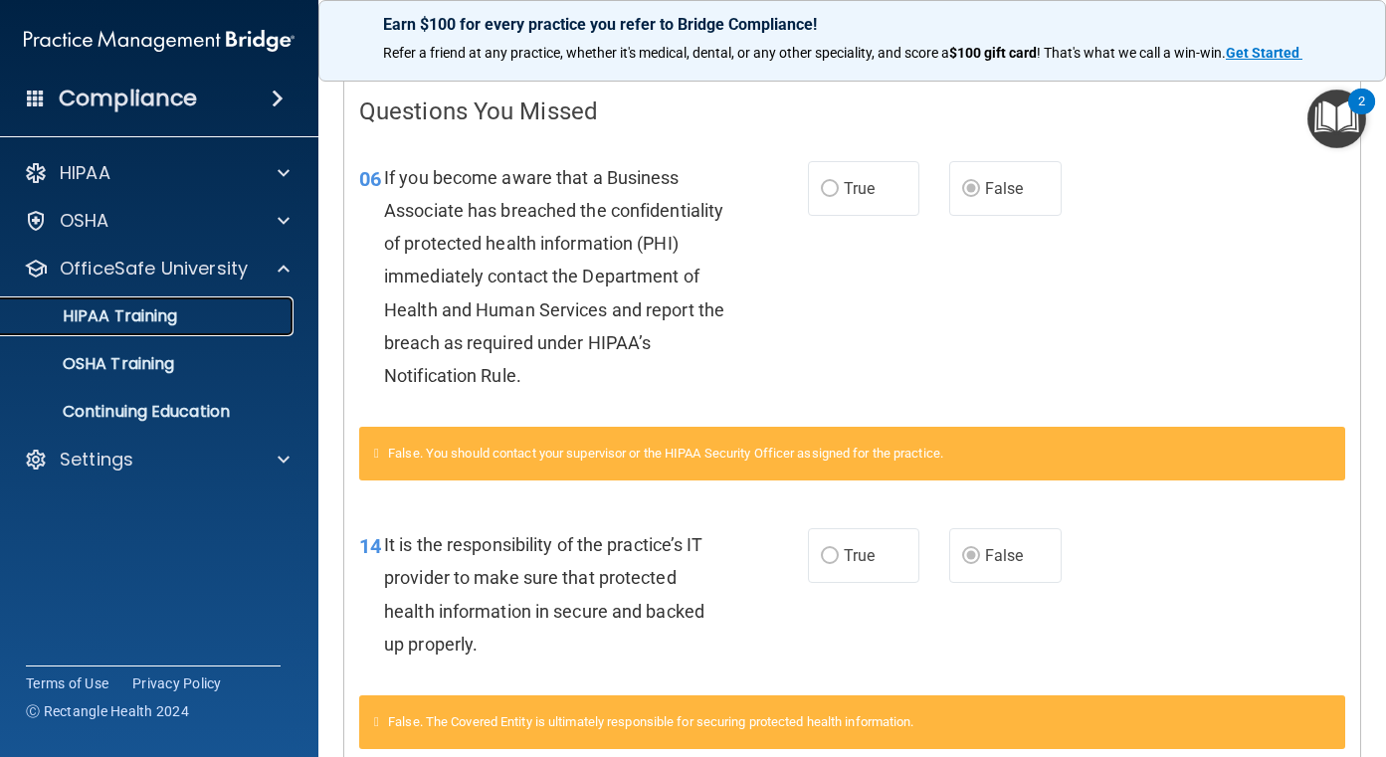
click at [126, 325] on p "HIPAA Training" at bounding box center [95, 316] width 164 height 20
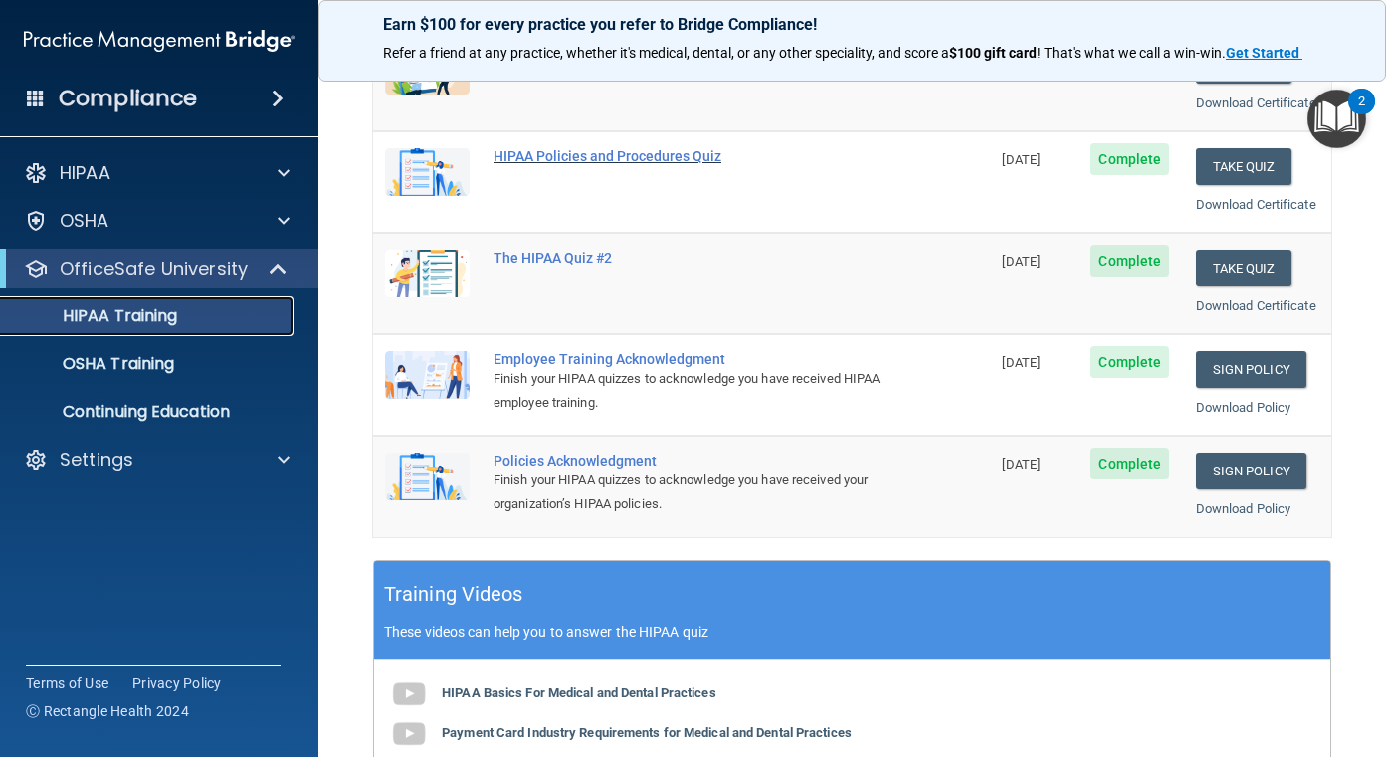
scroll to position [322, 0]
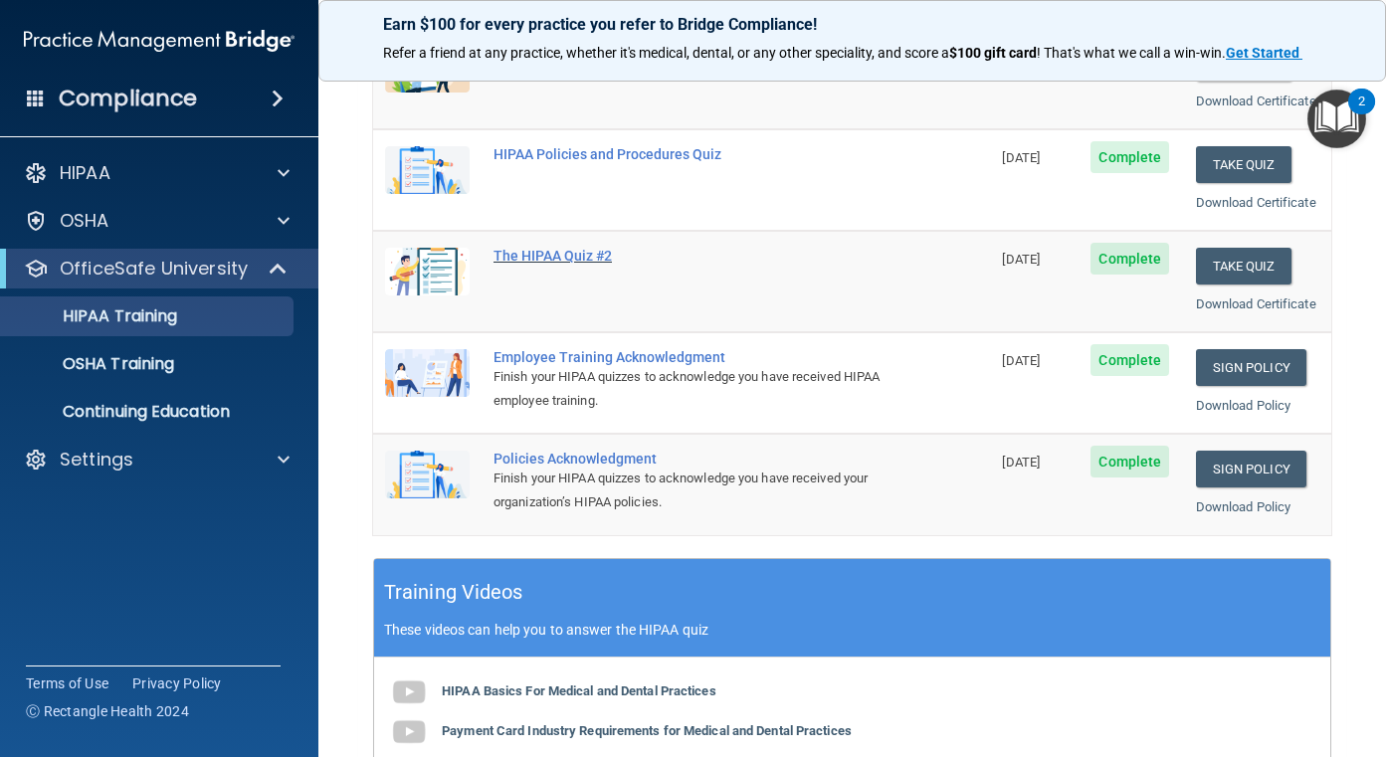
click at [571, 264] on div "The HIPAA Quiz #2" at bounding box center [691, 256] width 397 height 16
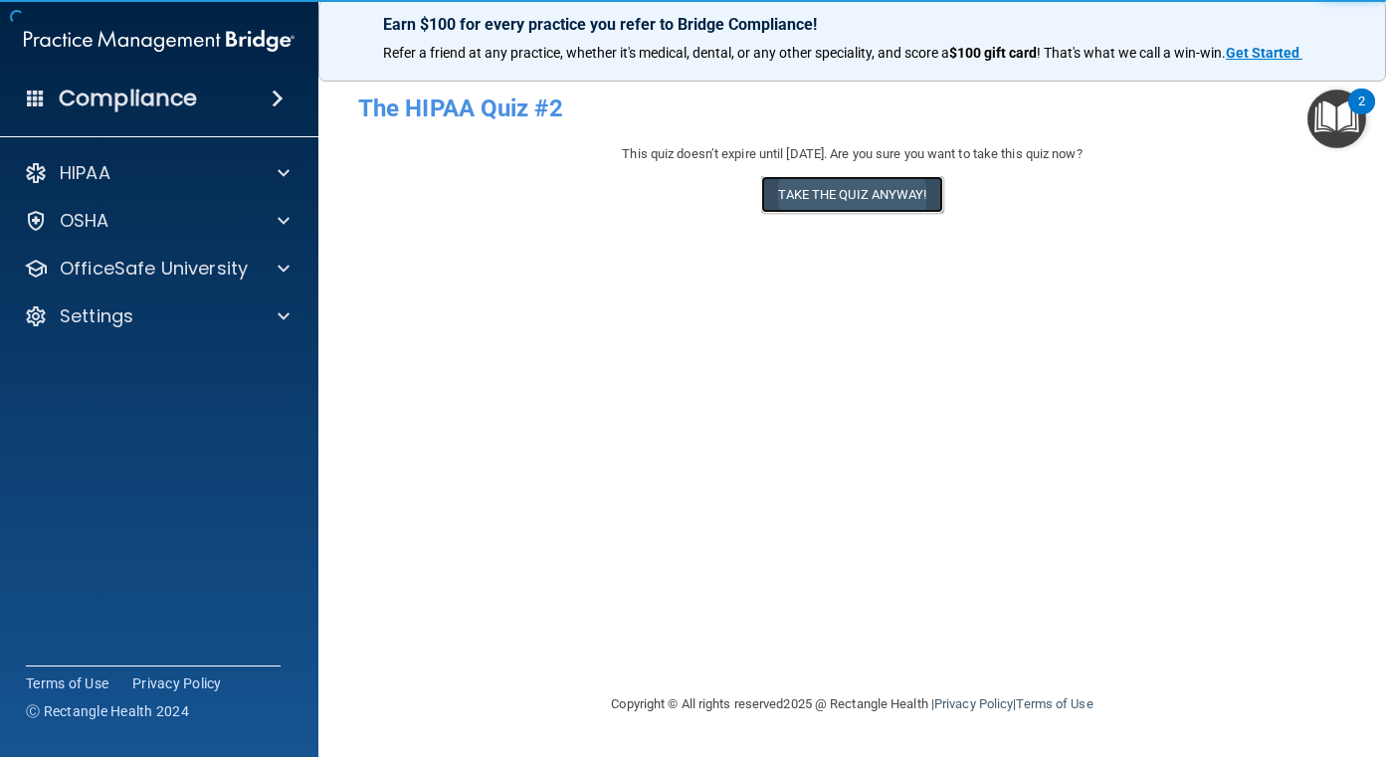
click at [803, 196] on button "Take the quiz anyway!" at bounding box center [851, 194] width 181 height 37
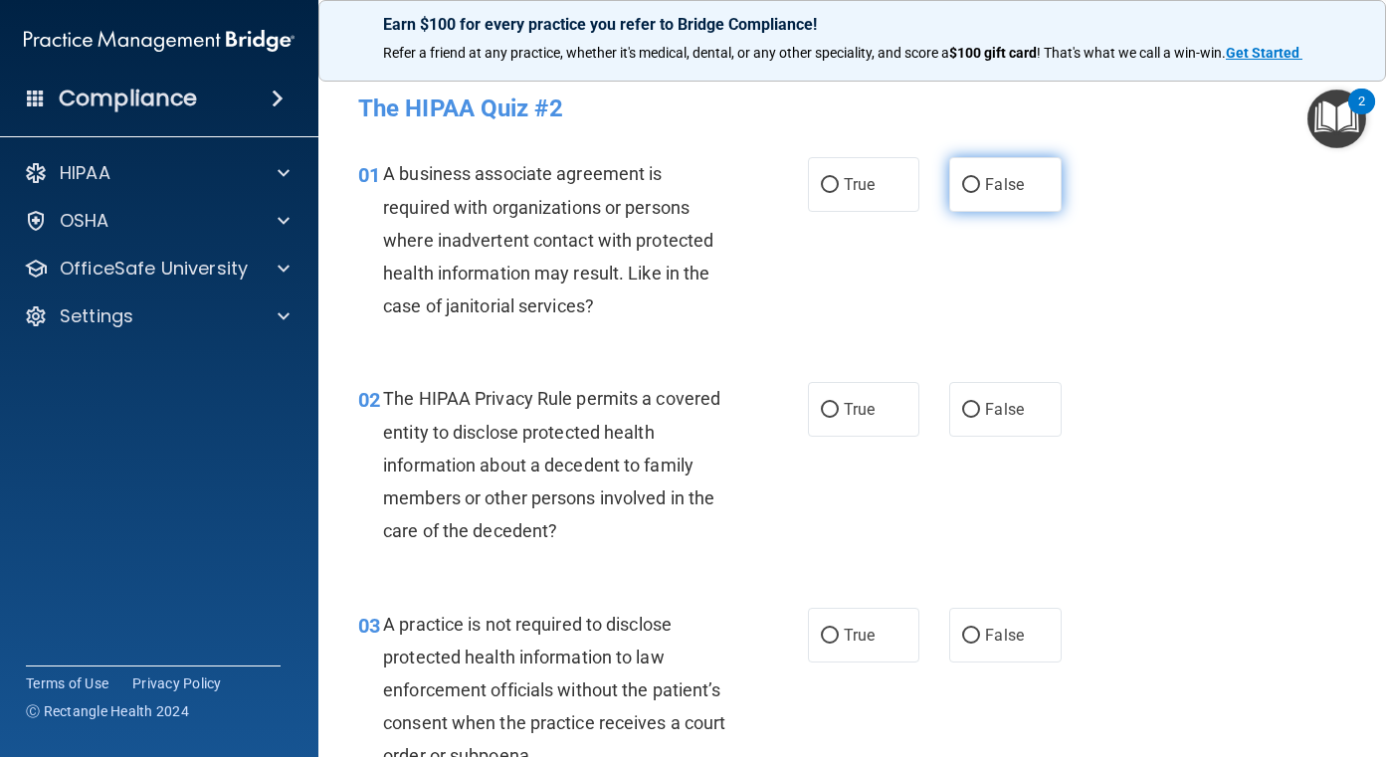
click at [1012, 187] on span "False" at bounding box center [1004, 184] width 39 height 19
click at [980, 187] on input "False" at bounding box center [971, 185] width 18 height 15
radio input "true"
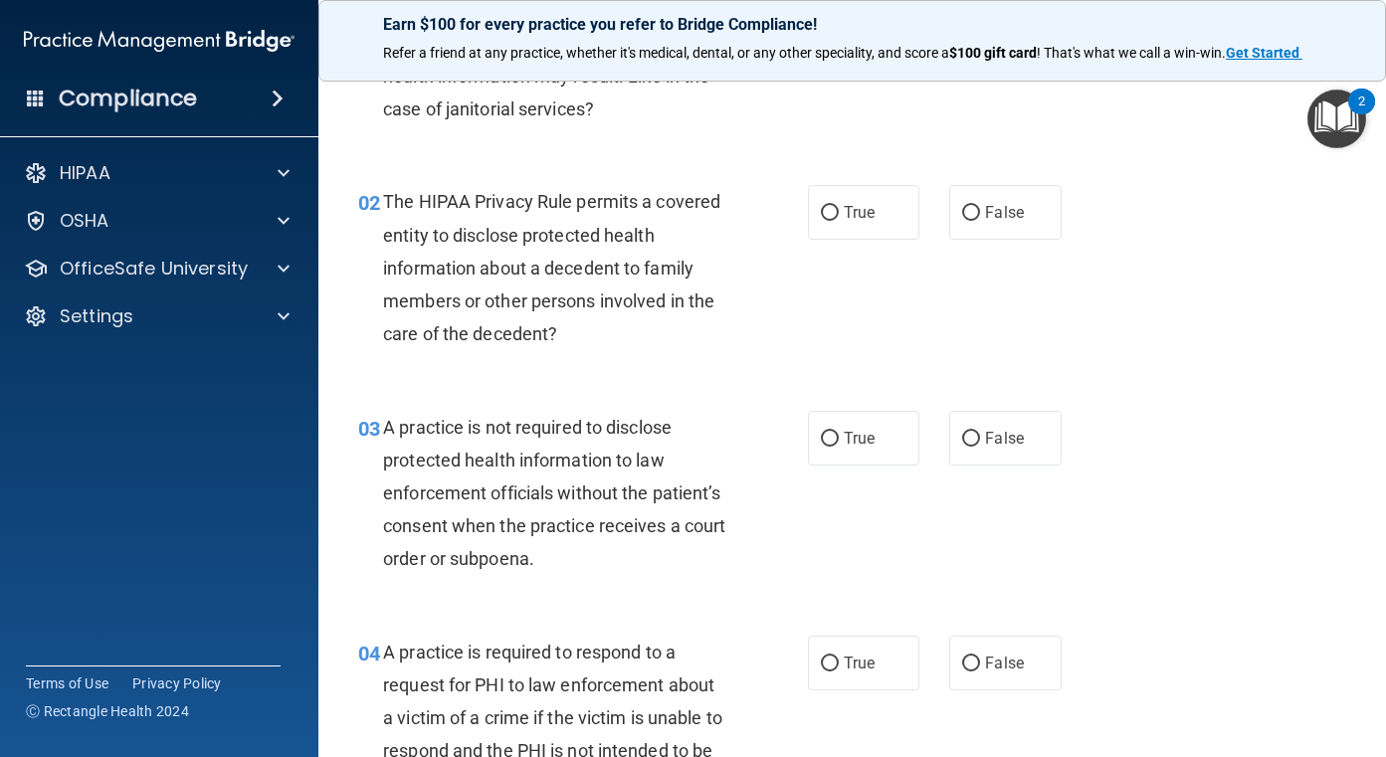
scroll to position [199, 0]
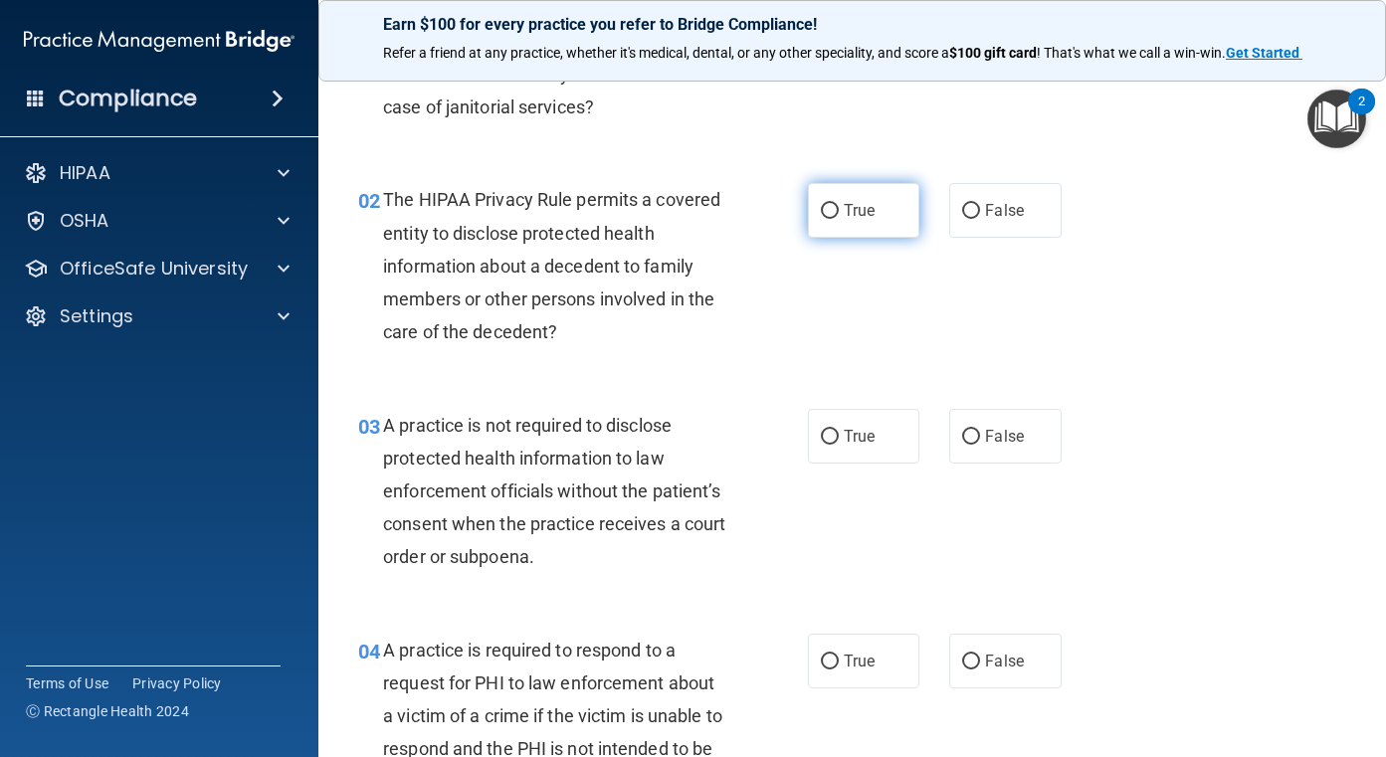
click at [831, 209] on label "True" at bounding box center [864, 210] width 112 height 55
click at [831, 209] on input "True" at bounding box center [830, 211] width 18 height 15
radio input "true"
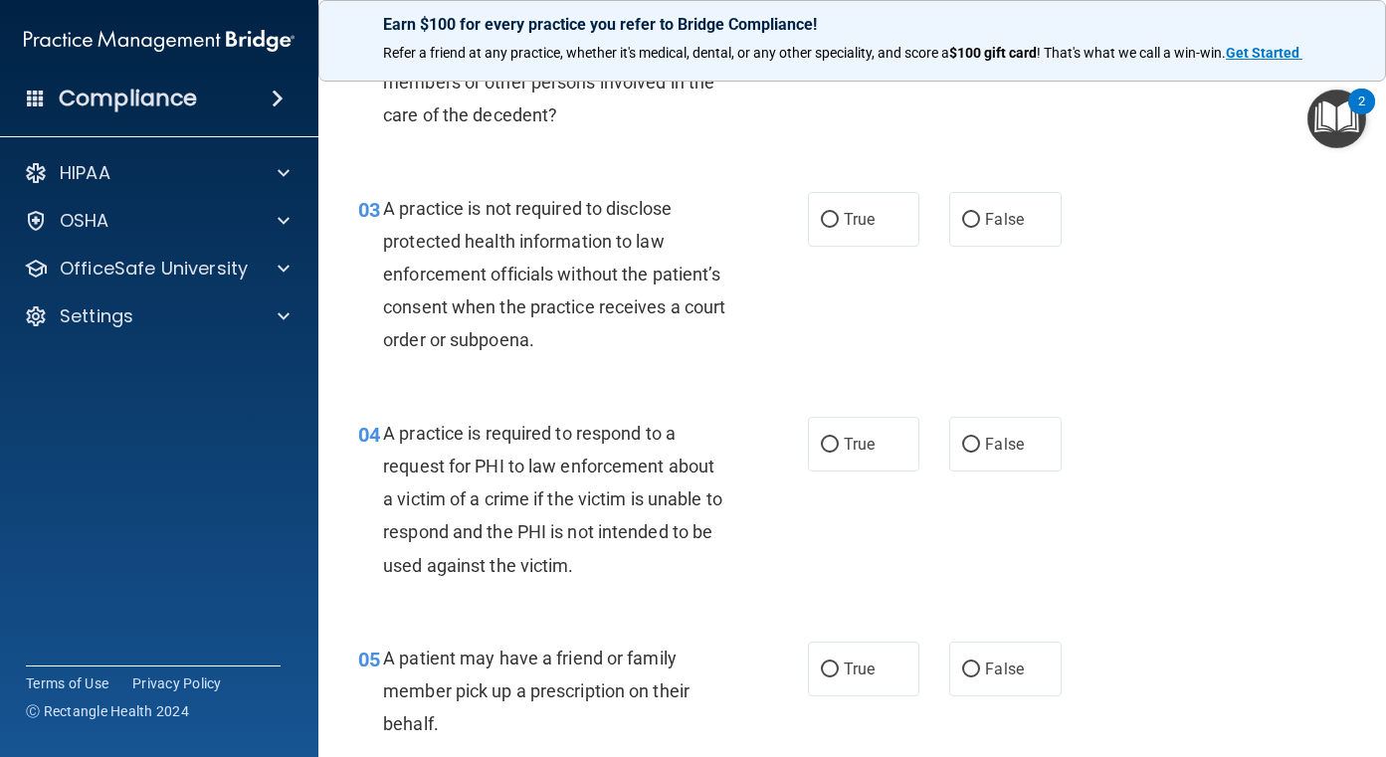
scroll to position [497, 0]
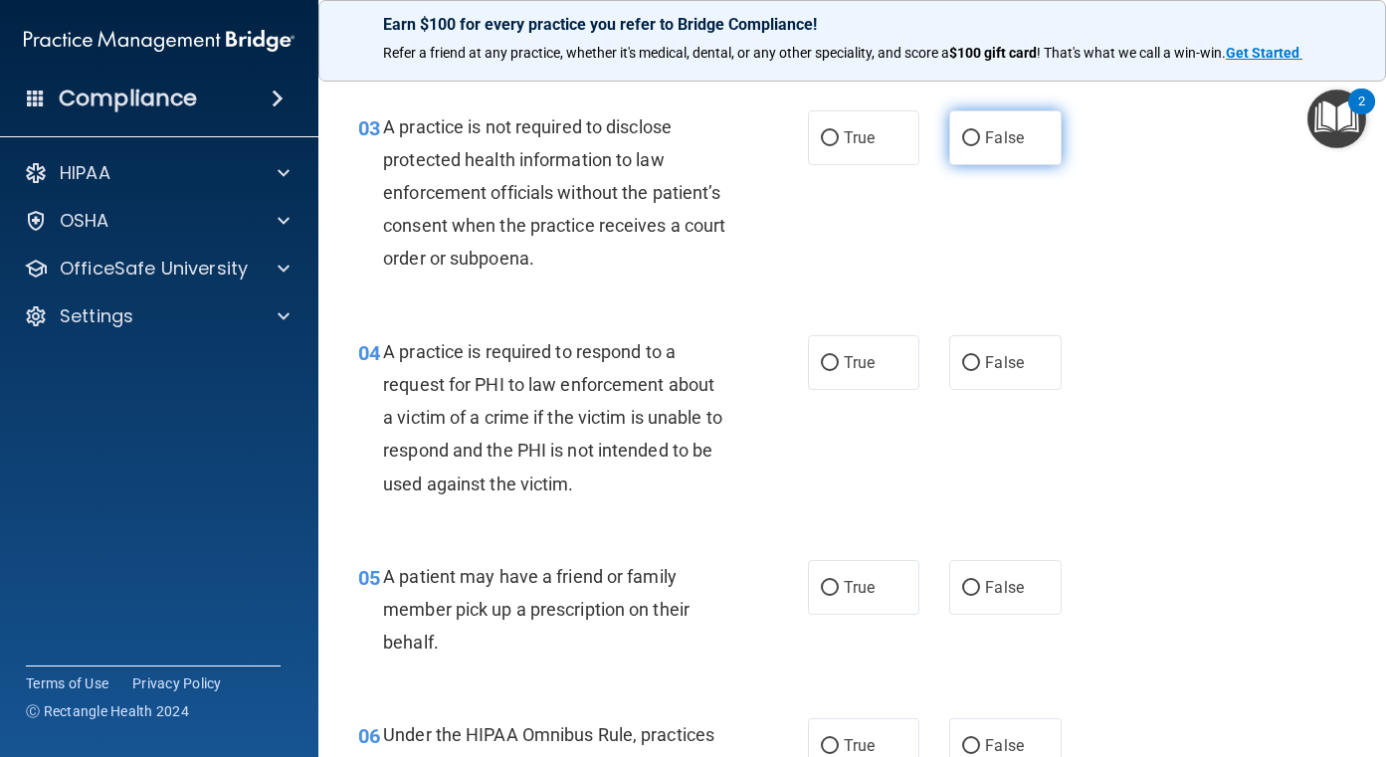
click at [989, 140] on span "False" at bounding box center [1004, 137] width 39 height 19
click at [980, 140] on input "False" at bounding box center [971, 138] width 18 height 15
radio input "true"
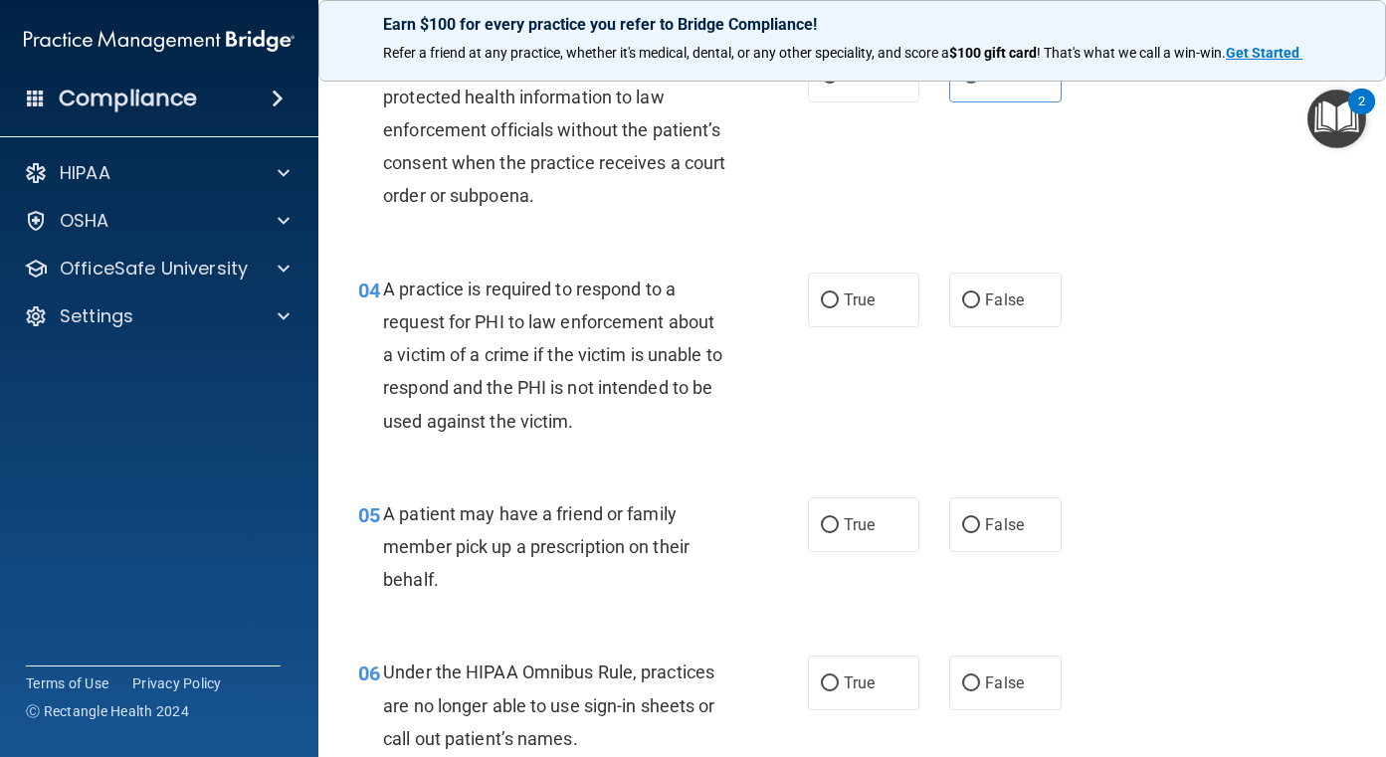
scroll to position [597, 0]
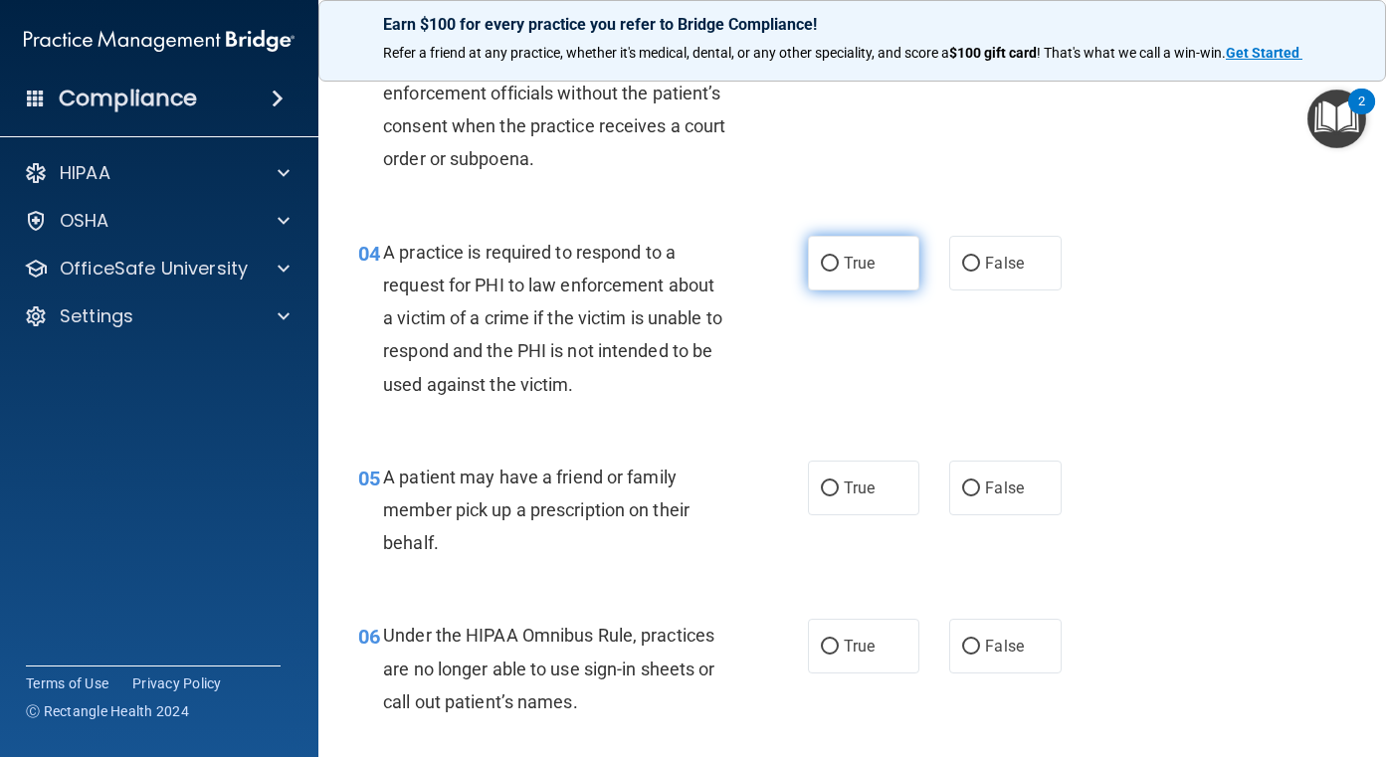
click at [824, 262] on input "True" at bounding box center [830, 264] width 18 height 15
radio input "true"
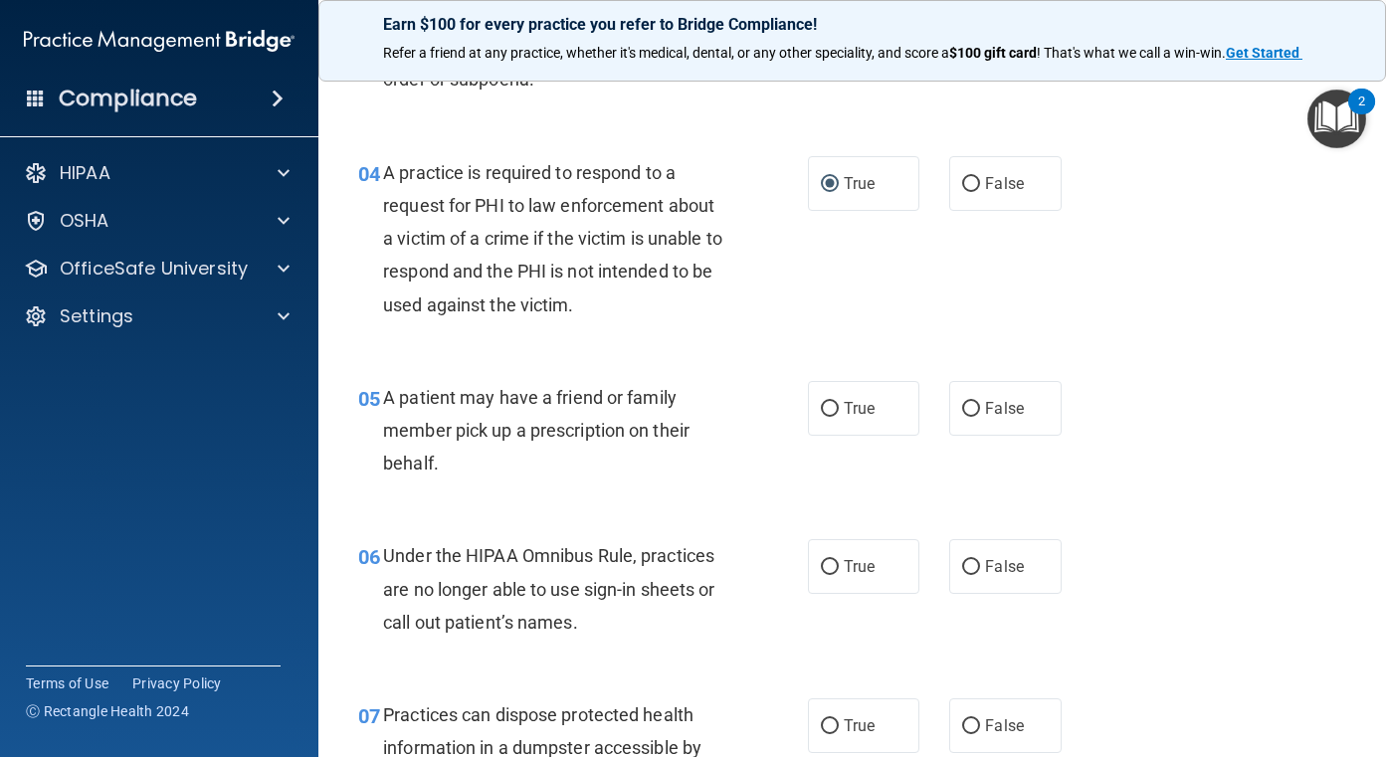
scroll to position [895, 0]
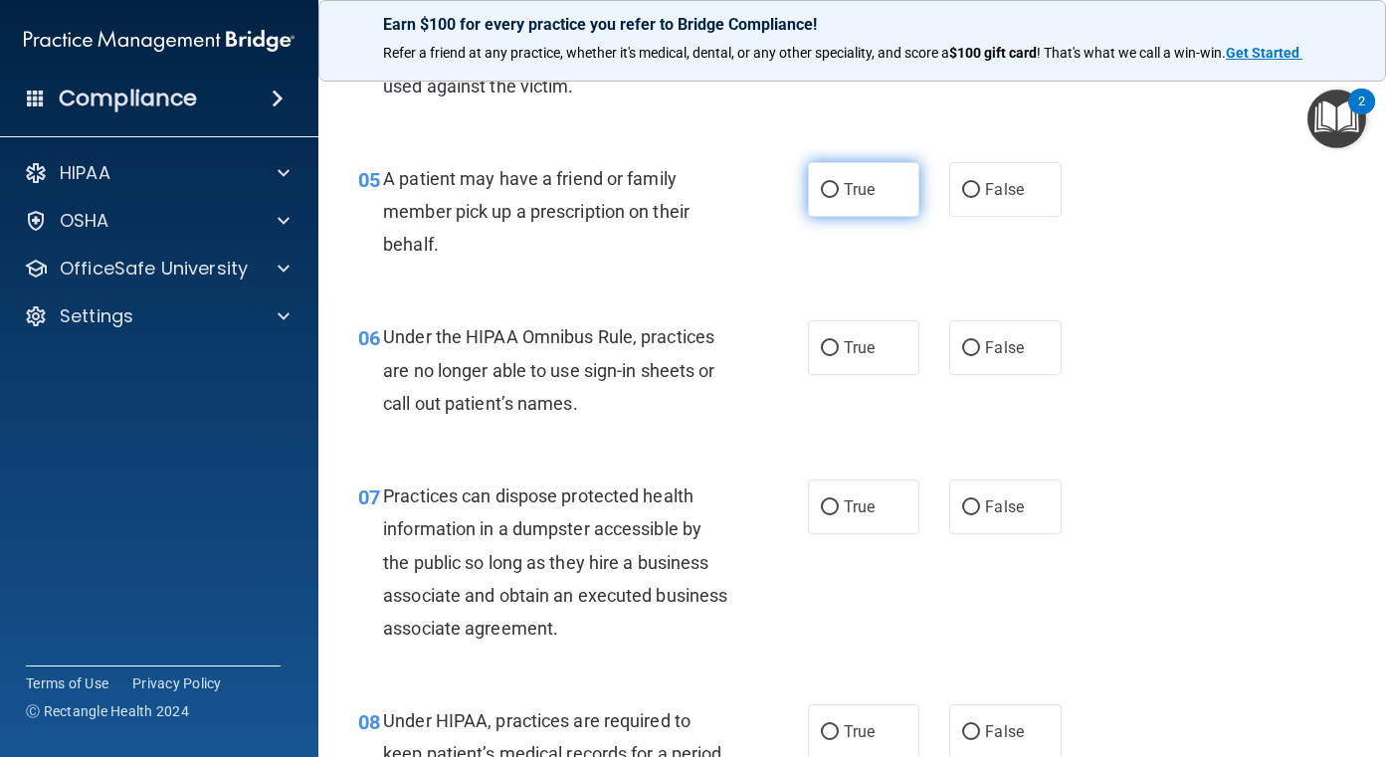
click at [844, 189] on span "True" at bounding box center [859, 189] width 31 height 19
click at [839, 189] on input "True" at bounding box center [830, 190] width 18 height 15
radio input "true"
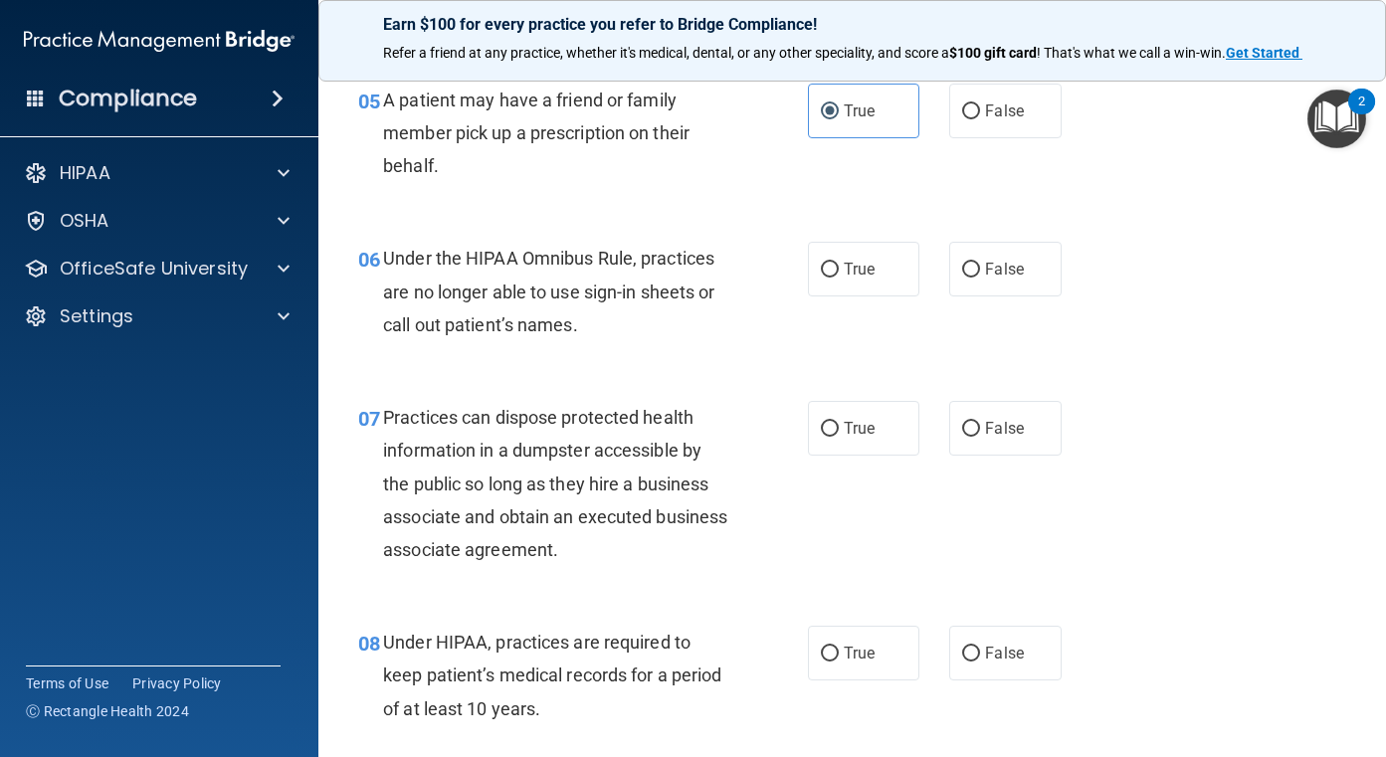
scroll to position [1094, 0]
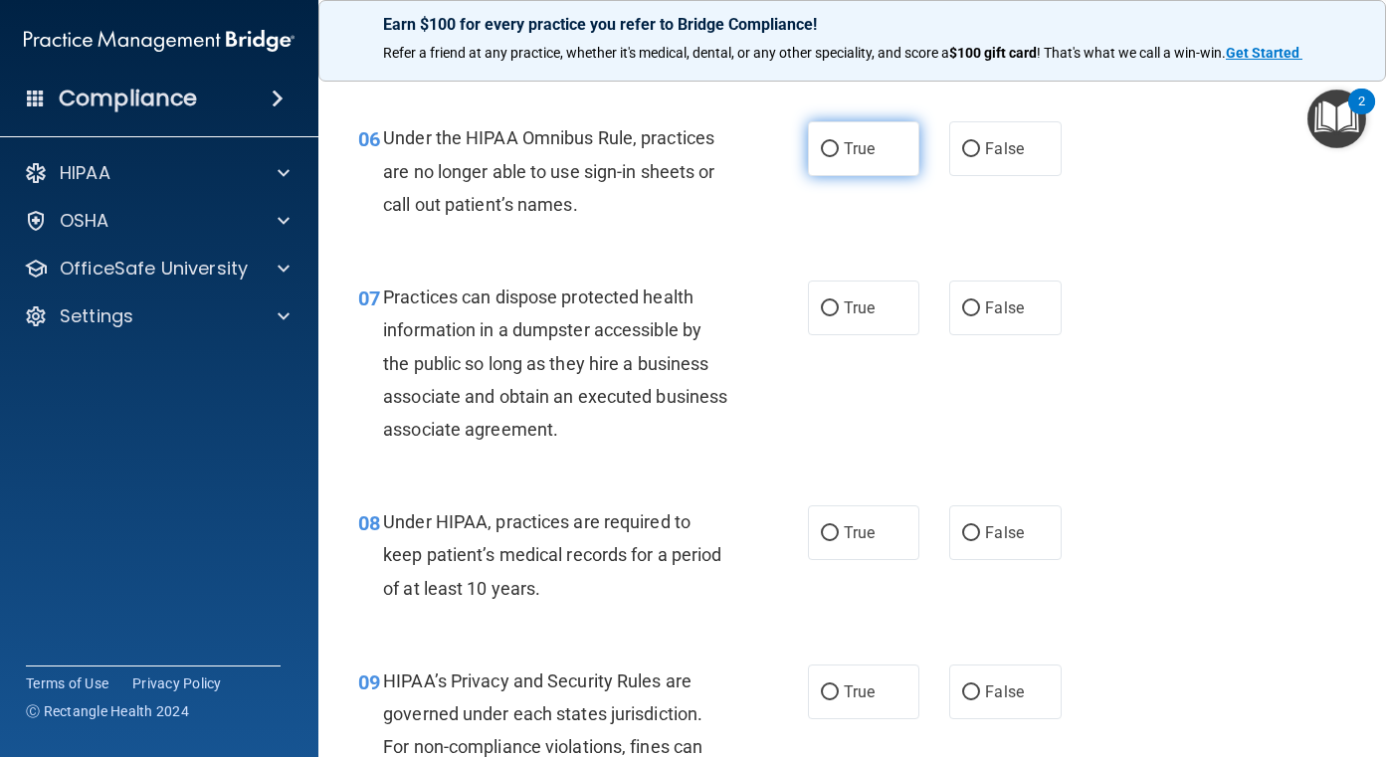
click at [834, 148] on label "True" at bounding box center [864, 148] width 112 height 55
click at [834, 148] on input "True" at bounding box center [830, 149] width 18 height 15
radio input "true"
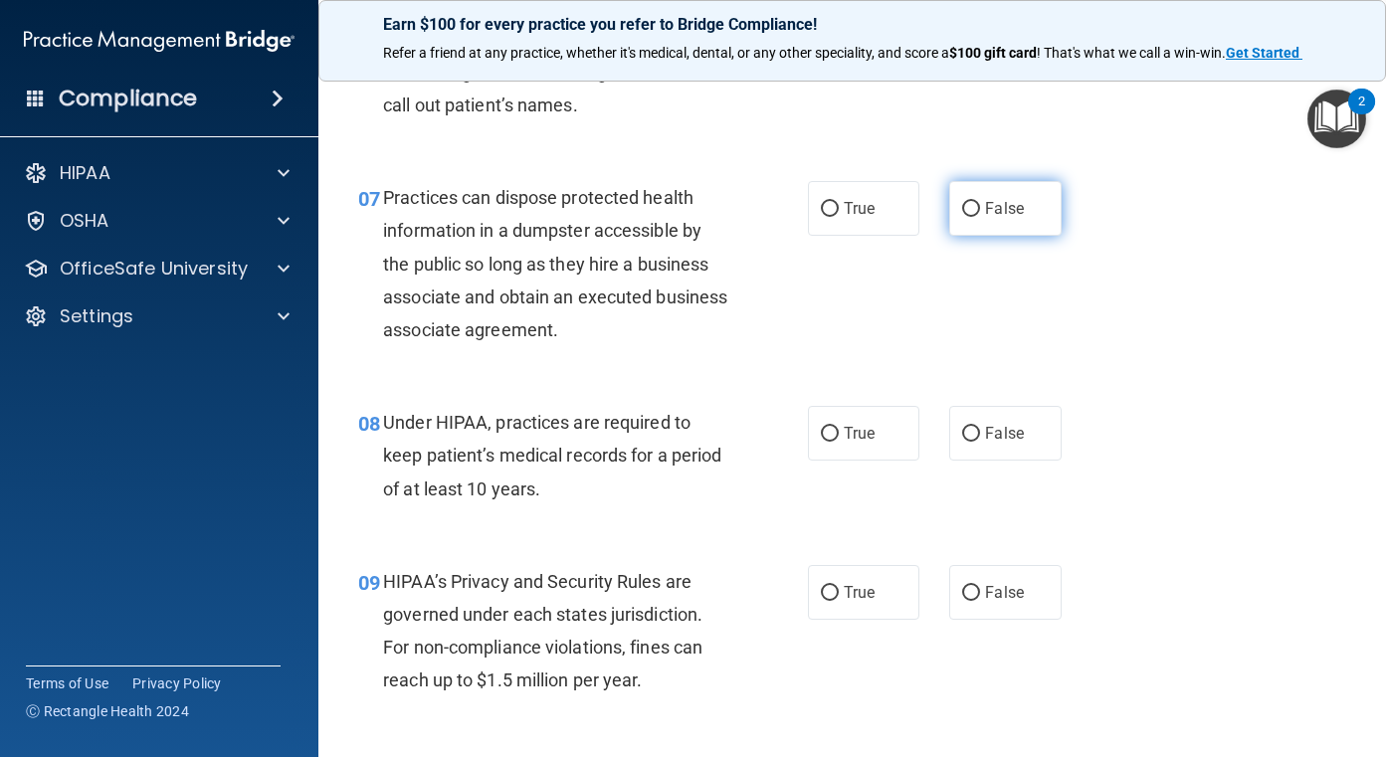
click at [970, 198] on label "False" at bounding box center [1005, 208] width 112 height 55
click at [970, 202] on input "False" at bounding box center [971, 209] width 18 height 15
radio input "true"
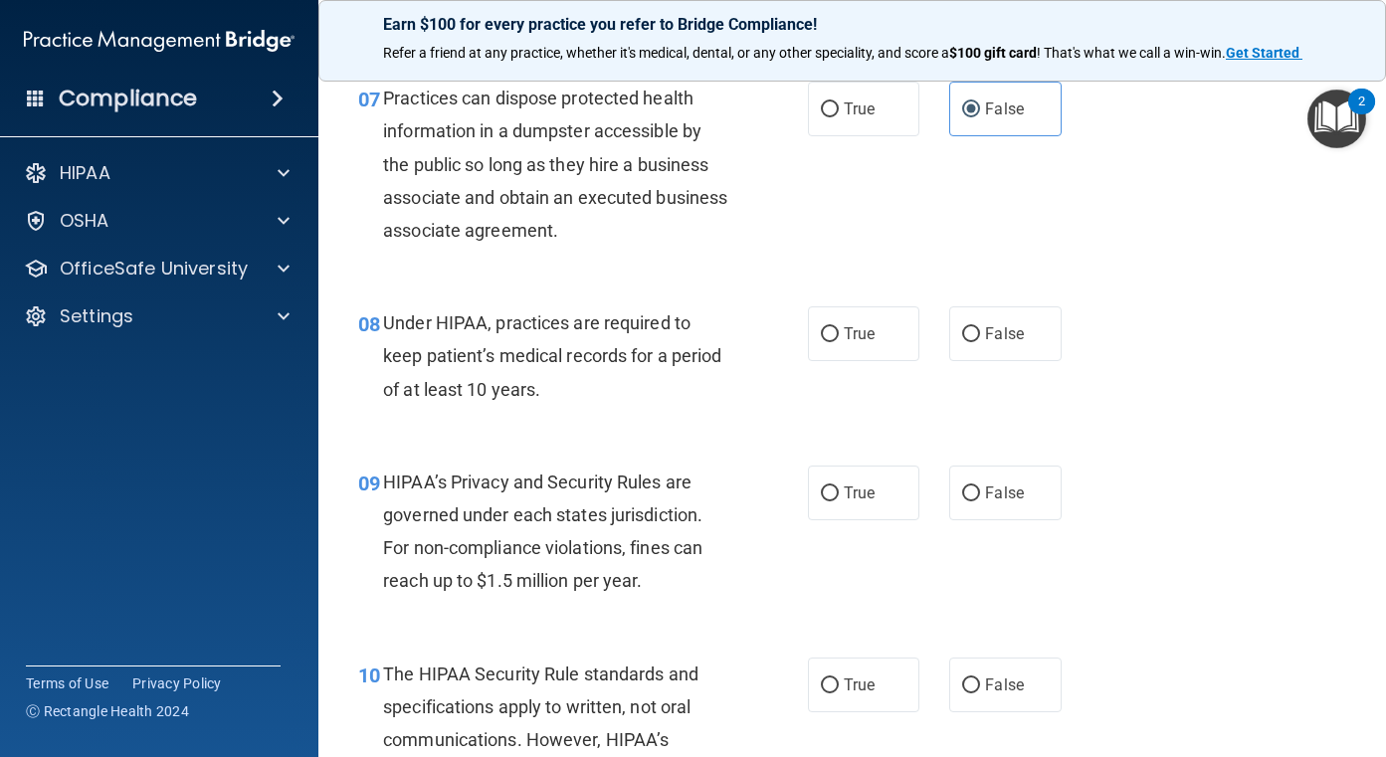
scroll to position [1393, 0]
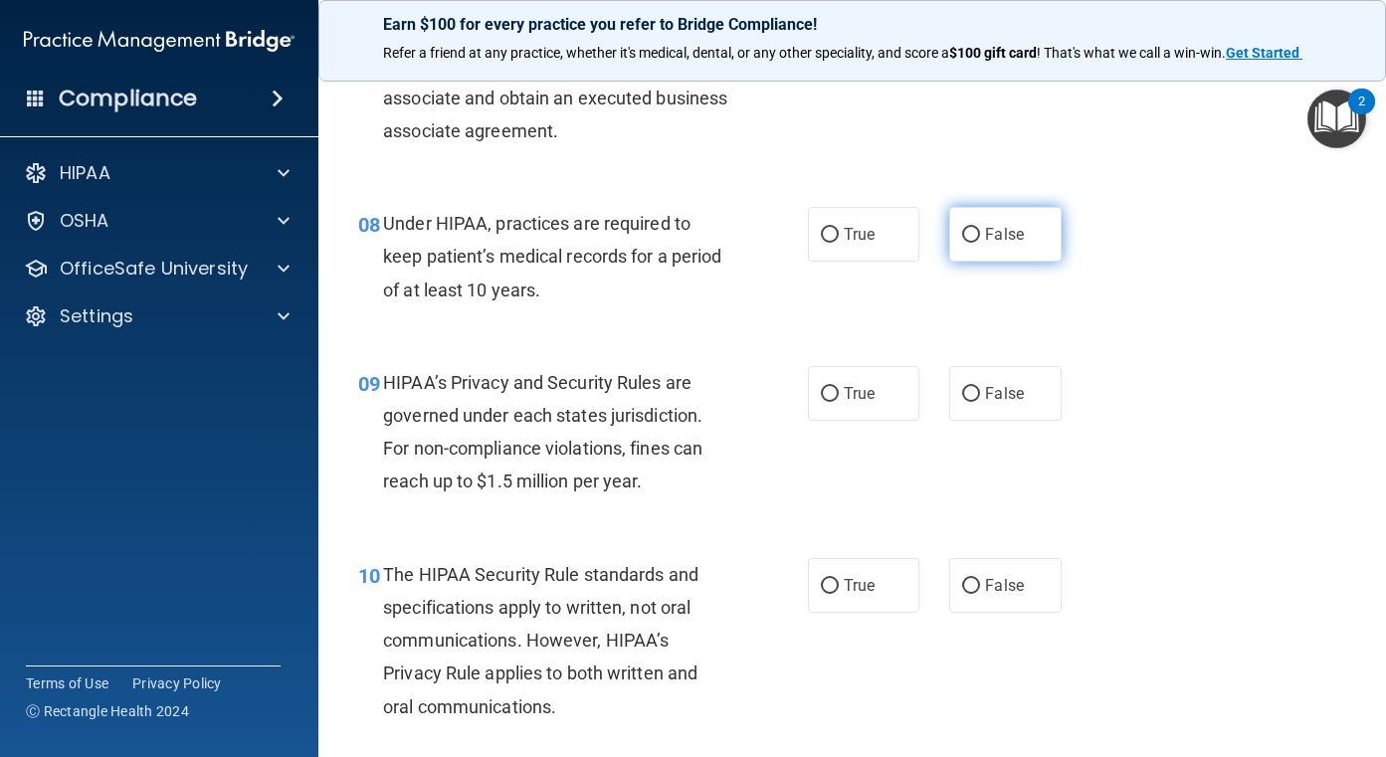
click at [974, 233] on label "False" at bounding box center [1005, 234] width 112 height 55
click at [974, 233] on input "False" at bounding box center [971, 235] width 18 height 15
radio input "true"
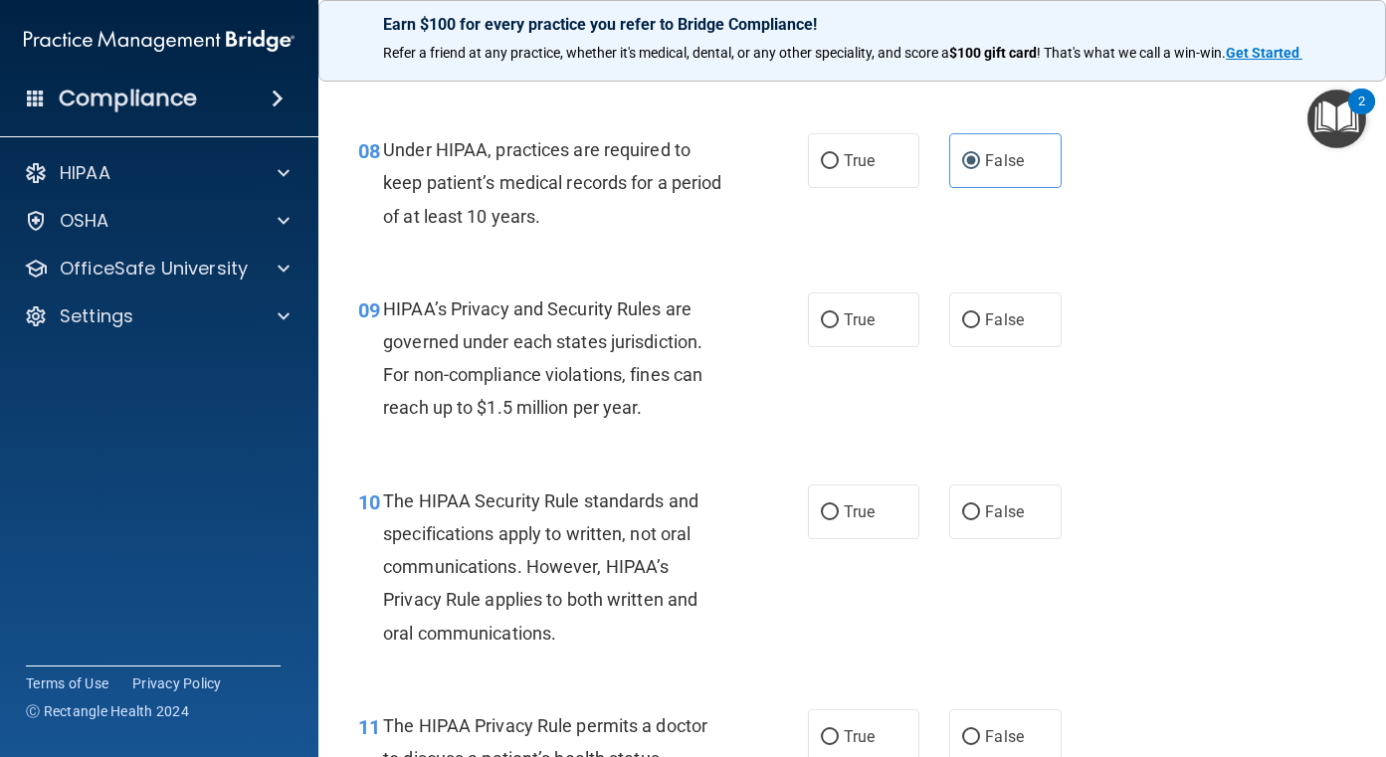
scroll to position [1592, 0]
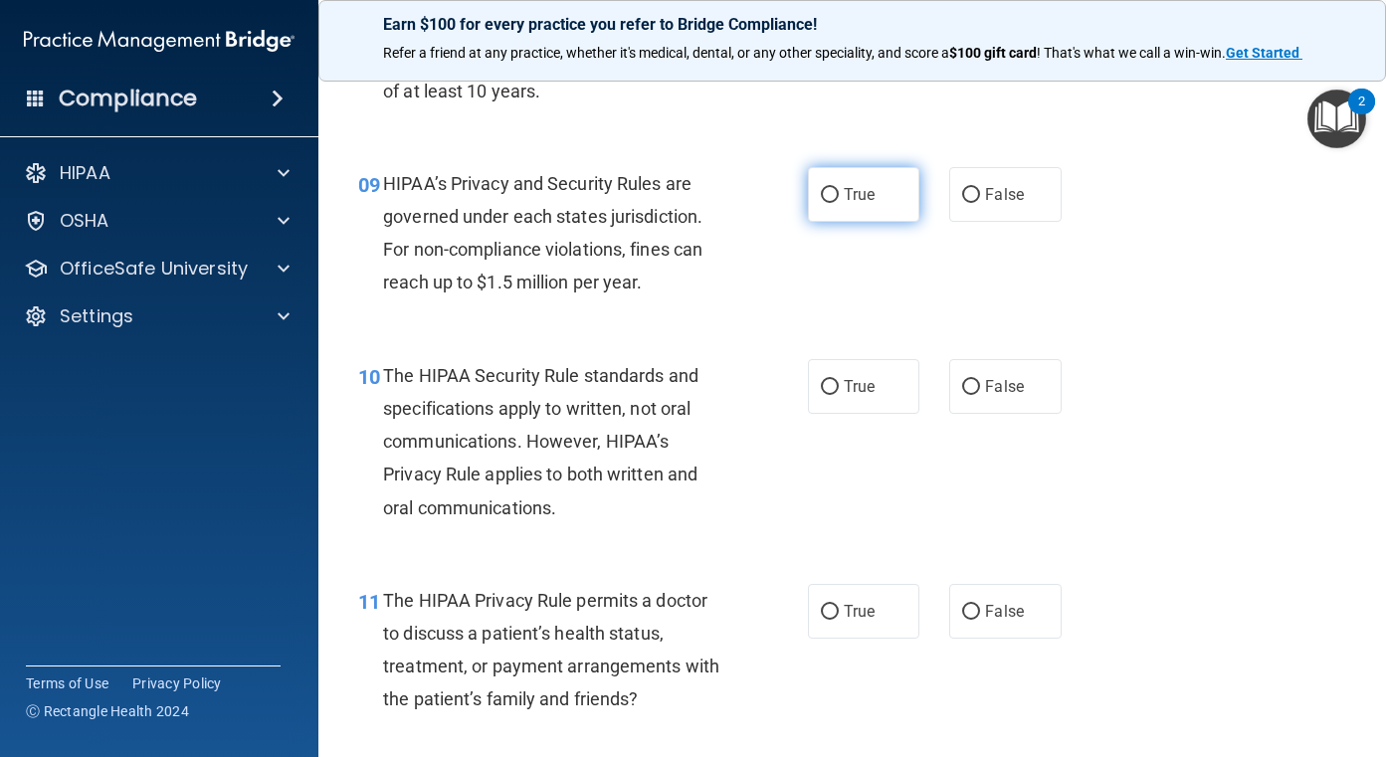
click at [828, 183] on label "True" at bounding box center [864, 194] width 112 height 55
click at [828, 188] on input "True" at bounding box center [830, 195] width 18 height 15
radio input "true"
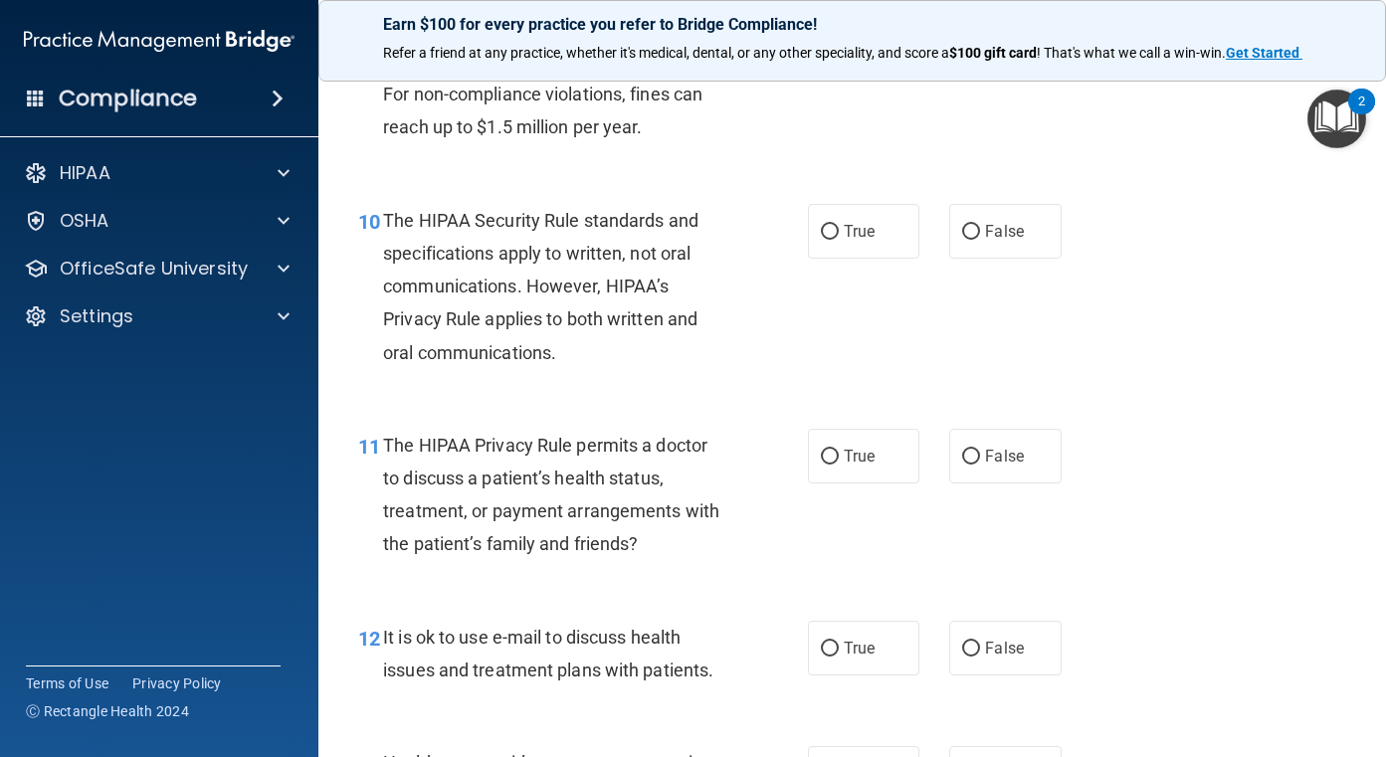
scroll to position [1791, 0]
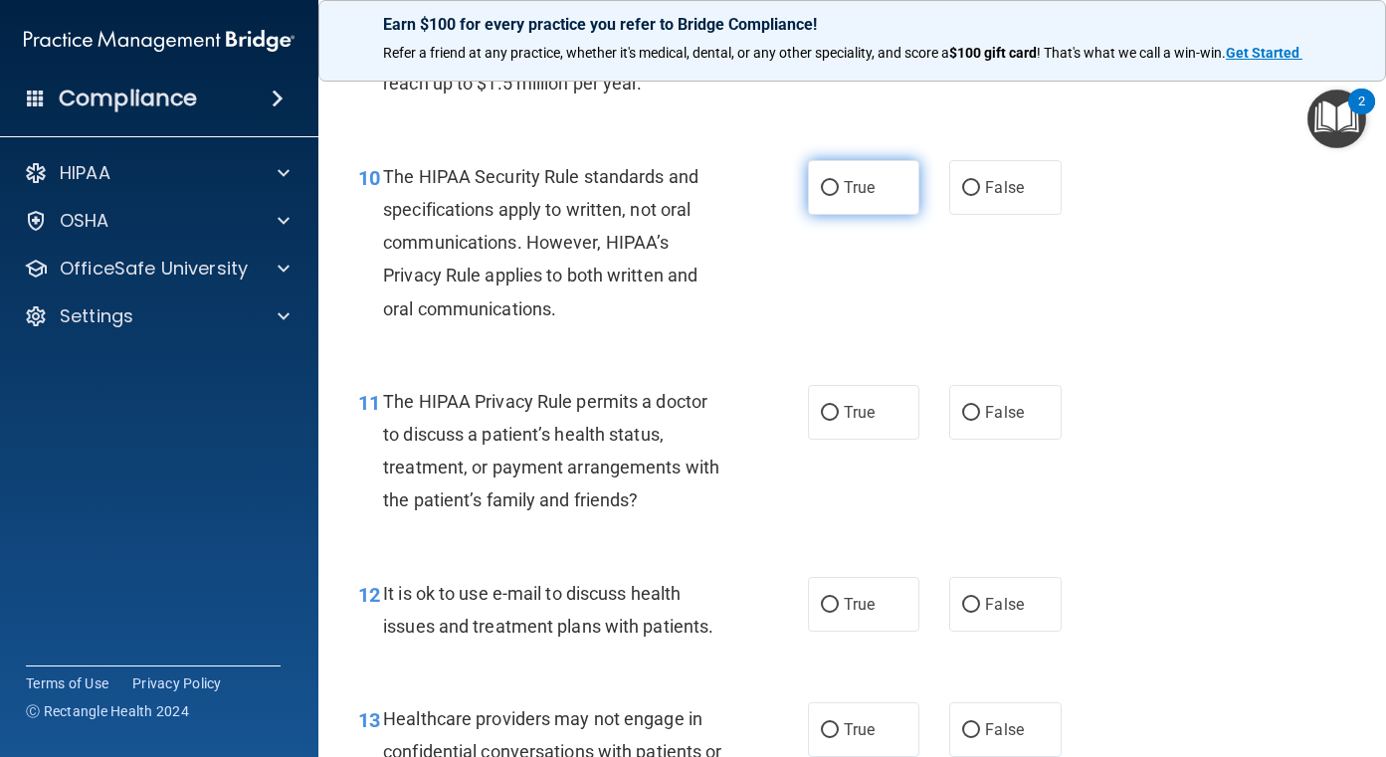
click at [859, 184] on span "True" at bounding box center [859, 187] width 31 height 19
click at [839, 184] on input "True" at bounding box center [830, 188] width 18 height 15
radio input "true"
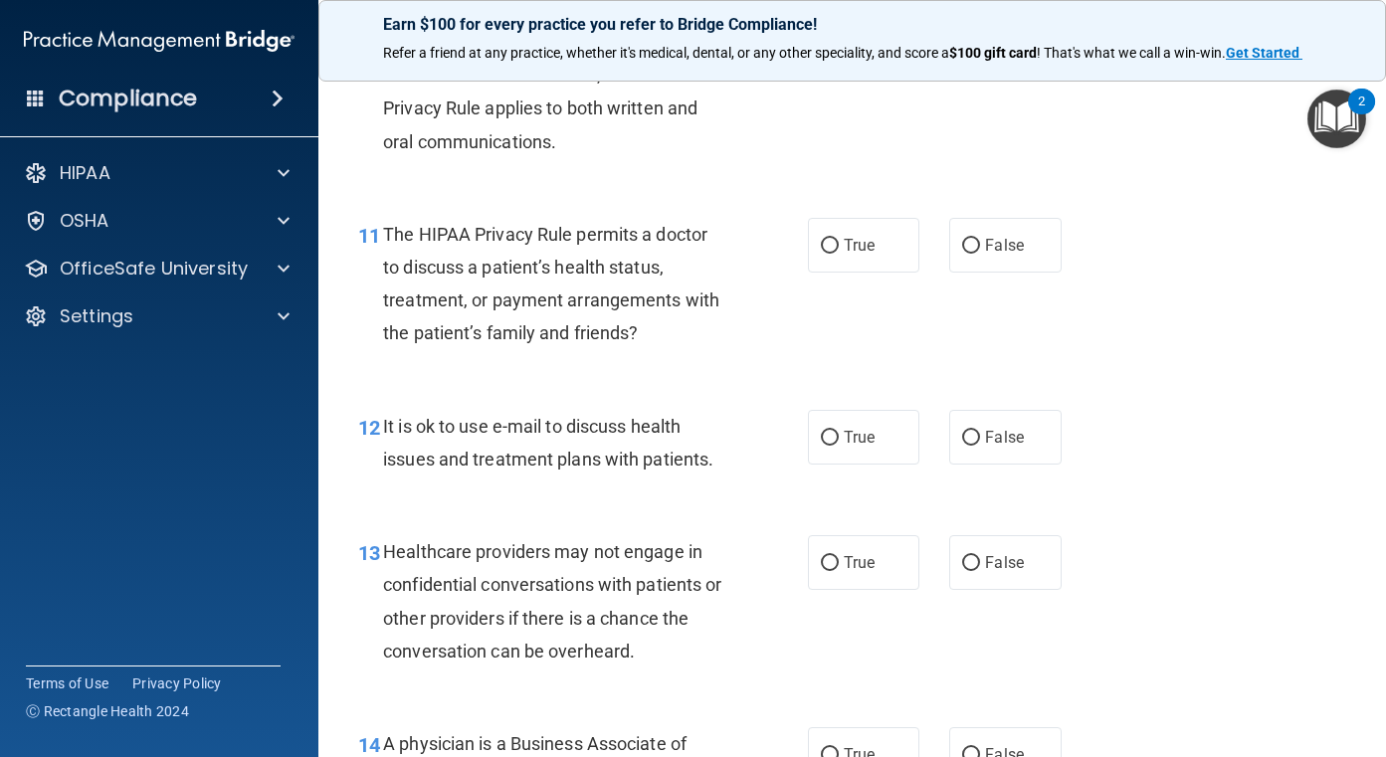
scroll to position [1990, 0]
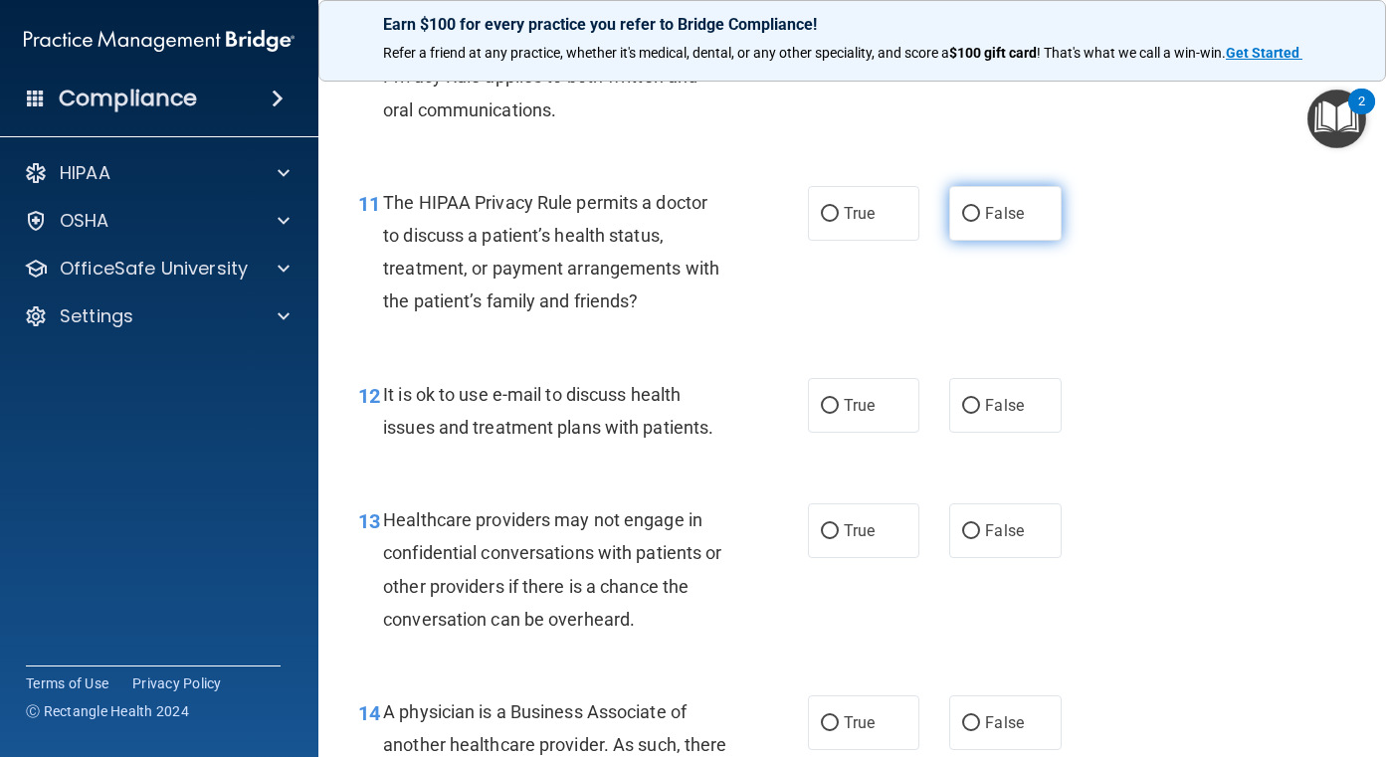
click at [996, 211] on span "False" at bounding box center [1004, 213] width 39 height 19
click at [980, 211] on input "False" at bounding box center [971, 214] width 18 height 15
radio input "true"
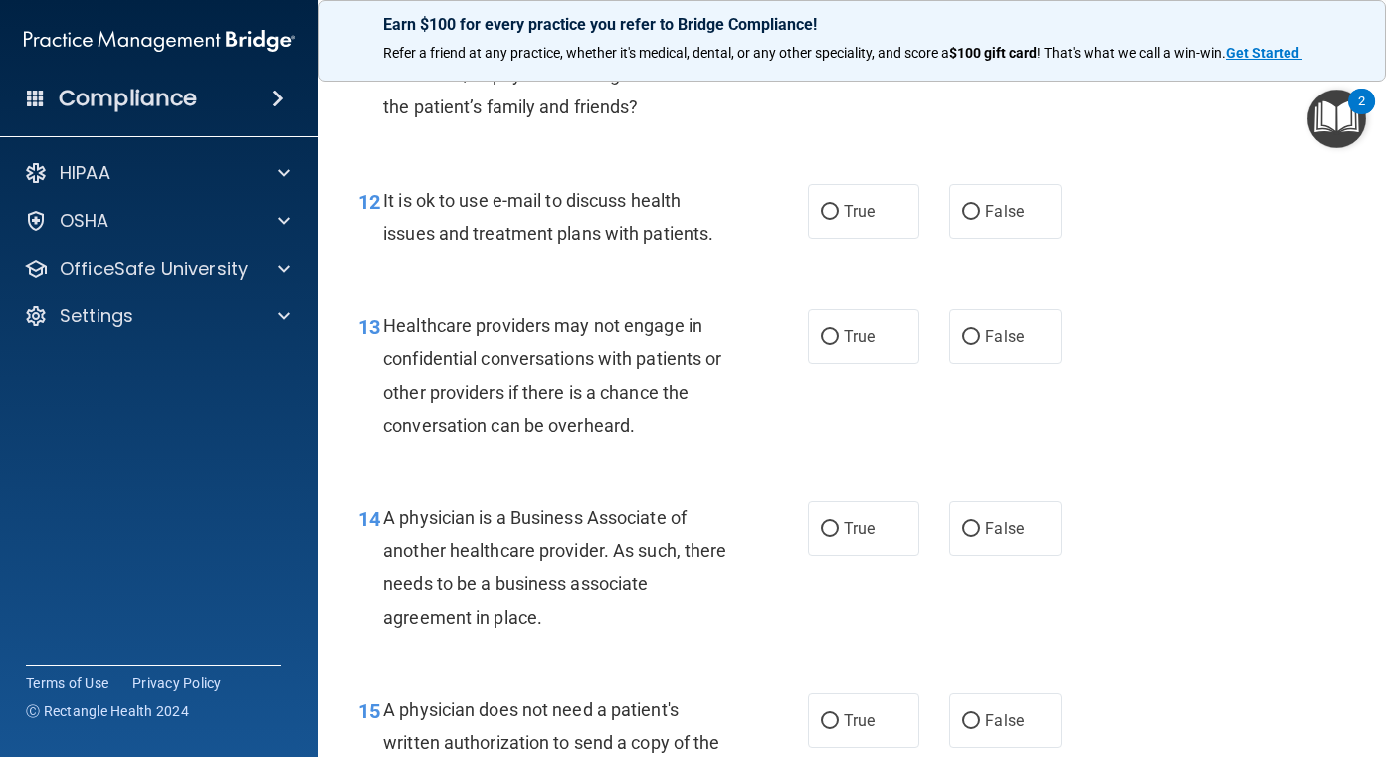
scroll to position [2188, 0]
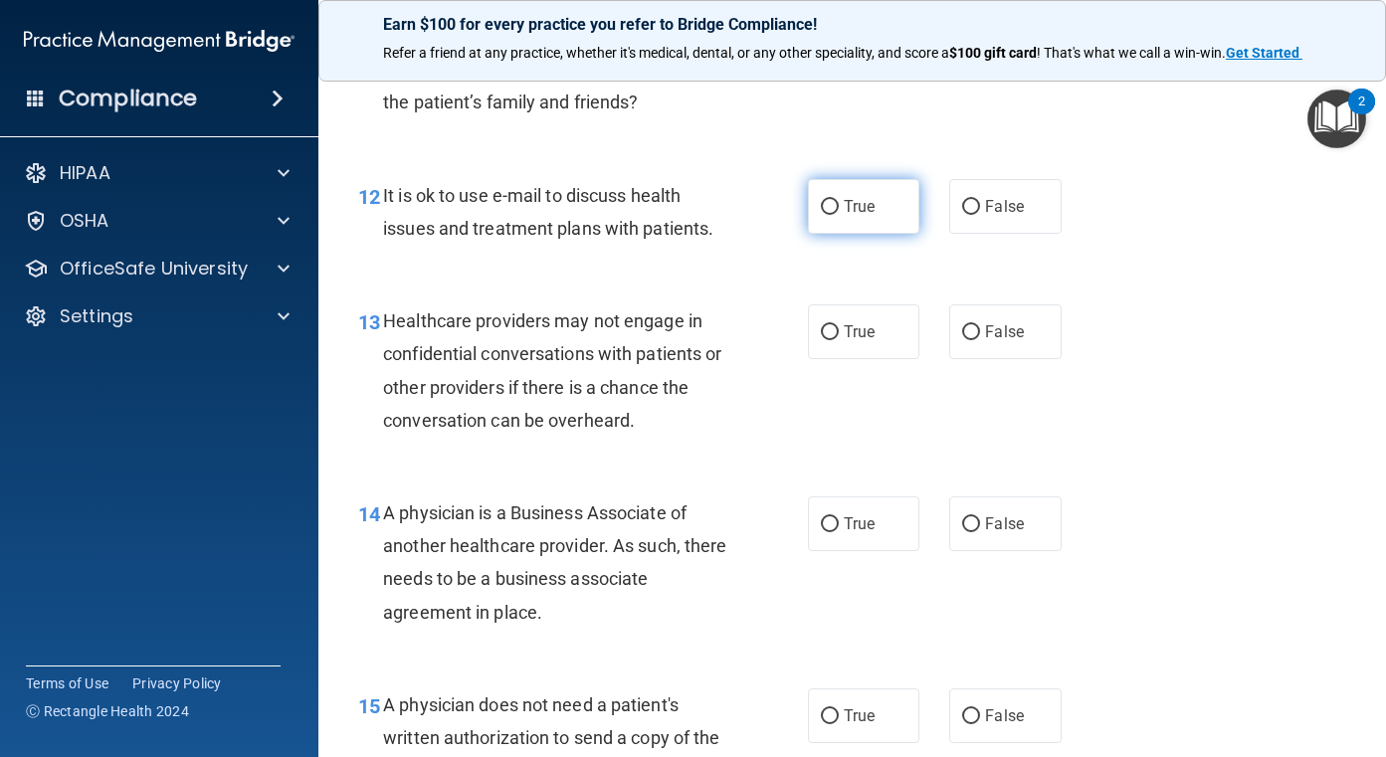
click at [822, 201] on input "True" at bounding box center [830, 207] width 18 height 15
radio input "true"
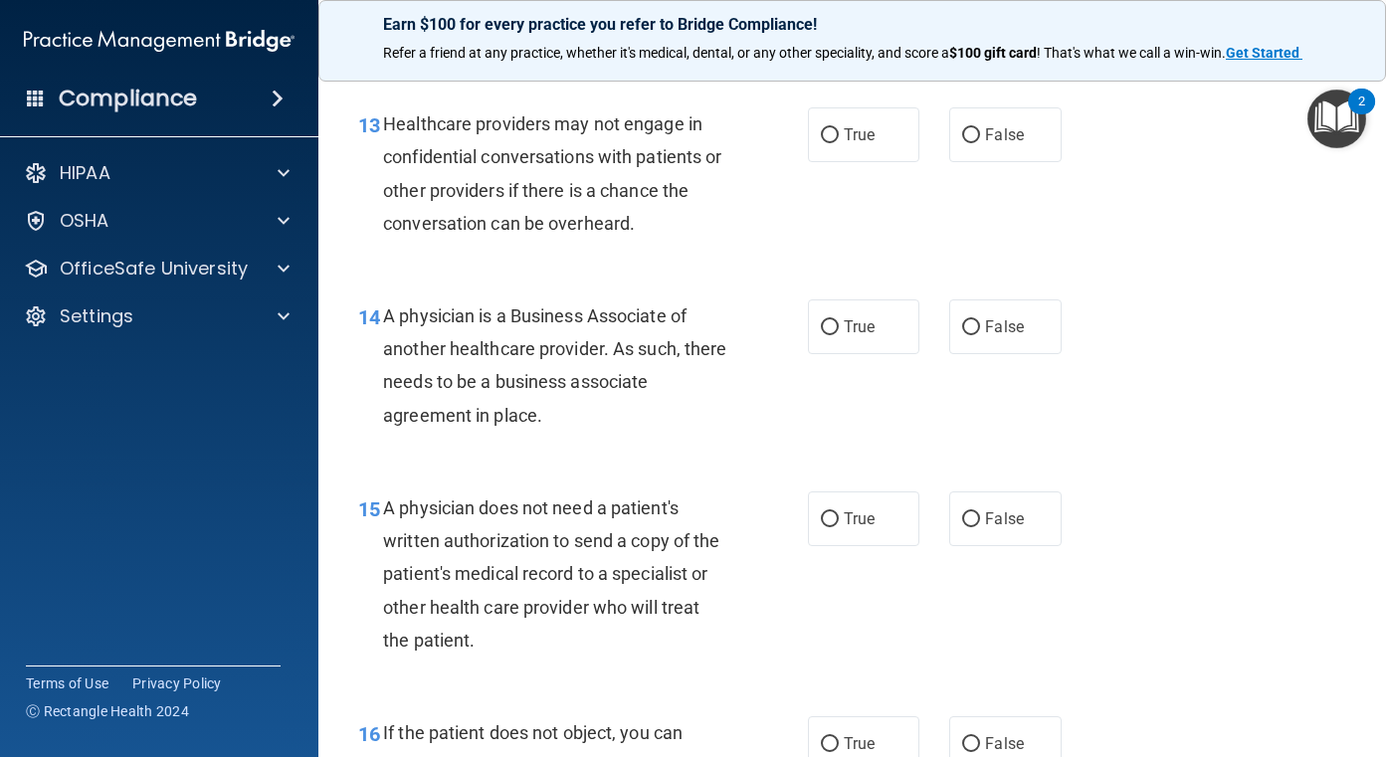
scroll to position [2387, 0]
click at [821, 133] on input "True" at bounding box center [830, 133] width 18 height 15
radio input "true"
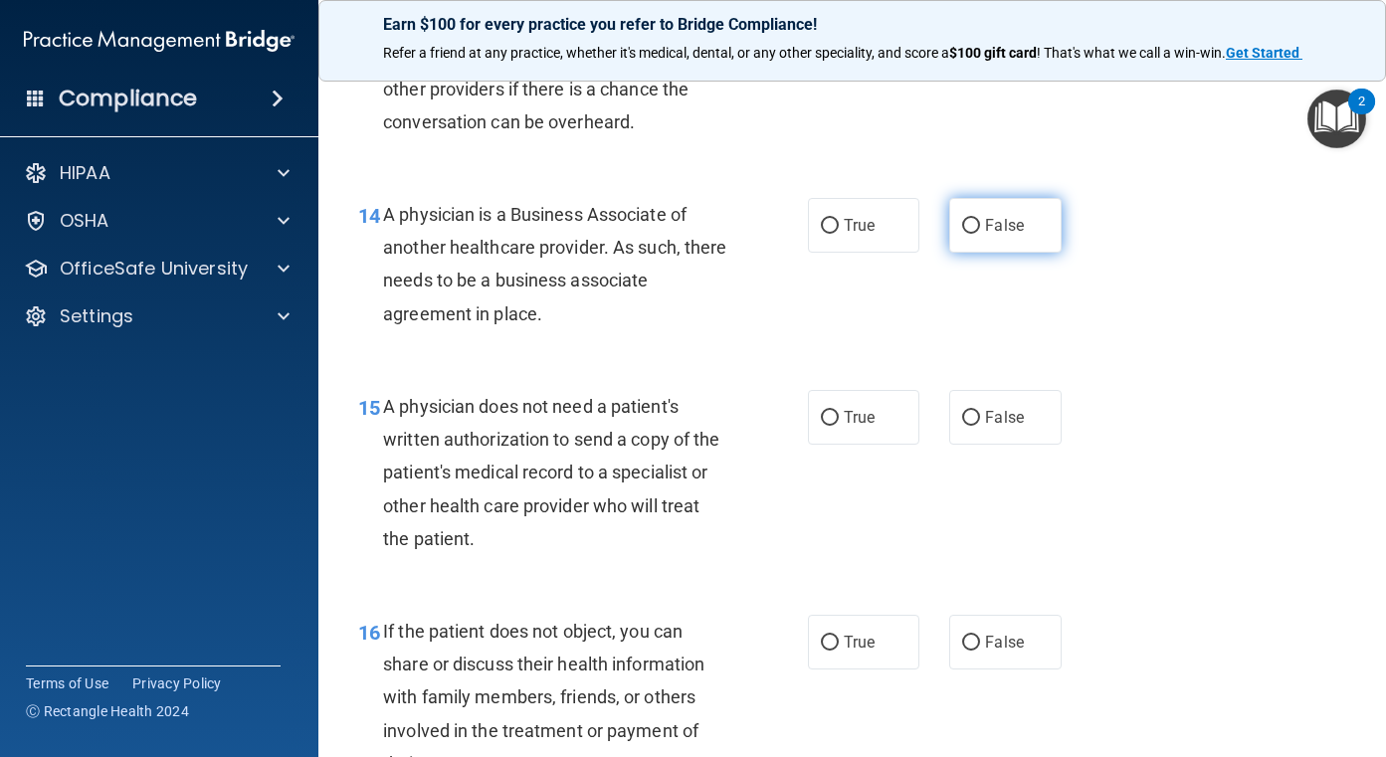
click at [962, 230] on input "False" at bounding box center [971, 226] width 18 height 15
radio input "true"
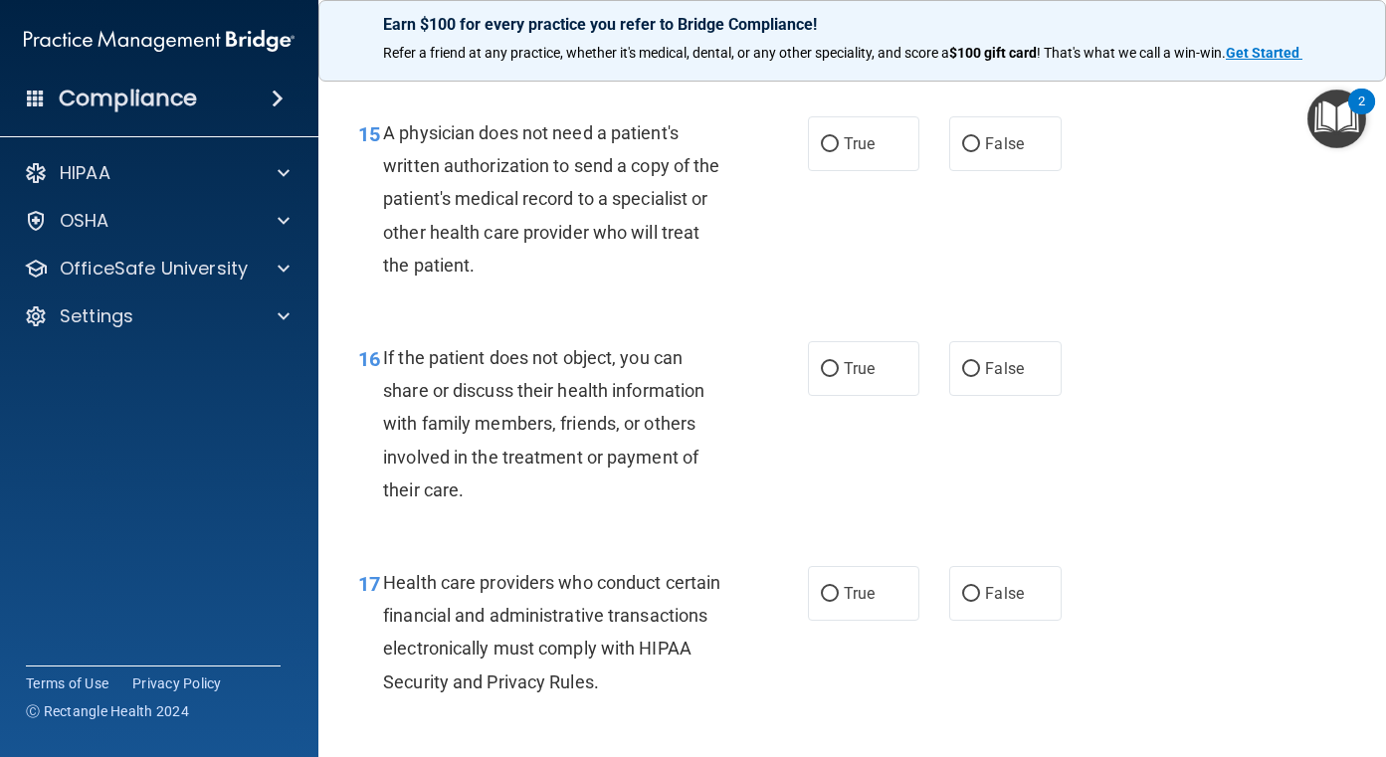
scroll to position [2785, 0]
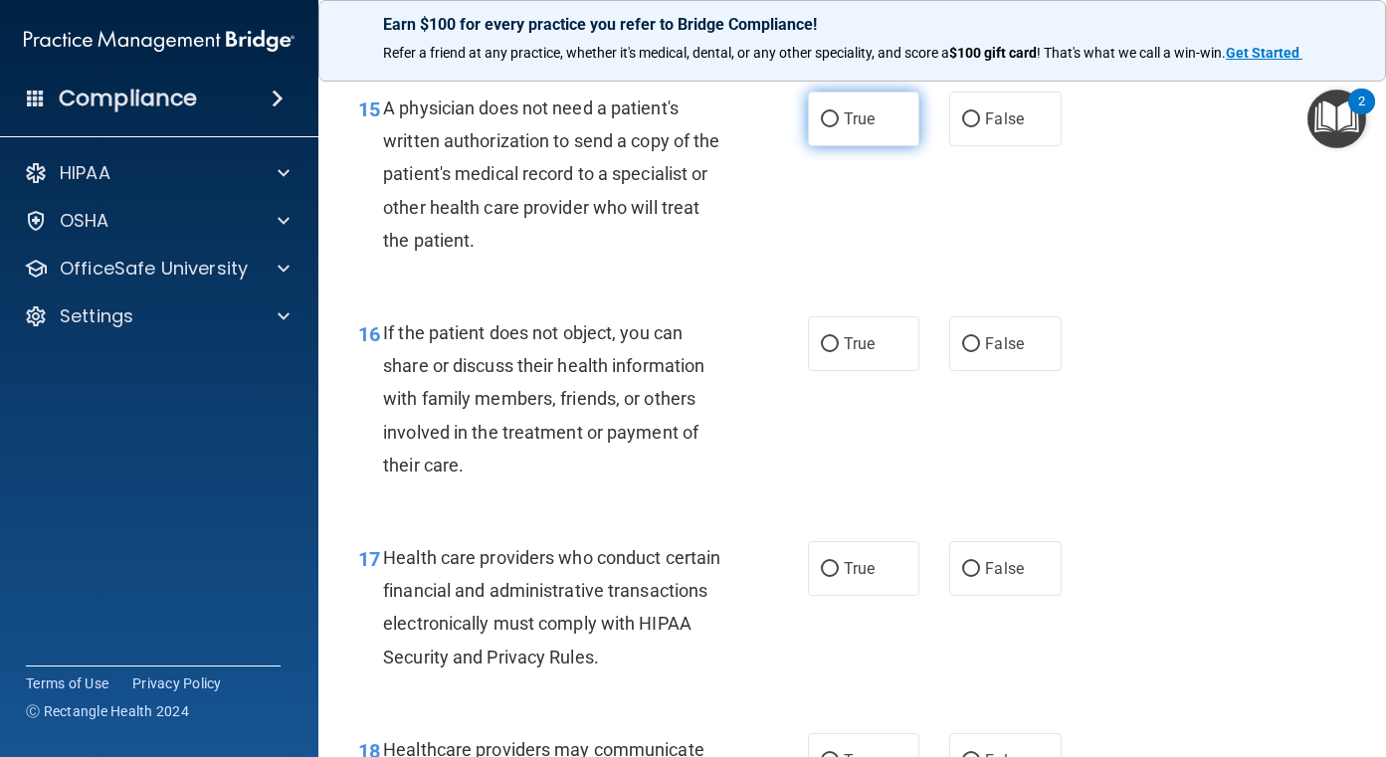
click at [826, 126] on input "True" at bounding box center [830, 119] width 18 height 15
radio input "true"
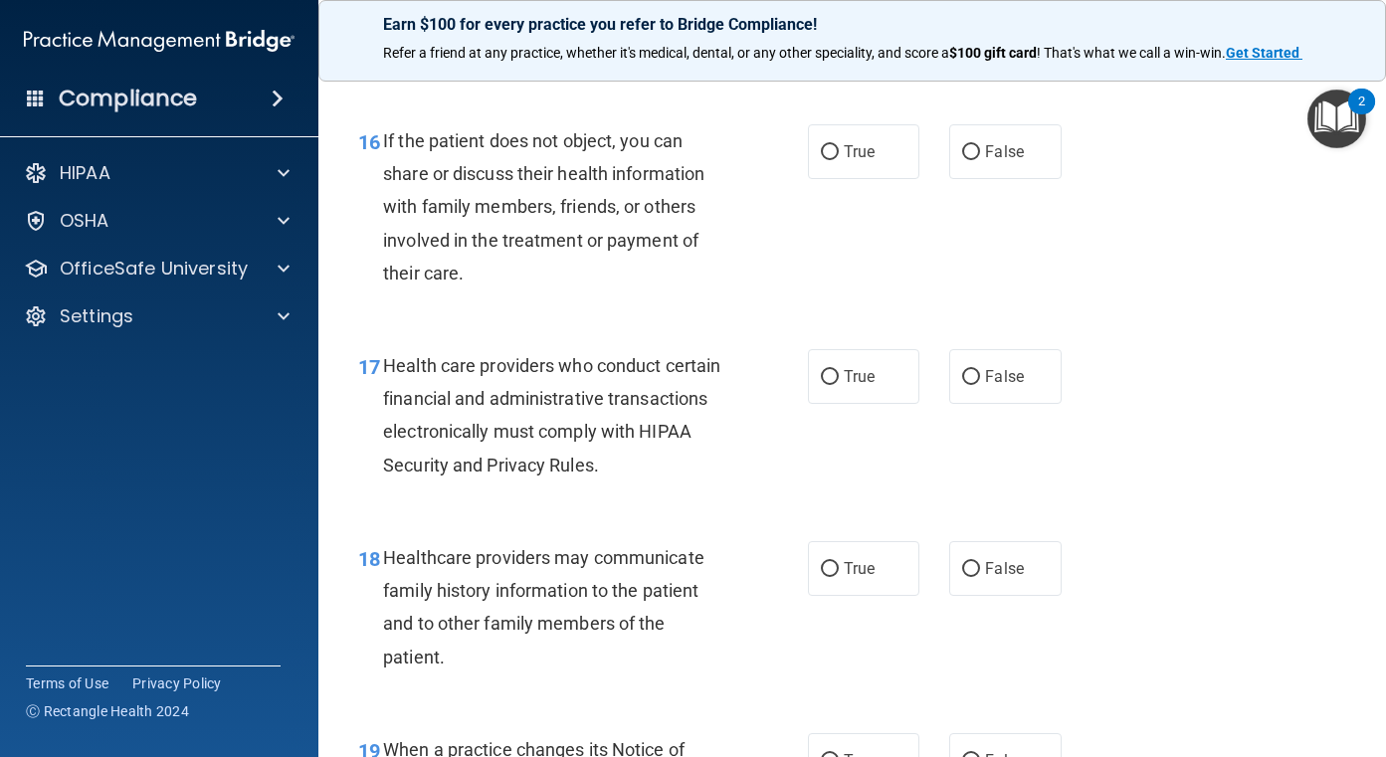
scroll to position [2984, 0]
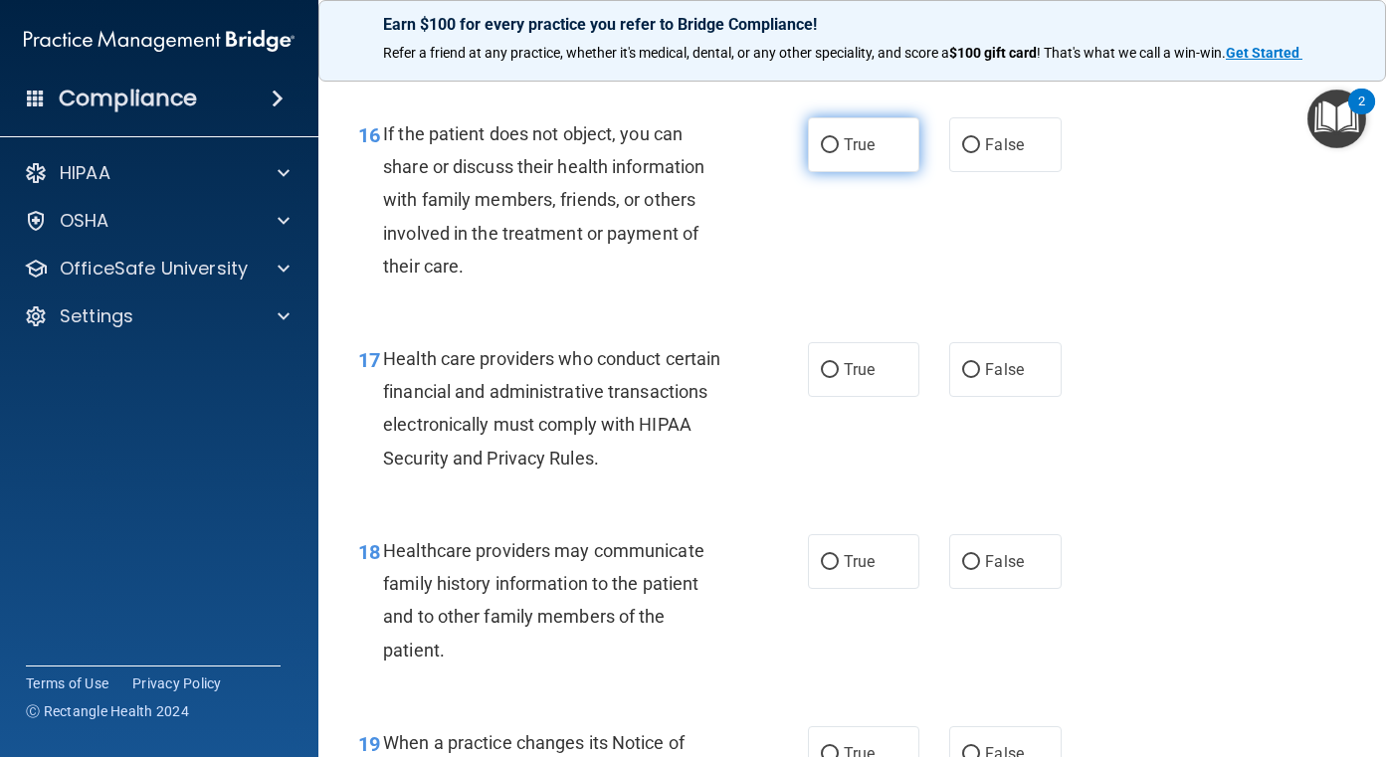
click at [822, 150] on input "True" at bounding box center [830, 145] width 18 height 15
radio input "true"
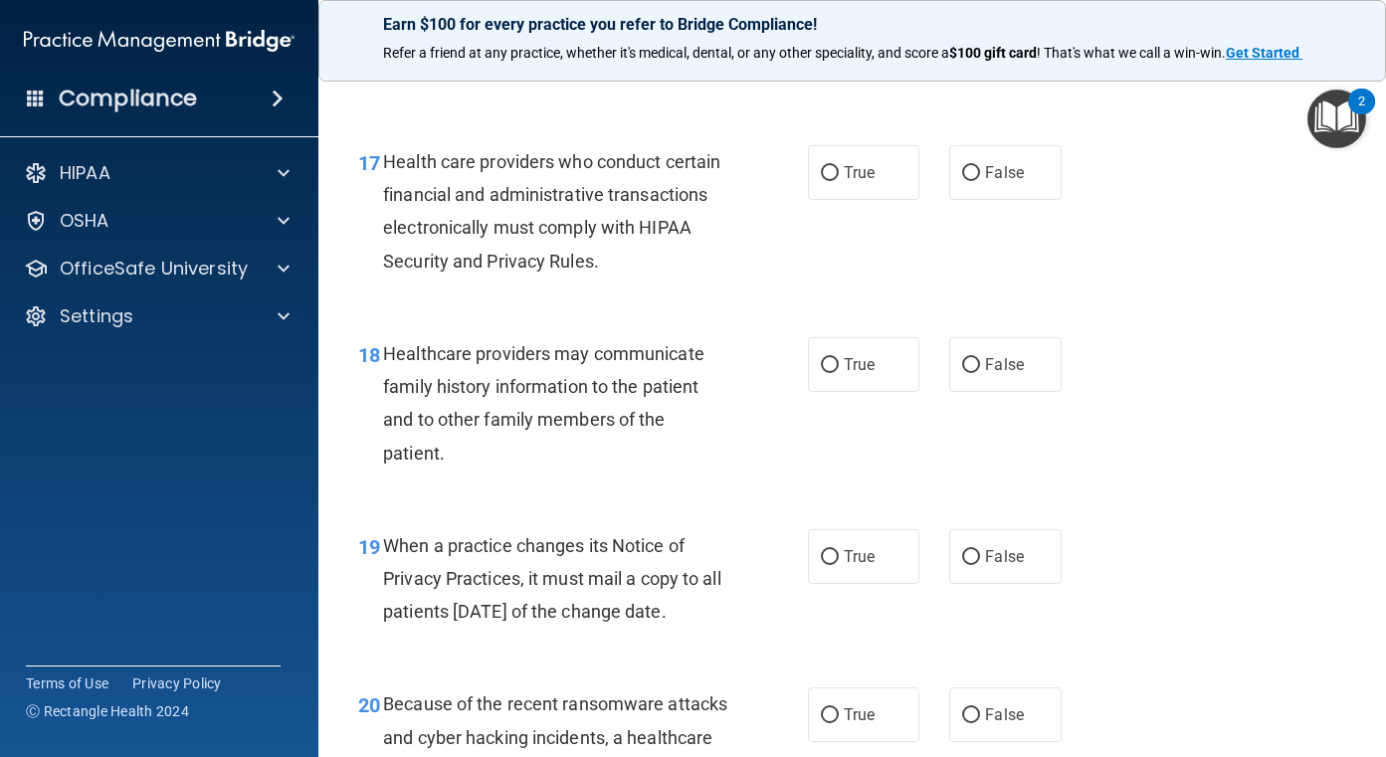
scroll to position [3183, 0]
click at [863, 180] on label "True" at bounding box center [864, 170] width 112 height 55
click at [839, 179] on input "True" at bounding box center [830, 171] width 18 height 15
radio input "true"
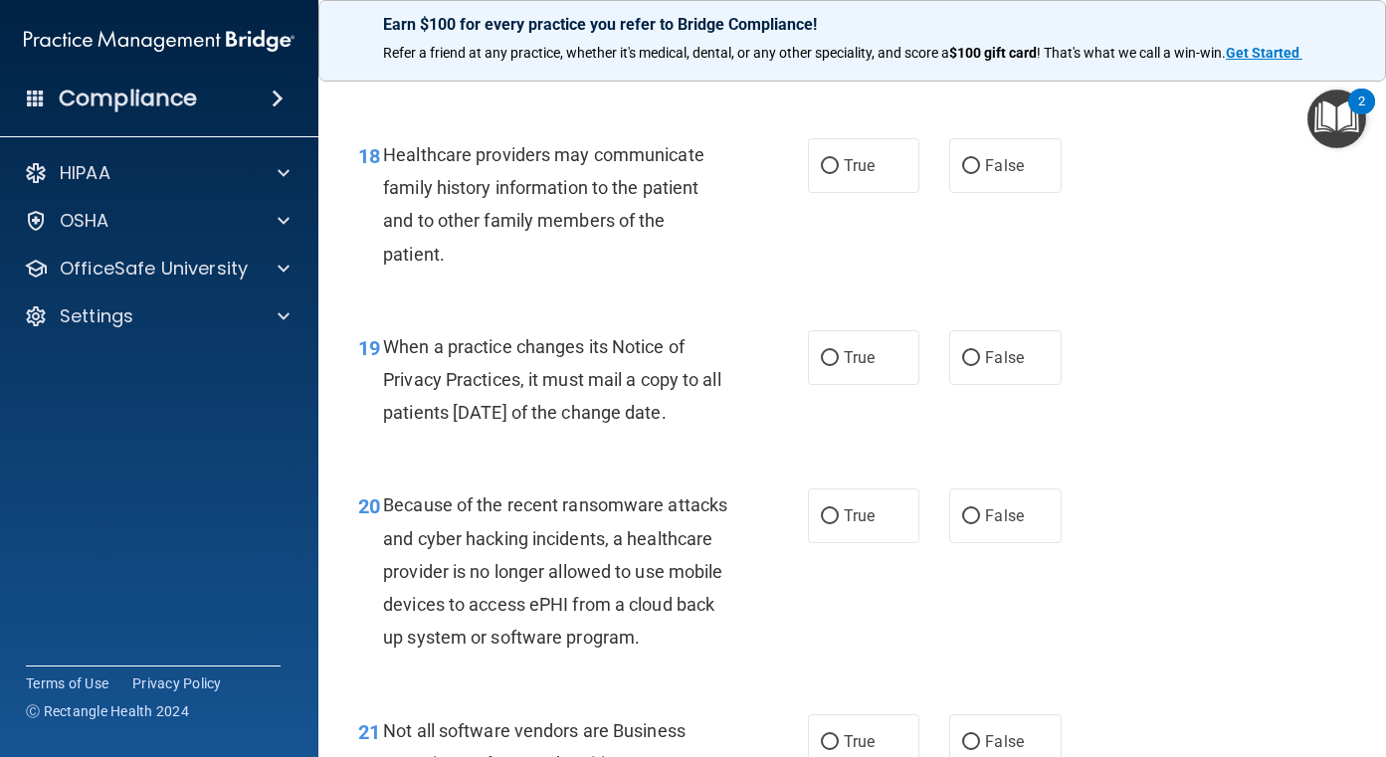
scroll to position [3382, 0]
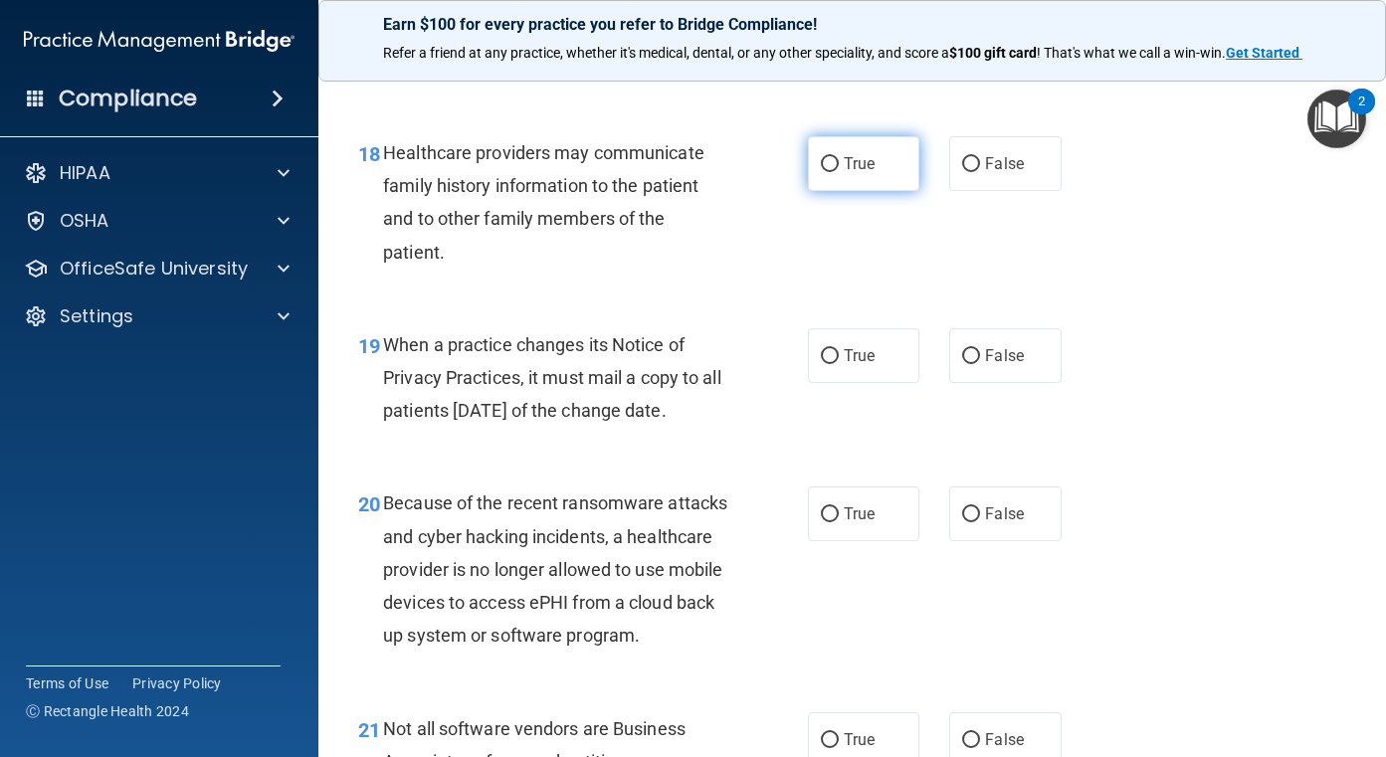
click at [886, 166] on label "True" at bounding box center [864, 163] width 112 height 55
click at [839, 166] on input "True" at bounding box center [830, 164] width 18 height 15
radio input "true"
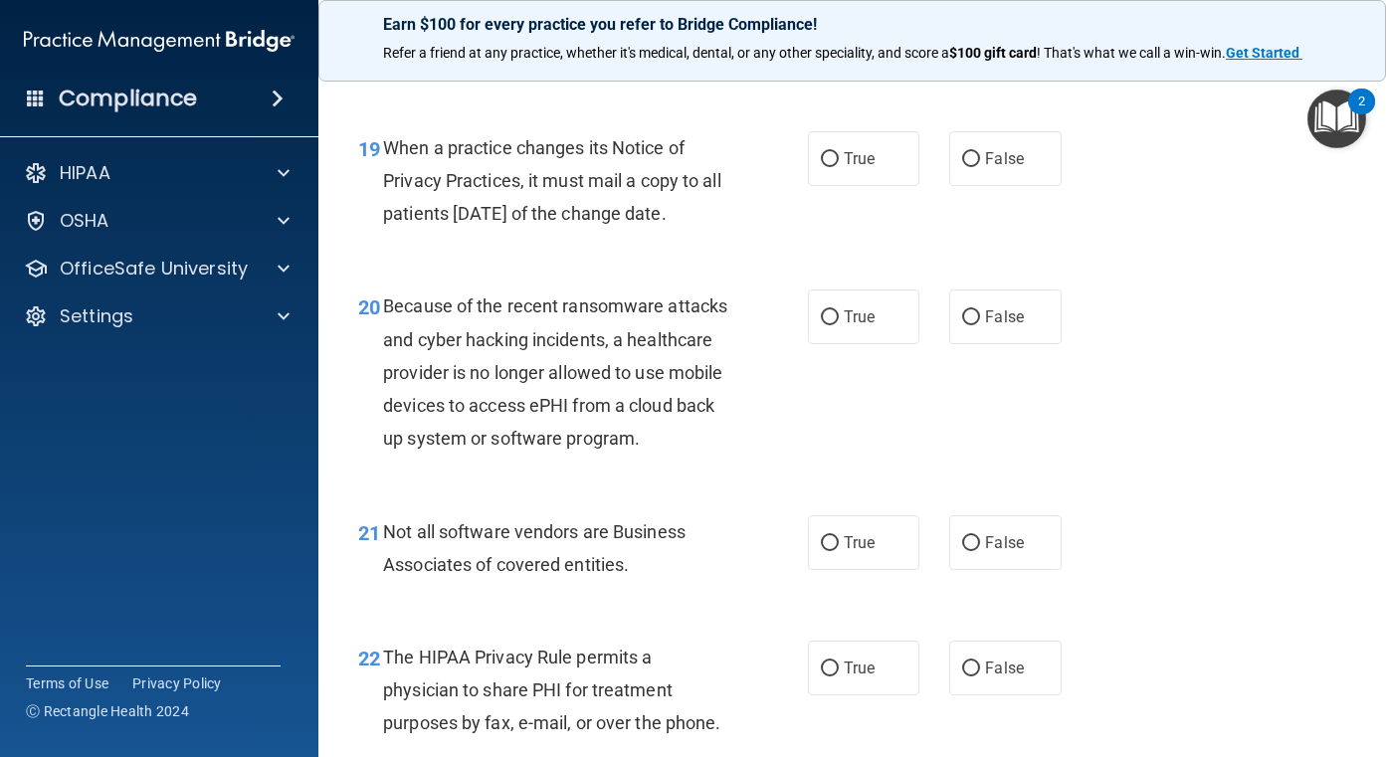
scroll to position [3581, 0]
click at [833, 166] on label "True" at bounding box center [864, 156] width 112 height 55
click at [833, 165] on input "True" at bounding box center [830, 157] width 18 height 15
radio input "true"
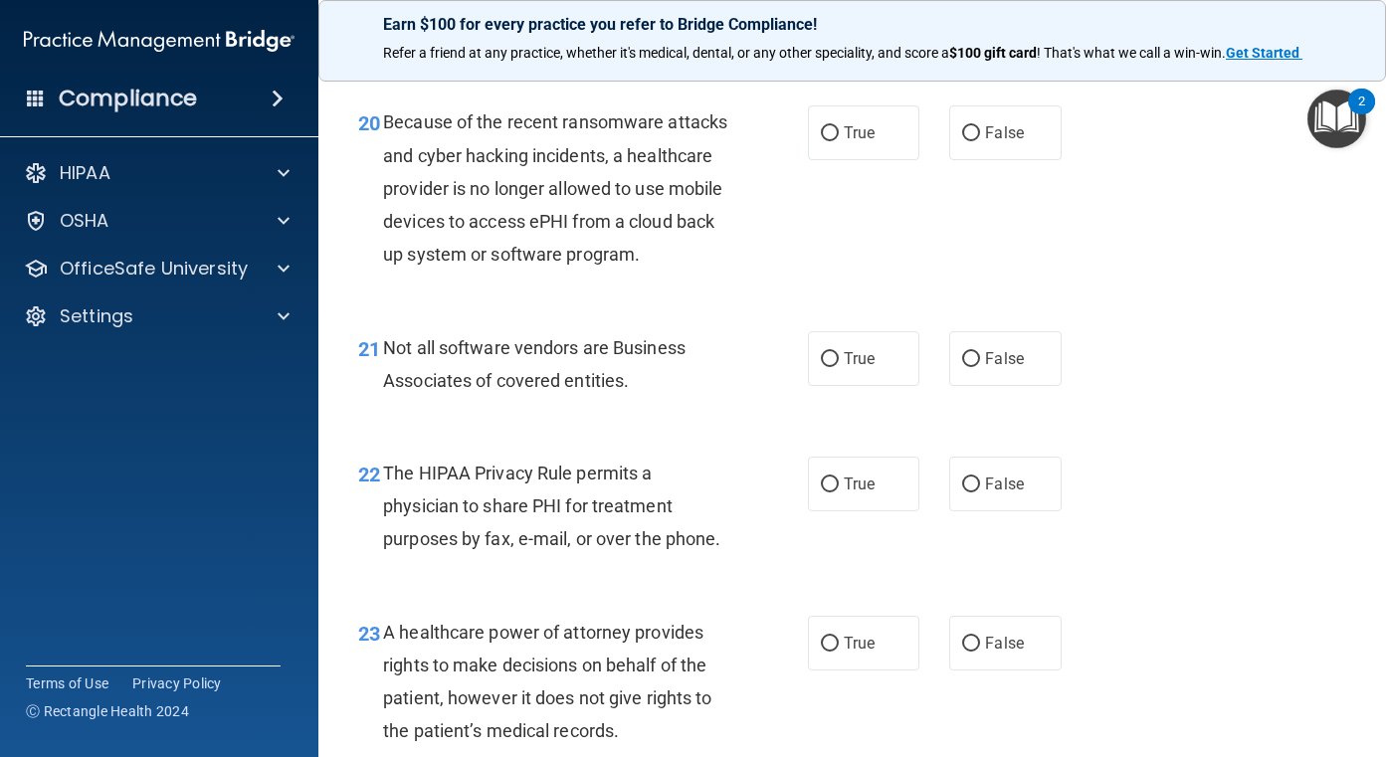
scroll to position [3780, 0]
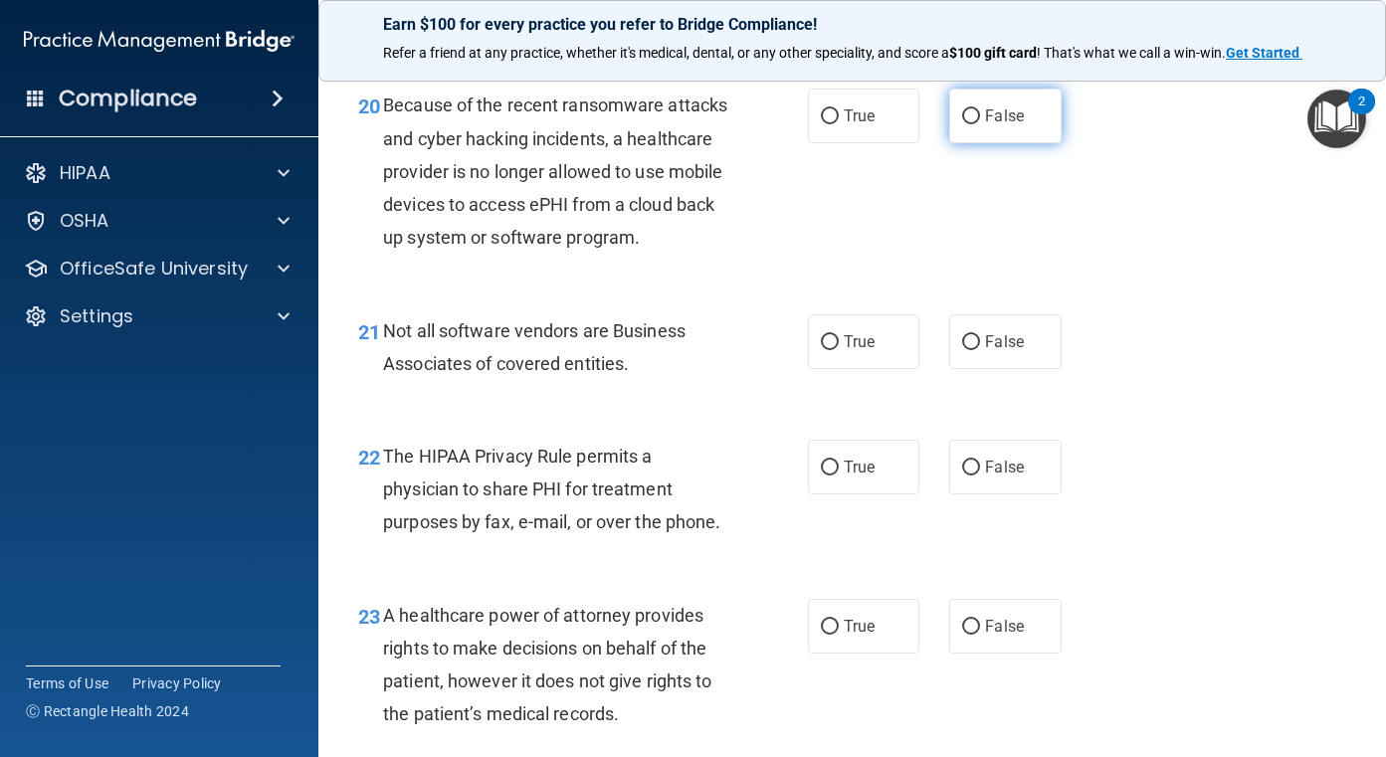
click at [969, 124] on input "False" at bounding box center [971, 116] width 18 height 15
radio input "true"
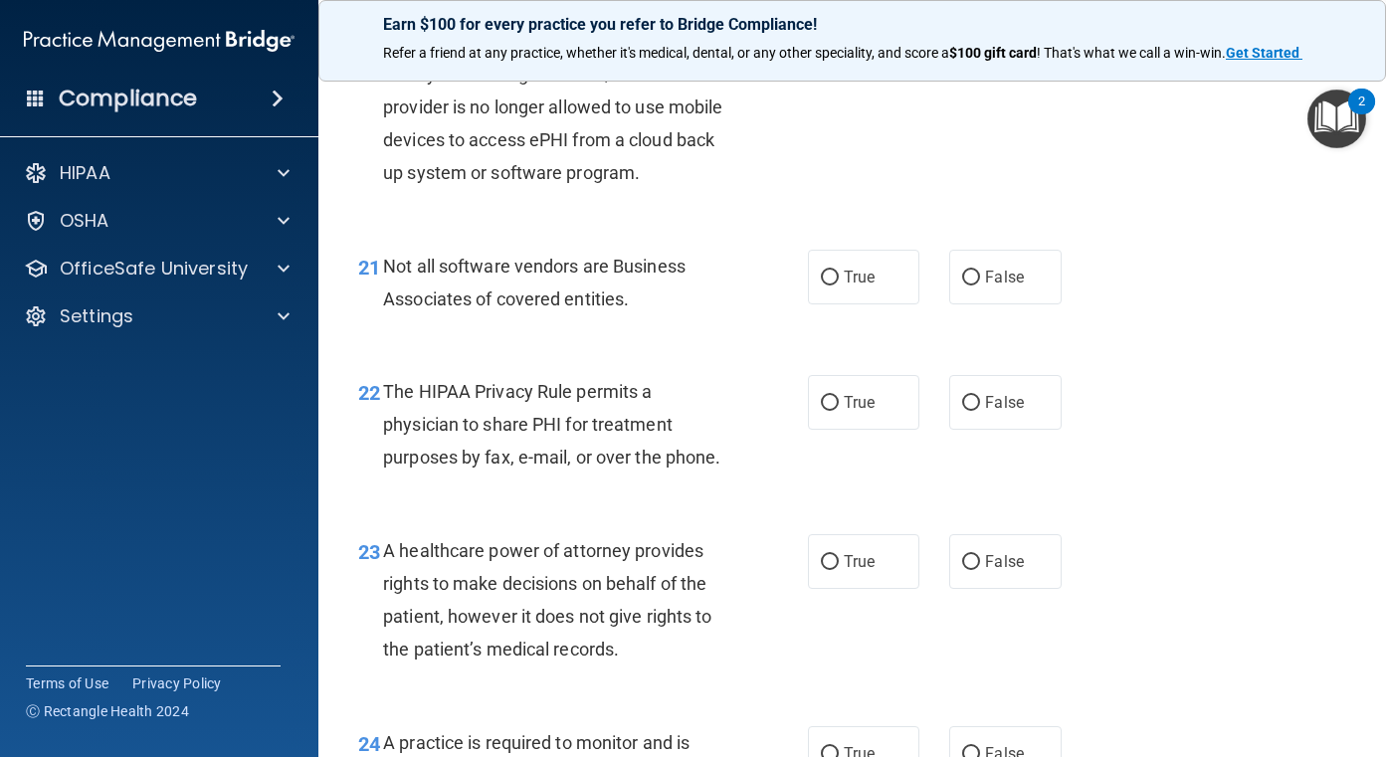
scroll to position [3880, 0]
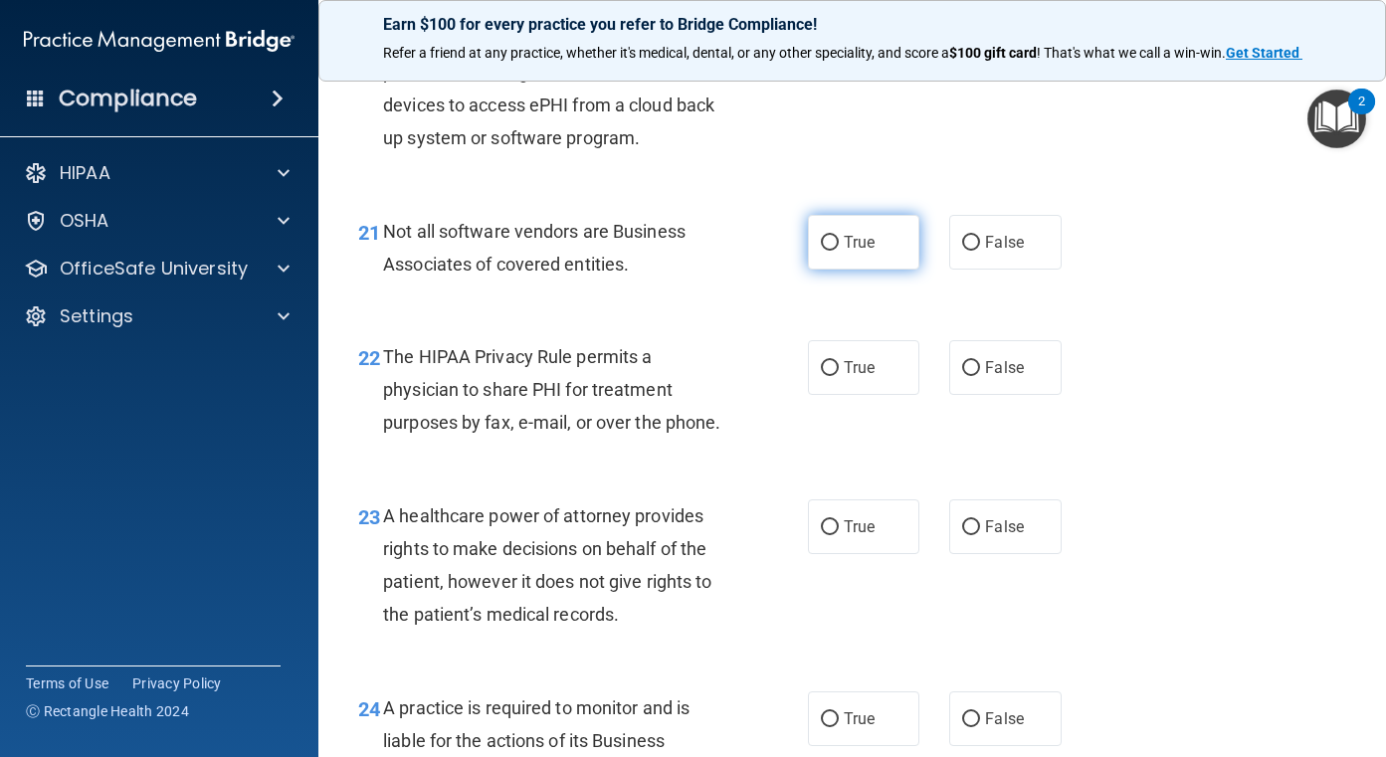
click at [821, 251] on input "True" at bounding box center [830, 243] width 18 height 15
radio input "true"
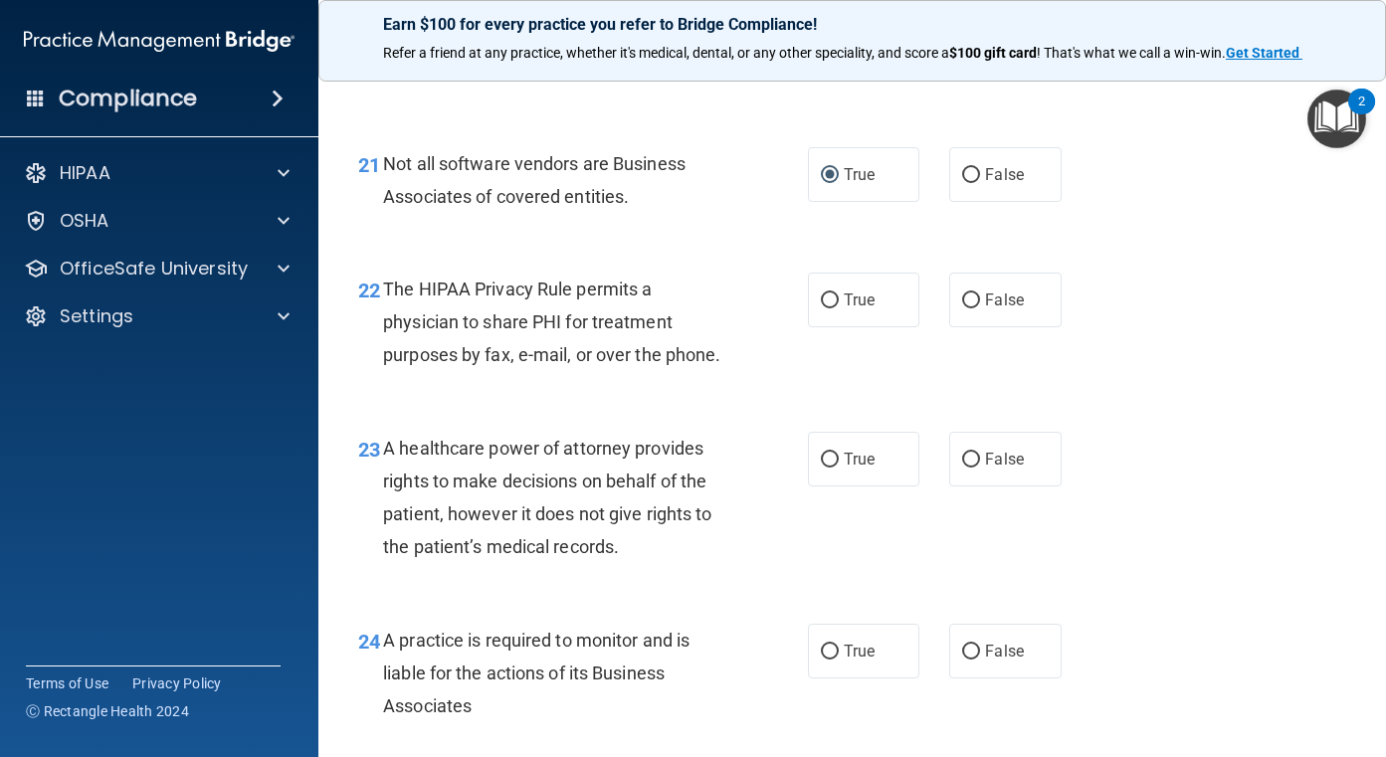
scroll to position [4178, 0]
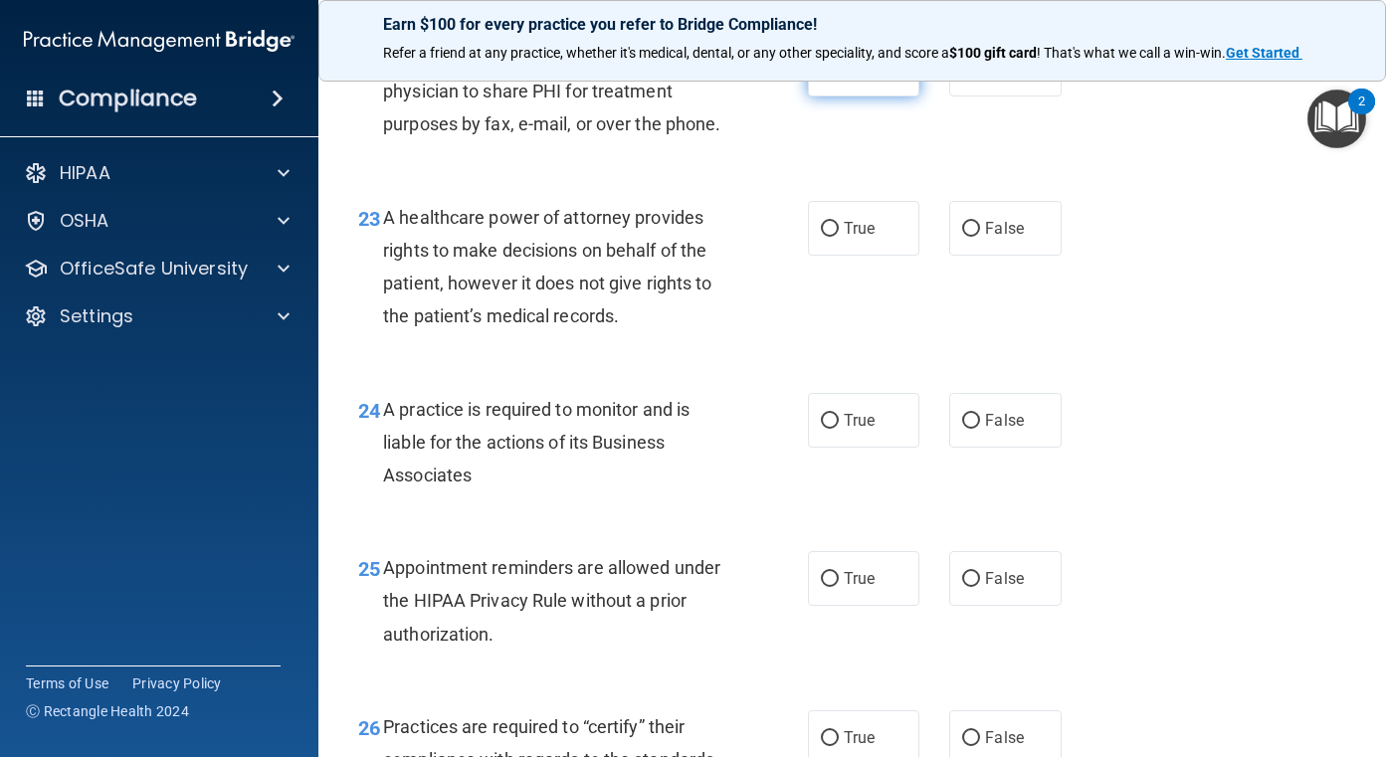
click at [821, 78] on input "True" at bounding box center [830, 70] width 18 height 15
radio input "true"
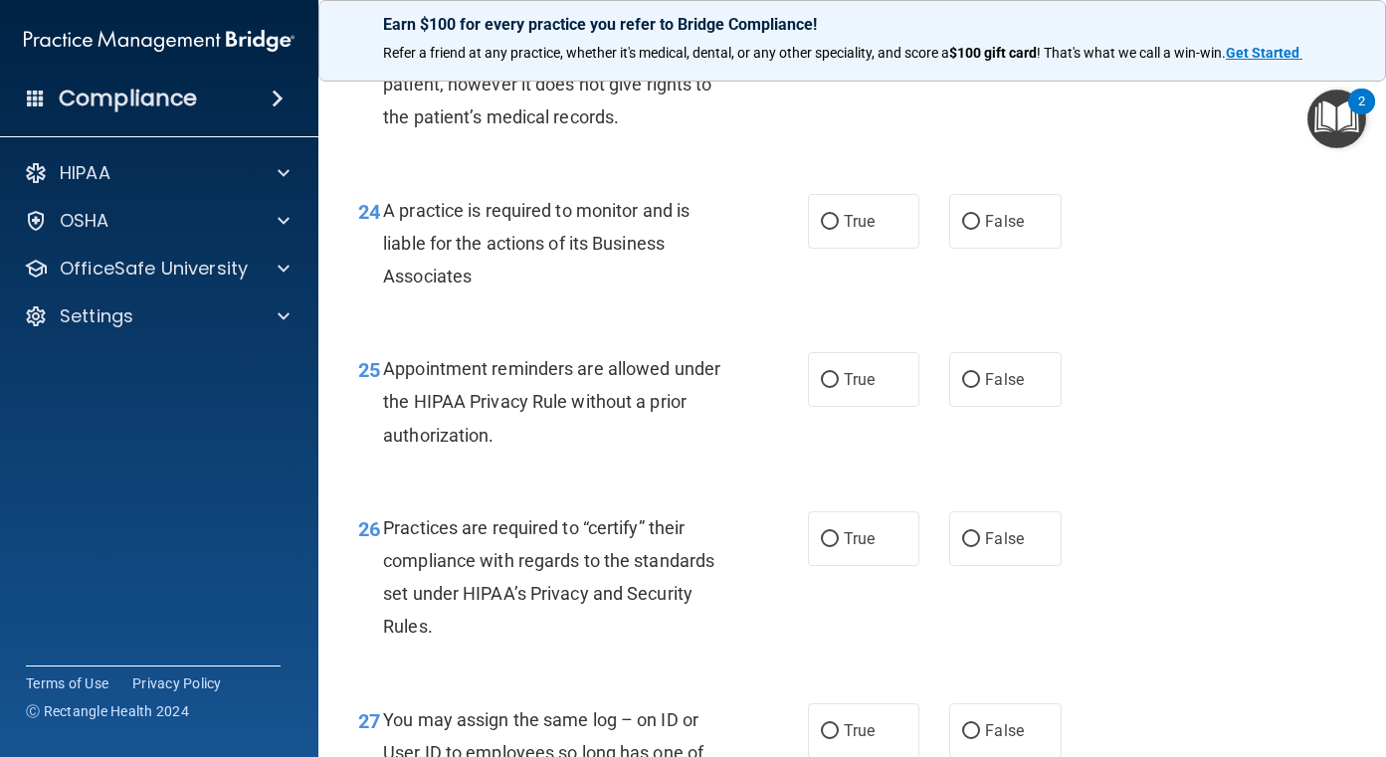
scroll to position [4277, 0]
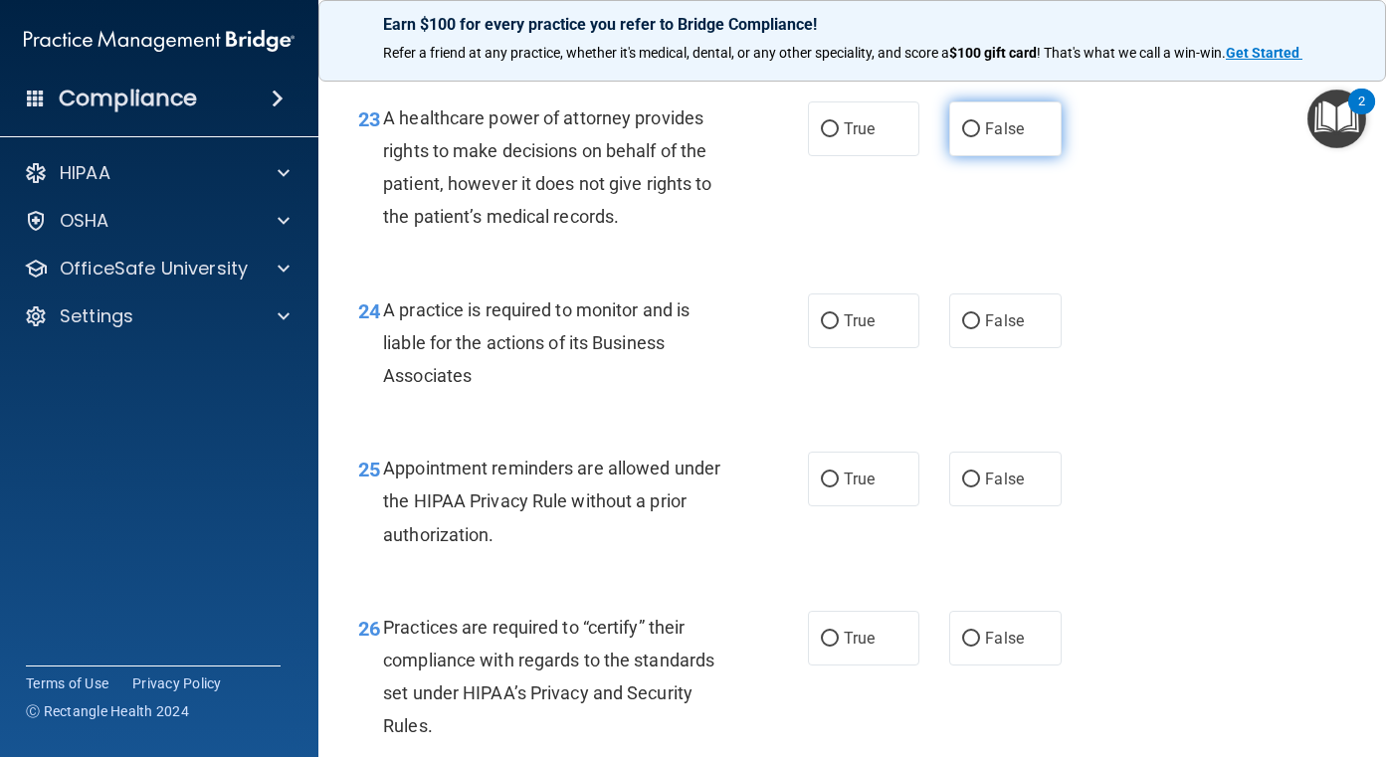
click at [962, 137] on input "False" at bounding box center [971, 129] width 18 height 15
radio input "true"
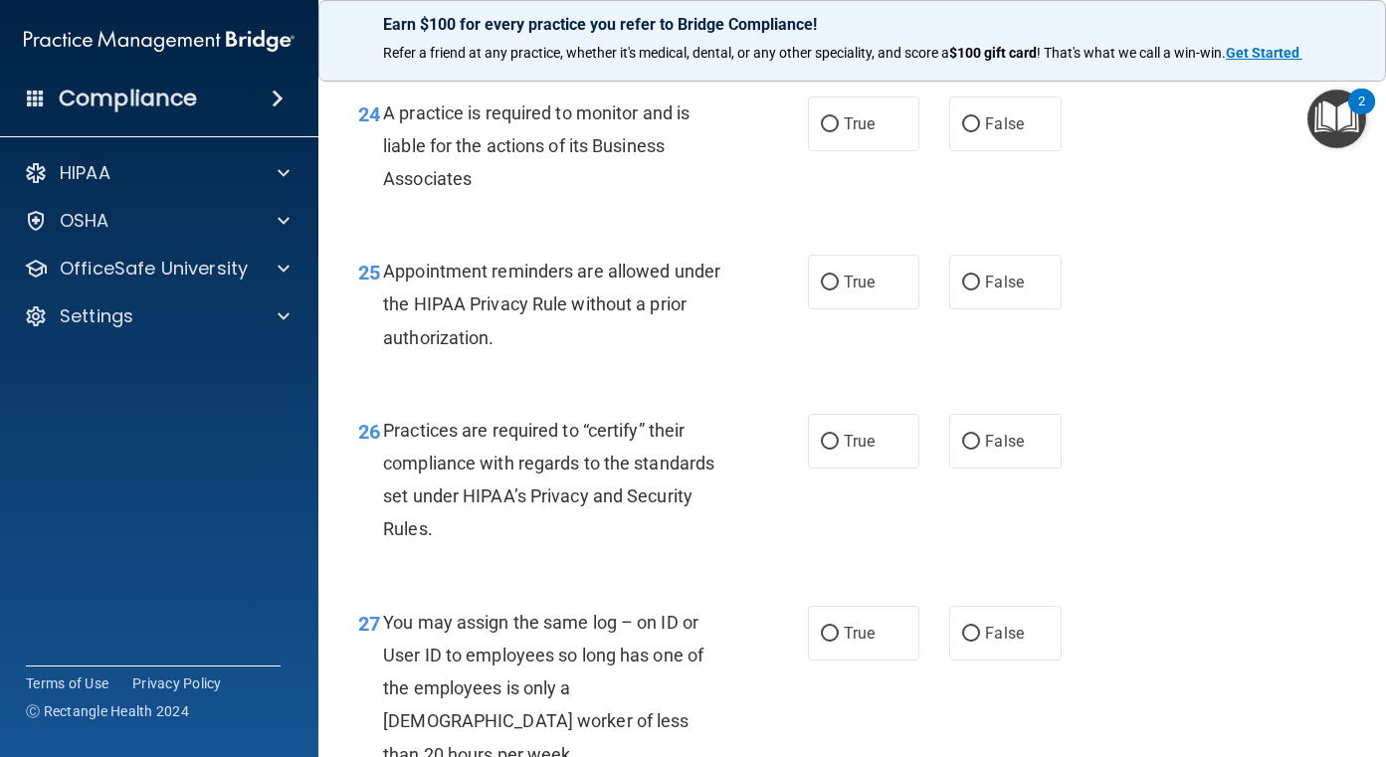
scroll to position [4476, 0]
click at [829, 130] on input "True" at bounding box center [830, 122] width 18 height 15
radio input "true"
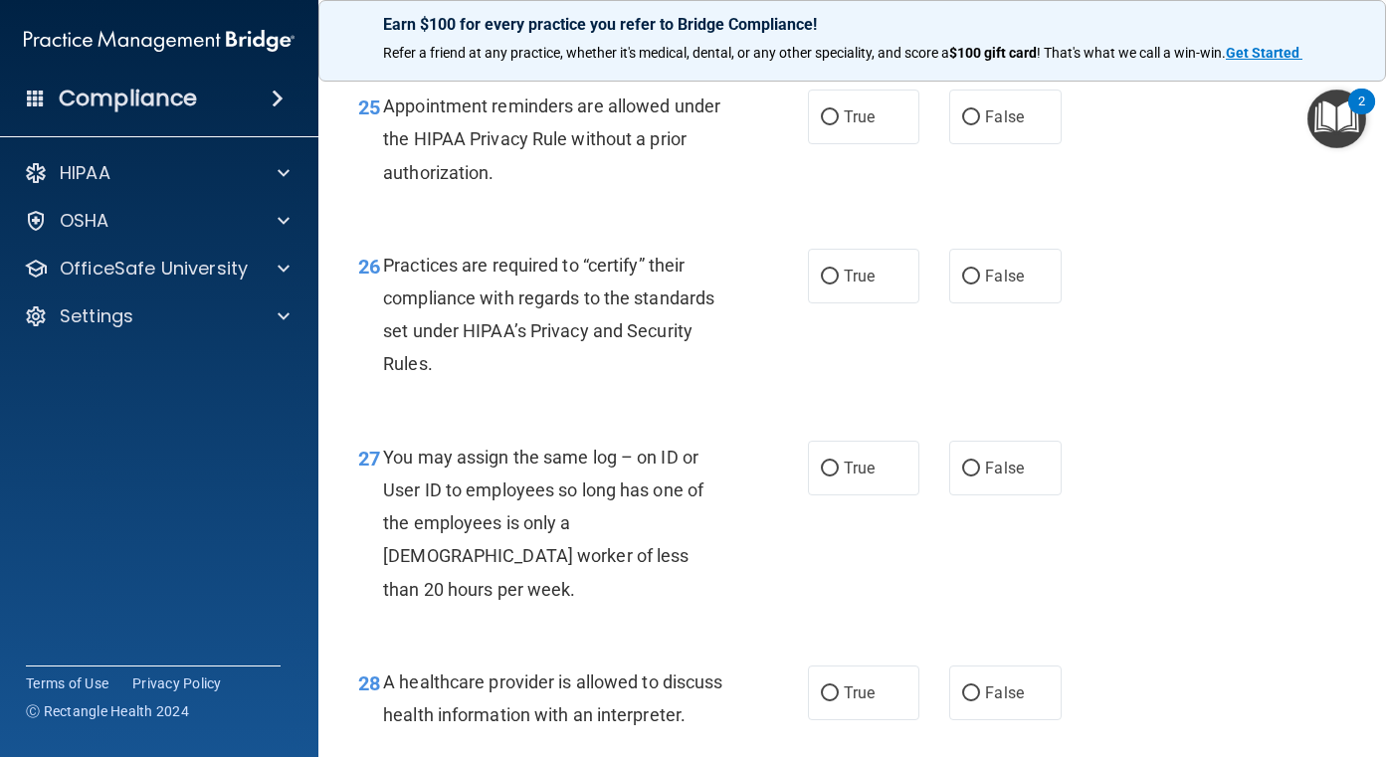
scroll to position [4675, 0]
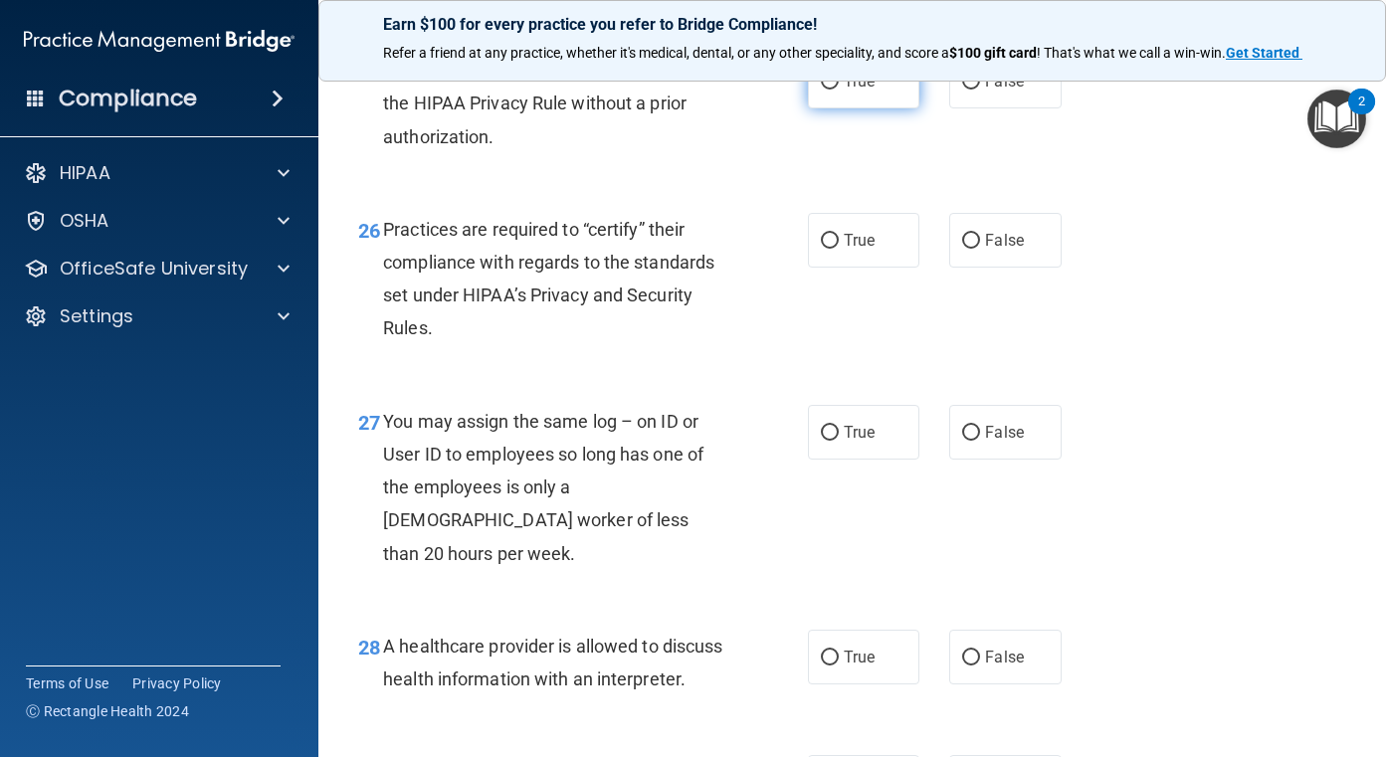
click at [854, 91] on span "True" at bounding box center [859, 81] width 31 height 19
click at [839, 90] on input "True" at bounding box center [830, 82] width 18 height 15
radio input "true"
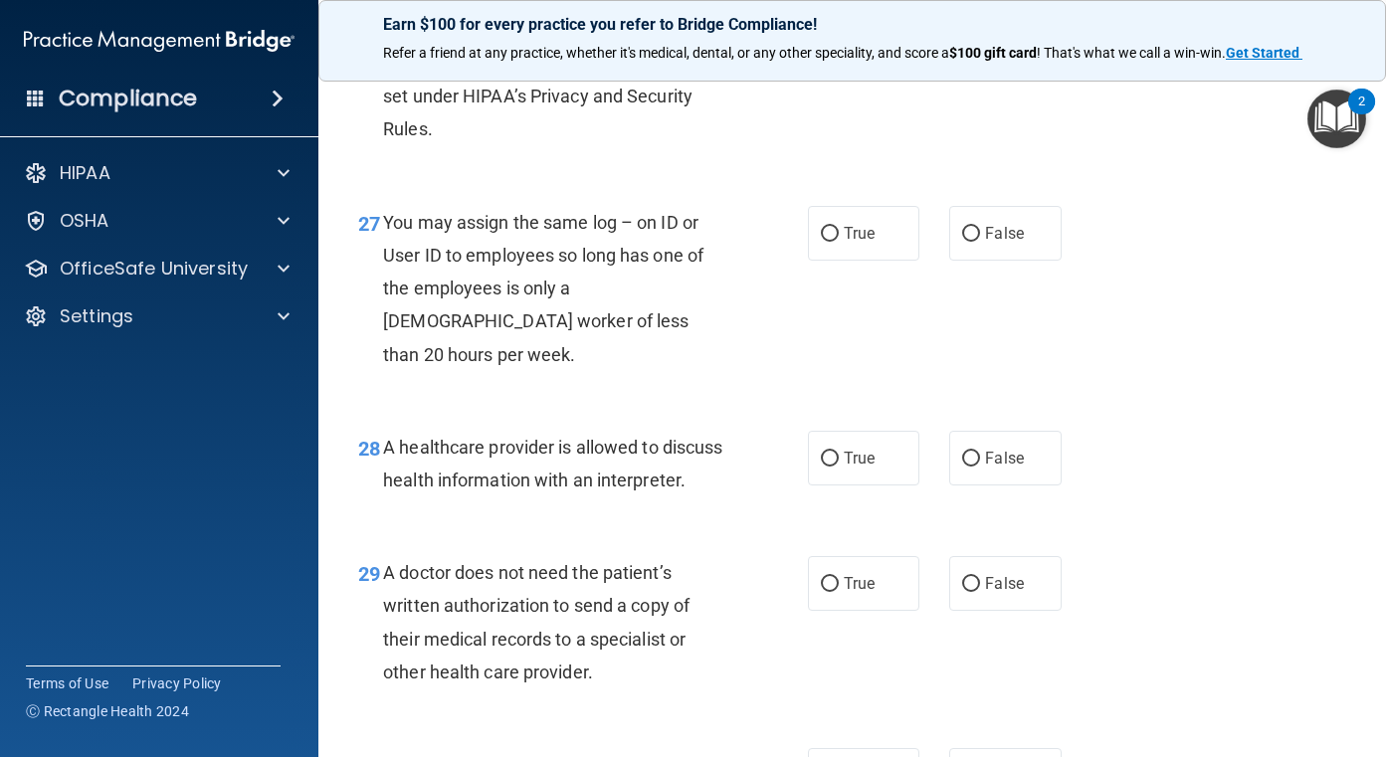
scroll to position [4775, 0]
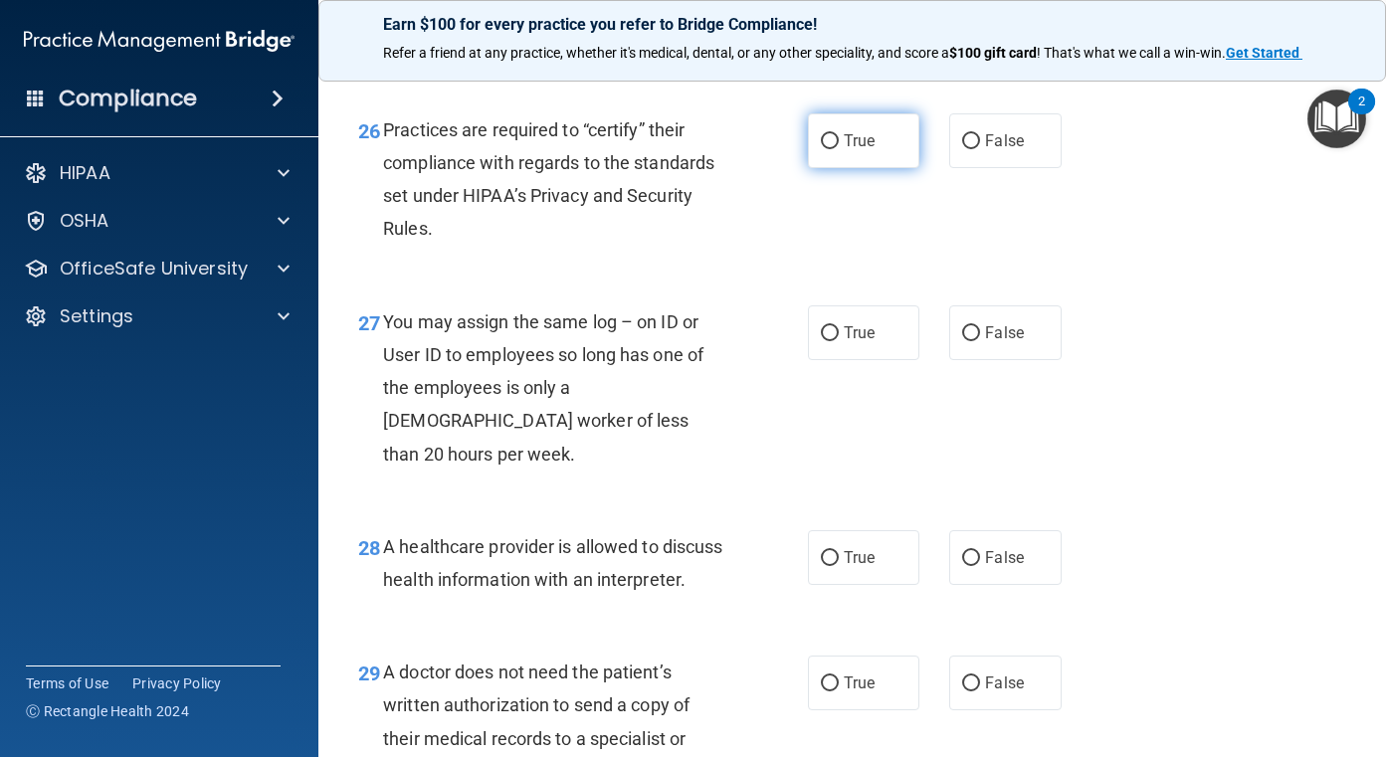
click at [847, 168] on label "True" at bounding box center [864, 140] width 112 height 55
click at [839, 149] on input "True" at bounding box center [830, 141] width 18 height 15
radio input "true"
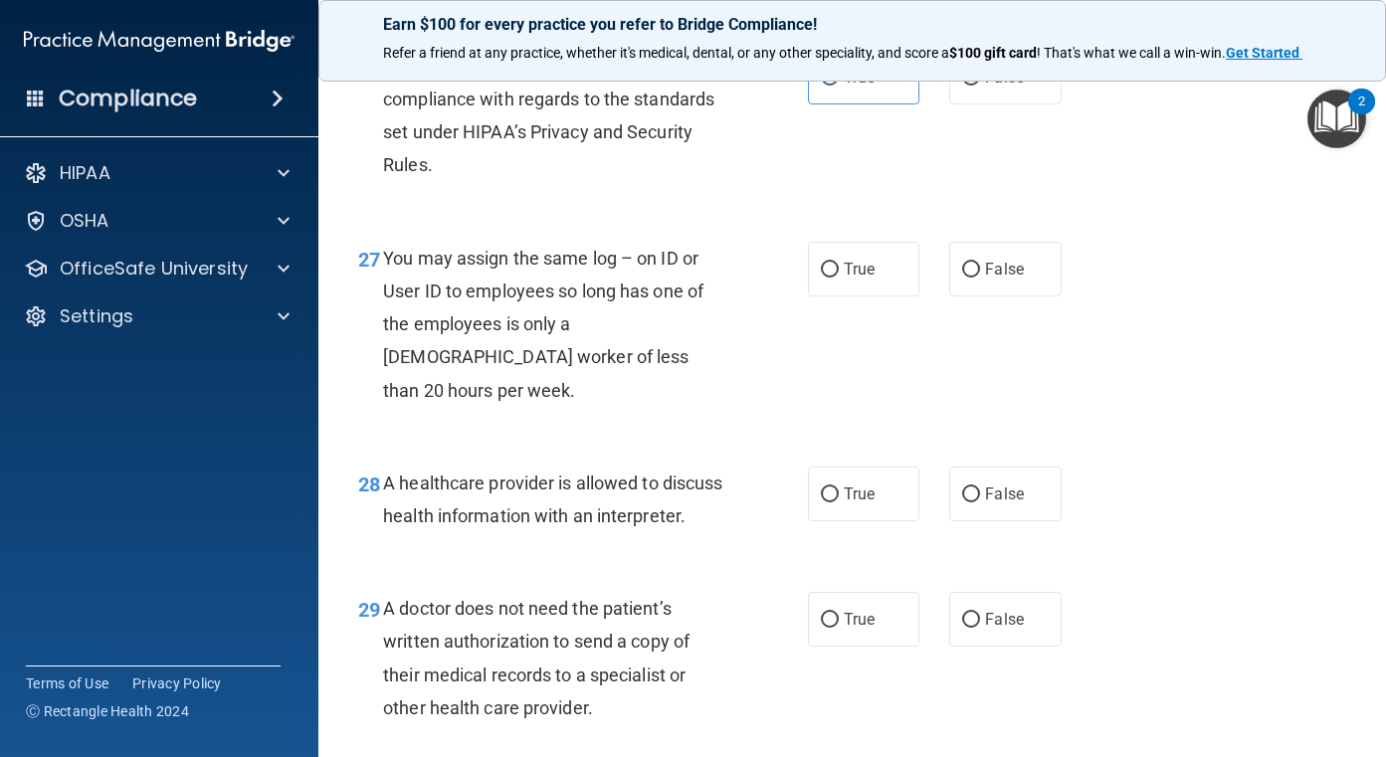
scroll to position [4874, 0]
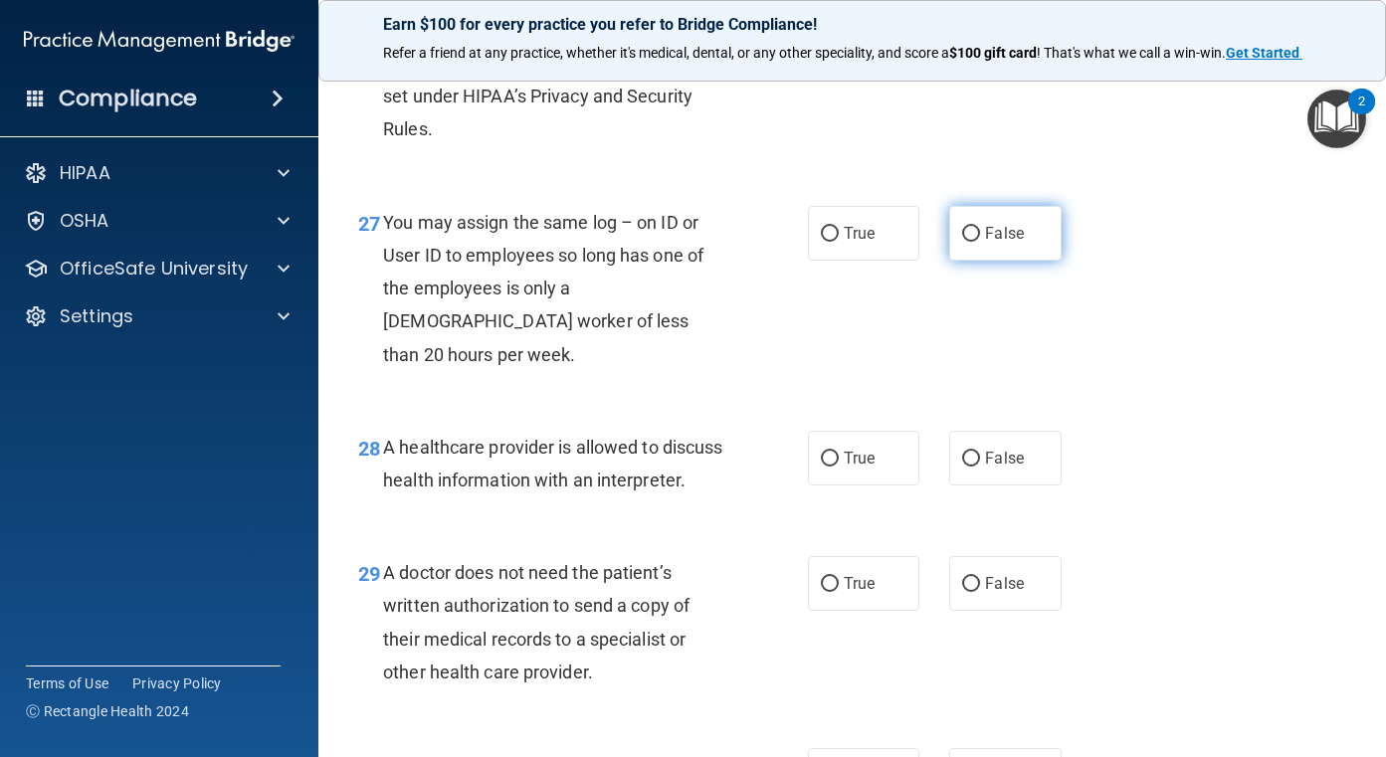
click at [989, 243] on span "False" at bounding box center [1004, 233] width 39 height 19
click at [980, 242] on input "False" at bounding box center [971, 234] width 18 height 15
radio input "true"
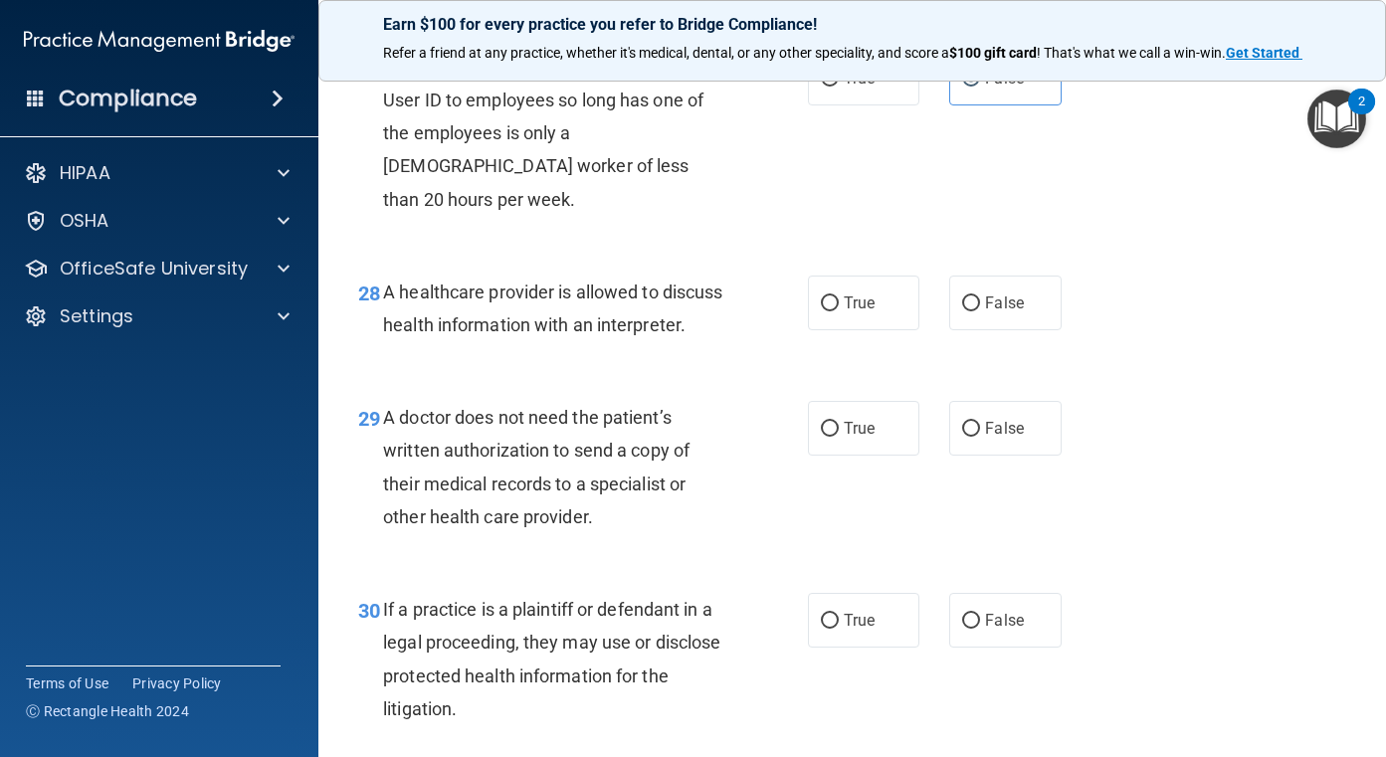
scroll to position [5073, 0]
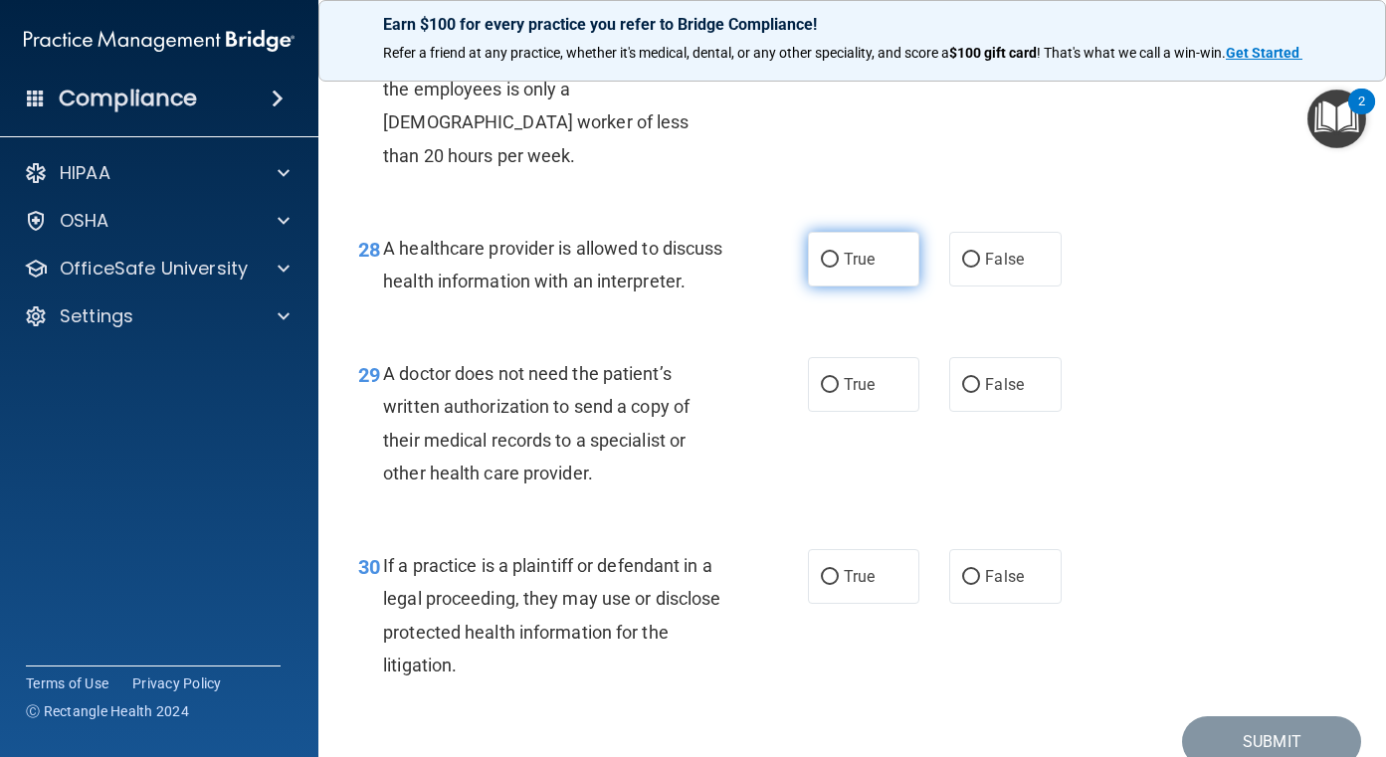
click at [833, 286] on label "True" at bounding box center [864, 259] width 112 height 55
click at [833, 268] on input "True" at bounding box center [830, 260] width 18 height 15
radio input "true"
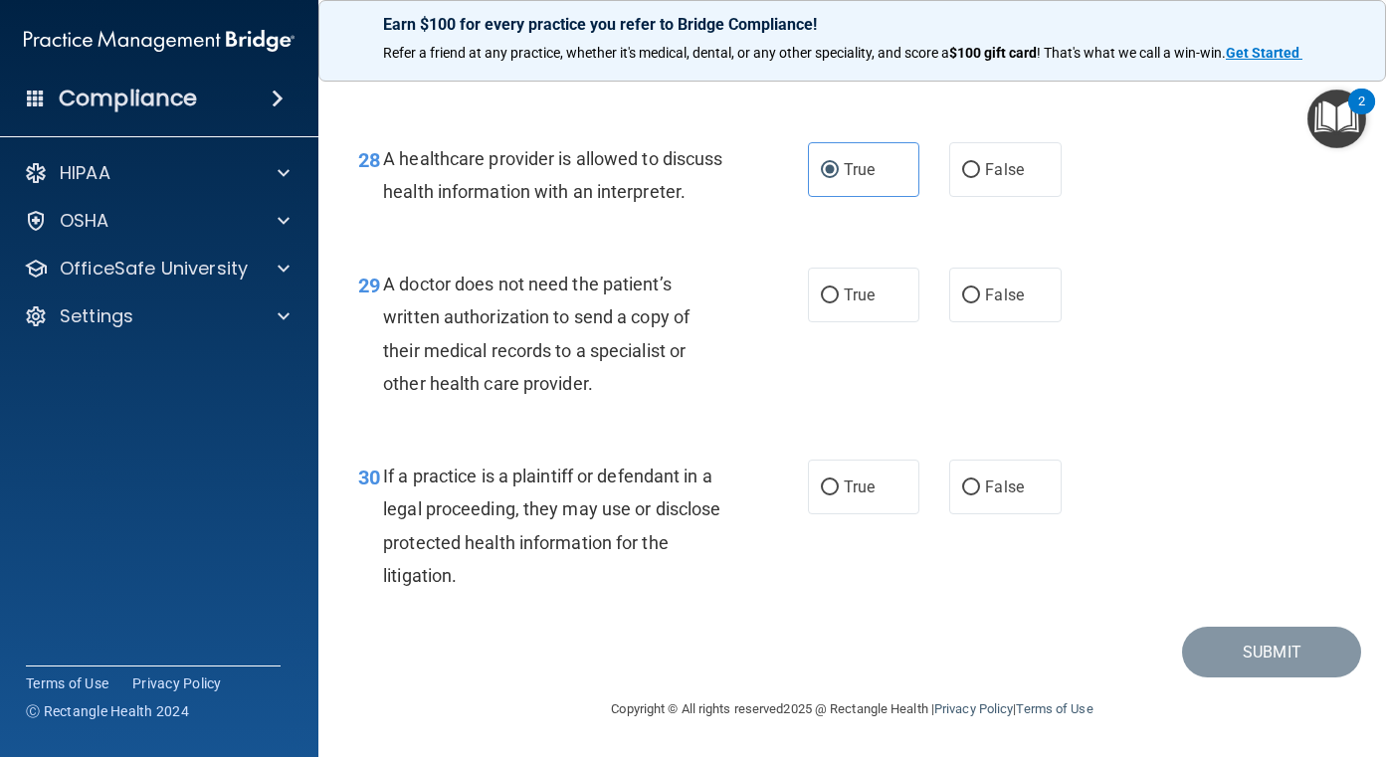
scroll to position [5228, 0]
click at [835, 312] on label "True" at bounding box center [864, 295] width 112 height 55
click at [835, 303] on input "True" at bounding box center [830, 295] width 18 height 15
radio input "true"
click at [833, 478] on label "True" at bounding box center [864, 487] width 112 height 55
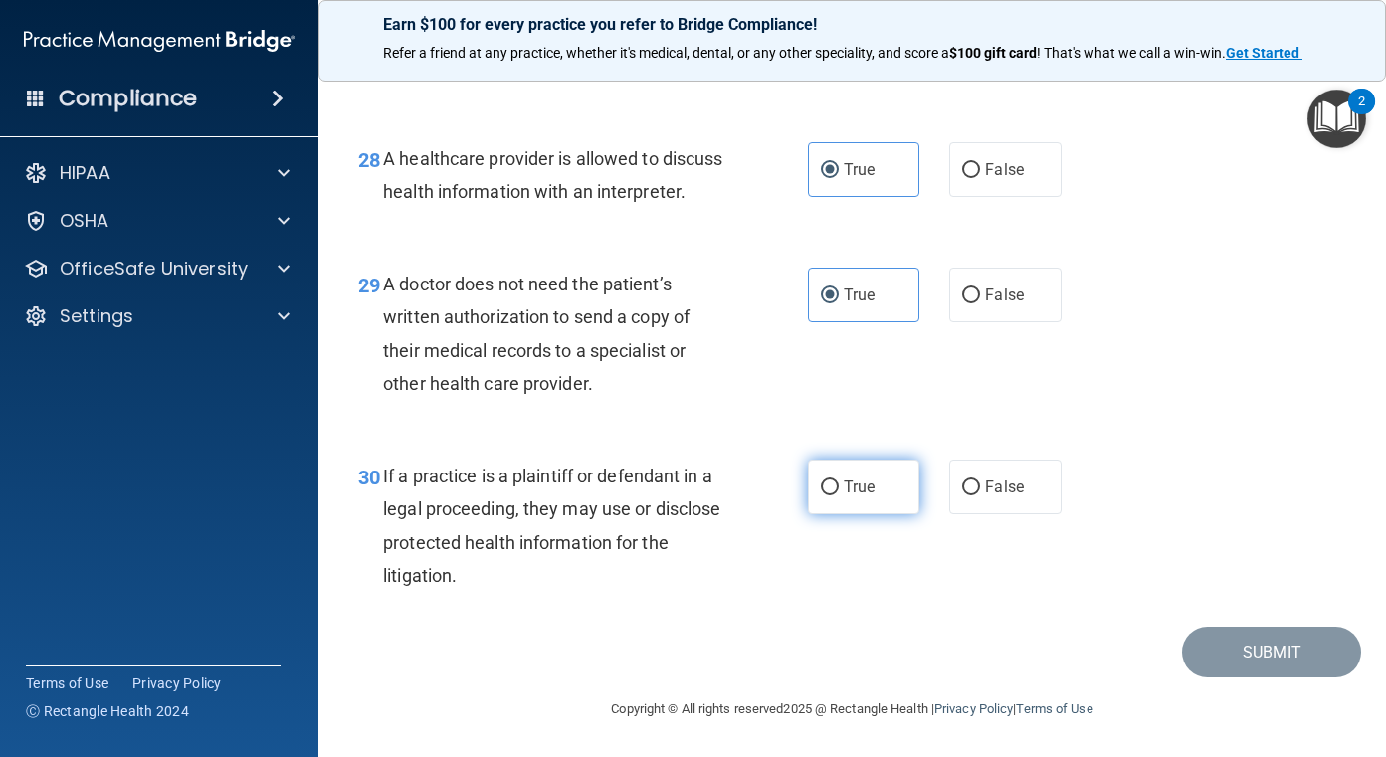
click at [833, 480] on input "True" at bounding box center [830, 487] width 18 height 15
radio input "true"
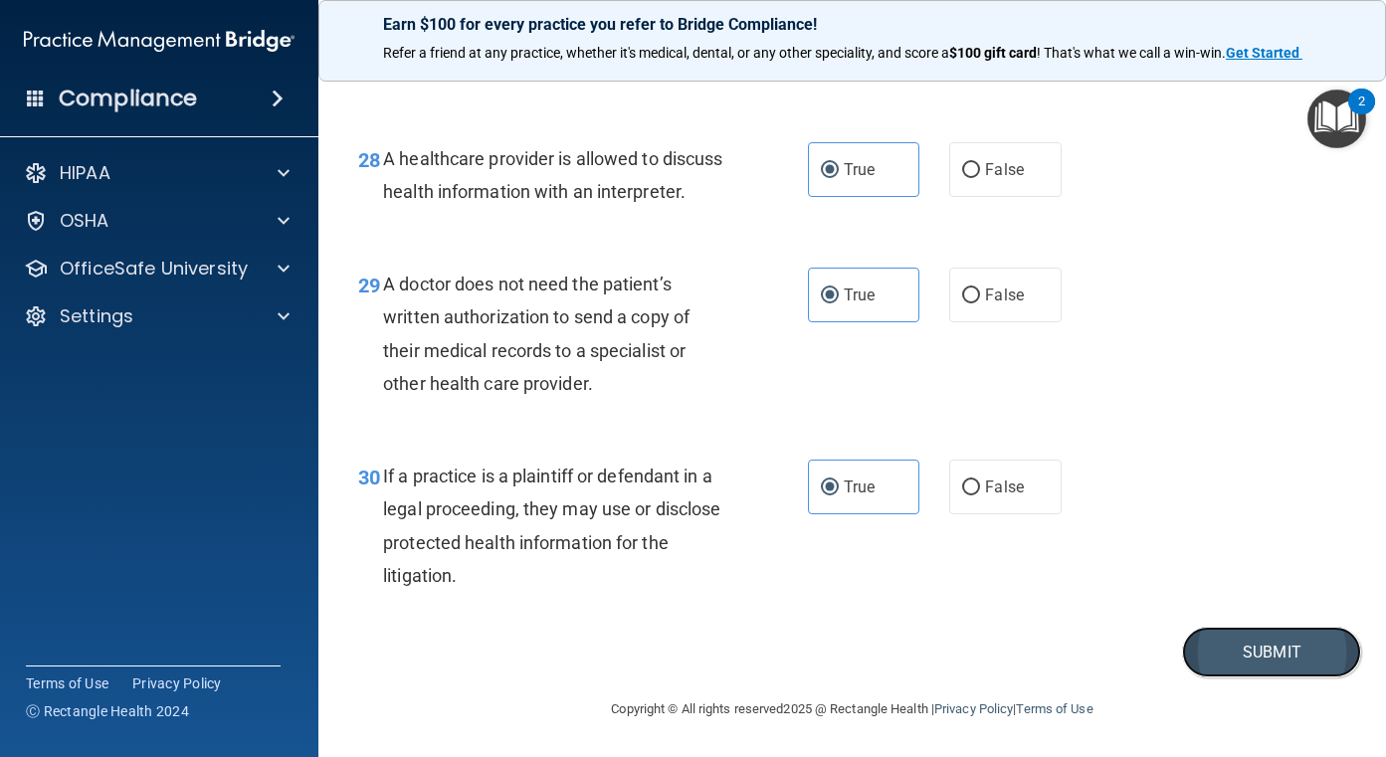
click at [1251, 660] on button "Submit" at bounding box center [1271, 652] width 179 height 51
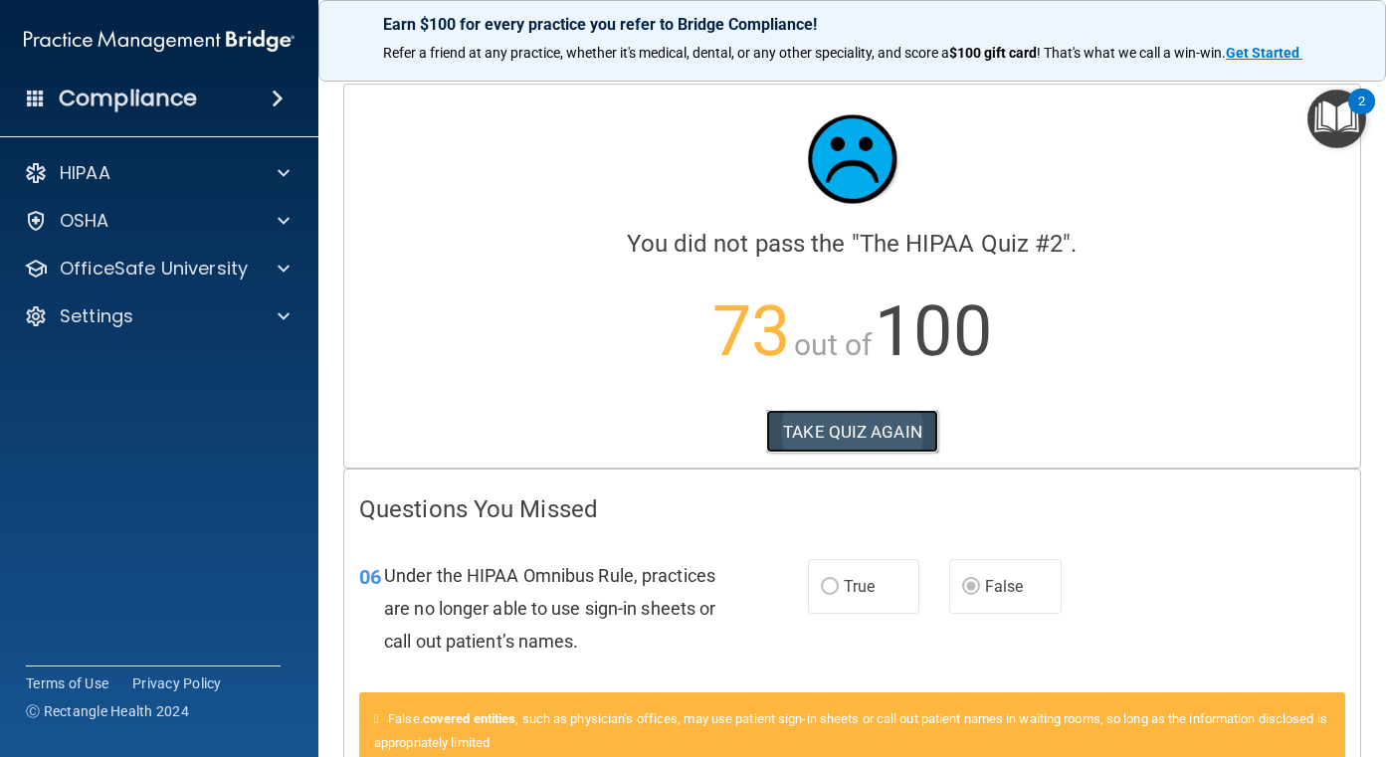
click at [852, 425] on button "TAKE QUIZ AGAIN" at bounding box center [852, 432] width 172 height 44
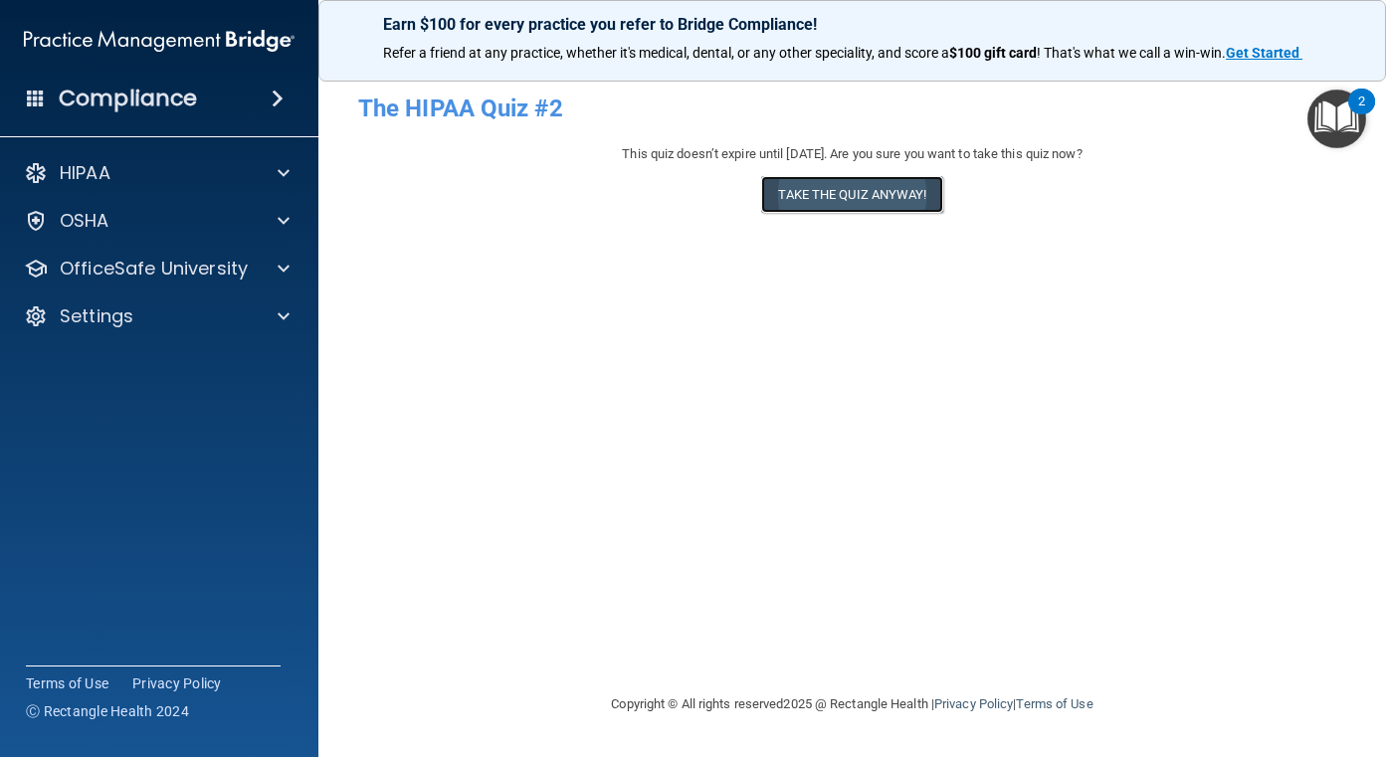
click at [878, 188] on button "Take the quiz anyway!" at bounding box center [851, 194] width 181 height 37
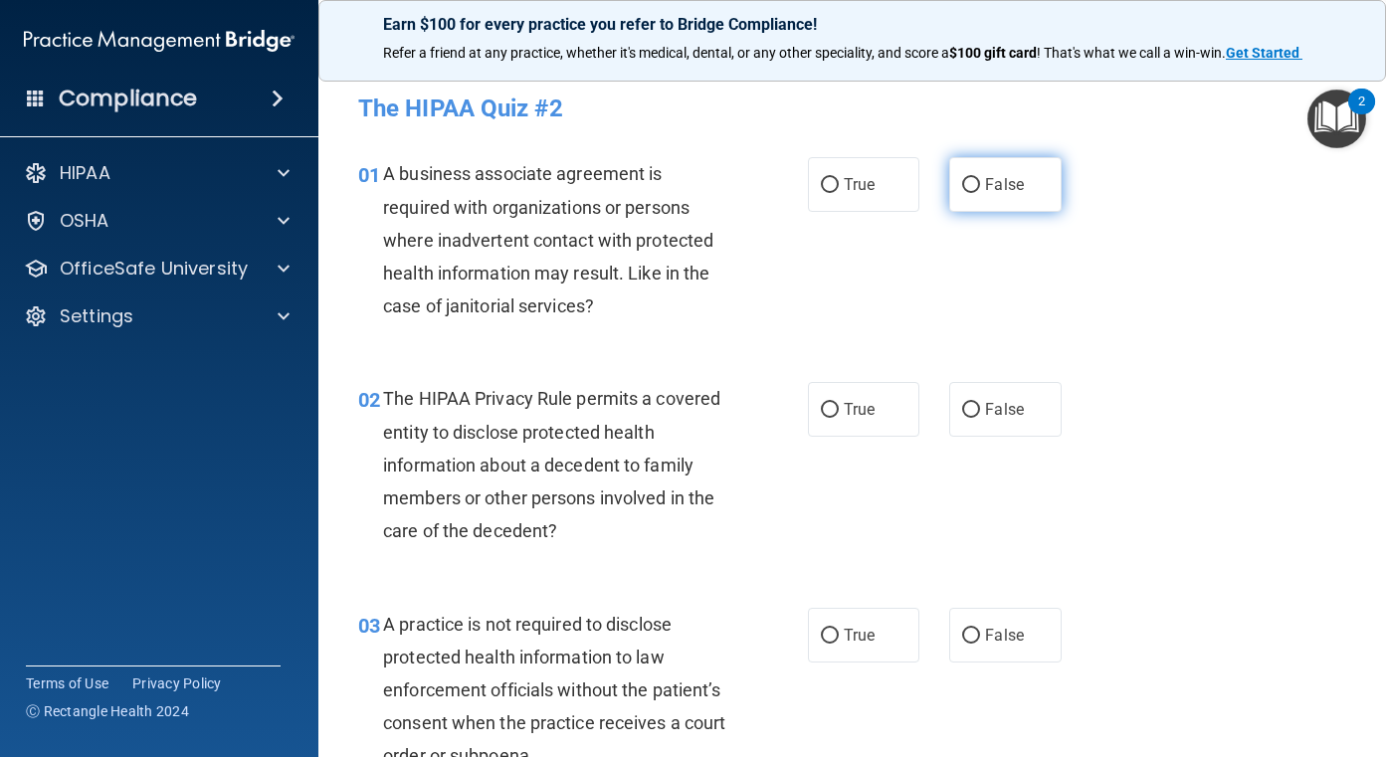
click at [985, 188] on span "False" at bounding box center [1004, 184] width 39 height 19
click at [979, 188] on input "False" at bounding box center [971, 185] width 18 height 15
radio input "true"
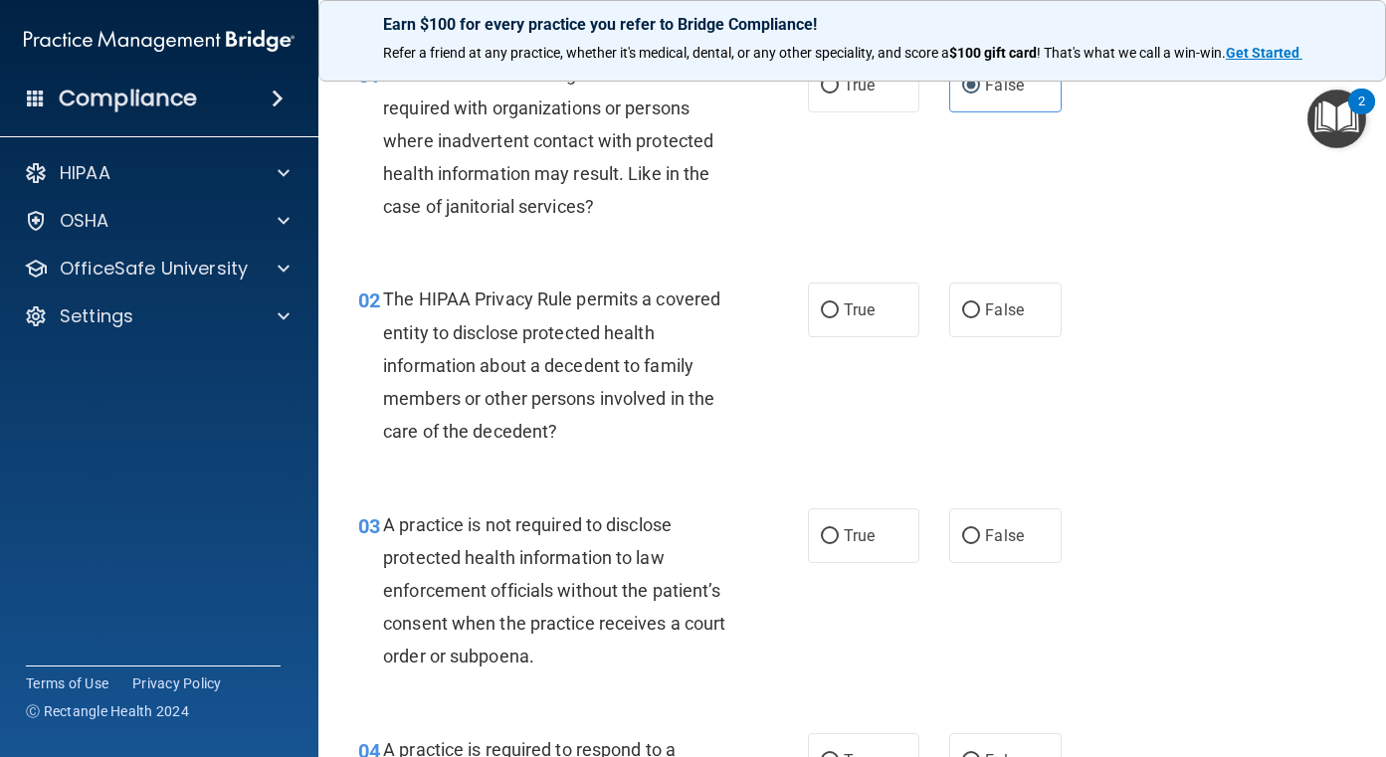
scroll to position [199, 0]
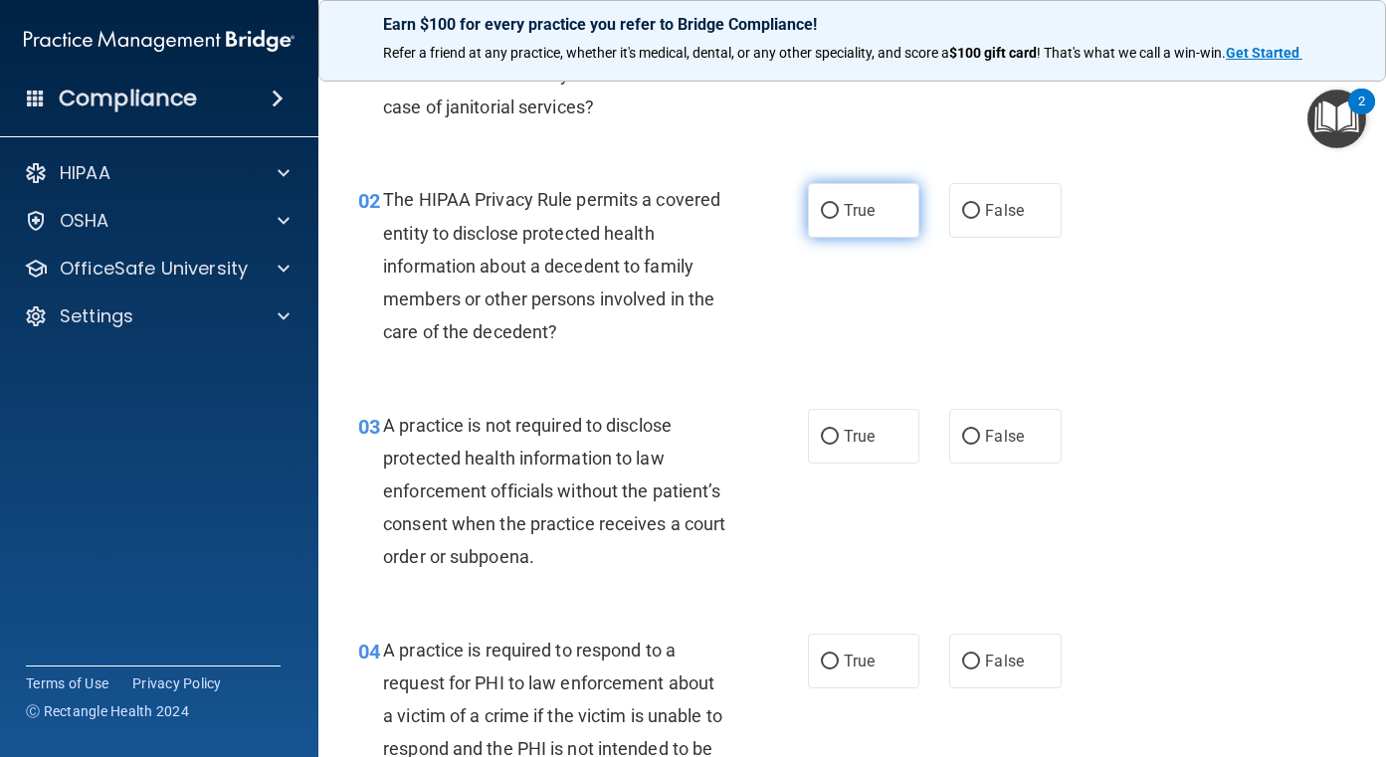
click at [844, 206] on span "True" at bounding box center [859, 210] width 31 height 19
click at [839, 206] on input "True" at bounding box center [830, 211] width 18 height 15
radio input "true"
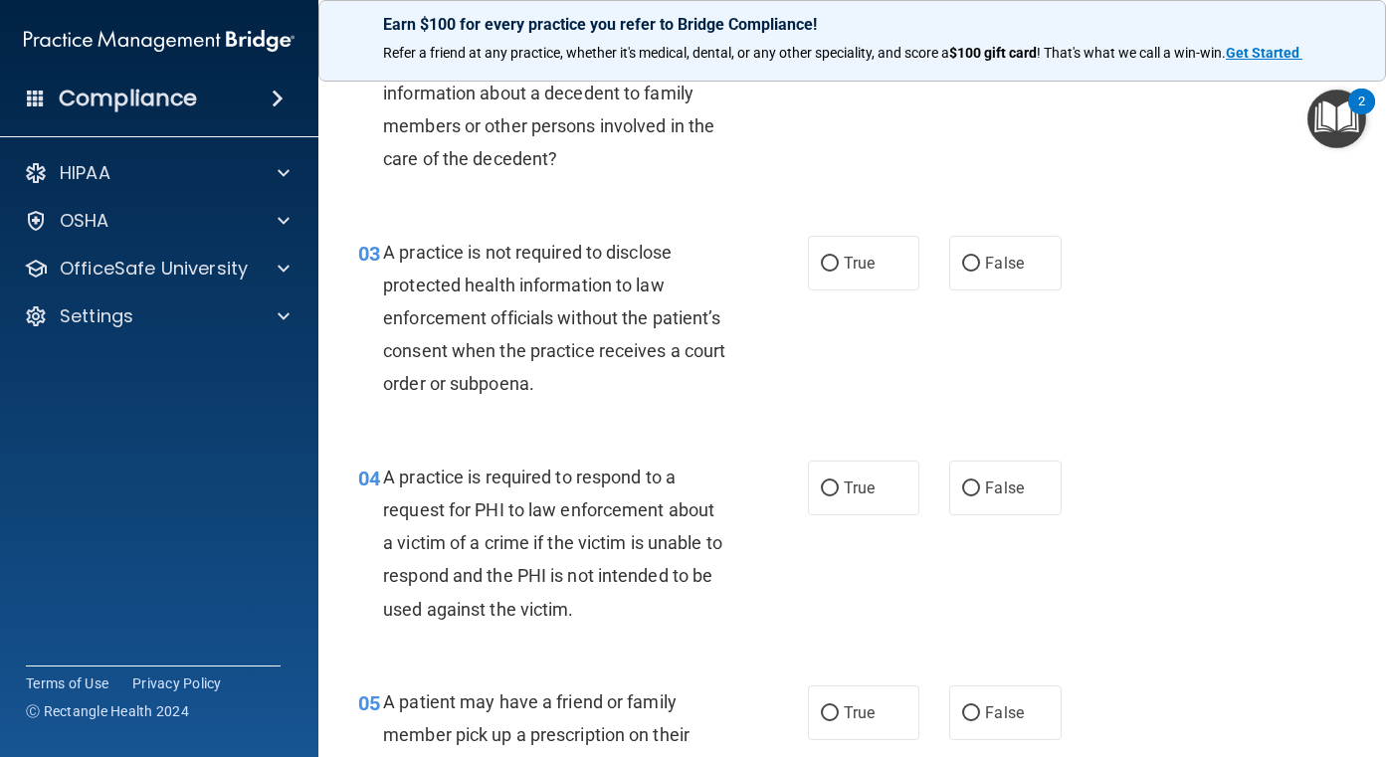
scroll to position [398, 0]
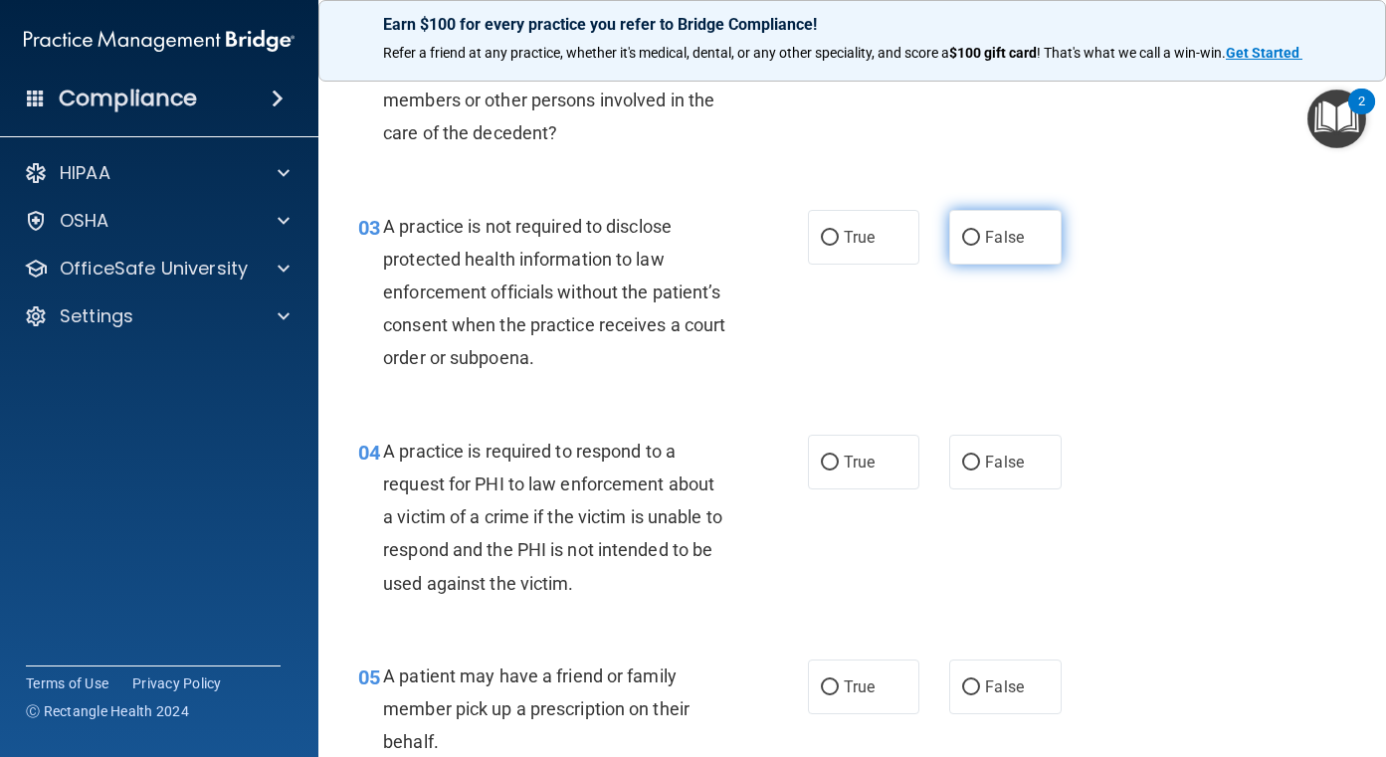
click at [1010, 230] on span "False" at bounding box center [1004, 237] width 39 height 19
click at [980, 231] on input "False" at bounding box center [971, 238] width 18 height 15
radio input "true"
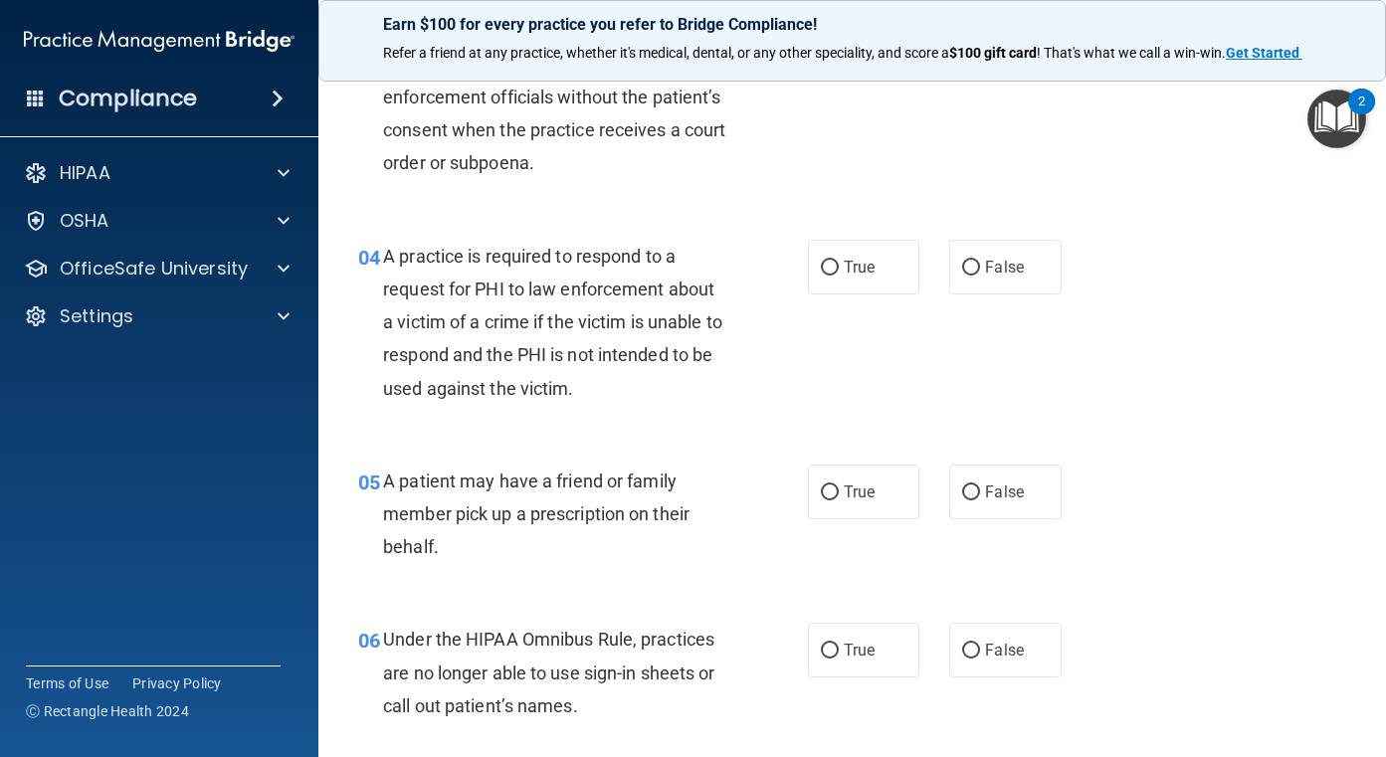
scroll to position [597, 0]
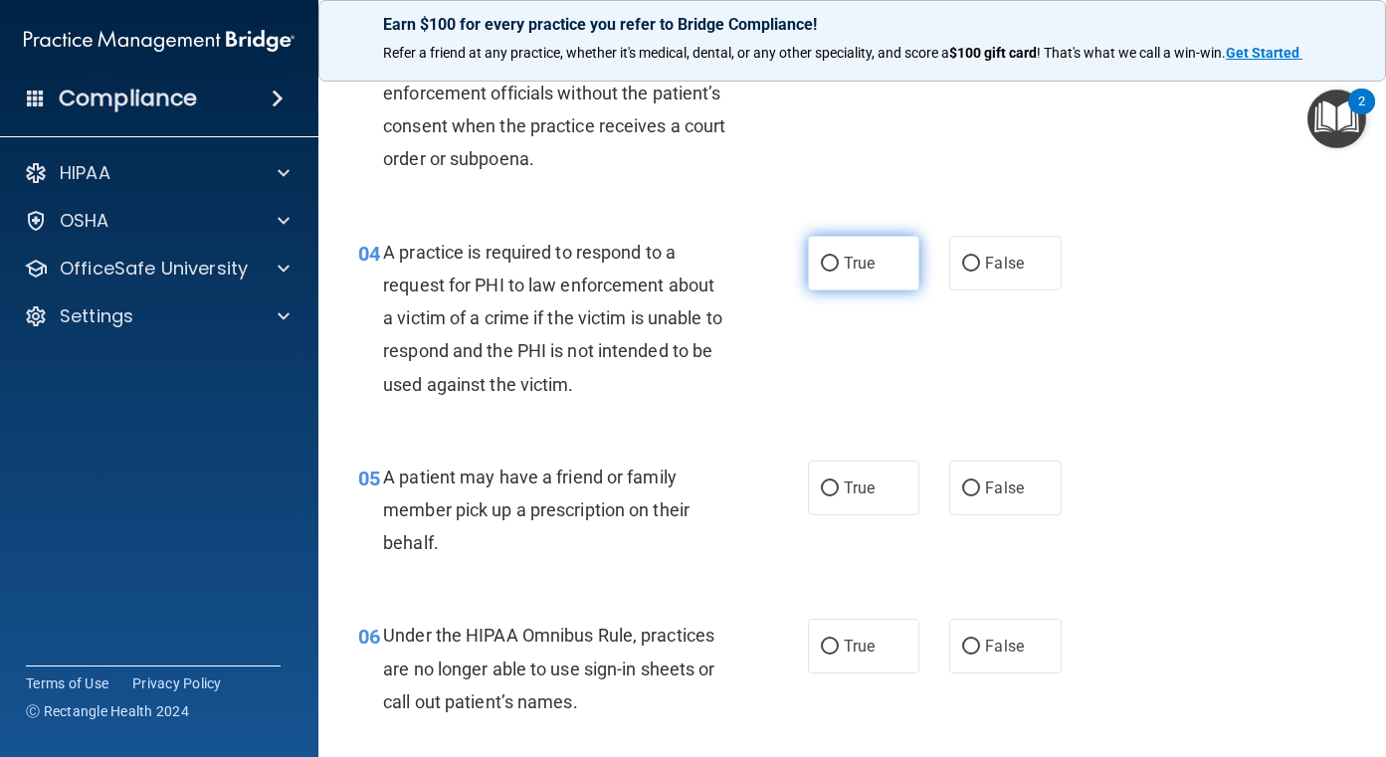
drag, startPoint x: 842, startPoint y: 266, endPoint x: 854, endPoint y: 264, distance: 12.1
click at [844, 266] on span "True" at bounding box center [859, 263] width 31 height 19
click at [839, 266] on input "True" at bounding box center [830, 264] width 18 height 15
radio input "true"
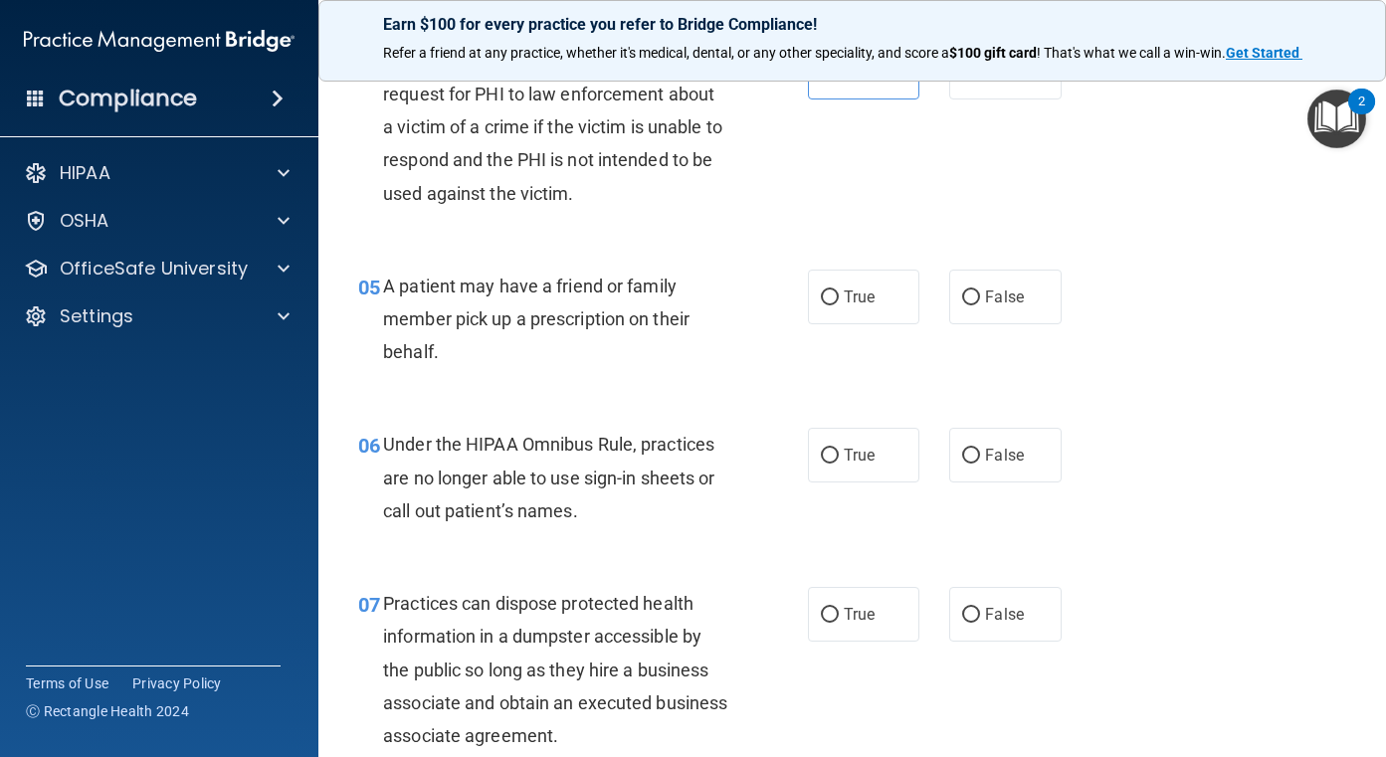
scroll to position [796, 0]
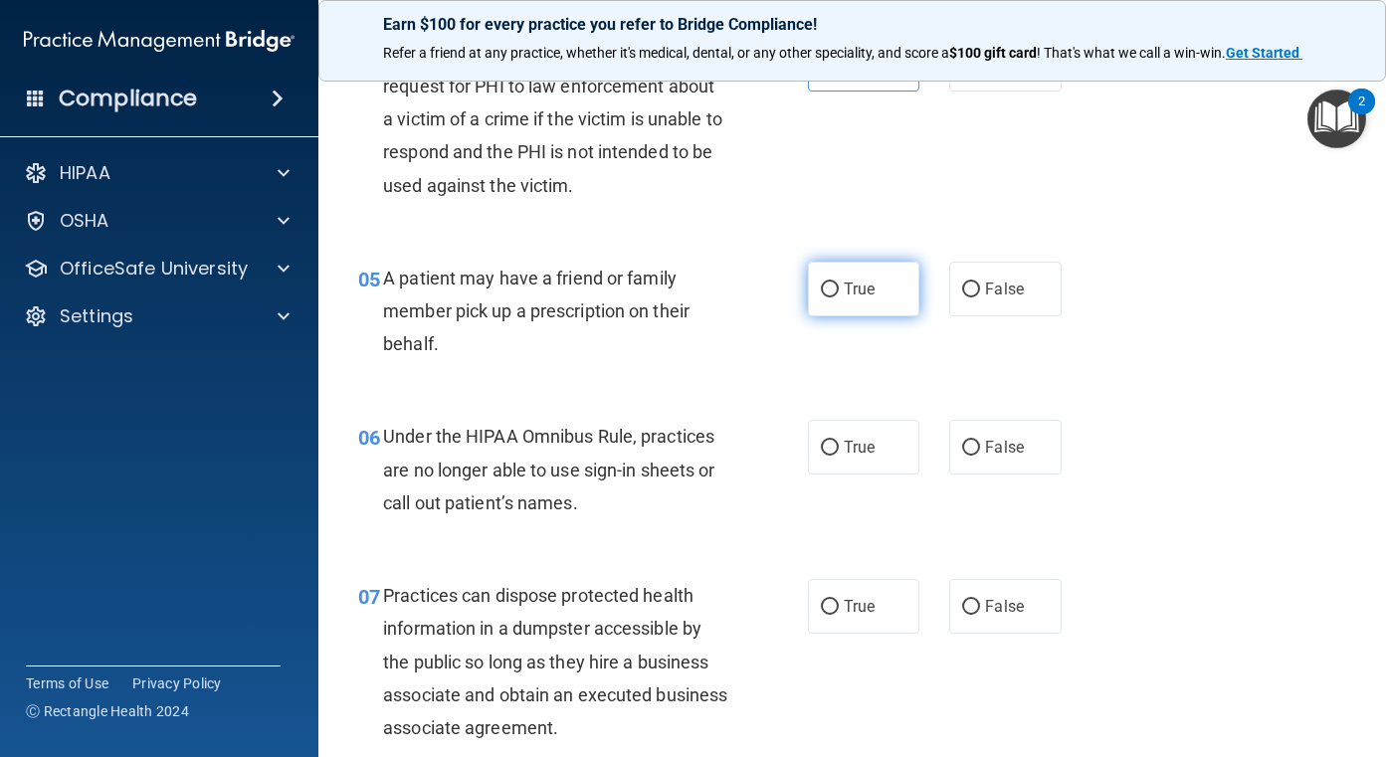
click at [835, 297] on label "True" at bounding box center [864, 289] width 112 height 55
click at [835, 297] on input "True" at bounding box center [830, 290] width 18 height 15
radio input "true"
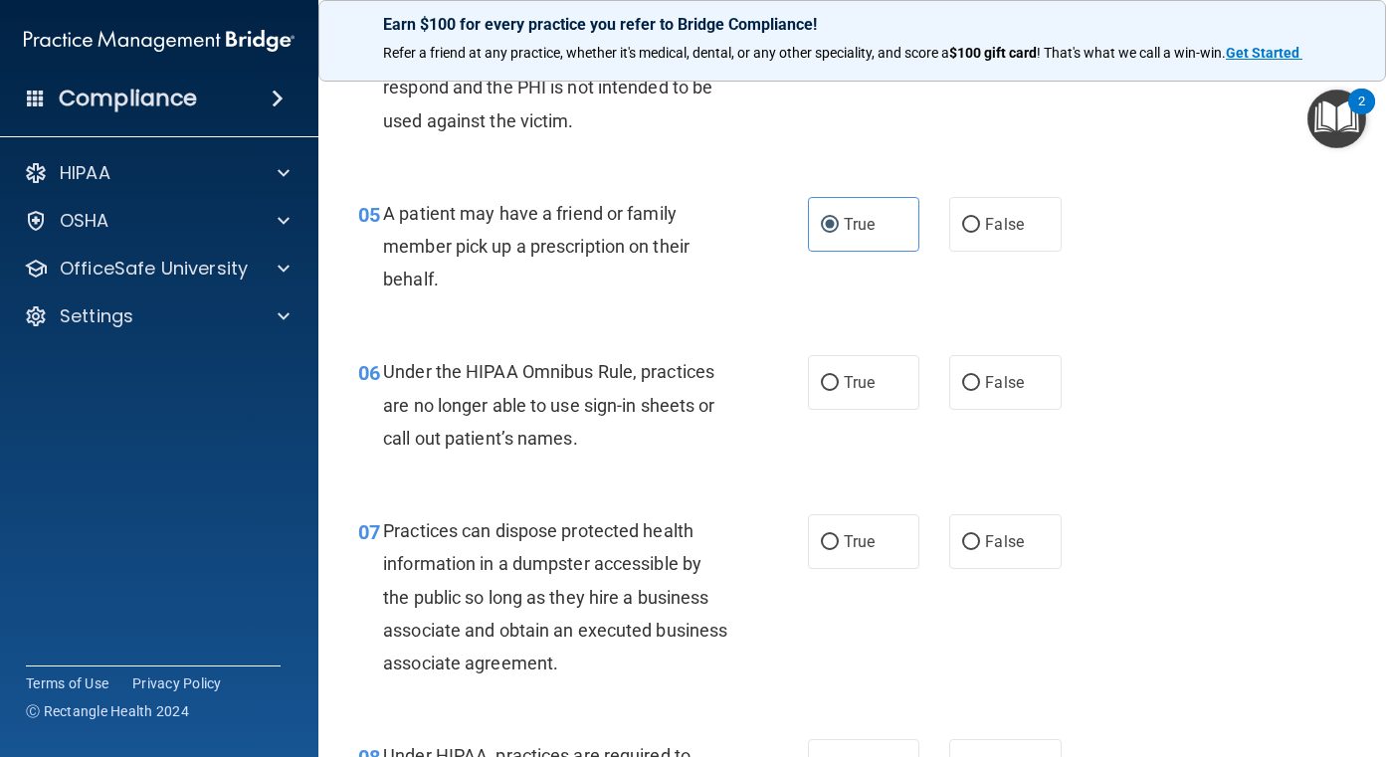
scroll to position [895, 0]
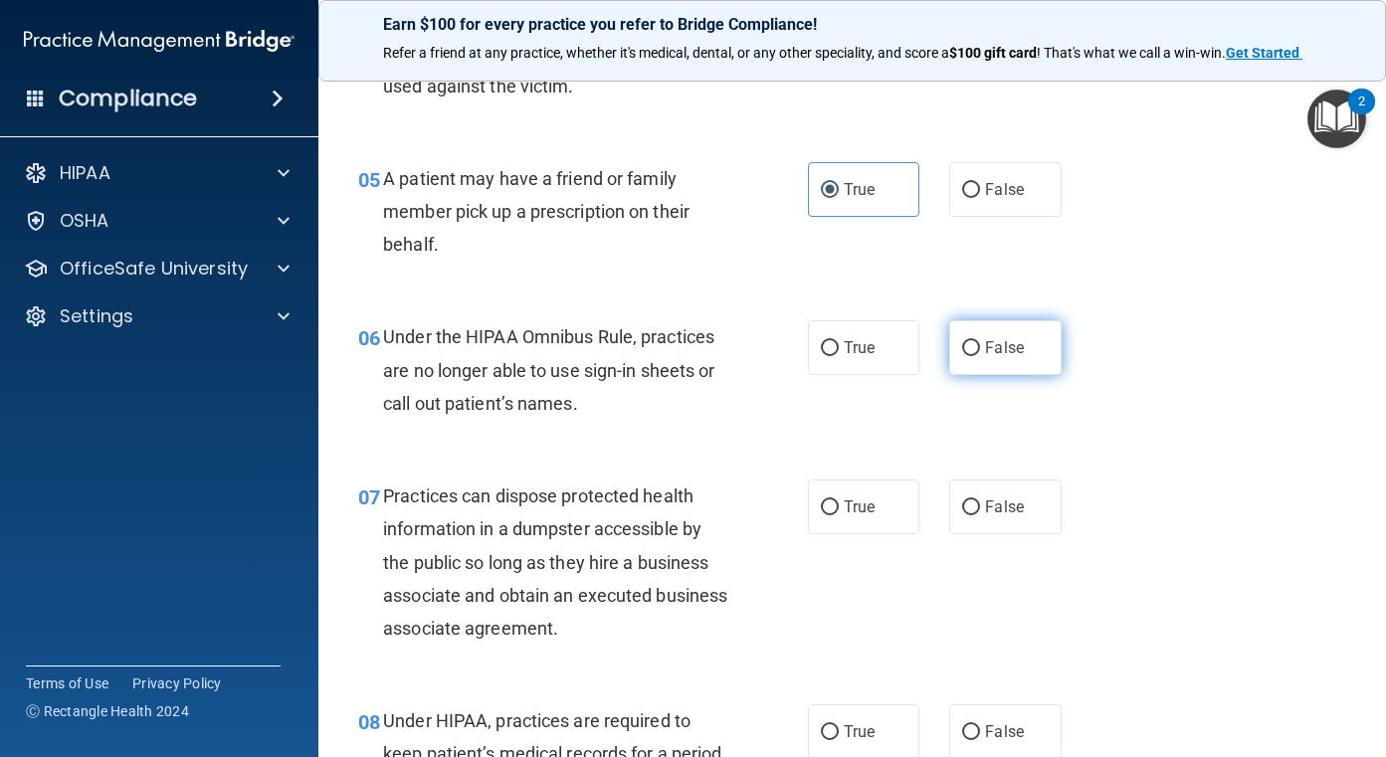
click at [966, 350] on input "False" at bounding box center [971, 348] width 18 height 15
radio input "true"
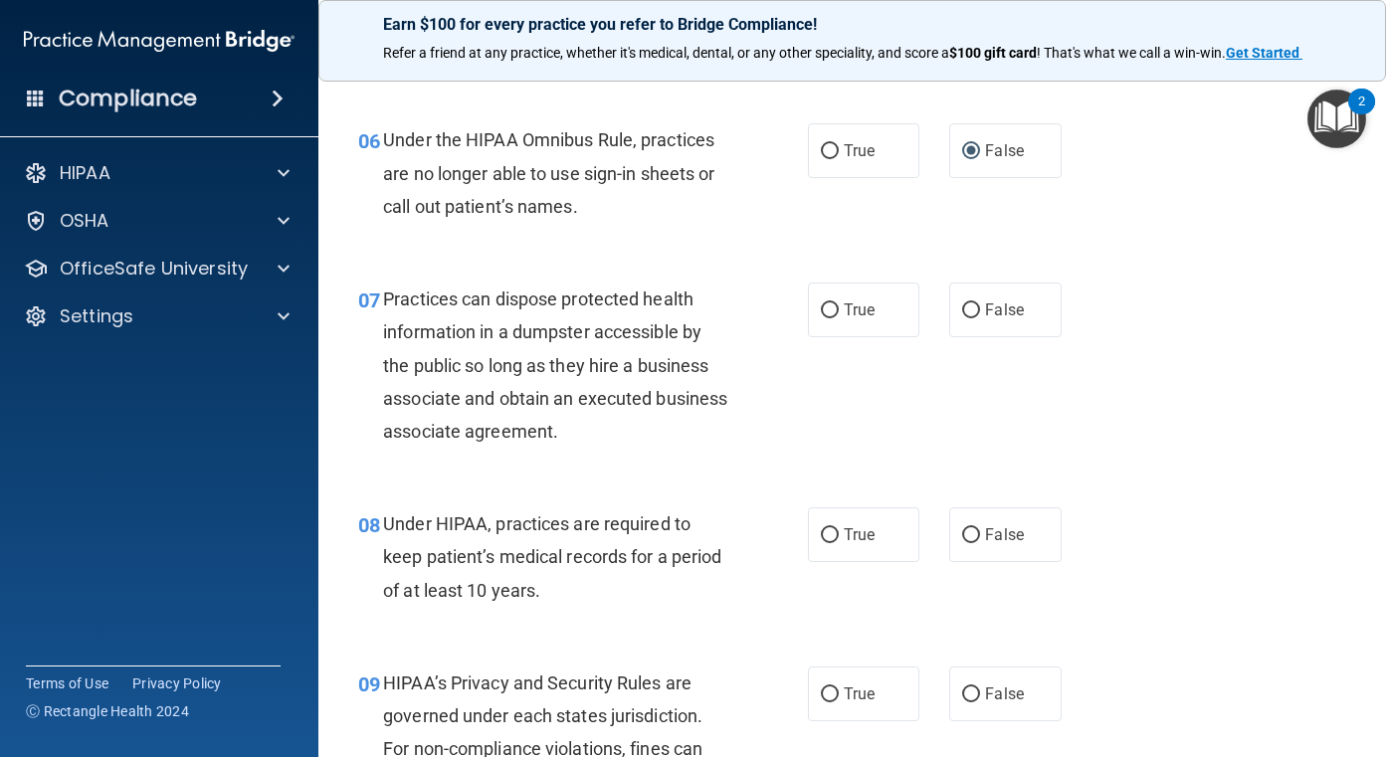
scroll to position [1094, 0]
click at [993, 305] on span "False" at bounding box center [1004, 307] width 39 height 19
click at [980, 305] on input "False" at bounding box center [971, 308] width 18 height 15
radio input "true"
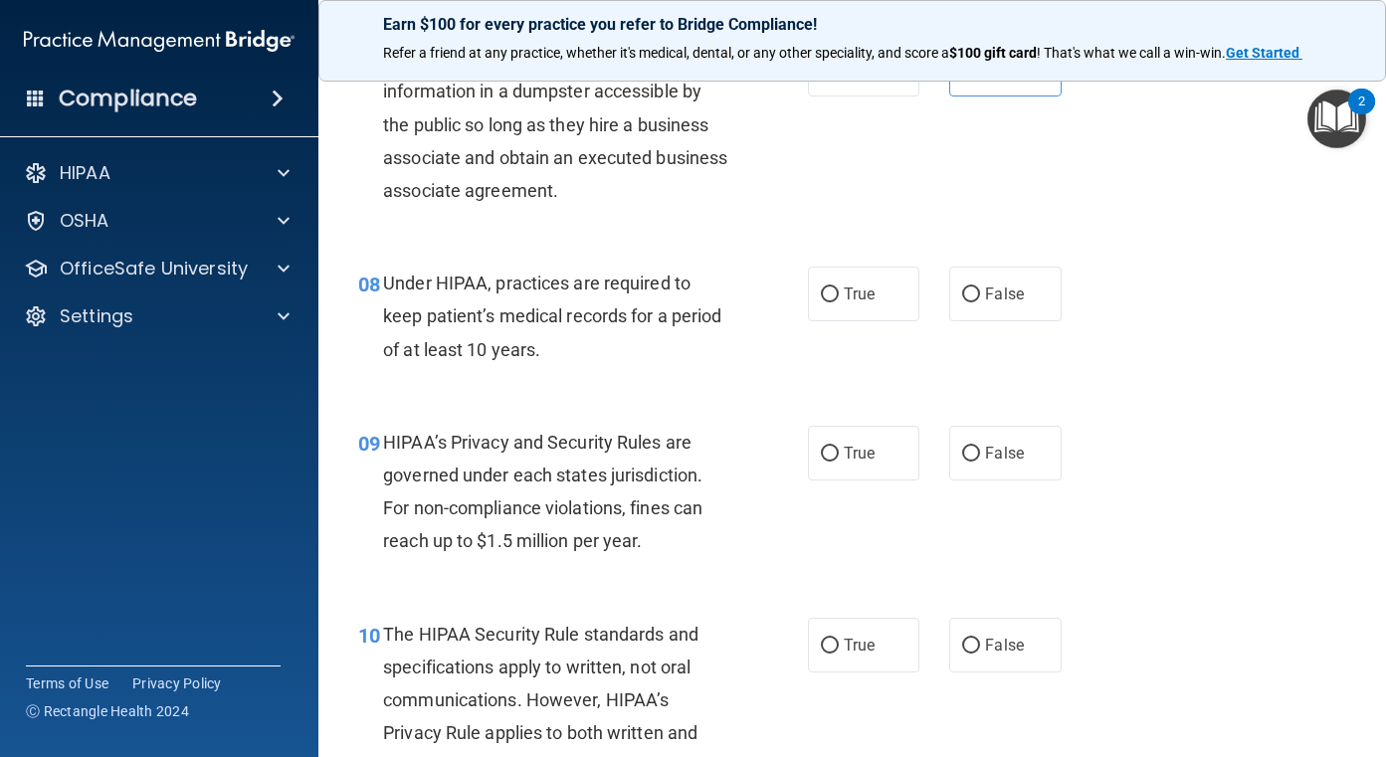
scroll to position [1393, 0]
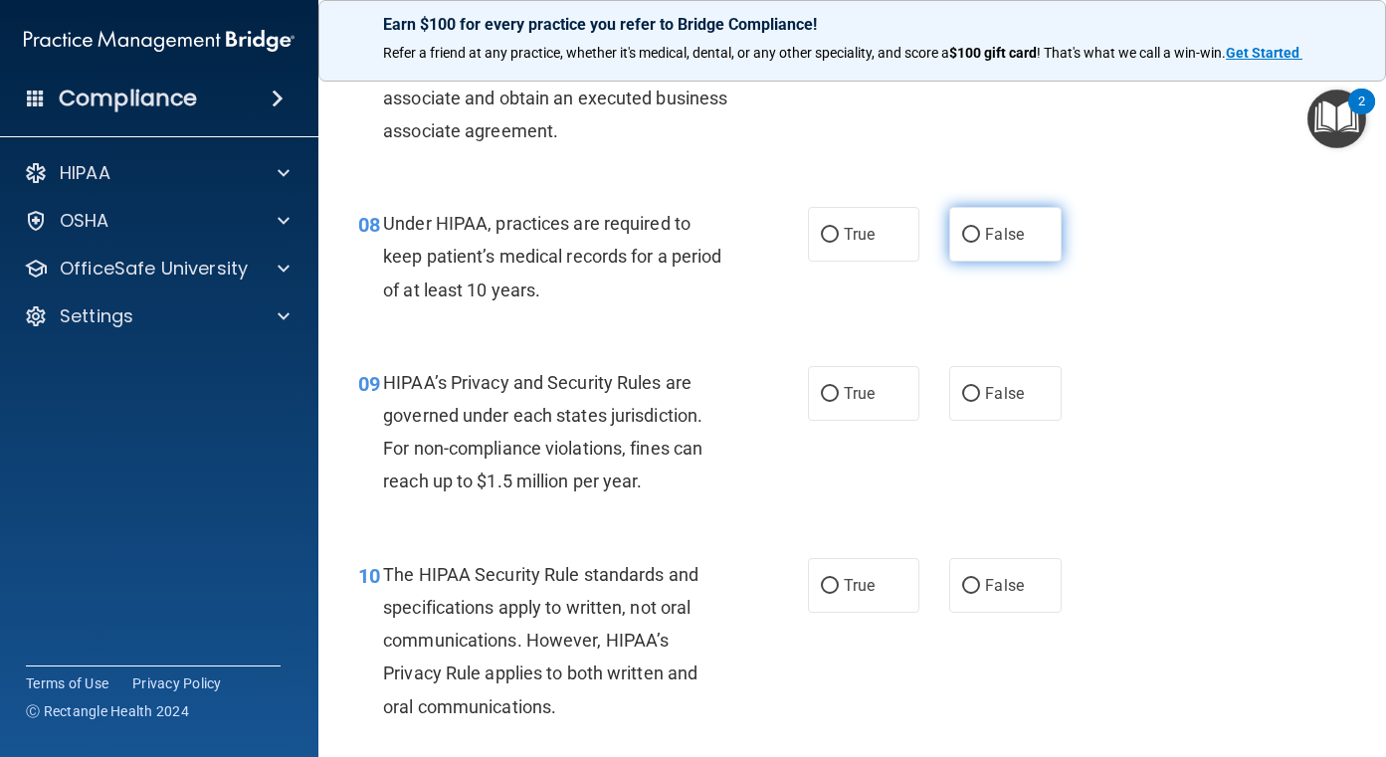
click at [985, 244] on label "False" at bounding box center [1005, 234] width 112 height 55
click at [980, 243] on input "False" at bounding box center [971, 235] width 18 height 15
radio input "true"
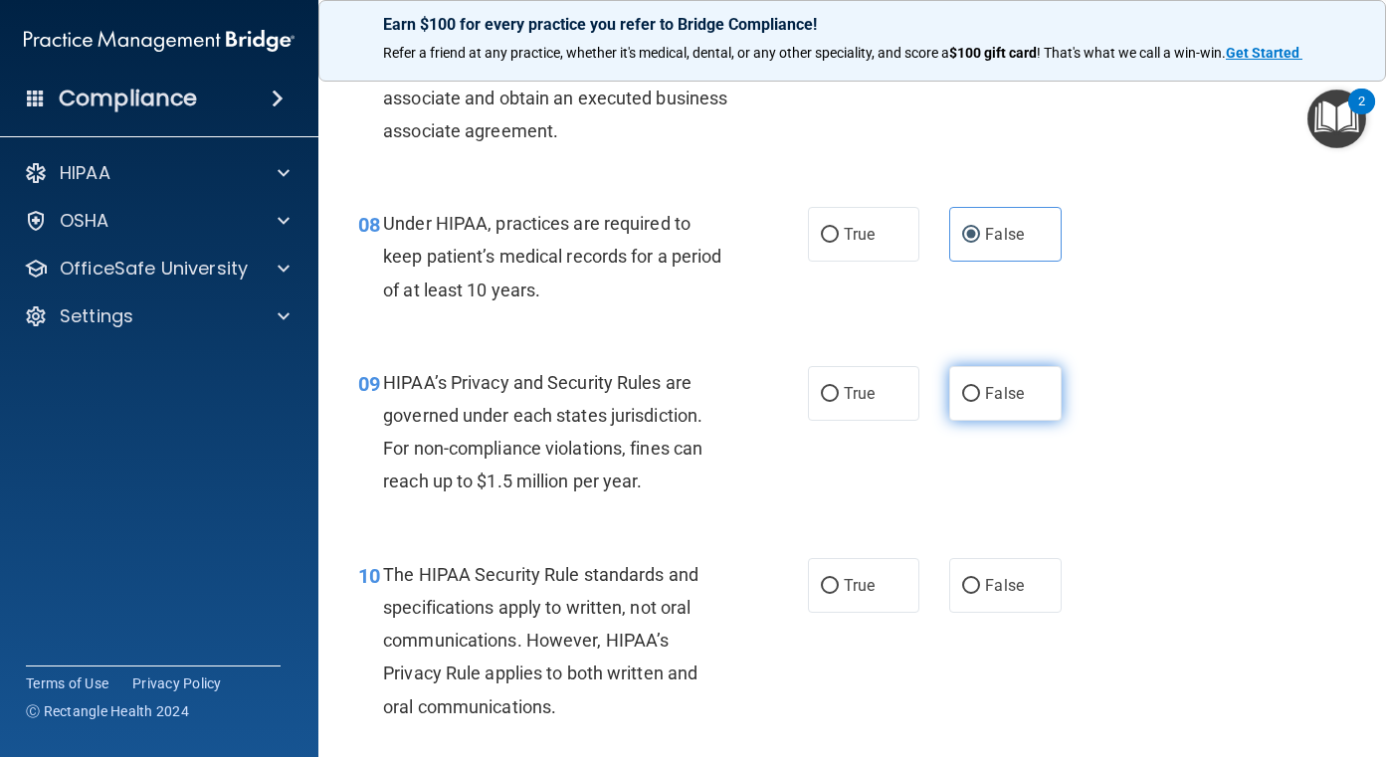
click at [986, 392] on span "False" at bounding box center [1004, 393] width 39 height 19
click at [980, 392] on input "False" at bounding box center [971, 394] width 18 height 15
radio input "true"
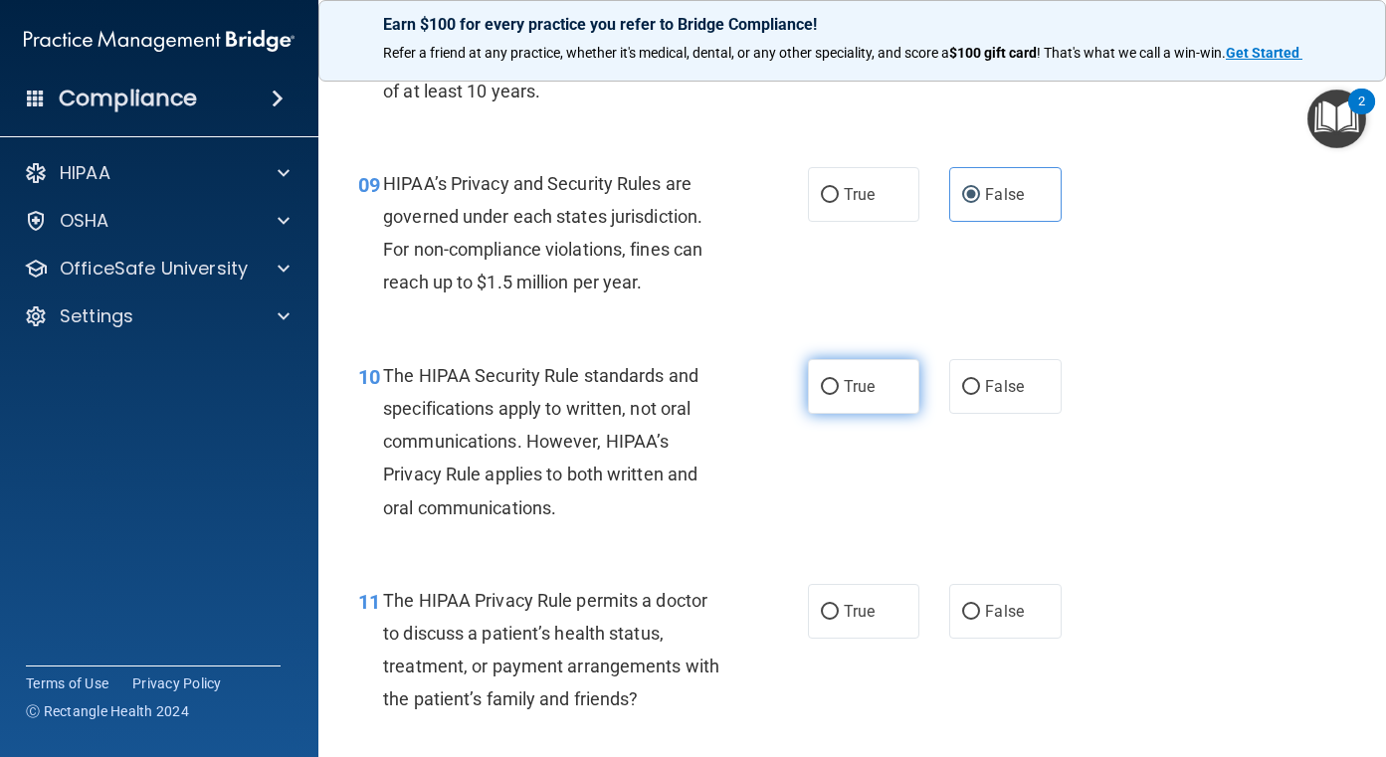
click at [844, 383] on span "True" at bounding box center [859, 386] width 31 height 19
click at [839, 383] on input "True" at bounding box center [830, 387] width 18 height 15
radio input "true"
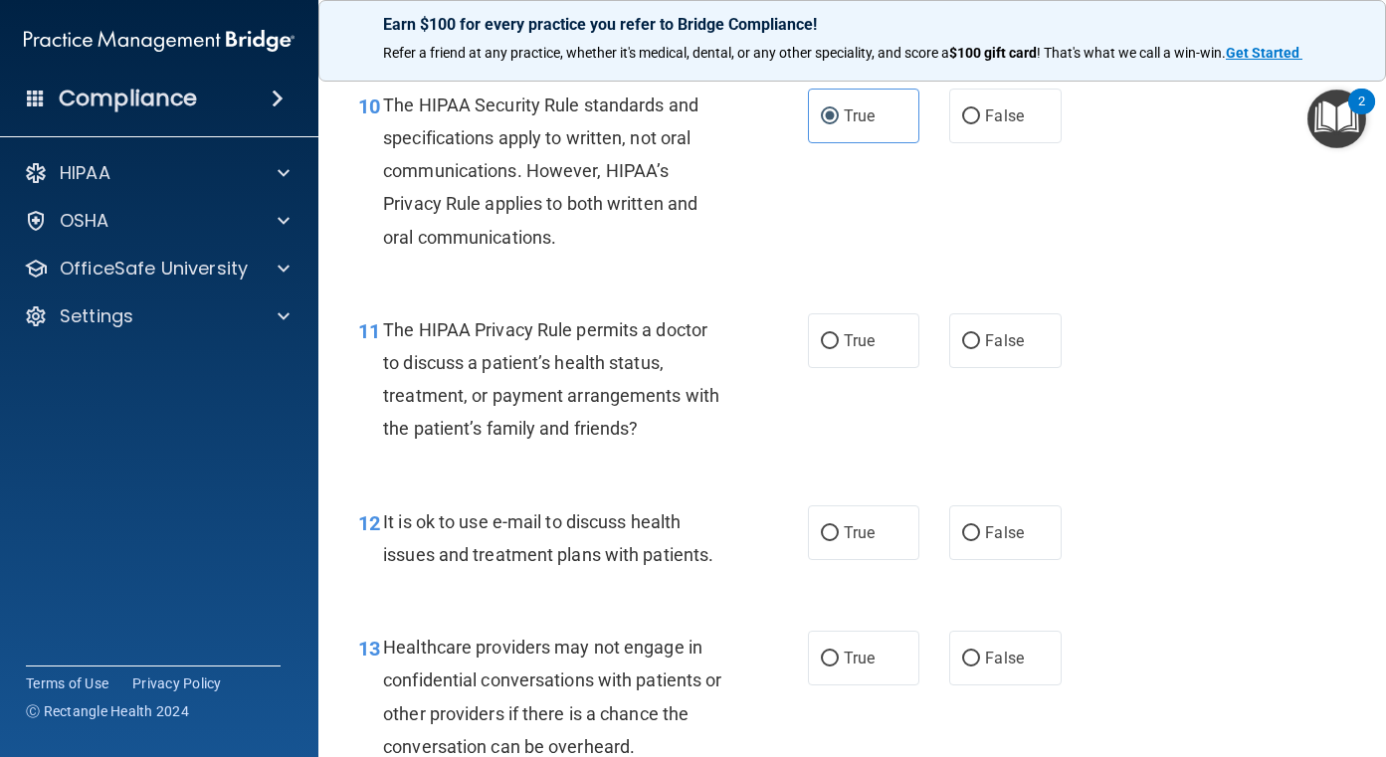
scroll to position [1890, 0]
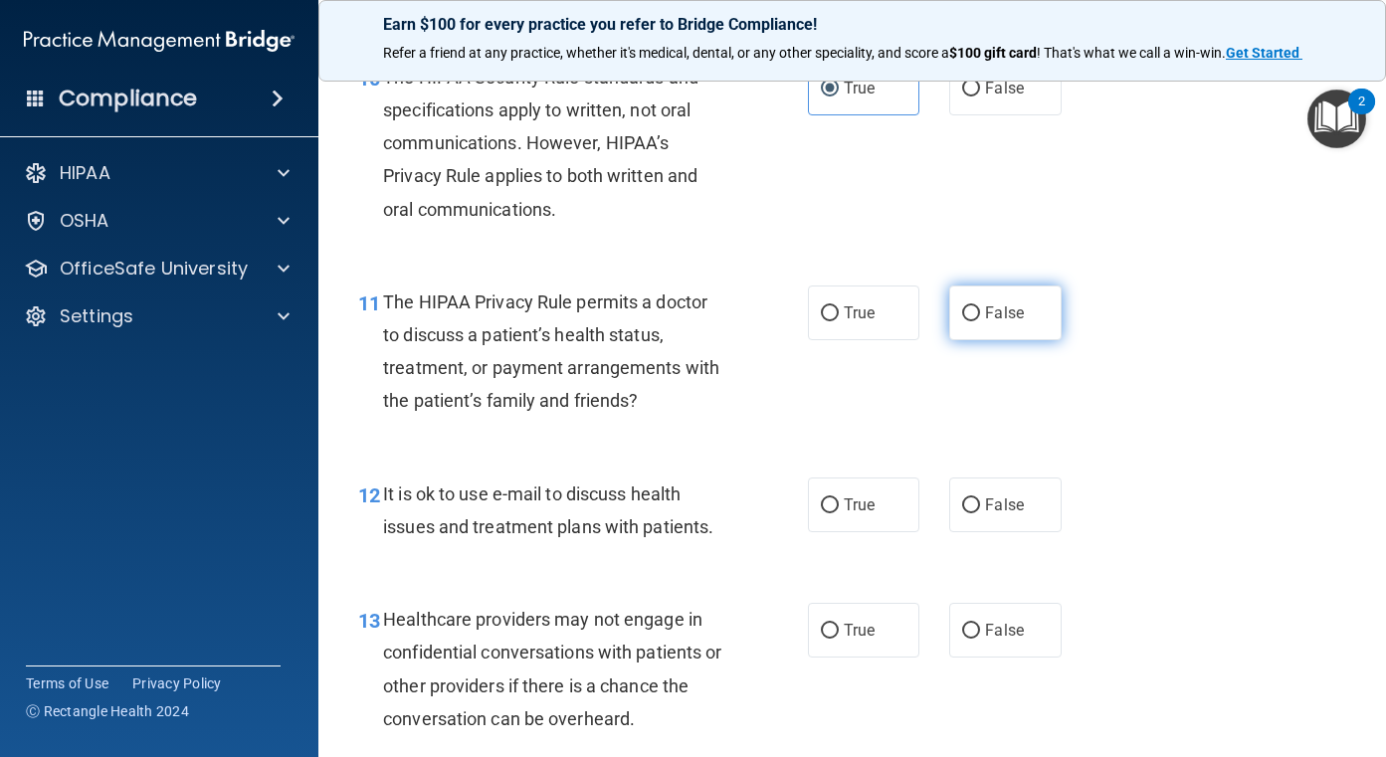
click at [996, 319] on span "False" at bounding box center [1004, 312] width 39 height 19
click at [980, 319] on input "False" at bounding box center [971, 313] width 18 height 15
radio input "true"
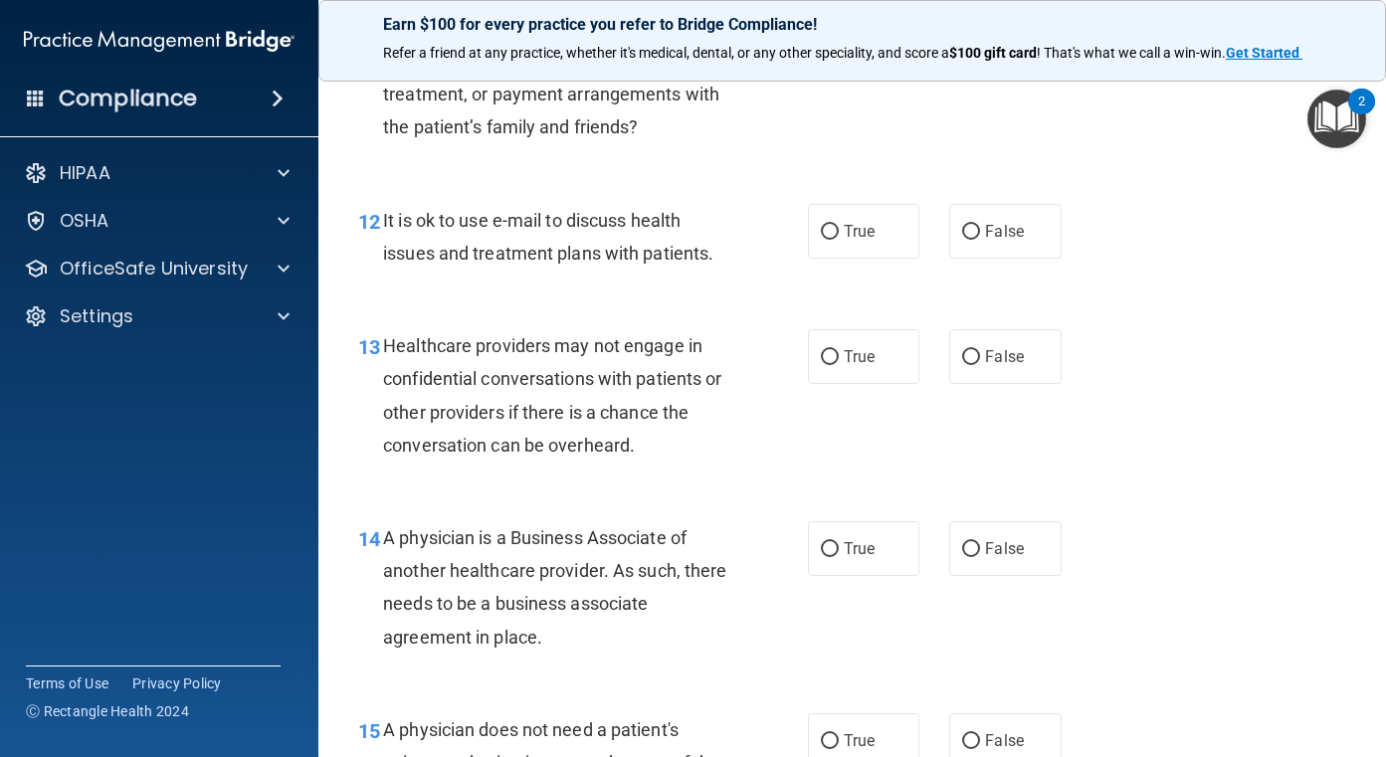
scroll to position [2188, 0]
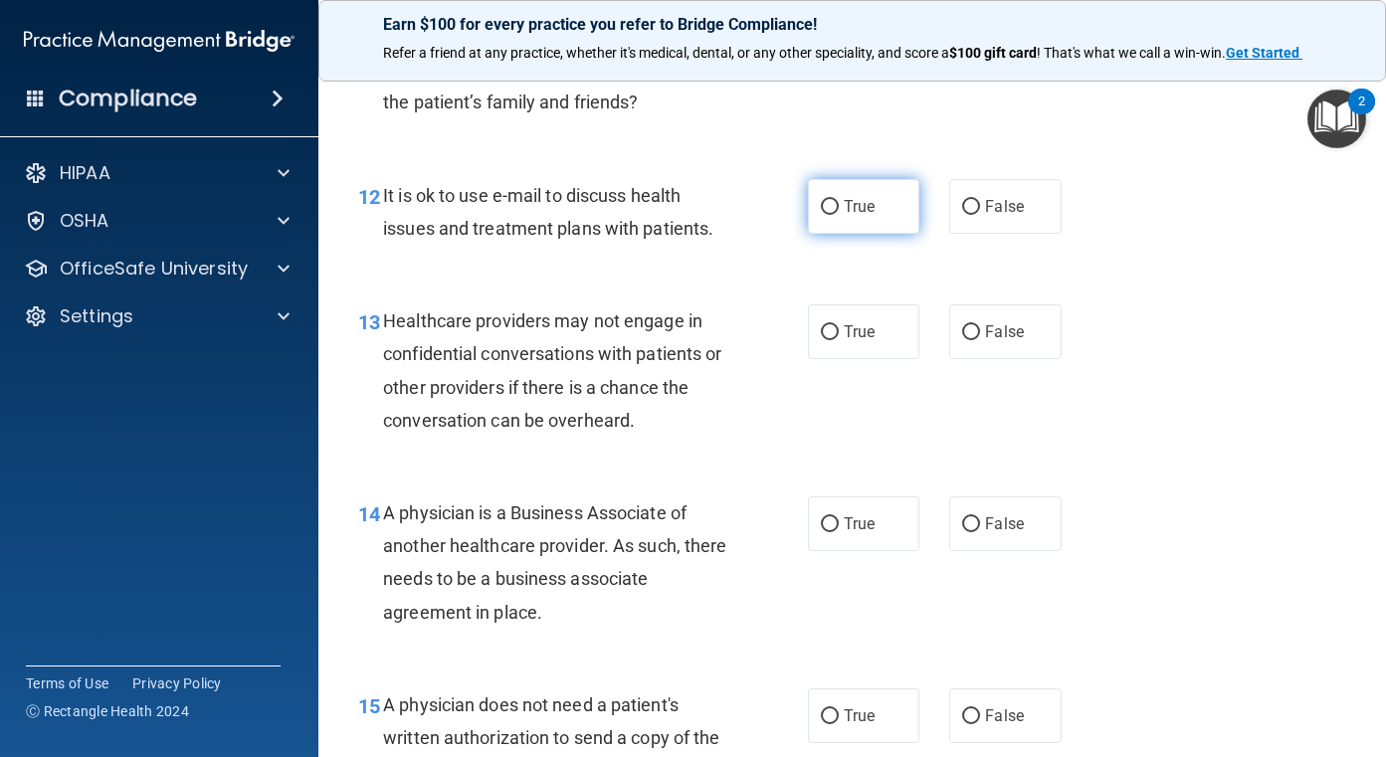
click at [851, 207] on span "True" at bounding box center [859, 206] width 31 height 19
click at [839, 207] on input "True" at bounding box center [830, 207] width 18 height 15
radio input "true"
click at [1022, 340] on label "False" at bounding box center [1005, 331] width 112 height 55
click at [980, 340] on input "False" at bounding box center [971, 332] width 18 height 15
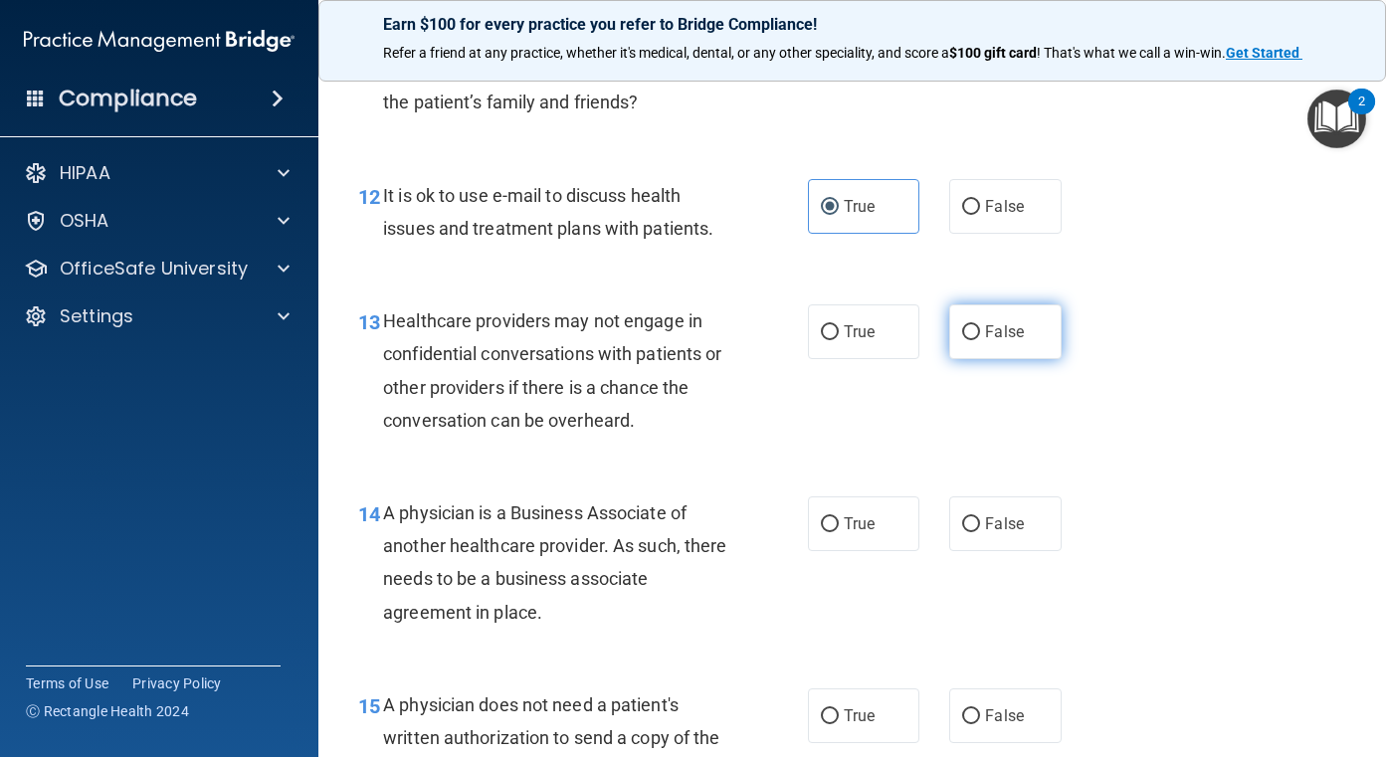
radio input "true"
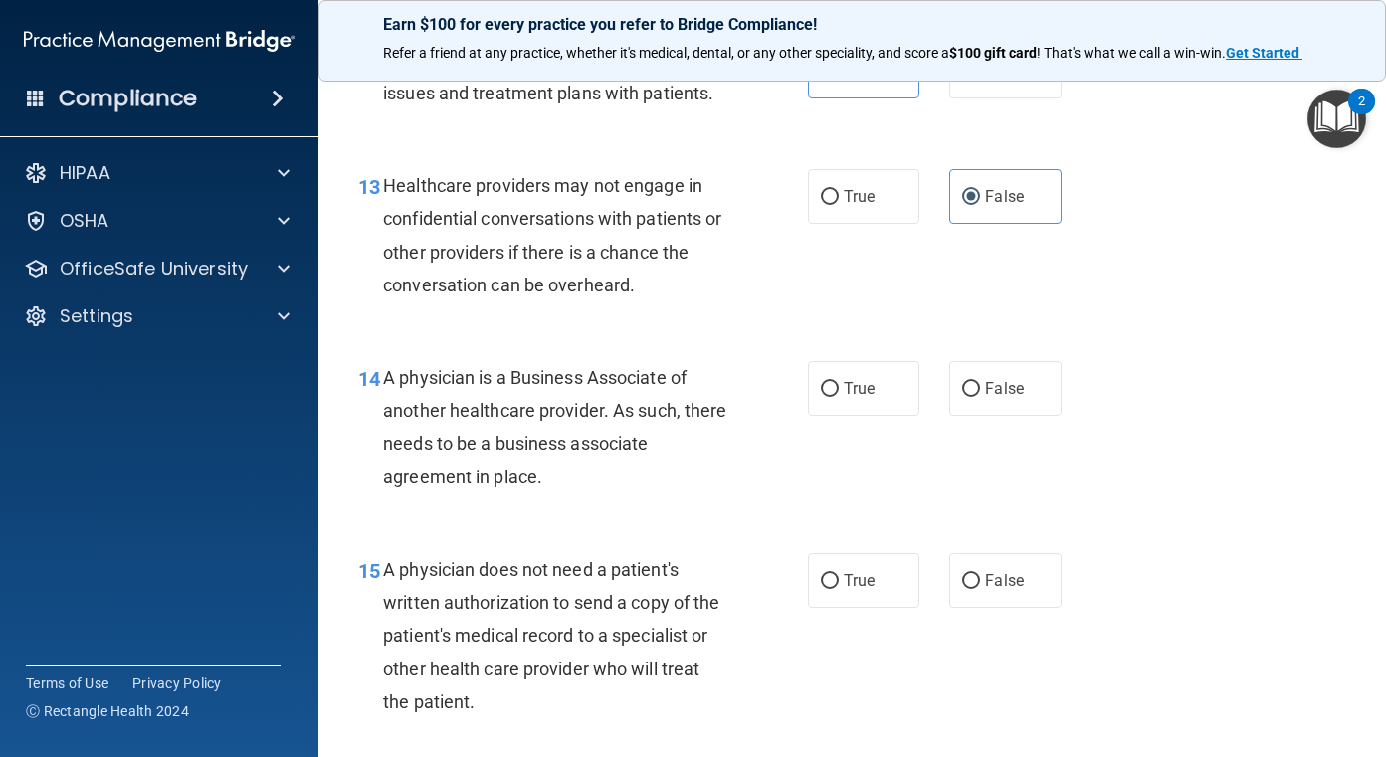
scroll to position [2387, 0]
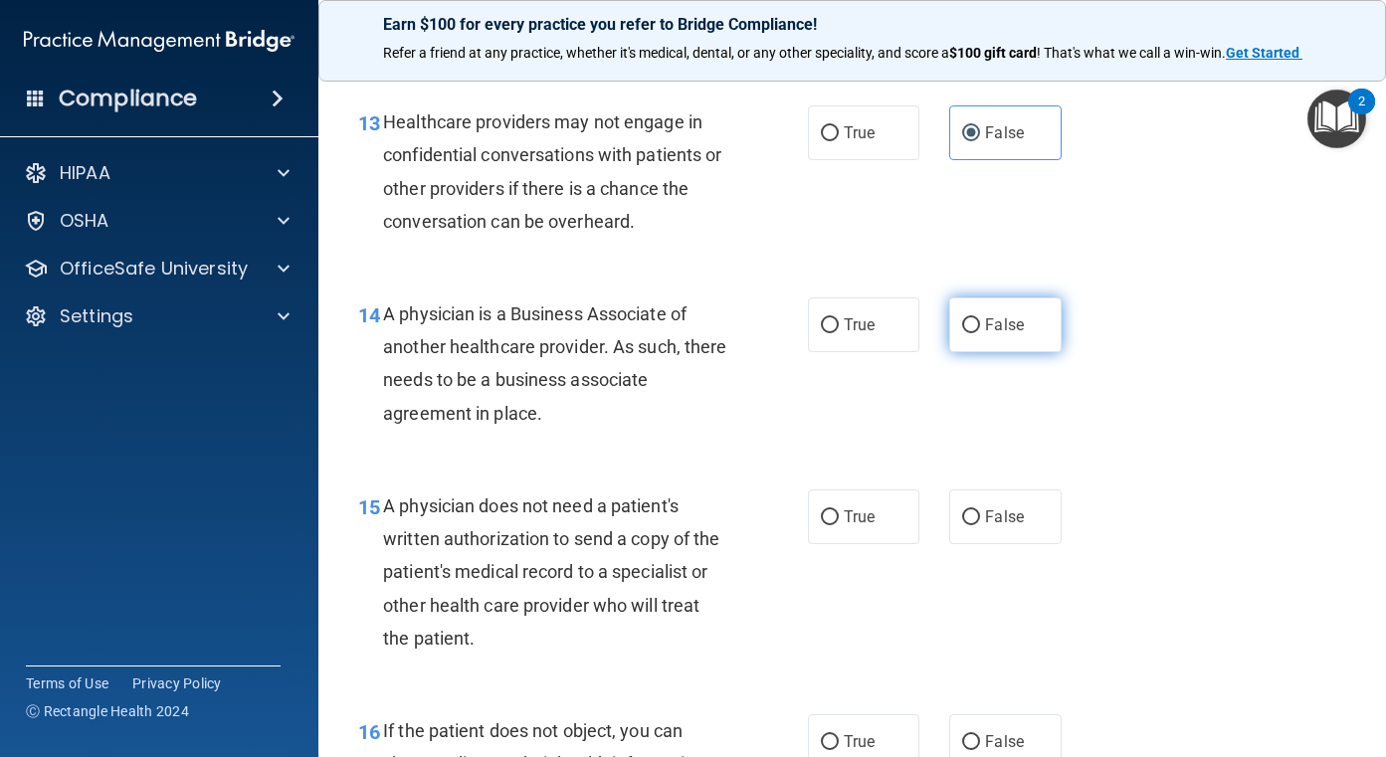
click at [1032, 332] on label "False" at bounding box center [1005, 324] width 112 height 55
click at [980, 332] on input "False" at bounding box center [971, 325] width 18 height 15
radio input "true"
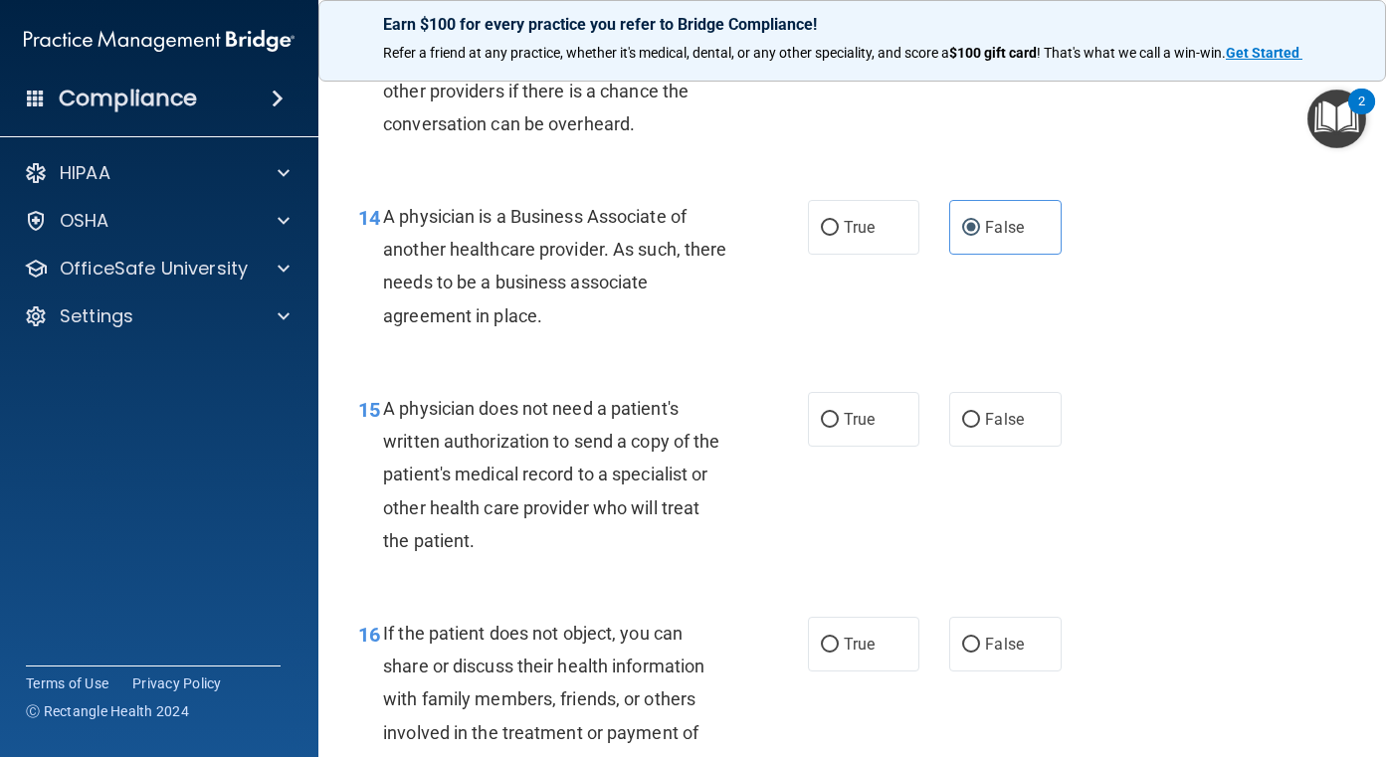
scroll to position [2686, 0]
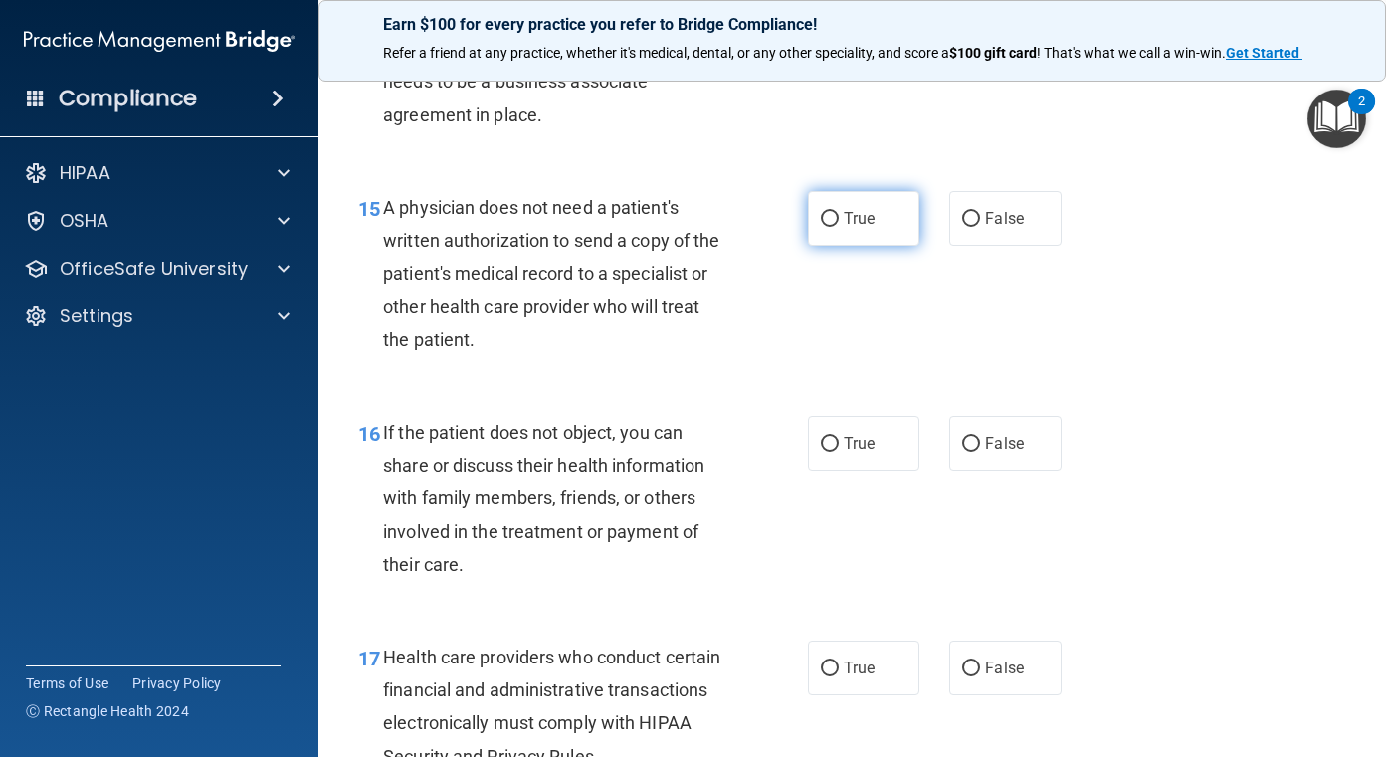
click at [829, 237] on label "True" at bounding box center [864, 218] width 112 height 55
click at [829, 227] on input "True" at bounding box center [830, 219] width 18 height 15
radio input "true"
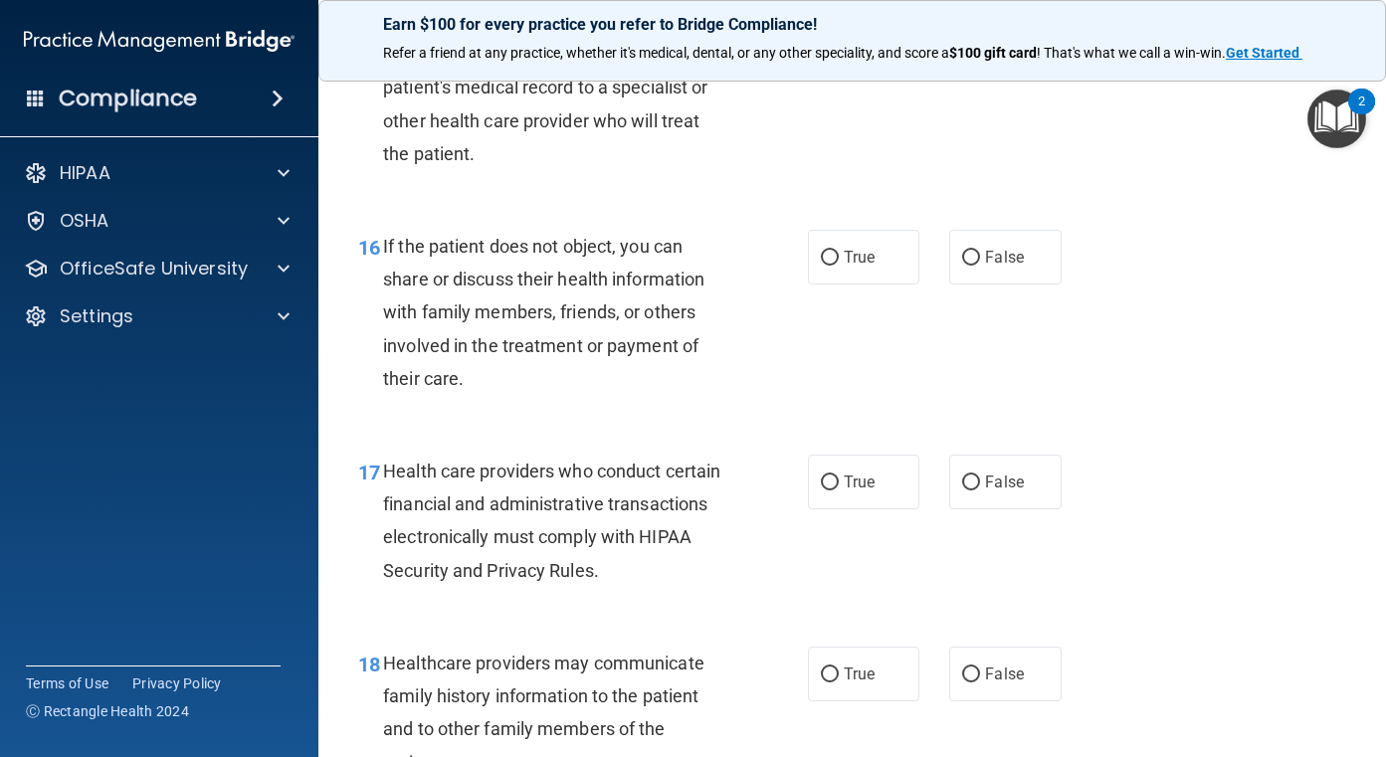
scroll to position [2885, 0]
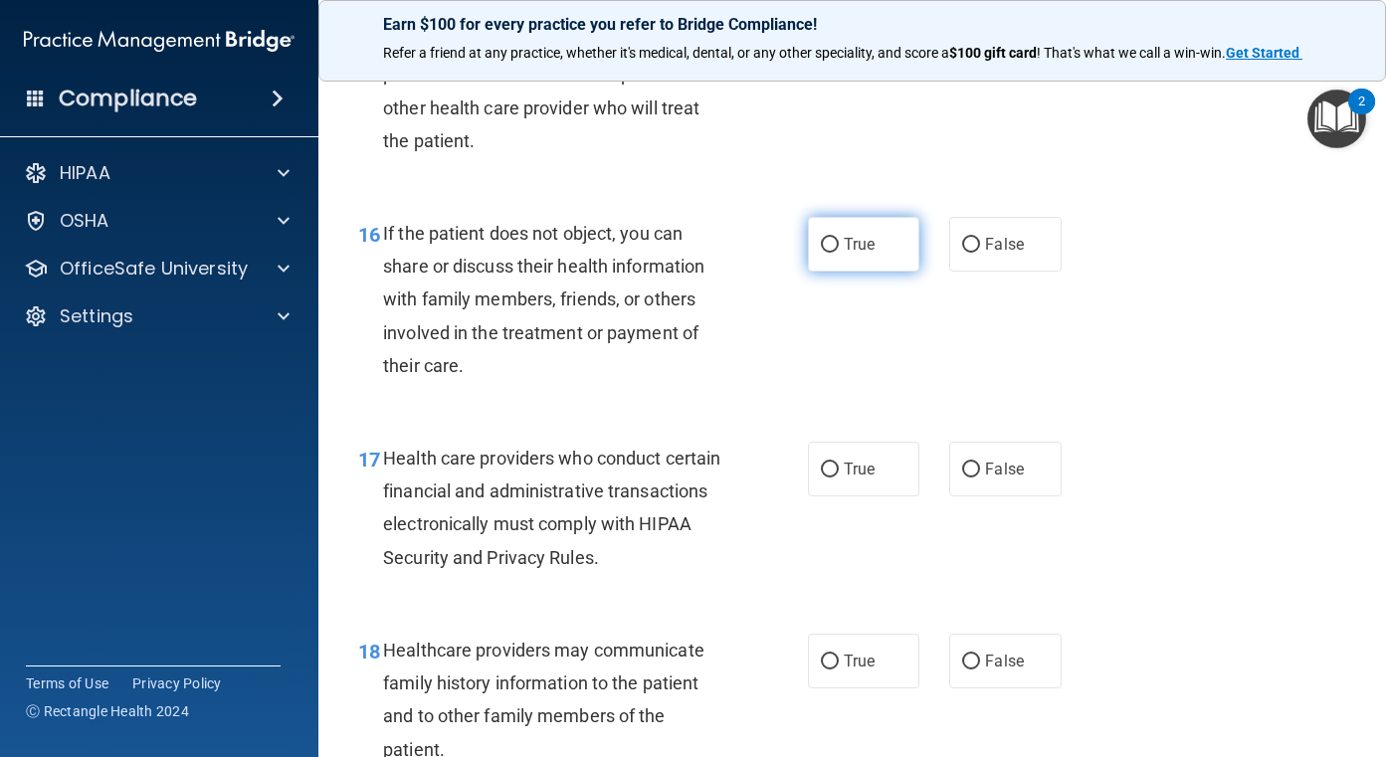
click at [844, 238] on span "True" at bounding box center [859, 244] width 31 height 19
click at [836, 238] on input "True" at bounding box center [830, 245] width 18 height 15
radio input "true"
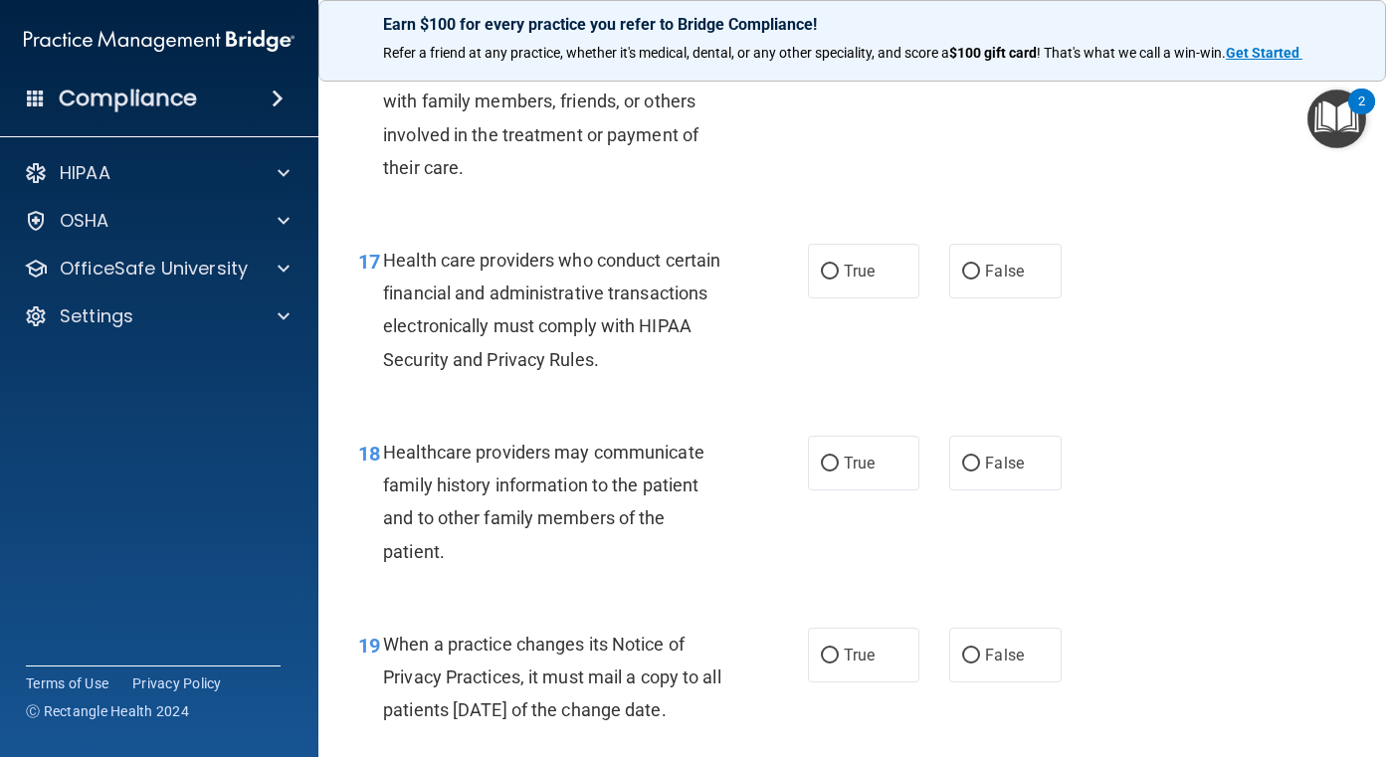
scroll to position [3084, 0]
click at [846, 272] on span "True" at bounding box center [859, 270] width 31 height 19
click at [839, 272] on input "True" at bounding box center [830, 271] width 18 height 15
radio input "true"
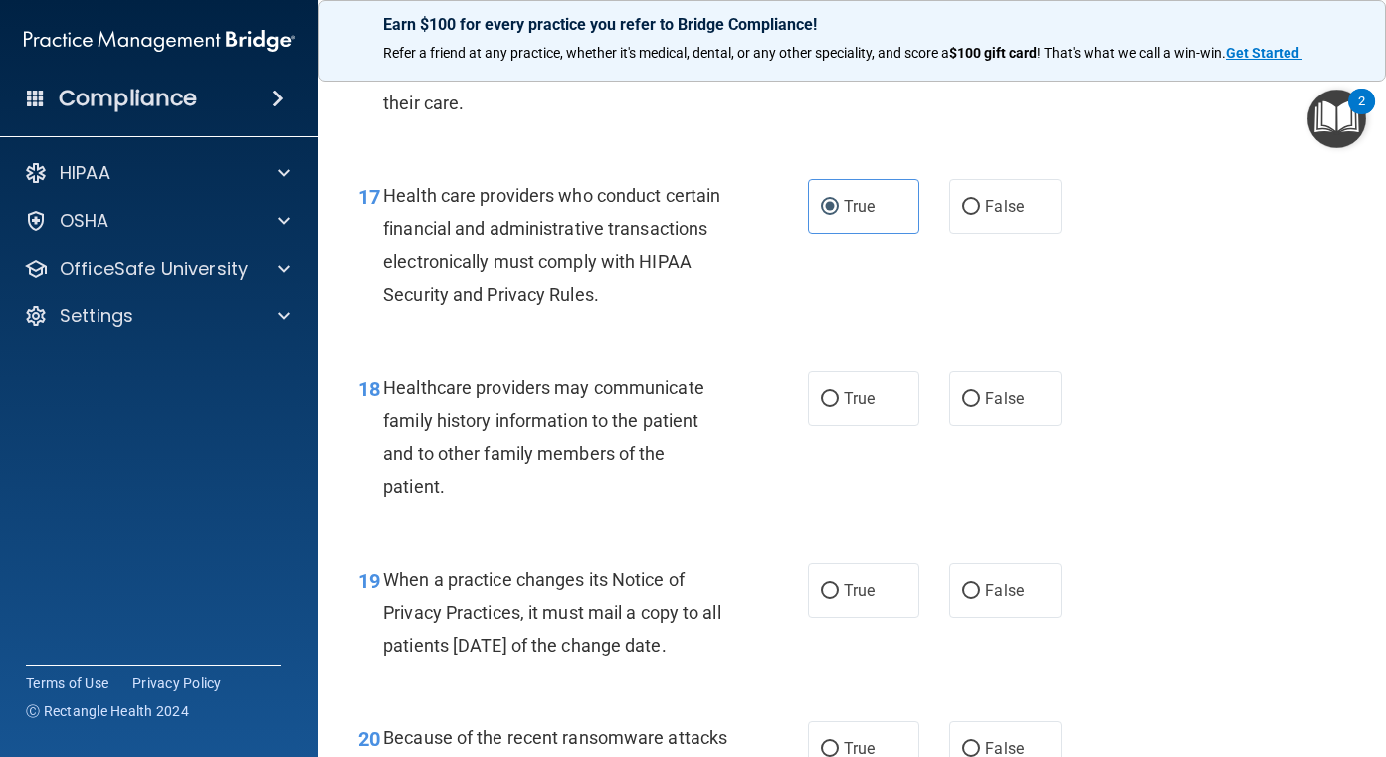
scroll to position [3183, 0]
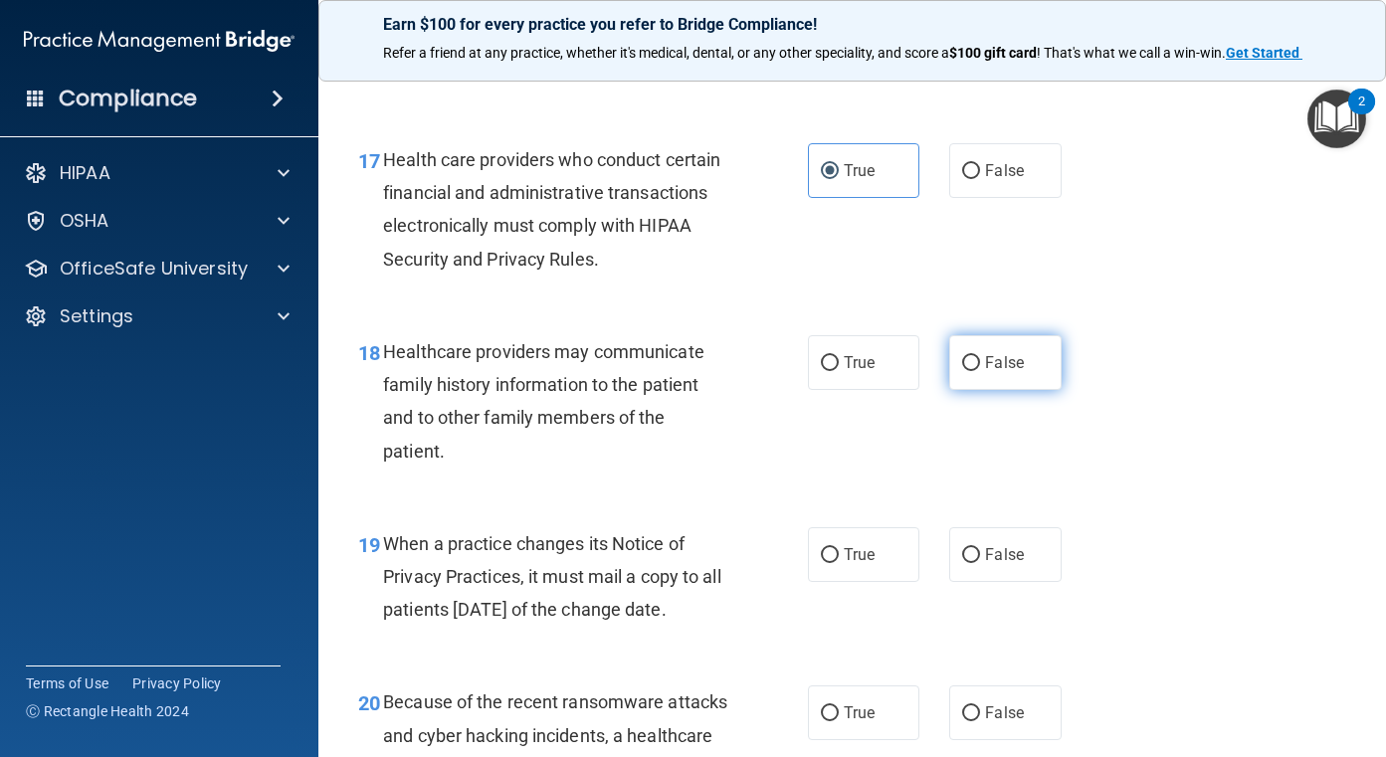
click at [1021, 368] on label "False" at bounding box center [1005, 362] width 112 height 55
click at [980, 368] on input "False" at bounding box center [971, 363] width 18 height 15
radio input "true"
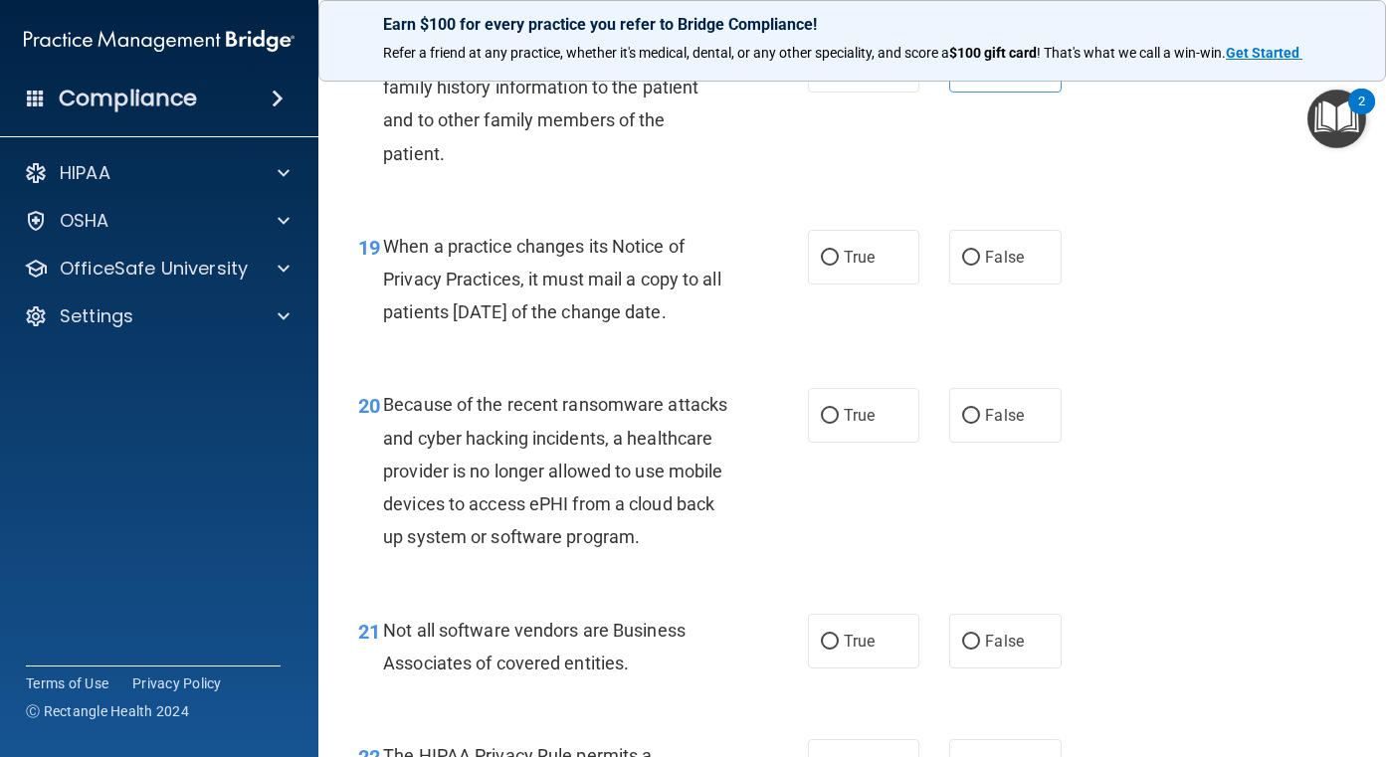
scroll to position [3482, 0]
click at [866, 248] on span "True" at bounding box center [859, 256] width 31 height 19
click at [839, 250] on input "True" at bounding box center [830, 257] width 18 height 15
radio input "true"
click at [1029, 268] on label "False" at bounding box center [1005, 256] width 112 height 55
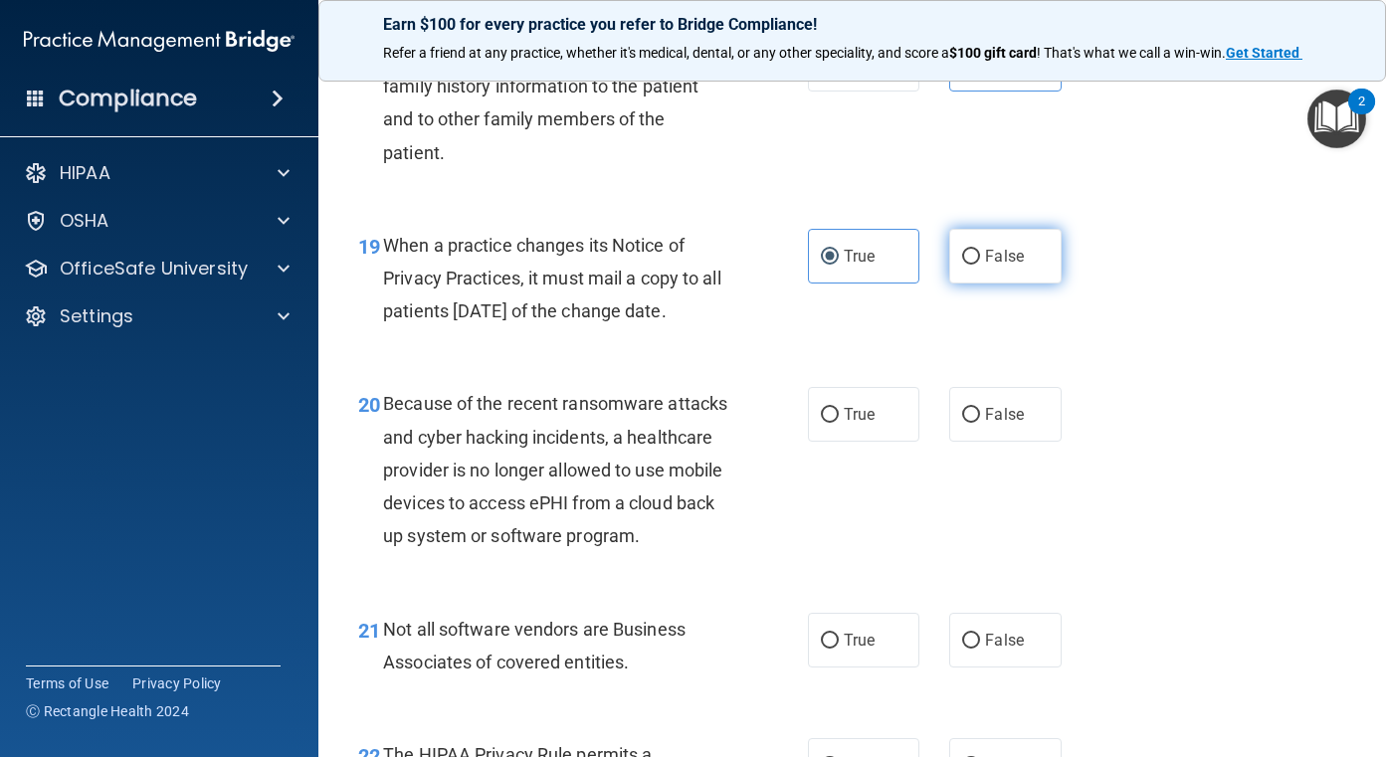
click at [980, 265] on input "False" at bounding box center [971, 257] width 18 height 15
radio input "true"
radio input "false"
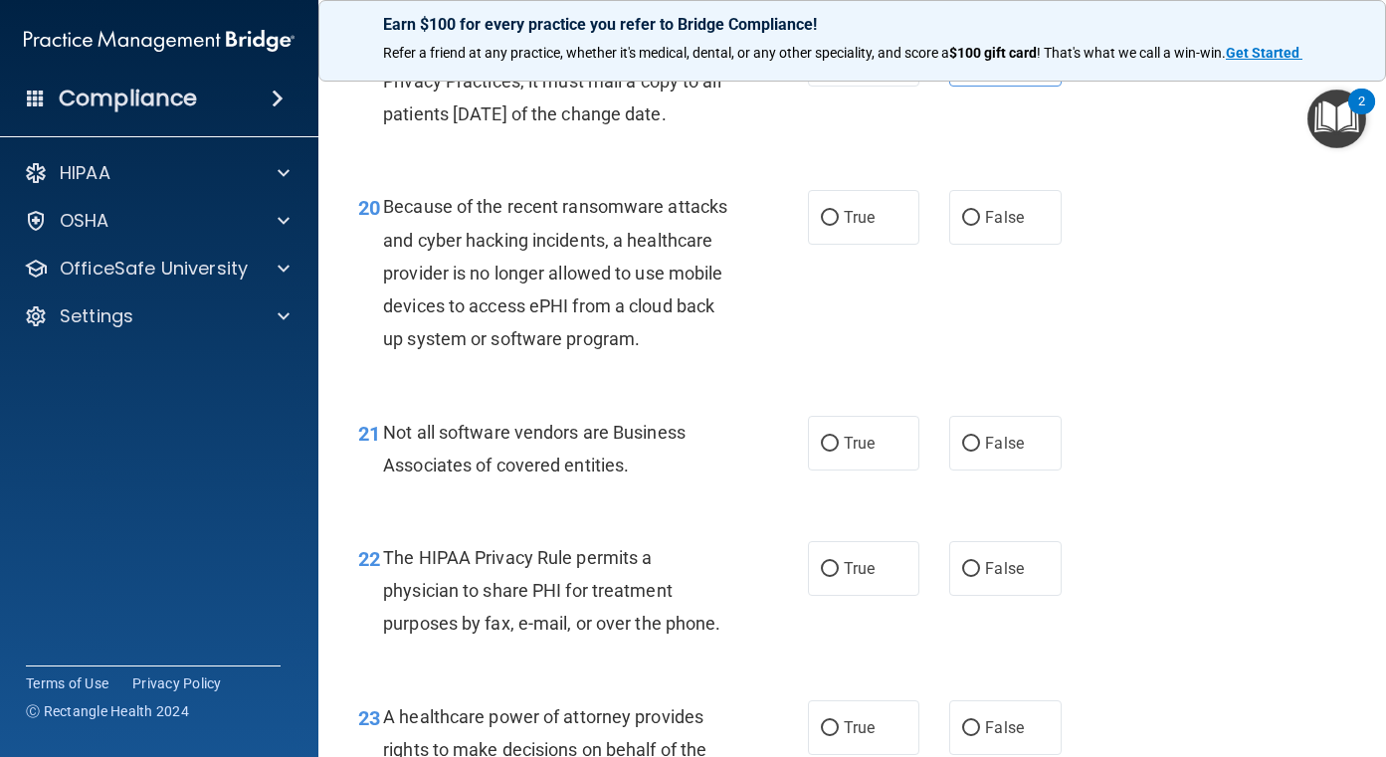
scroll to position [3681, 0]
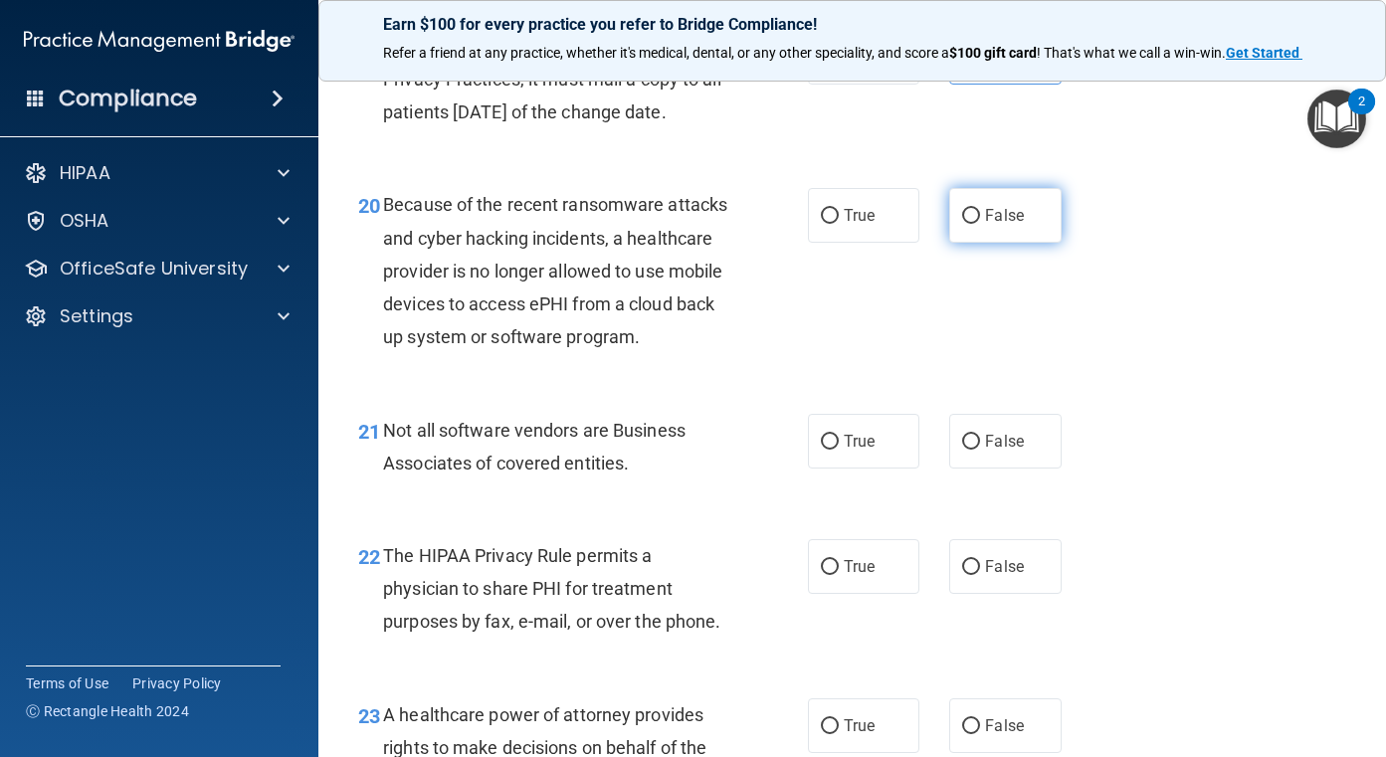
click at [1008, 225] on span "False" at bounding box center [1004, 215] width 39 height 19
click at [980, 224] on input "False" at bounding box center [971, 216] width 18 height 15
radio input "true"
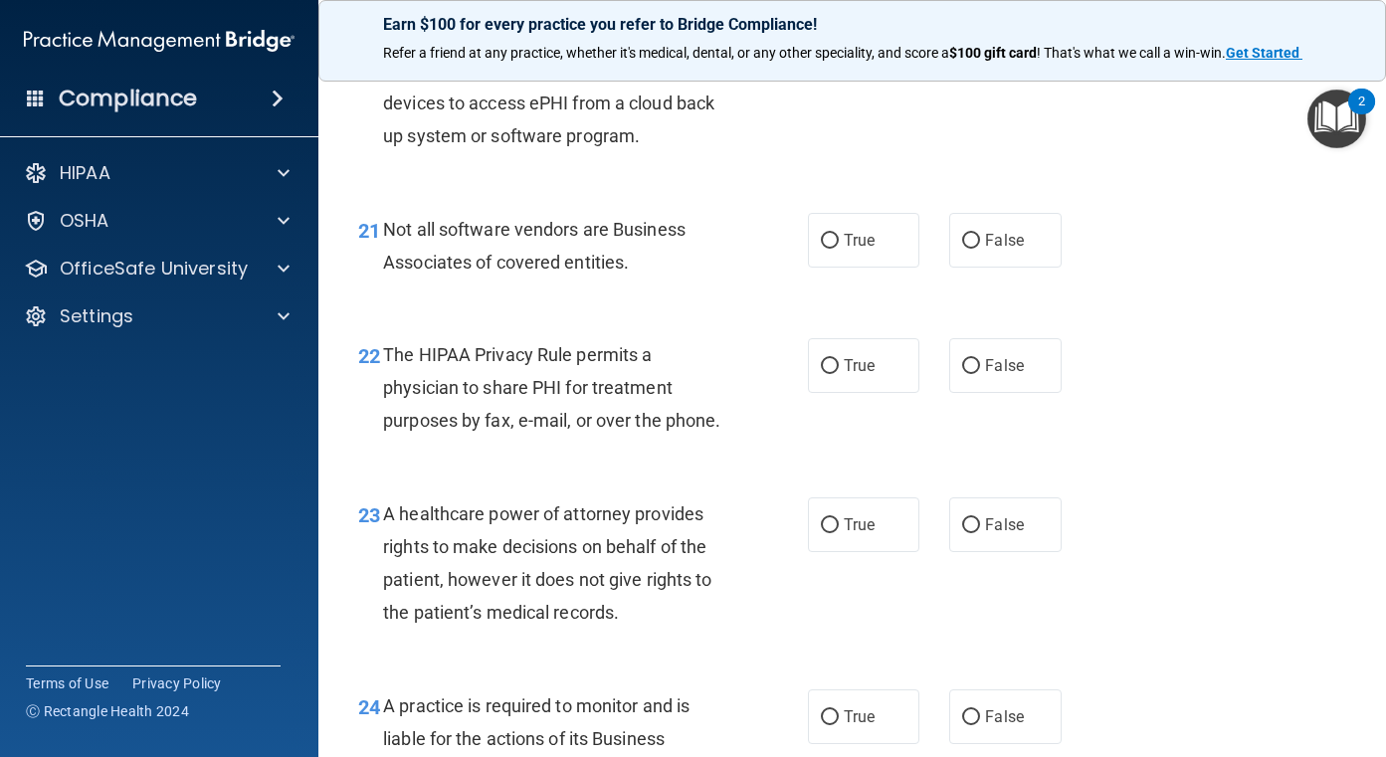
scroll to position [3880, 0]
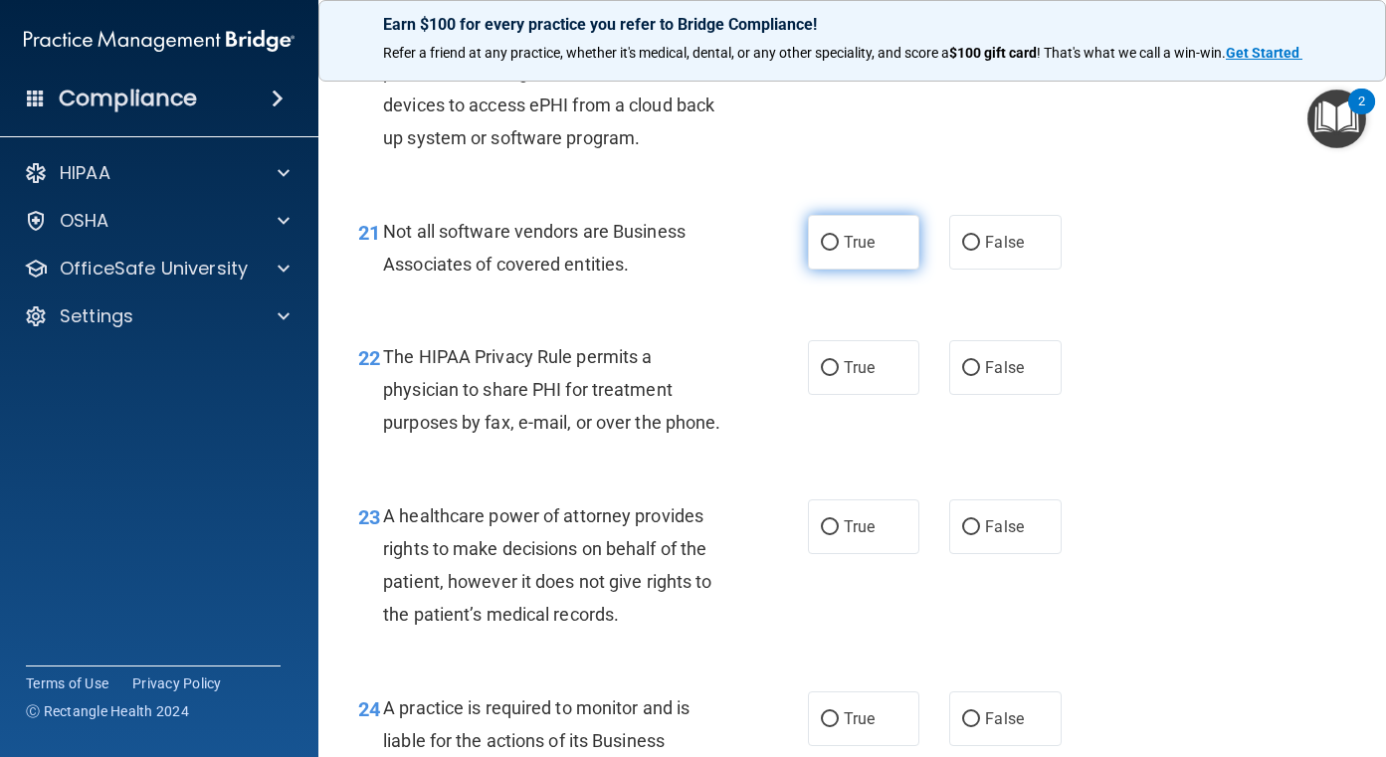
click at [847, 252] on span "True" at bounding box center [859, 242] width 31 height 19
click at [839, 251] on input "True" at bounding box center [830, 243] width 18 height 15
radio input "true"
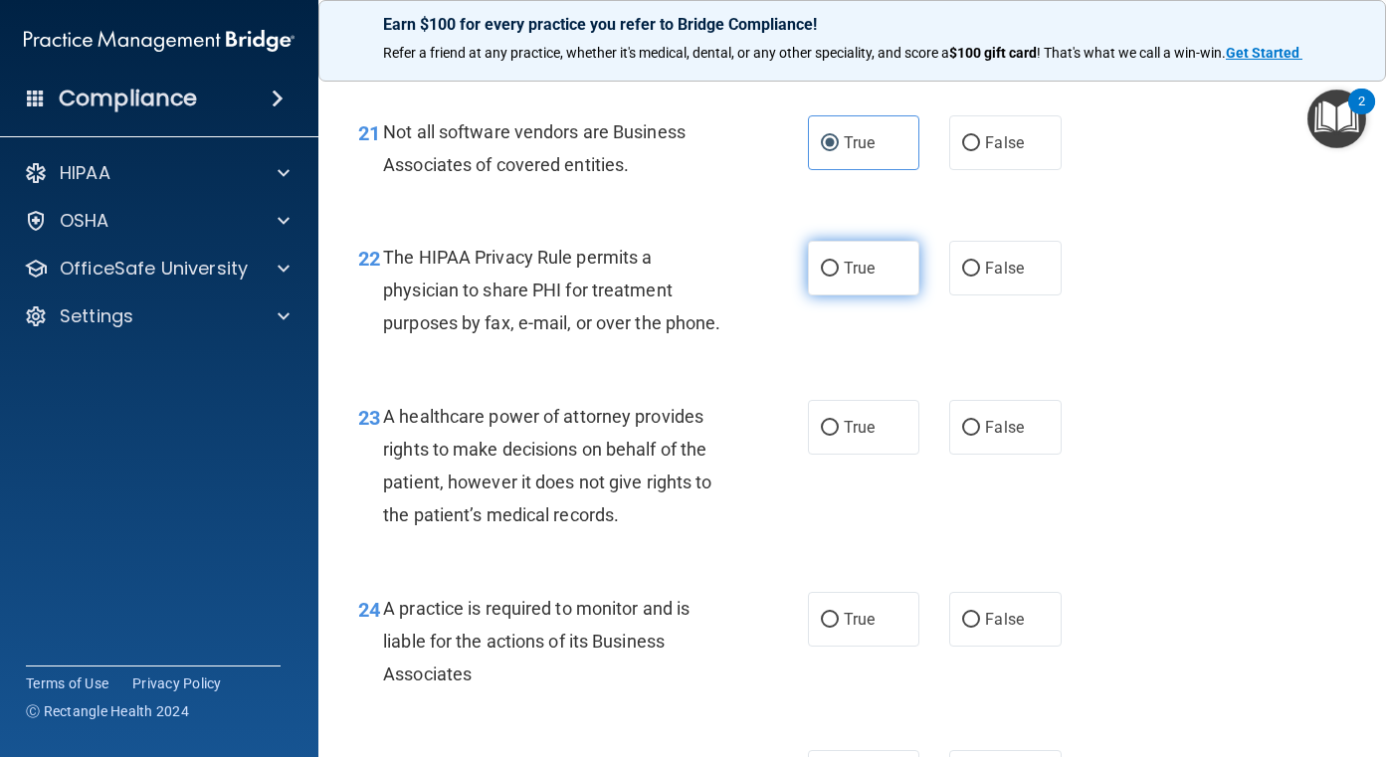
click at [868, 295] on label "True" at bounding box center [864, 268] width 112 height 55
click at [839, 277] on input "True" at bounding box center [830, 269] width 18 height 15
radio input "true"
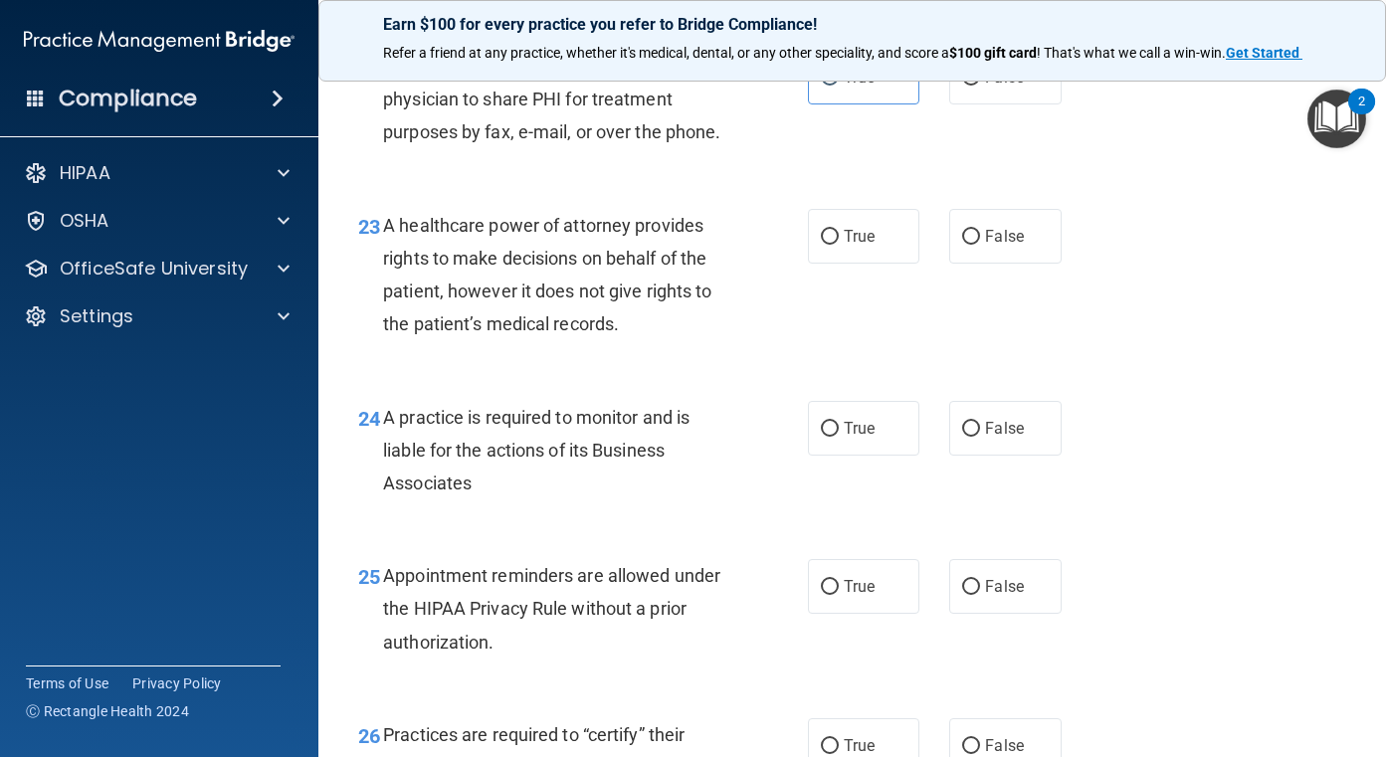
scroll to position [4178, 0]
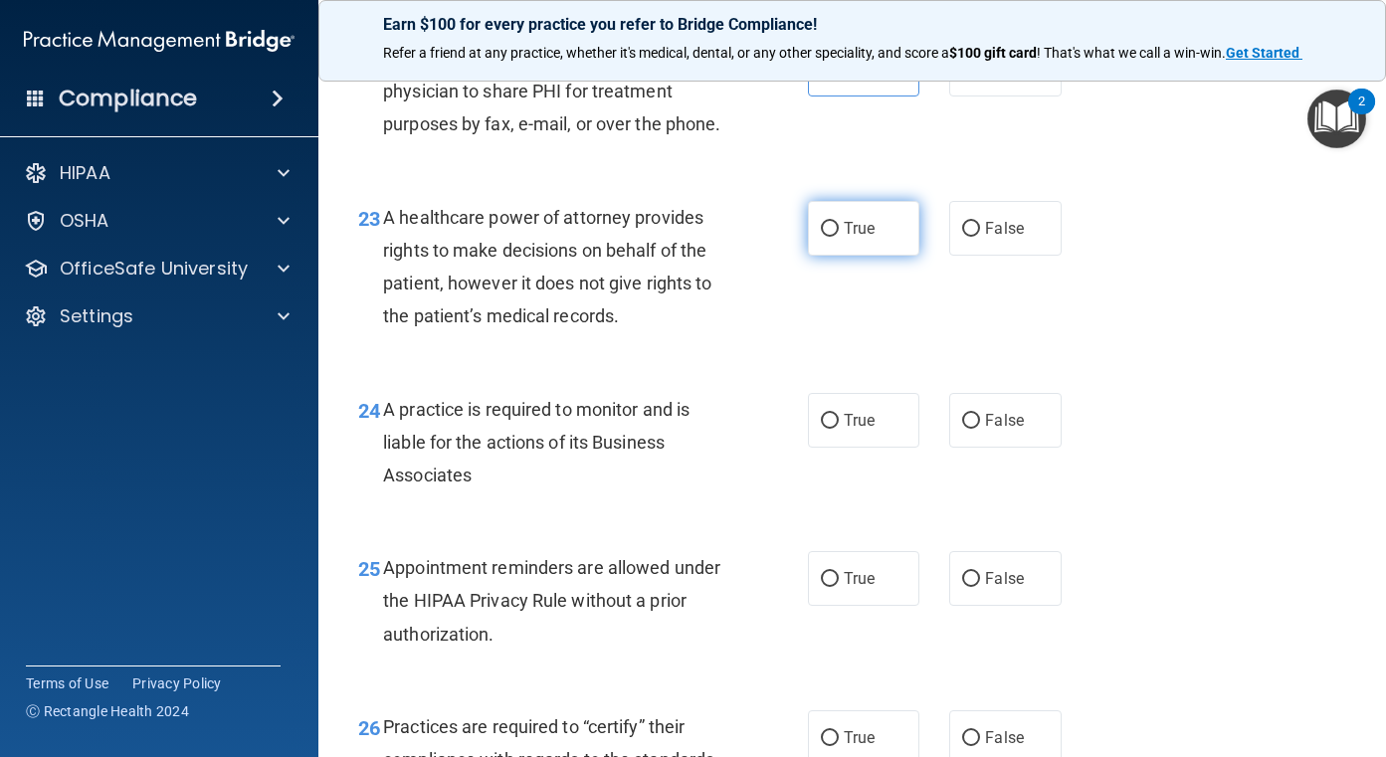
click at [856, 238] on span "True" at bounding box center [859, 228] width 31 height 19
click at [839, 237] on input "True" at bounding box center [830, 229] width 18 height 15
radio input "true"
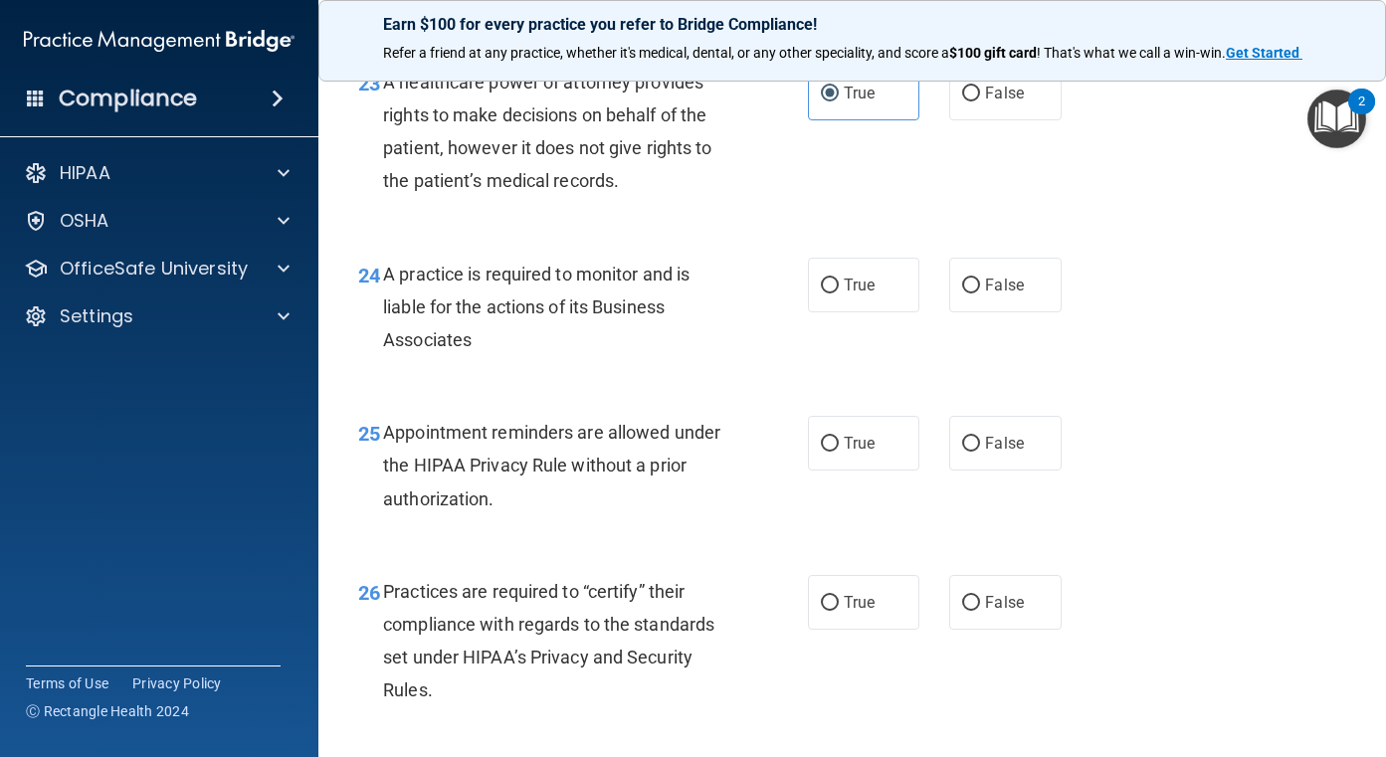
scroll to position [4277, 0]
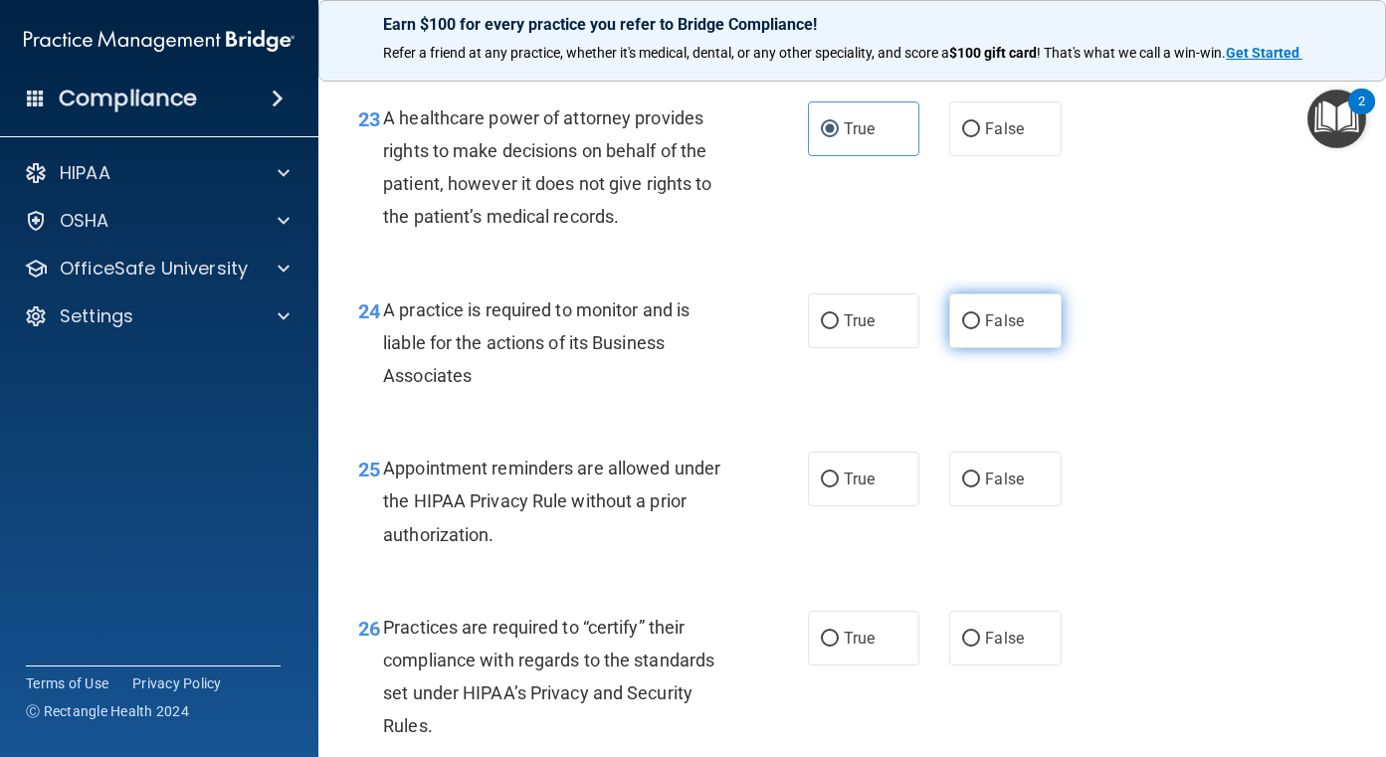
click at [985, 330] on span "False" at bounding box center [1004, 320] width 39 height 19
click at [977, 329] on input "False" at bounding box center [971, 321] width 18 height 15
radio input "true"
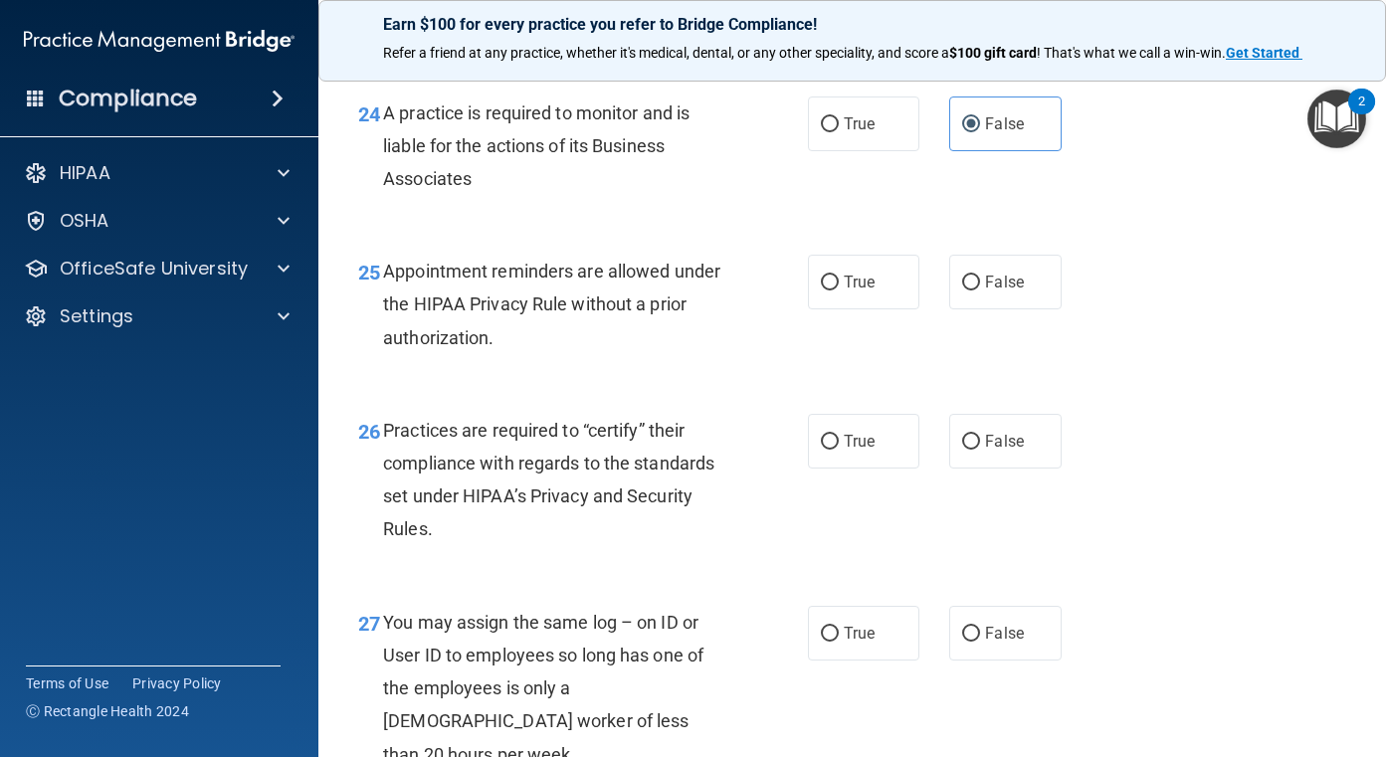
scroll to position [4476, 0]
click at [848, 289] on span "True" at bounding box center [859, 280] width 31 height 19
click at [839, 288] on input "True" at bounding box center [830, 281] width 18 height 15
radio input "true"
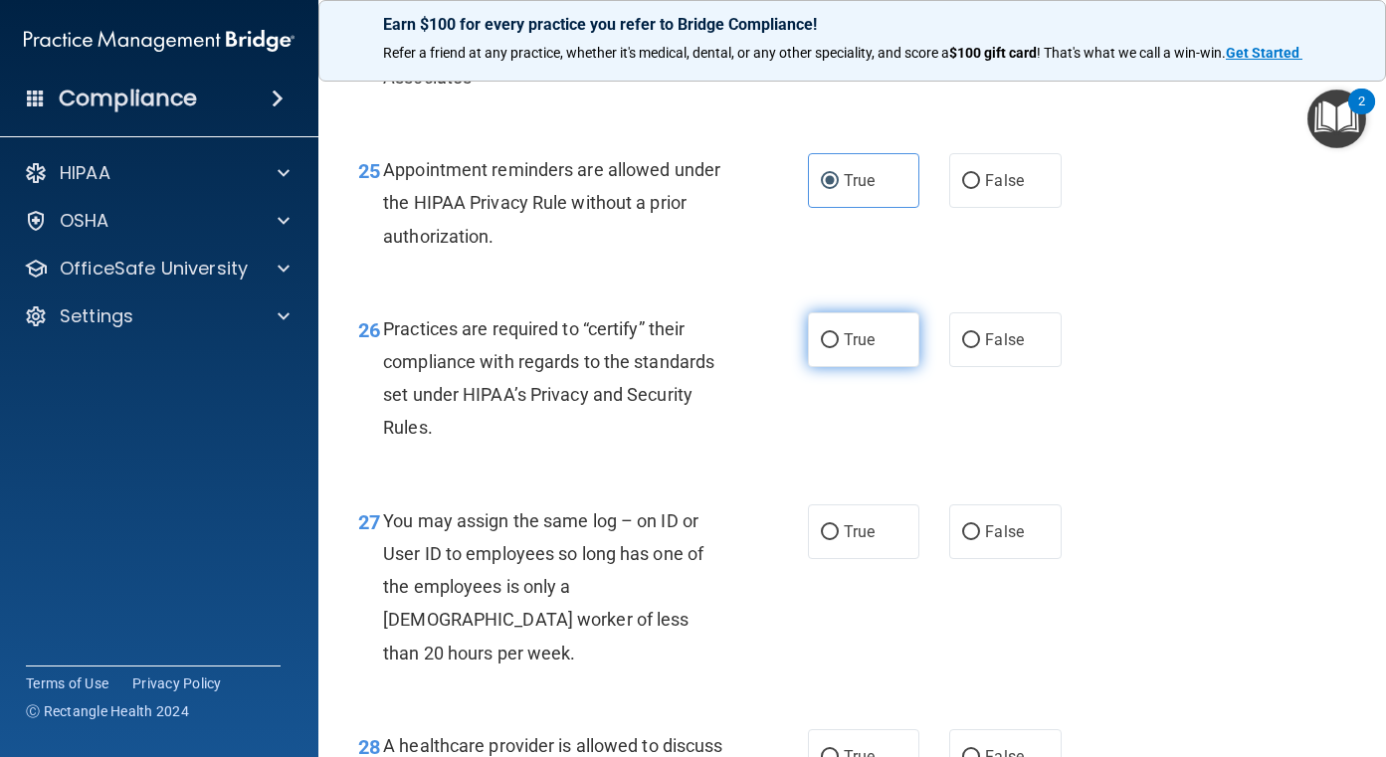
click at [829, 348] on input "True" at bounding box center [830, 340] width 18 height 15
radio input "true"
click at [982, 367] on label "False" at bounding box center [1005, 339] width 112 height 55
click at [980, 348] on input "False" at bounding box center [971, 340] width 18 height 15
radio input "true"
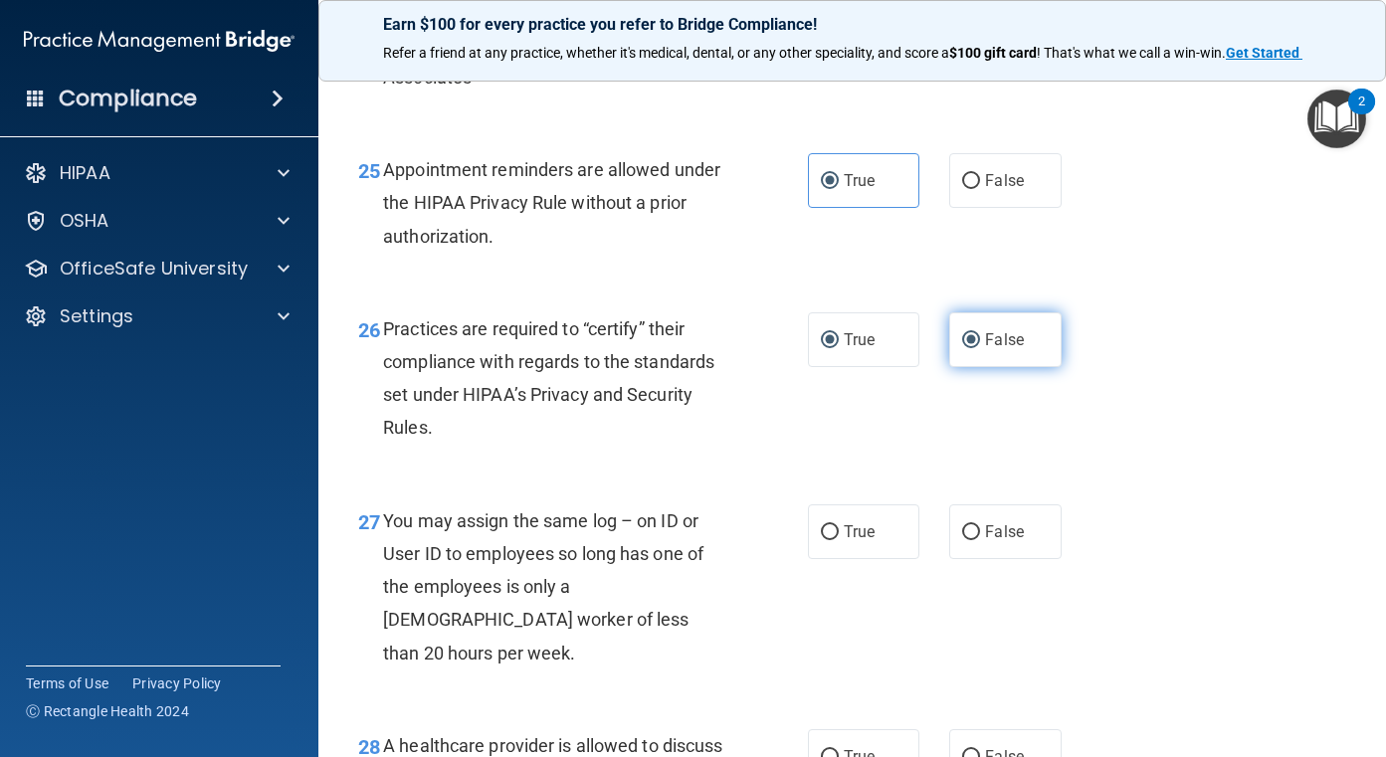
radio input "false"
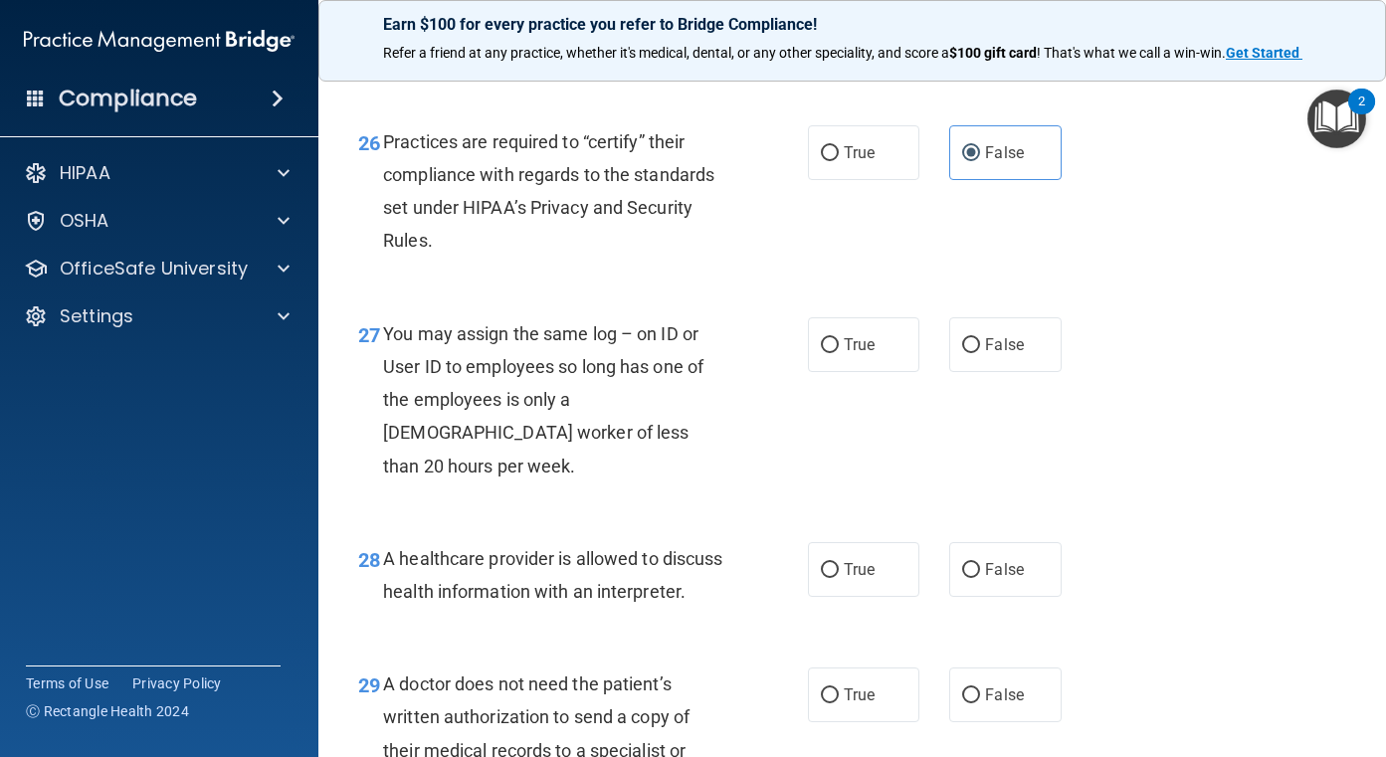
scroll to position [4775, 0]
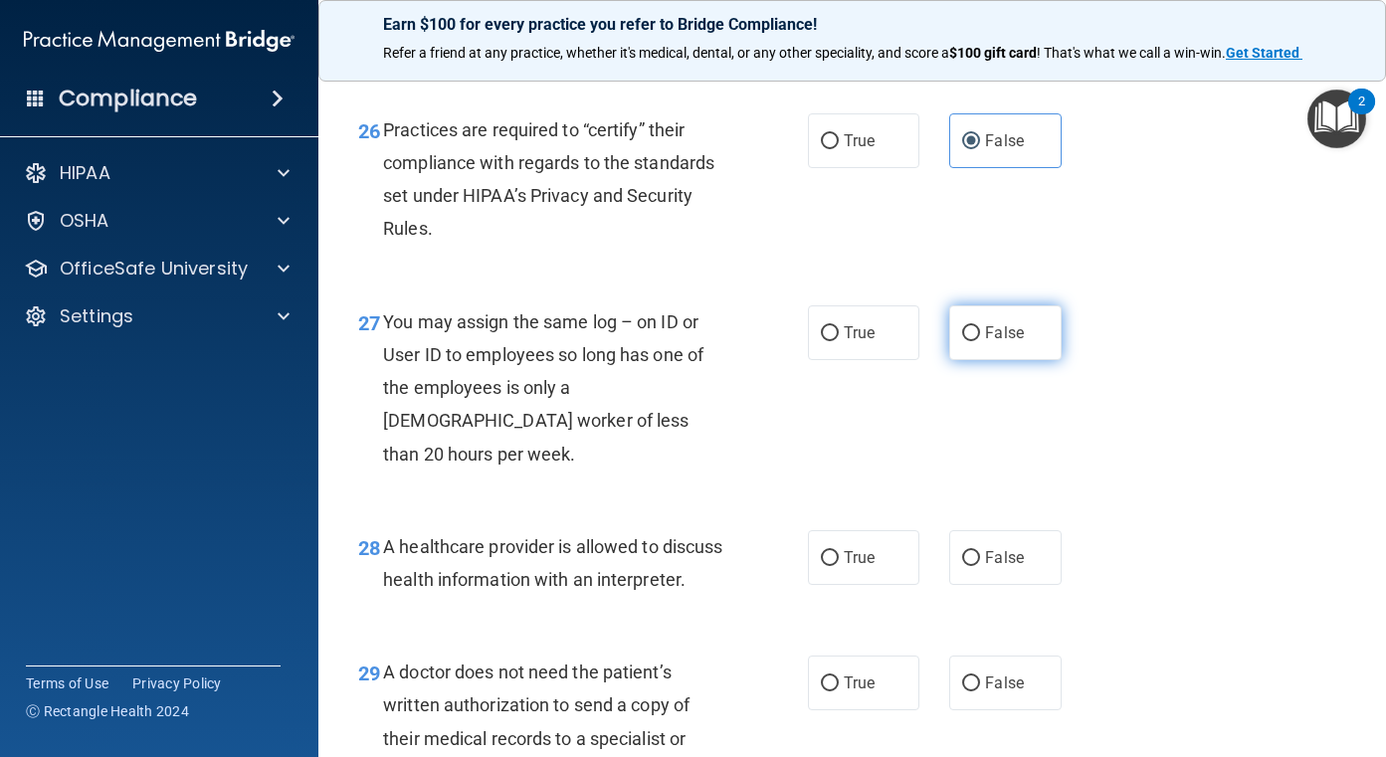
click at [1016, 360] on label "False" at bounding box center [1005, 332] width 112 height 55
click at [980, 341] on input "False" at bounding box center [971, 333] width 18 height 15
radio input "true"
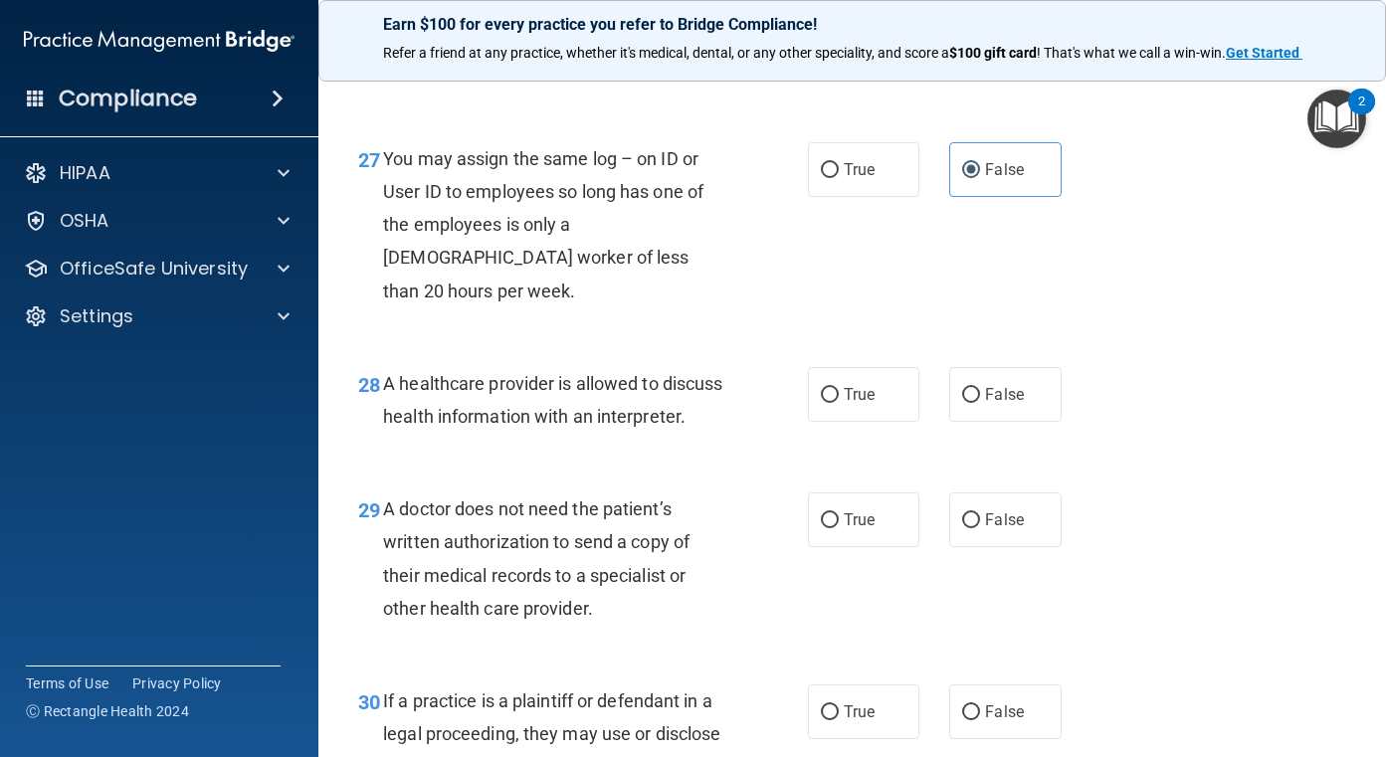
scroll to position [4974, 0]
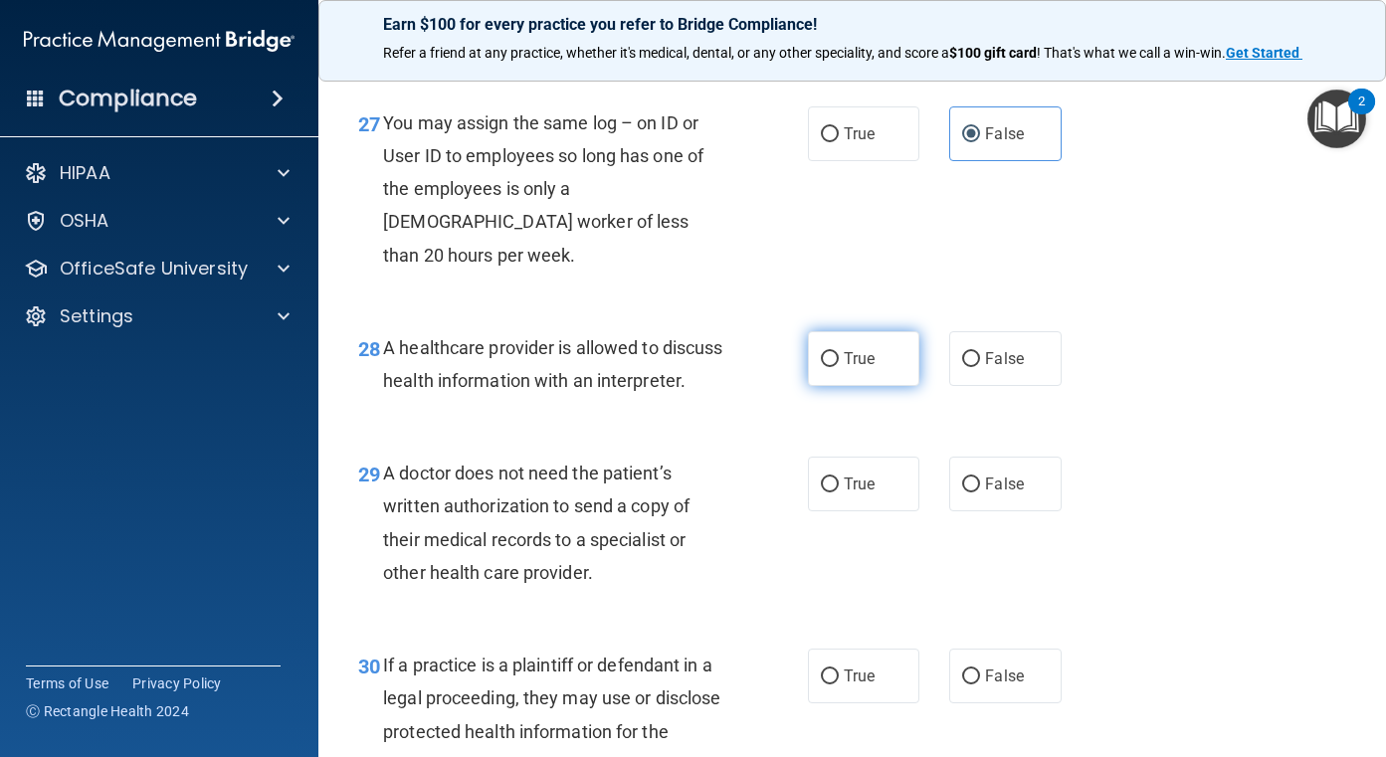
click at [840, 386] on label "True" at bounding box center [864, 358] width 112 height 55
click at [839, 367] on input "True" at bounding box center [830, 359] width 18 height 15
radio input "true"
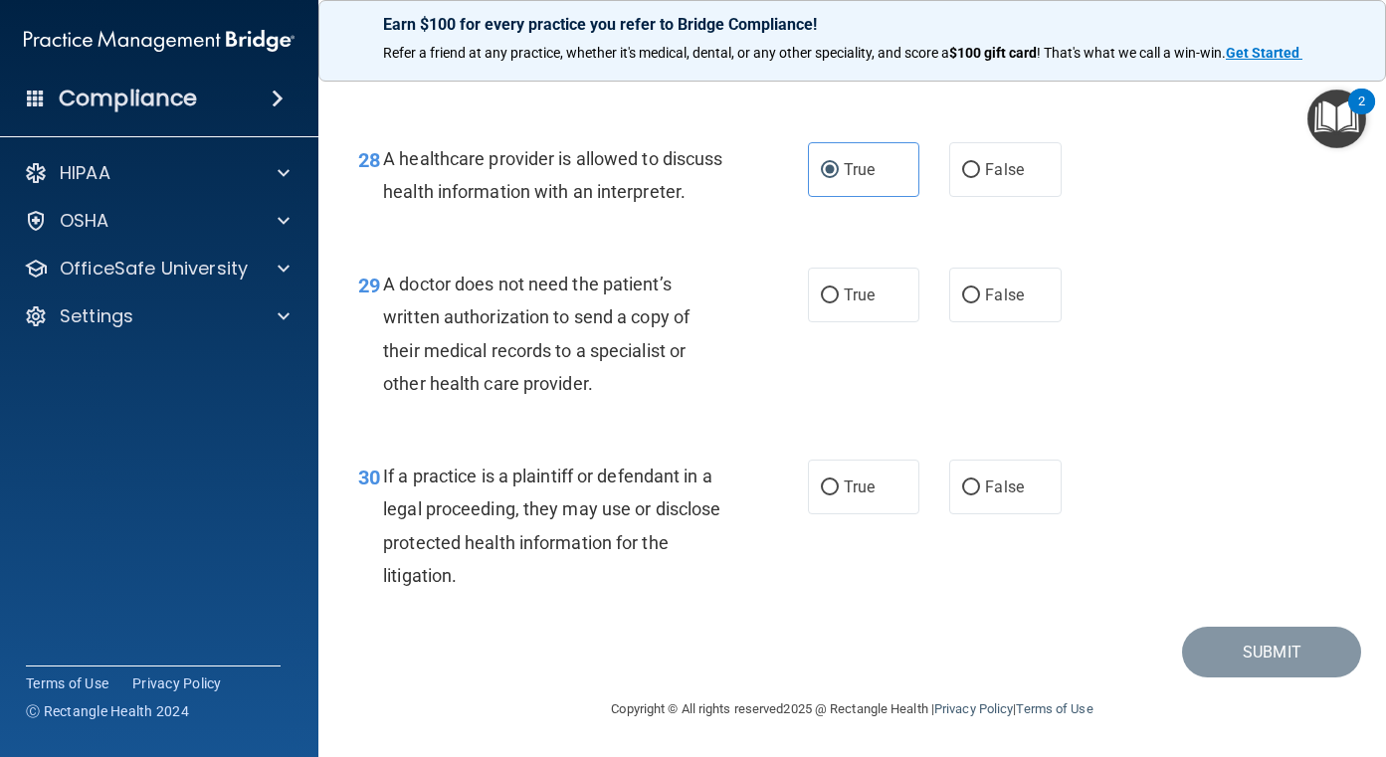
scroll to position [5173, 0]
click at [870, 322] on label "True" at bounding box center [864, 295] width 112 height 55
click at [839, 303] on input "True" at bounding box center [830, 295] width 18 height 15
radio input "true"
click at [844, 496] on span "True" at bounding box center [859, 486] width 31 height 19
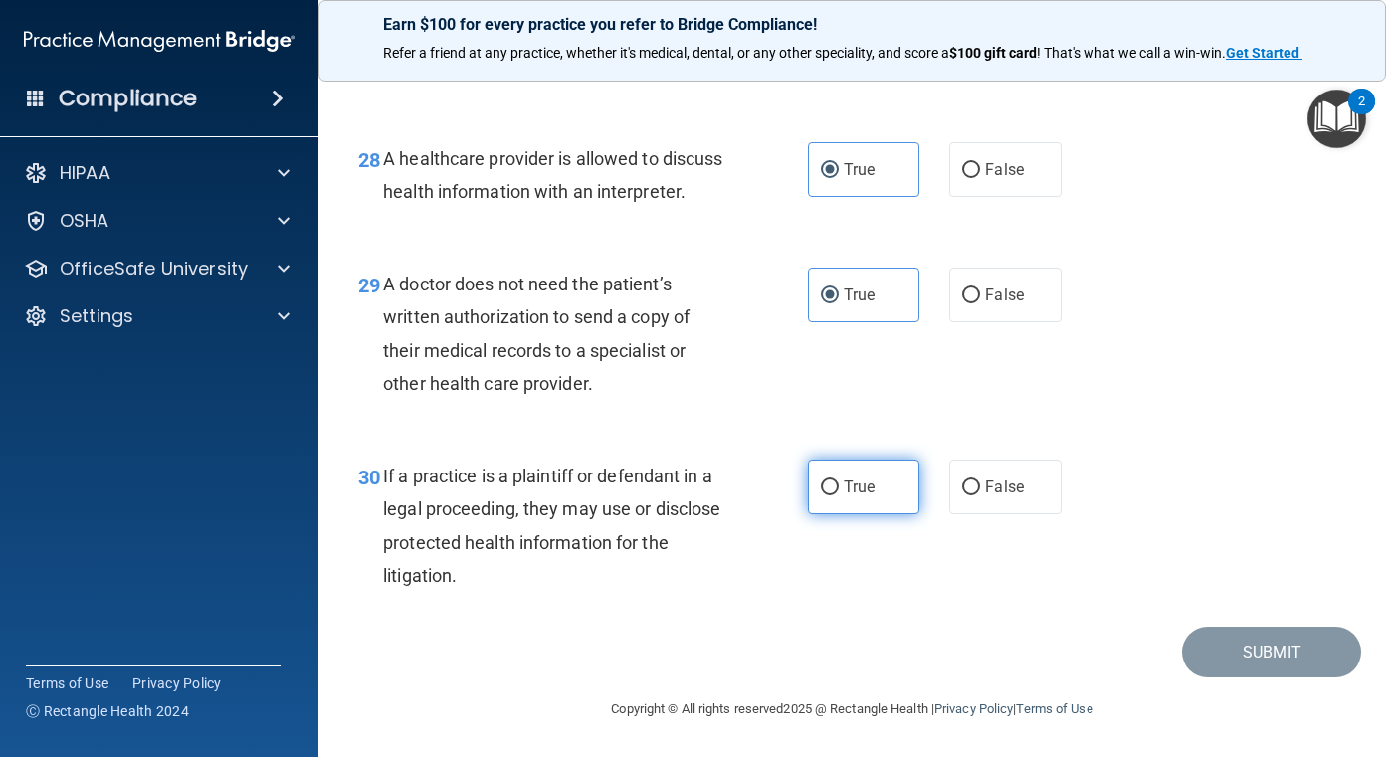
click at [874, 514] on label "True" at bounding box center [864, 487] width 112 height 55
click at [839, 495] on input "True" at bounding box center [830, 487] width 18 height 15
radio input "true"
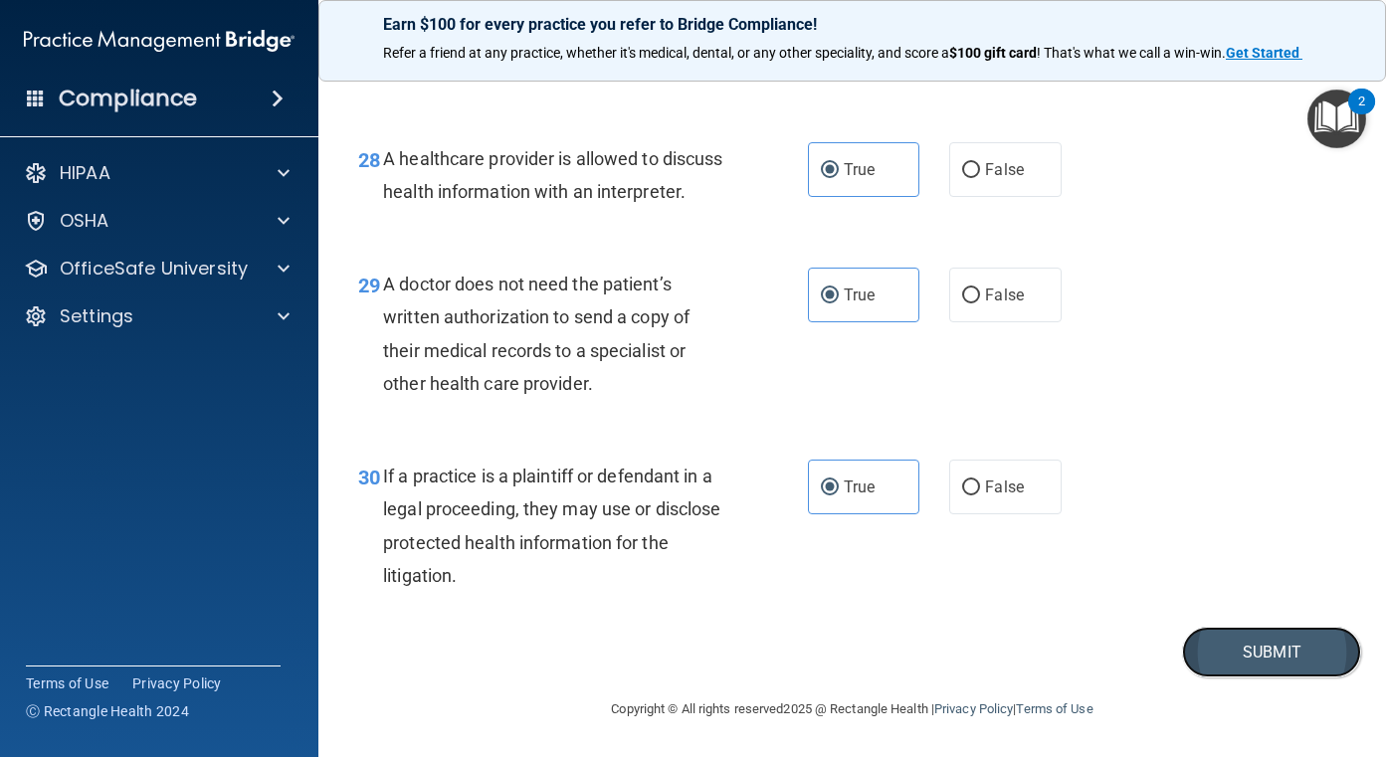
click at [1248, 677] on button "Submit" at bounding box center [1271, 652] width 179 height 51
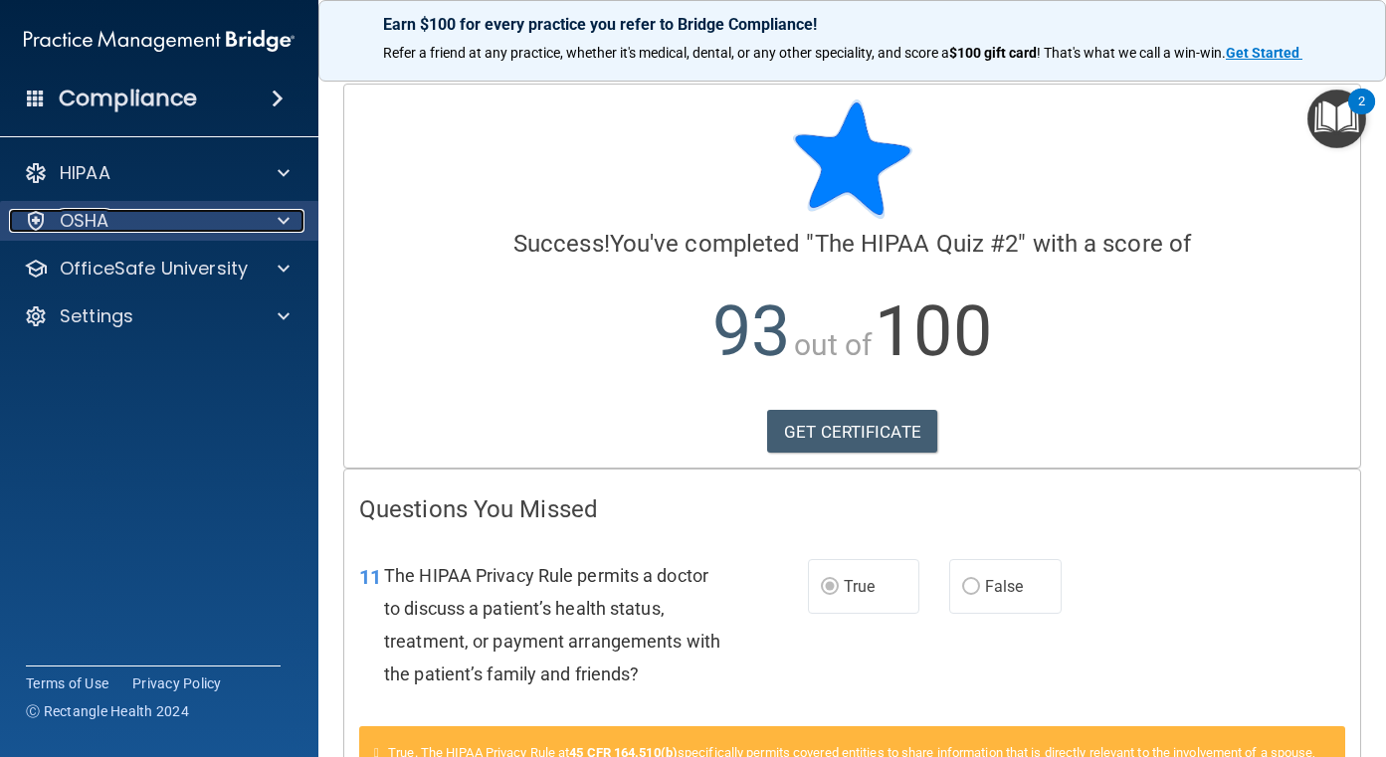
click at [274, 220] on div at bounding box center [281, 221] width 50 height 24
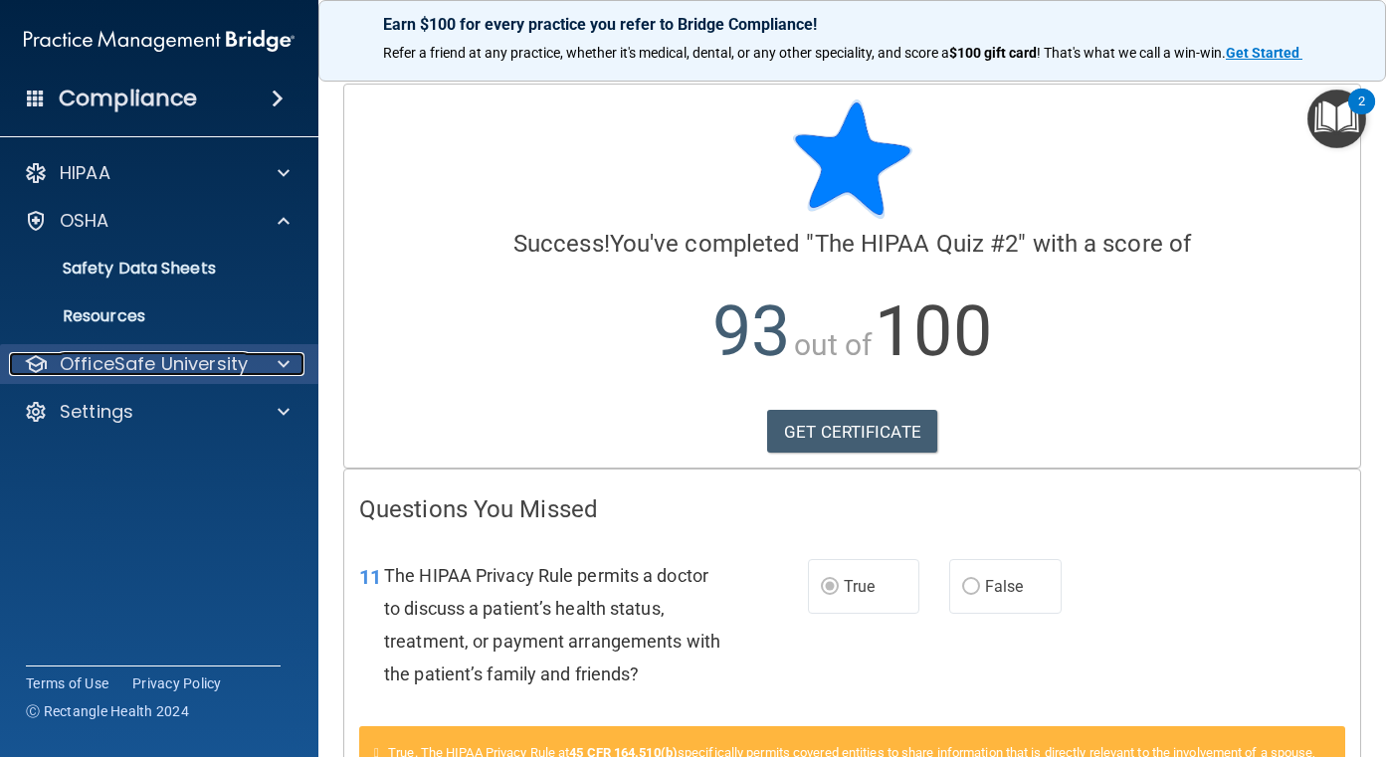
click at [261, 357] on div at bounding box center [281, 364] width 50 height 24
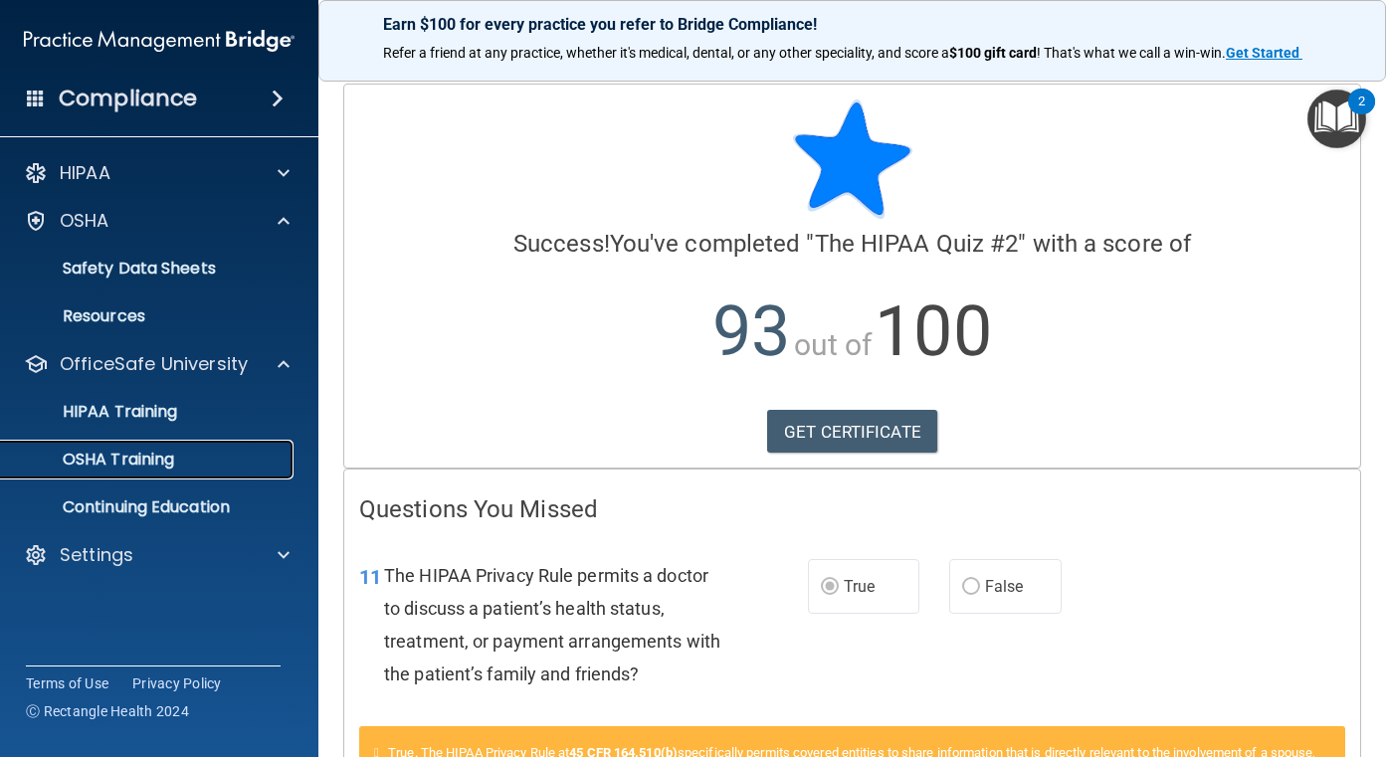
click at [143, 457] on p "OSHA Training" at bounding box center [93, 460] width 161 height 20
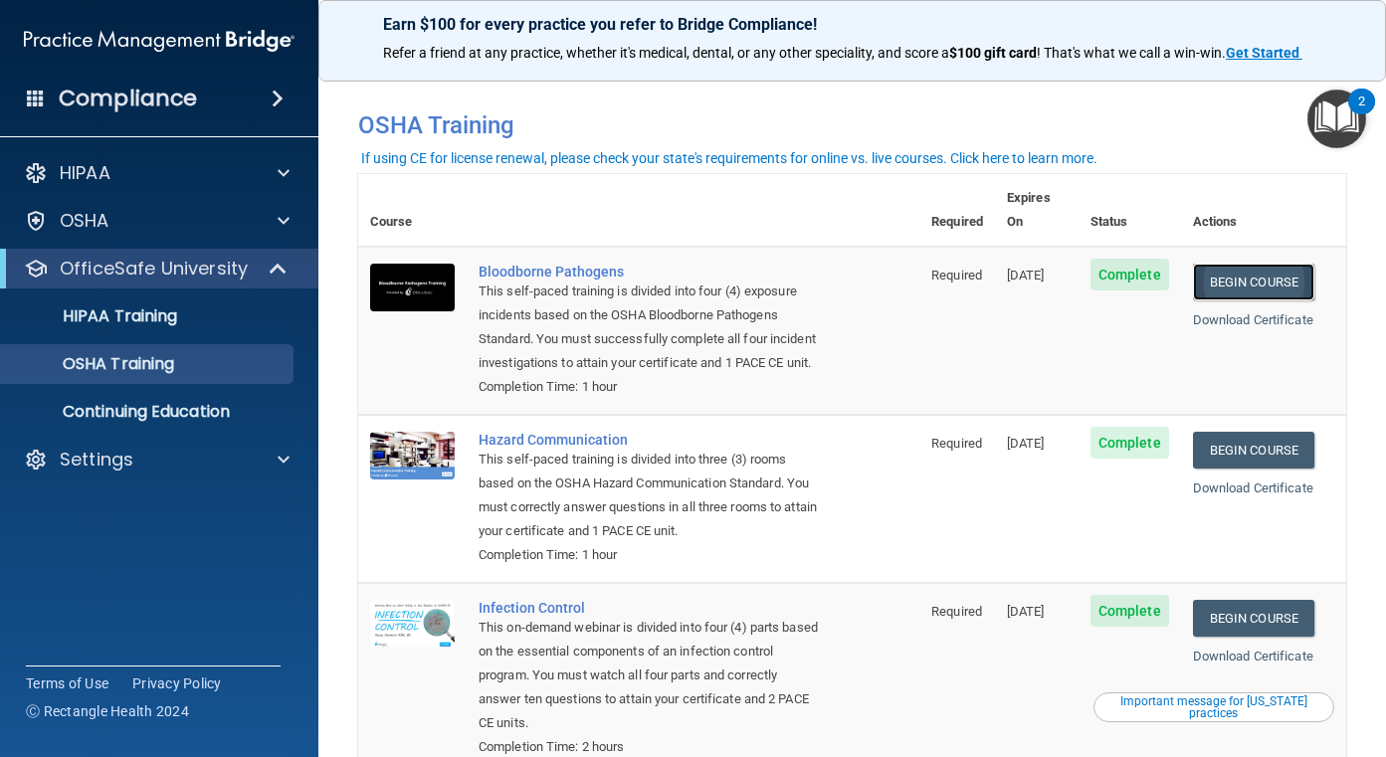
click at [1228, 265] on link "Begin Course" at bounding box center [1253, 282] width 121 height 37
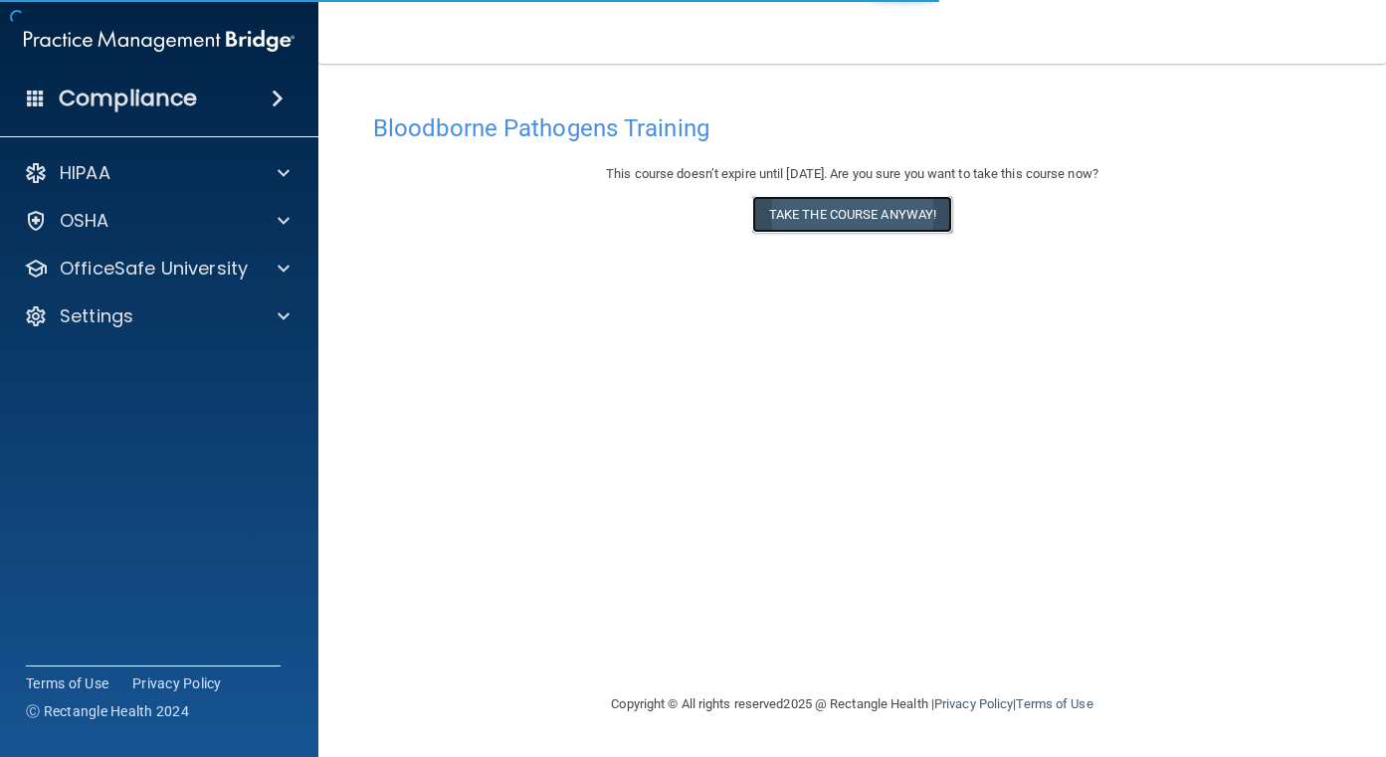
click at [859, 210] on button "Take the course anyway!" at bounding box center [852, 214] width 200 height 37
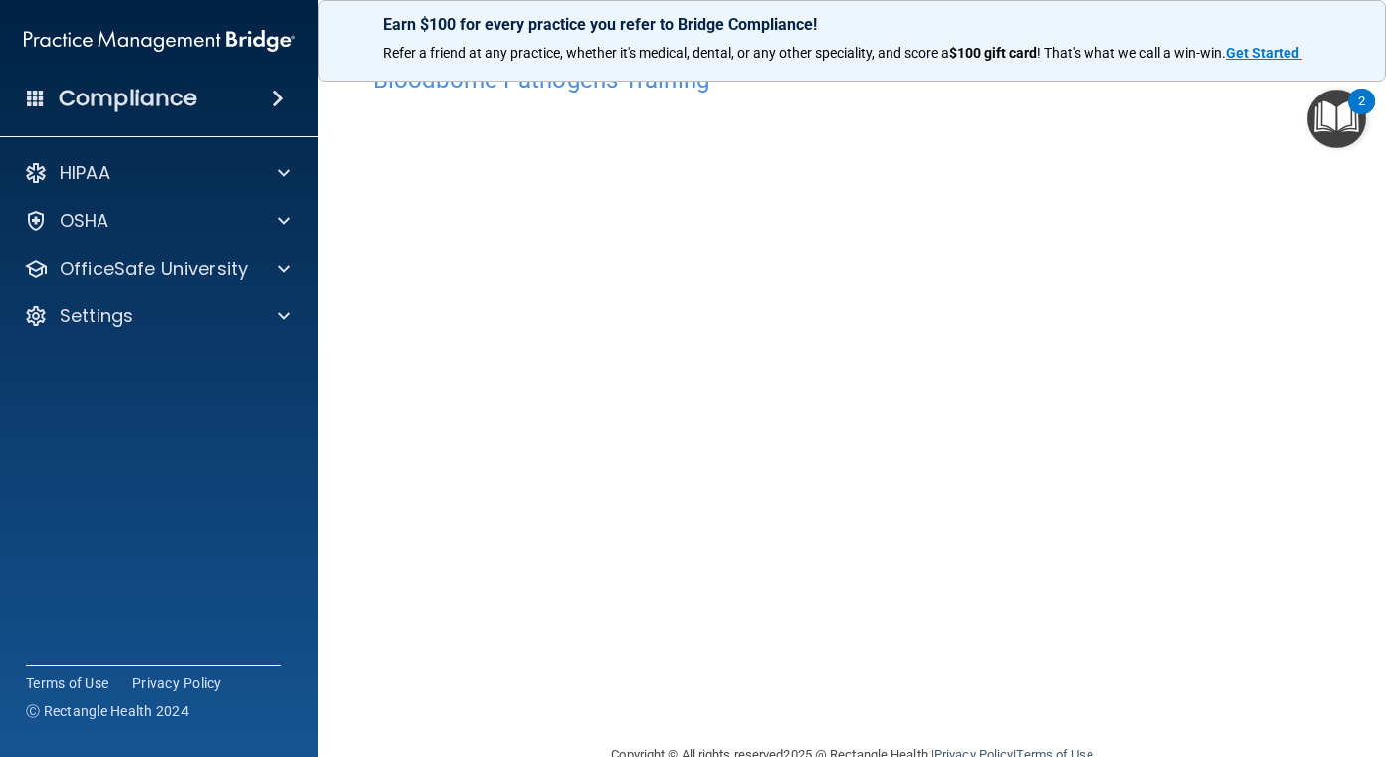
scroll to position [95, 0]
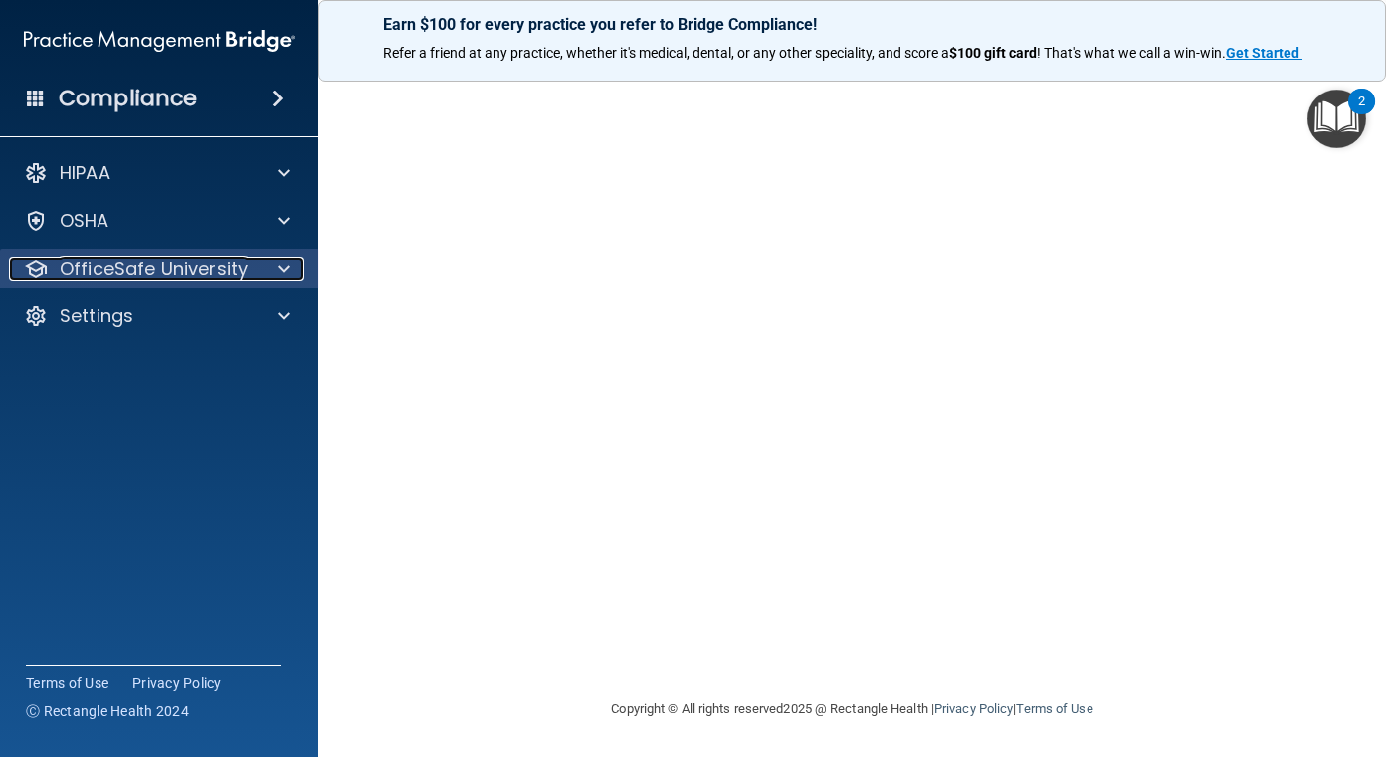
click at [287, 279] on span at bounding box center [284, 269] width 12 height 24
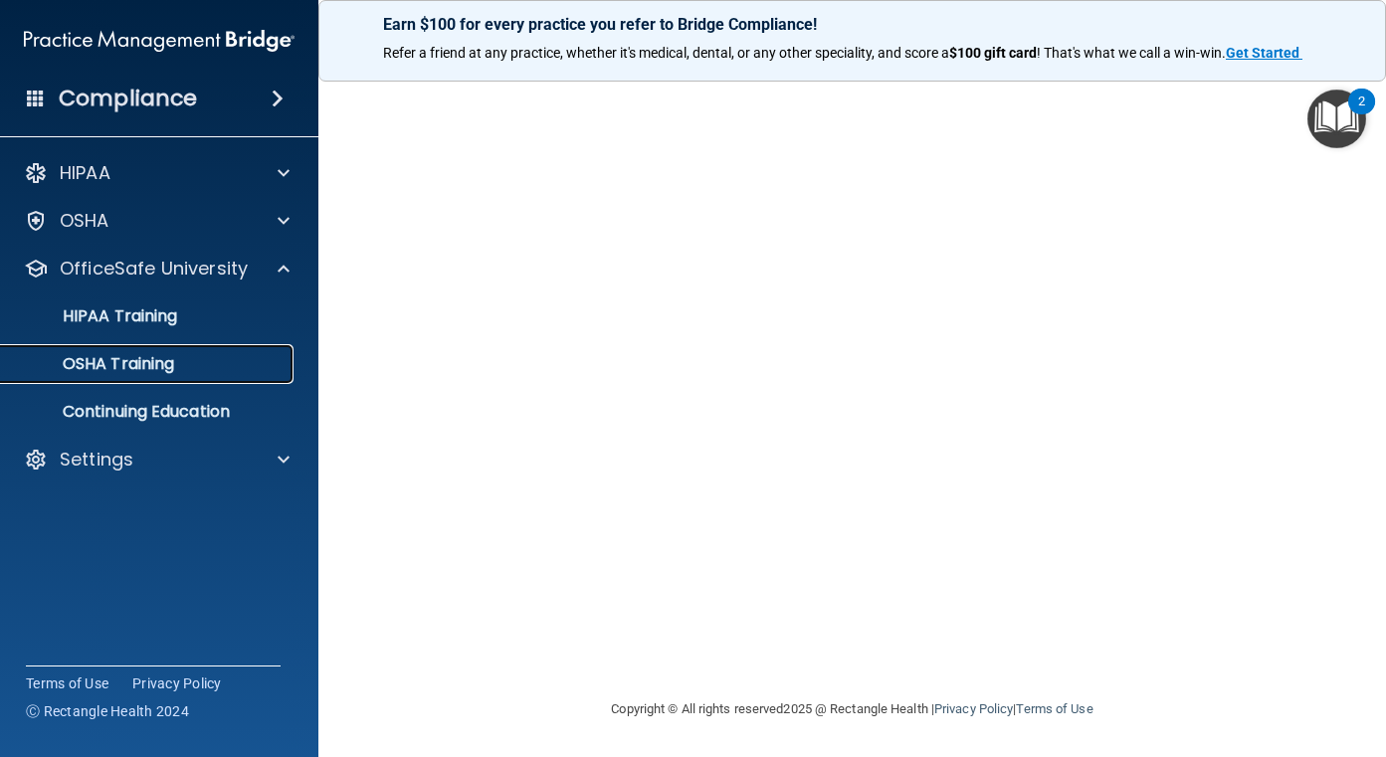
click at [145, 362] on p "OSHA Training" at bounding box center [93, 364] width 161 height 20
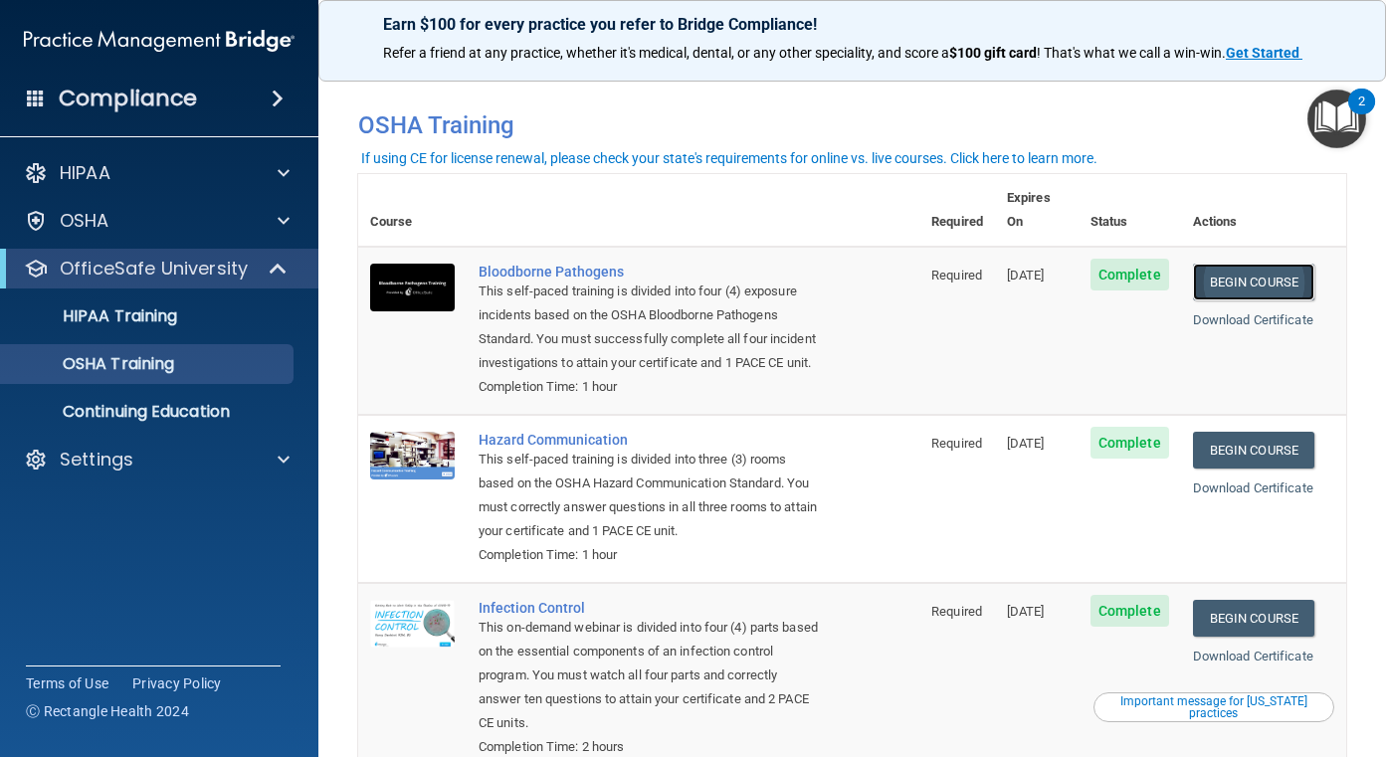
click at [1262, 264] on link "Begin Course" at bounding box center [1253, 282] width 121 height 37
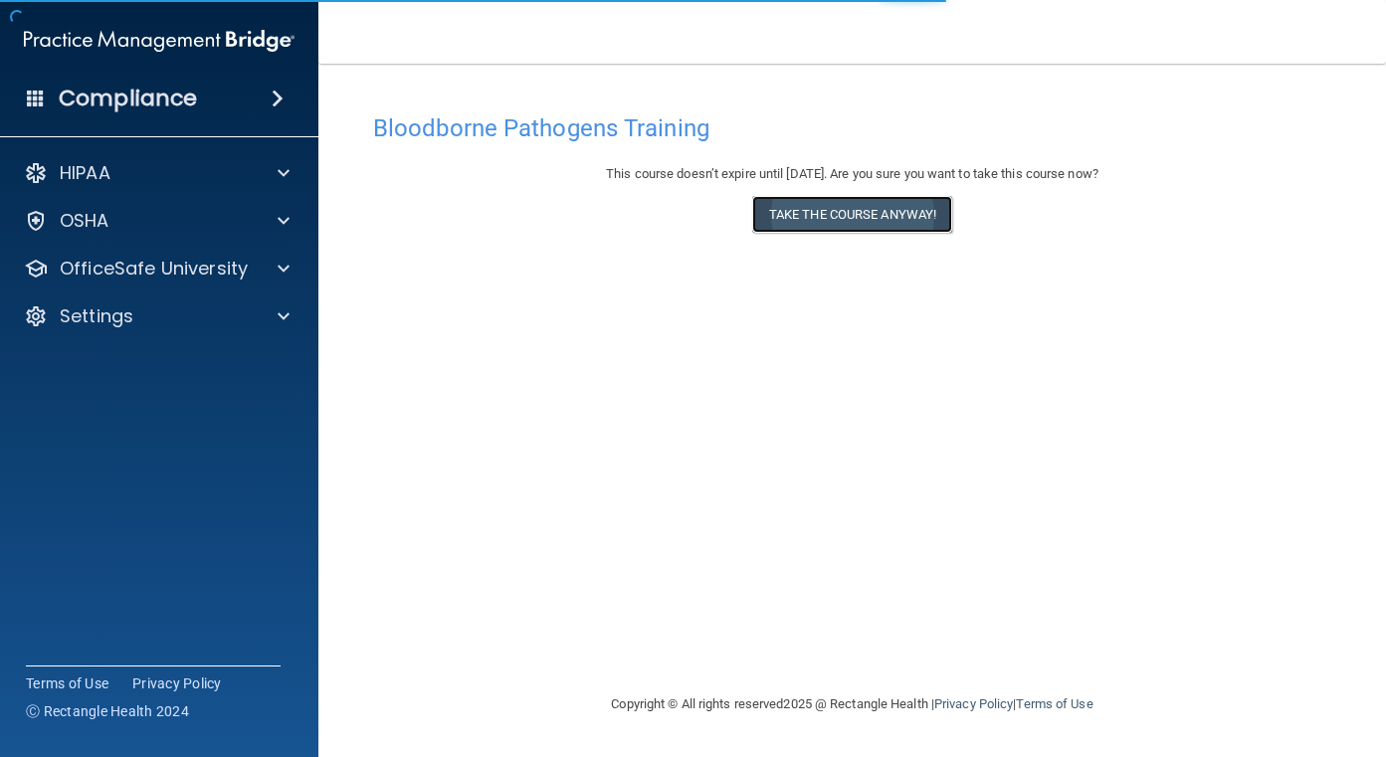
click at [897, 220] on button "Take the course anyway!" at bounding box center [852, 214] width 200 height 37
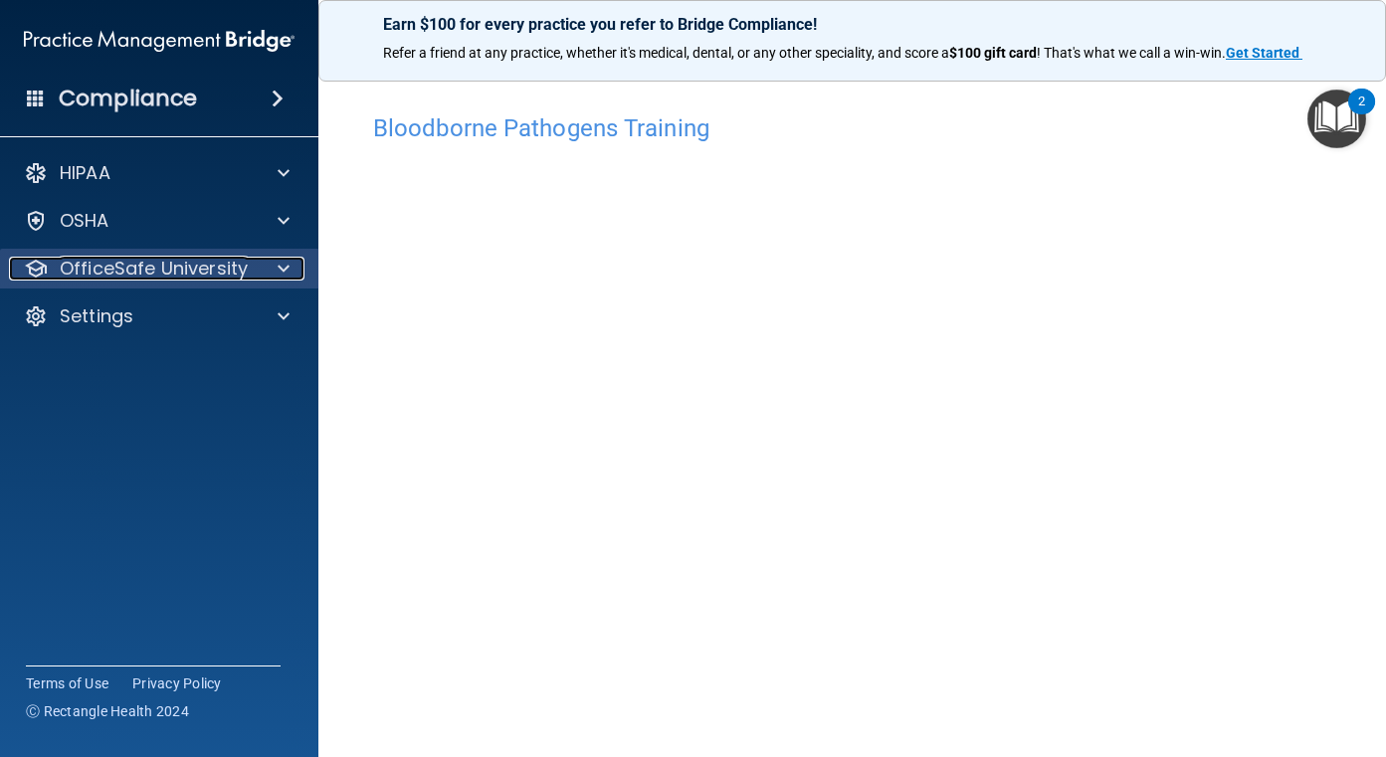
click at [261, 258] on div at bounding box center [281, 269] width 50 height 24
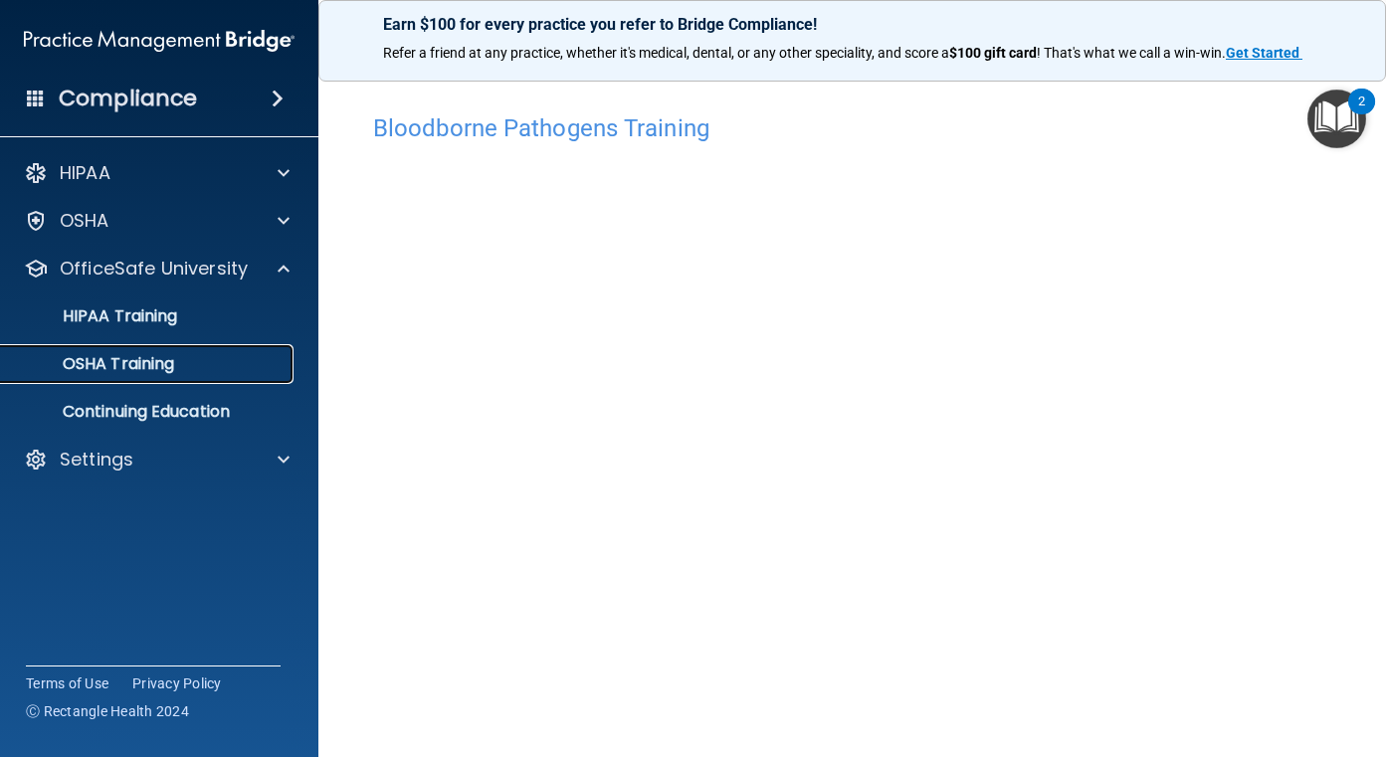
click at [122, 361] on p "OSHA Training" at bounding box center [93, 364] width 161 height 20
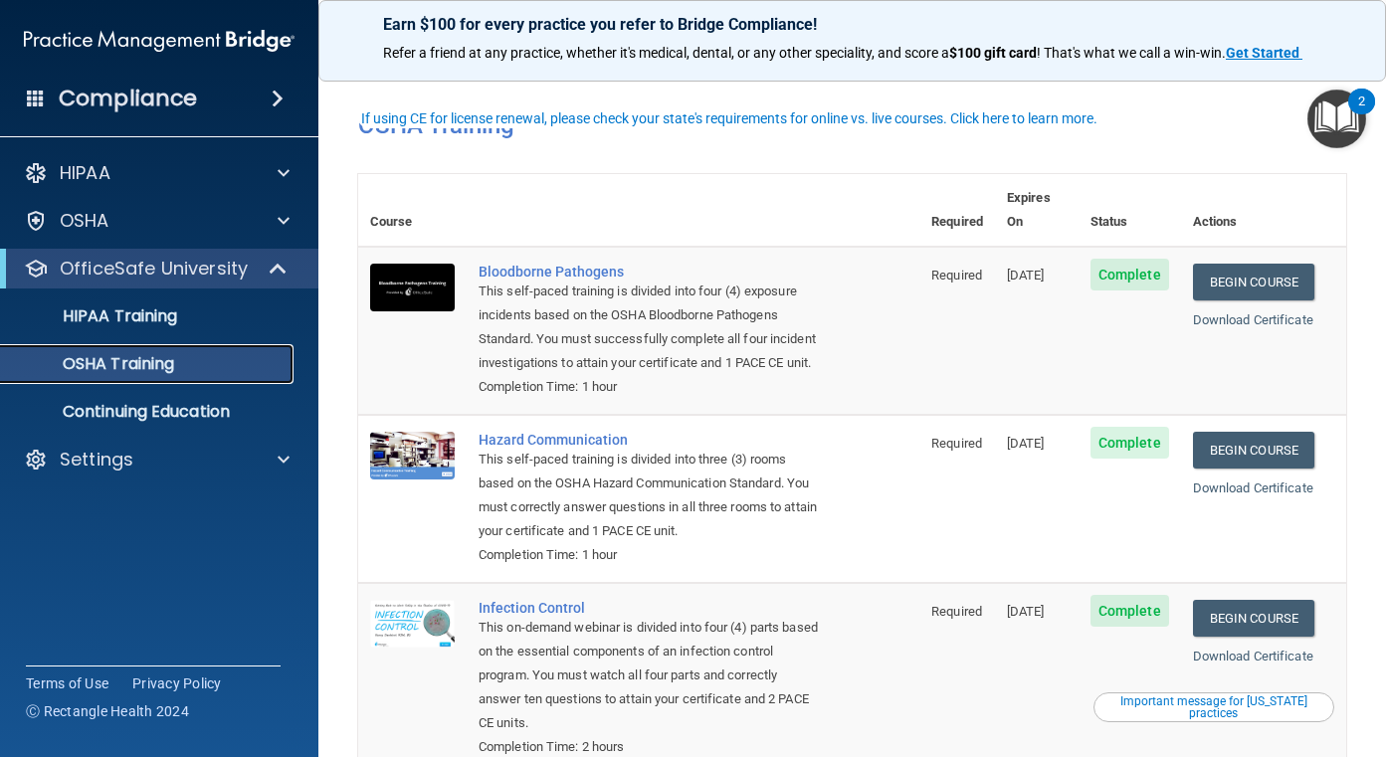
scroll to position [199, 0]
